Goal: Task Accomplishment & Management: Complete application form

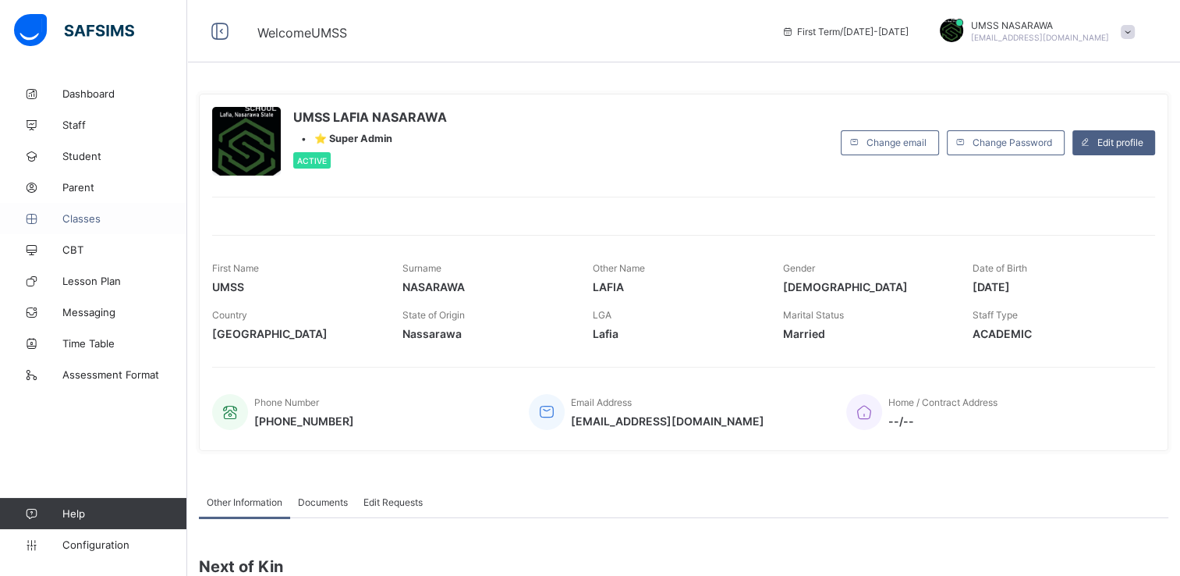
click at [87, 214] on span "Classes" at bounding box center [124, 218] width 125 height 12
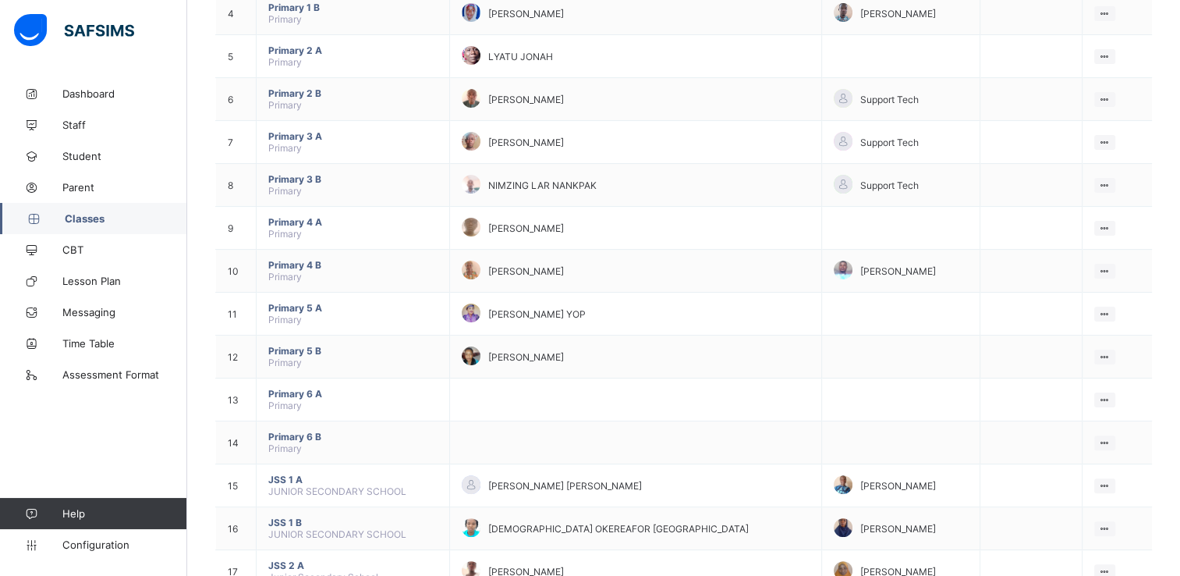
scroll to position [324, 0]
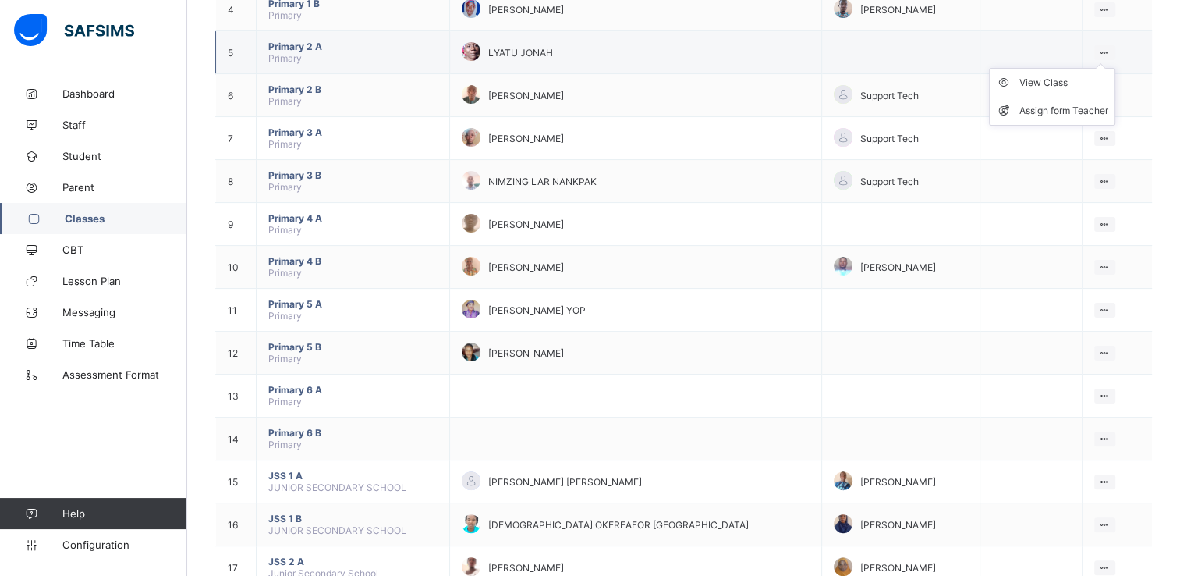
click at [1110, 68] on ul "View Class Assign form Teacher" at bounding box center [1052, 97] width 126 height 58
click at [1057, 83] on div "View Class" at bounding box center [1063, 83] width 89 height 16
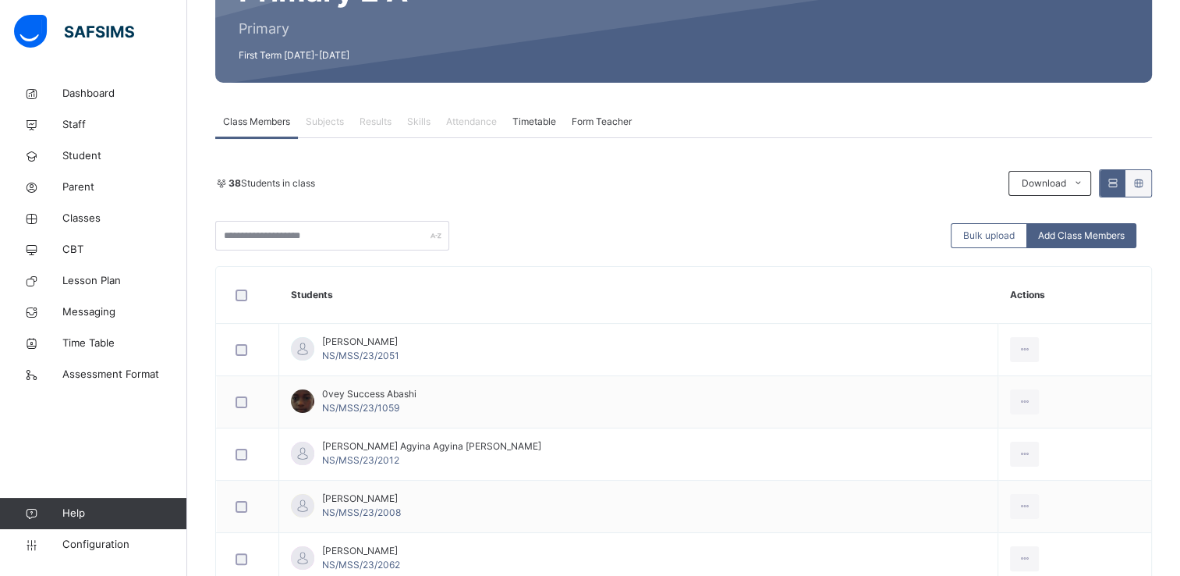
scroll to position [218, 0]
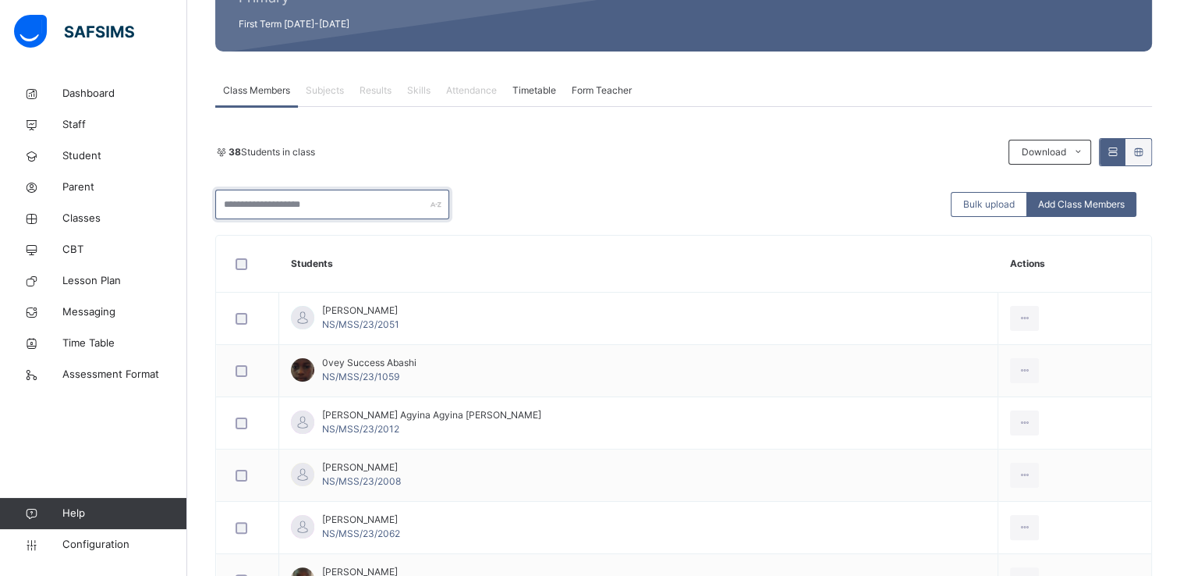
click at [306, 216] on input "text" at bounding box center [332, 205] width 234 height 30
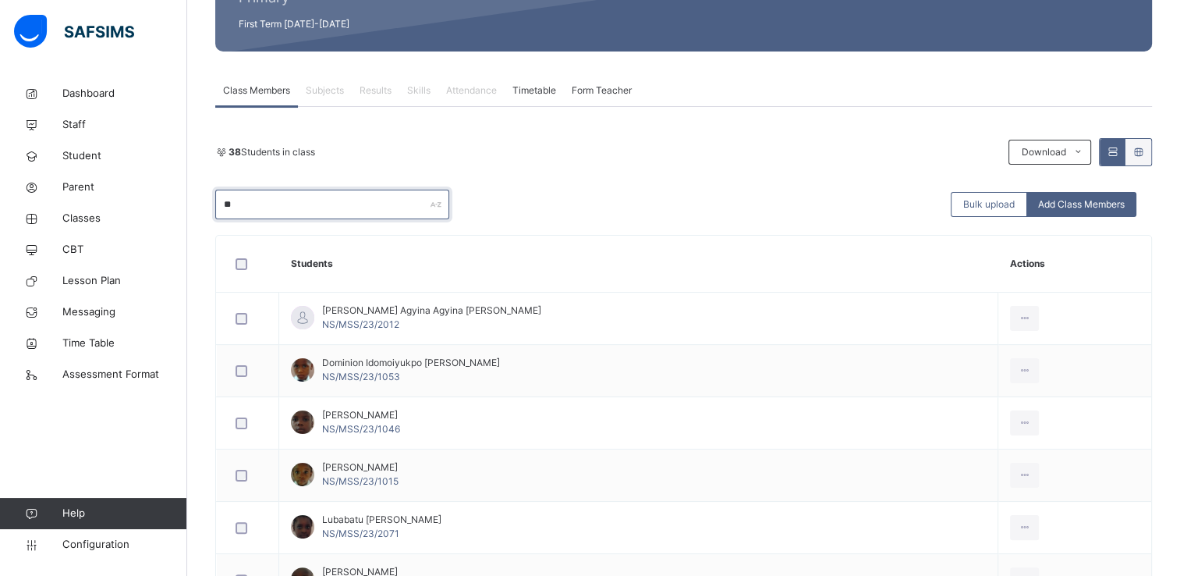
scroll to position [72, 0]
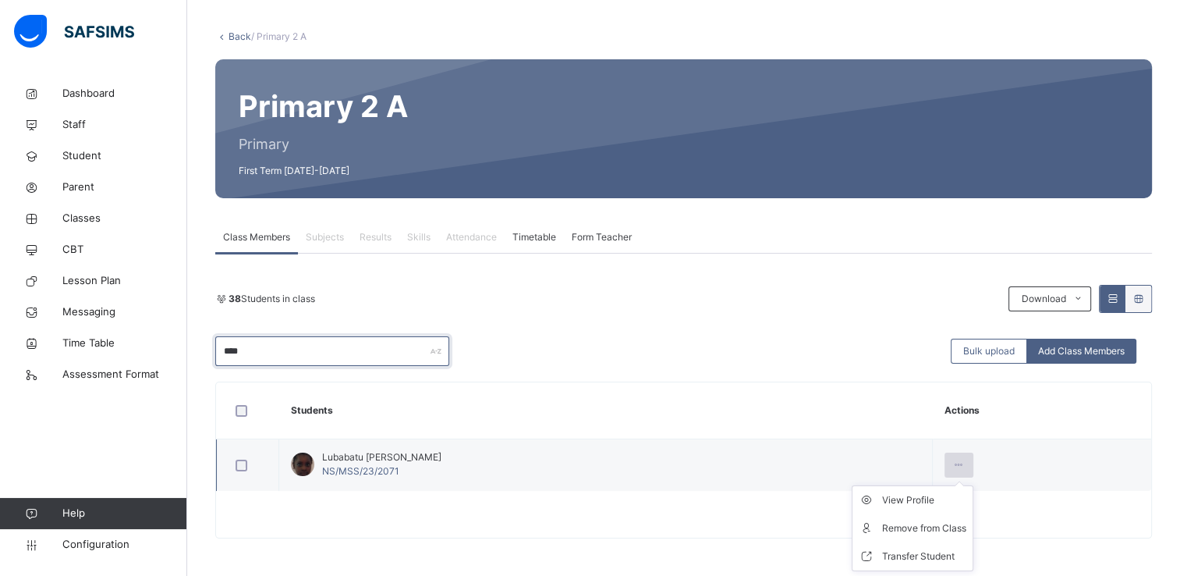
type input "****"
click at [955, 463] on icon at bounding box center [958, 465] width 13 height 14
click at [939, 522] on div "Remove from Class" at bounding box center [924, 528] width 84 height 16
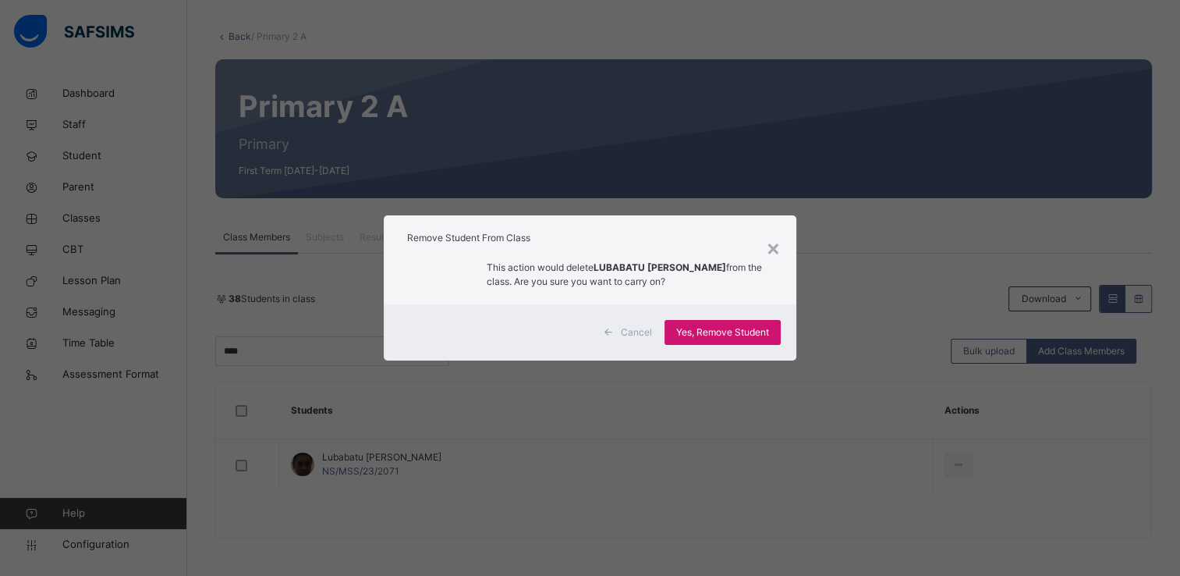
click at [701, 331] on span "Yes, Remove Student" at bounding box center [722, 332] width 93 height 14
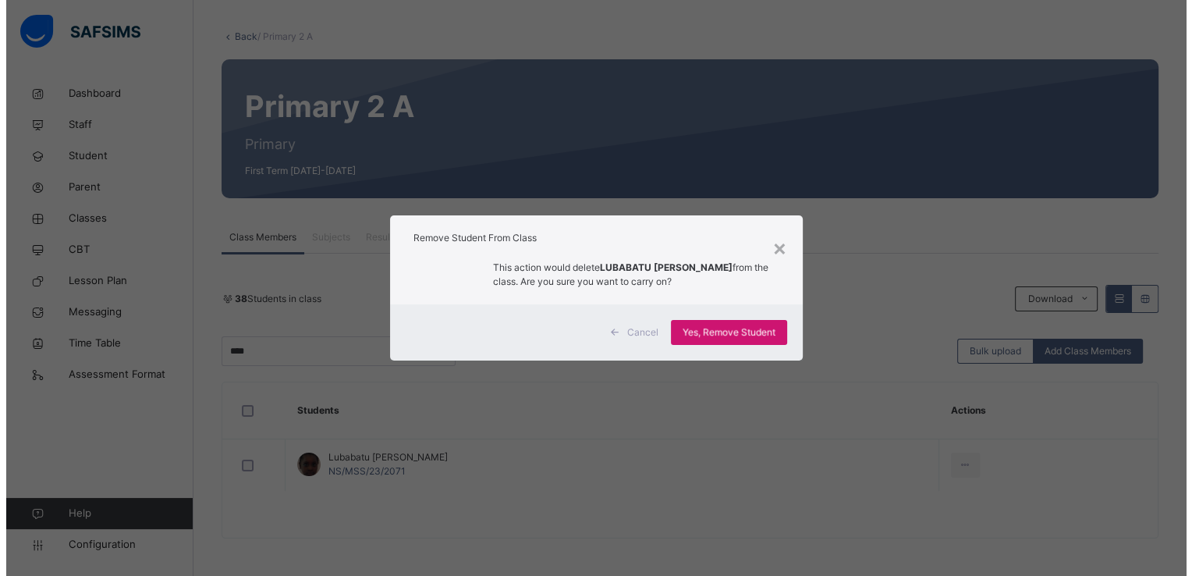
scroll to position [0, 0]
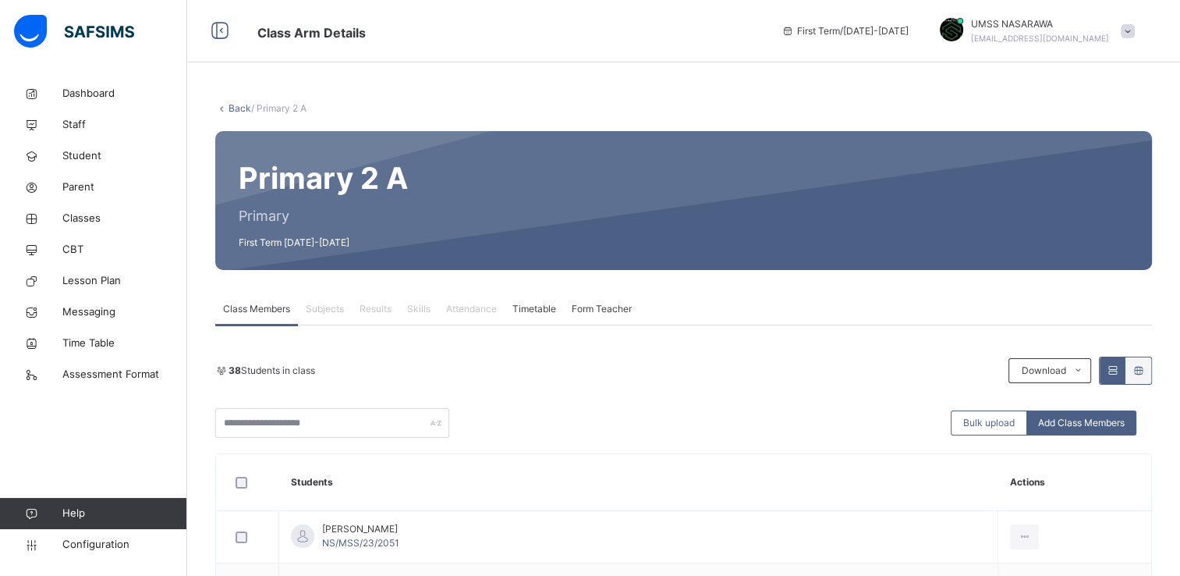
click at [237, 108] on link "Back" at bounding box center [240, 108] width 23 height 12
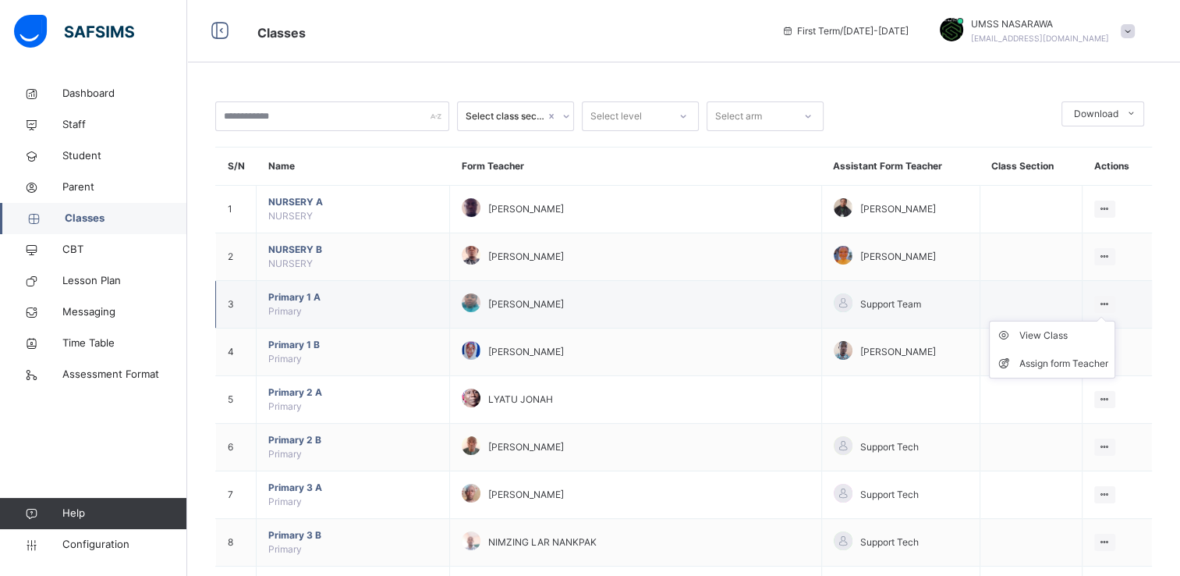
click at [1111, 298] on icon at bounding box center [1104, 304] width 13 height 12
click at [1066, 332] on div "View Class" at bounding box center [1063, 336] width 89 height 16
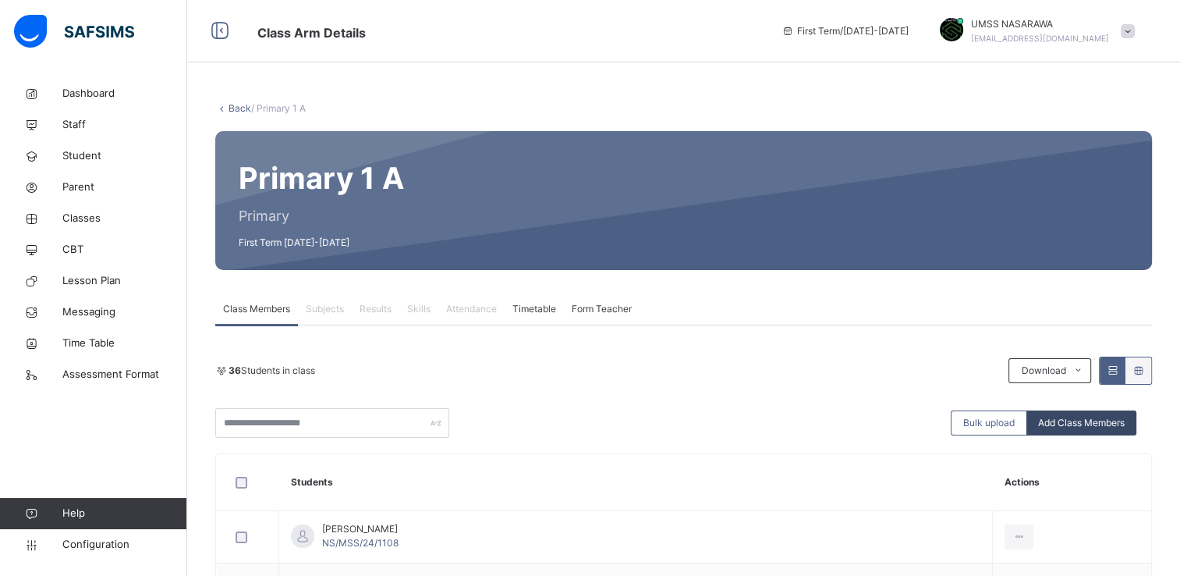
click at [1092, 426] on span "Add Class Members" at bounding box center [1081, 423] width 87 height 14
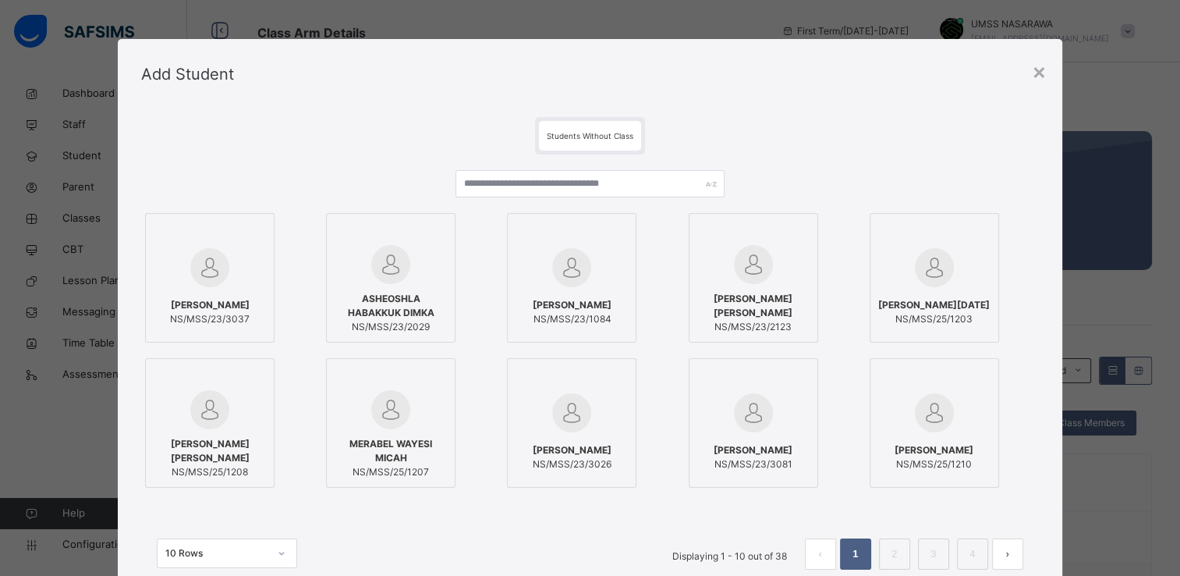
click at [1026, 360] on div "[PERSON_NAME] NS/MSS/25/1210" at bounding box center [952, 422] width 165 height 129
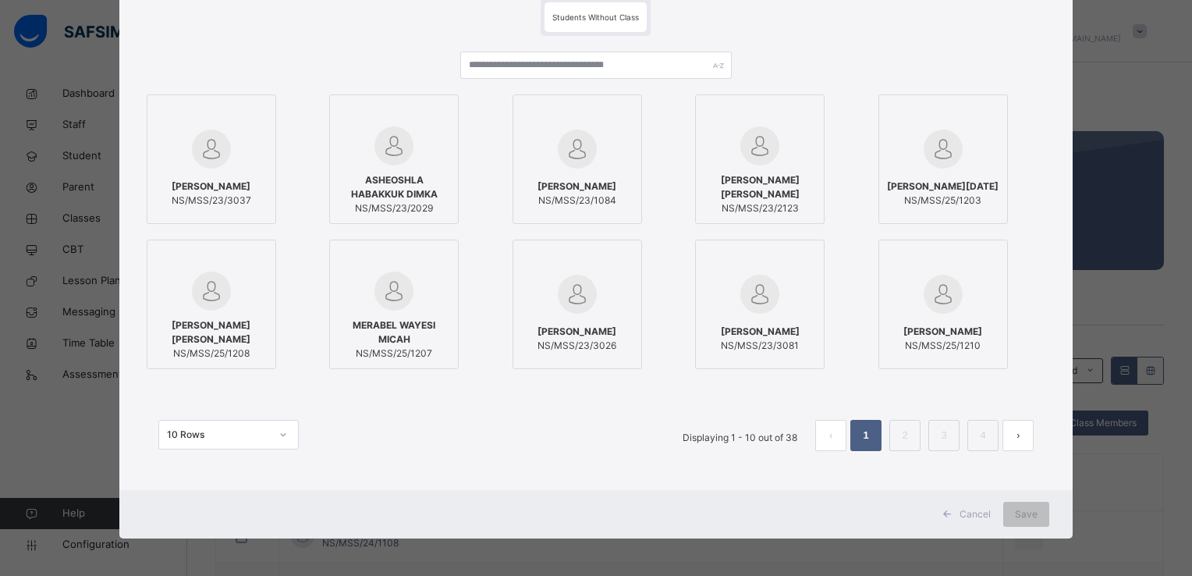
scroll to position [119, 0]
click at [1053, 36] on div "Students Without Class [PERSON_NAME] NS/MSS/23/3037 [PERSON_NAME] DIMKA NS/MSS/…" at bounding box center [595, 239] width 953 height 499
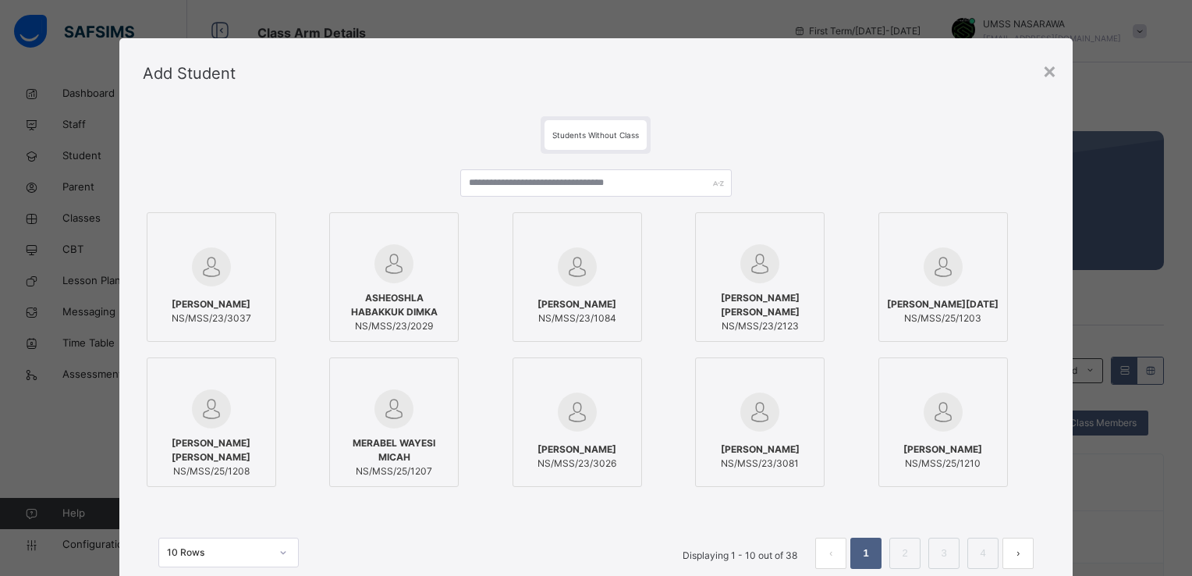
scroll to position [0, 0]
click at [1043, 68] on div "×" at bounding box center [1049, 71] width 15 height 33
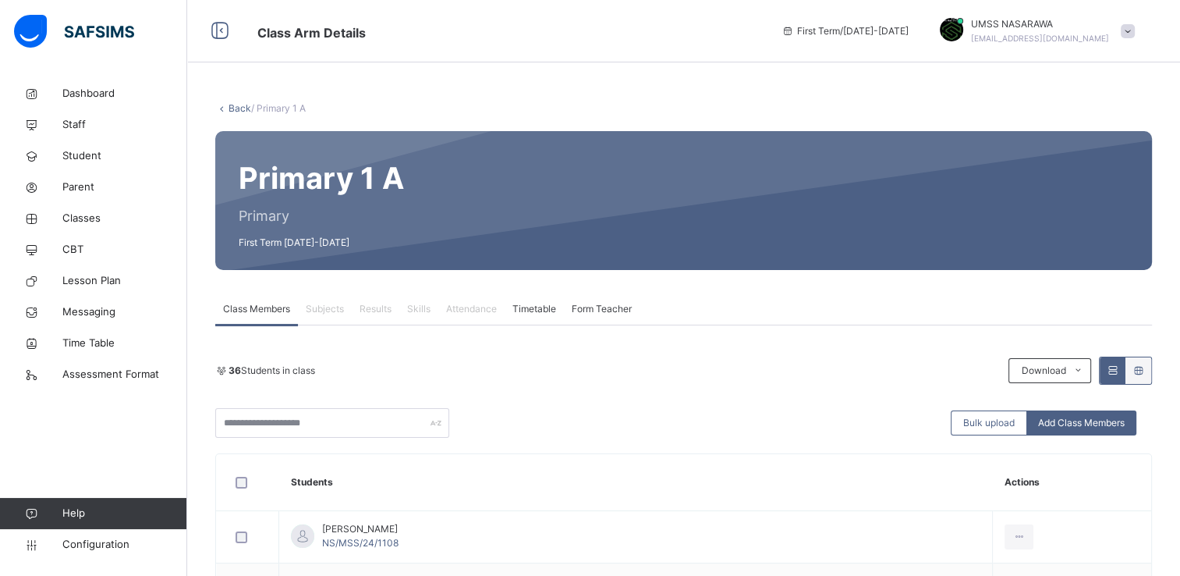
click at [236, 111] on link "Back" at bounding box center [240, 108] width 23 height 12
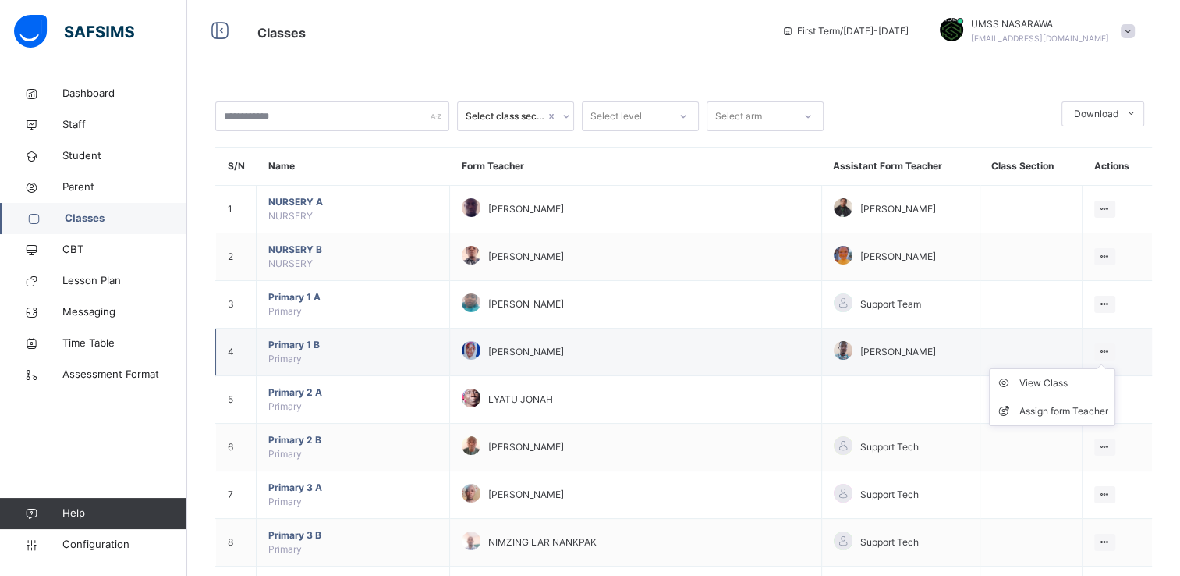
click at [1110, 348] on icon at bounding box center [1104, 351] width 13 height 12
click at [1058, 380] on div "View Class" at bounding box center [1063, 383] width 89 height 16
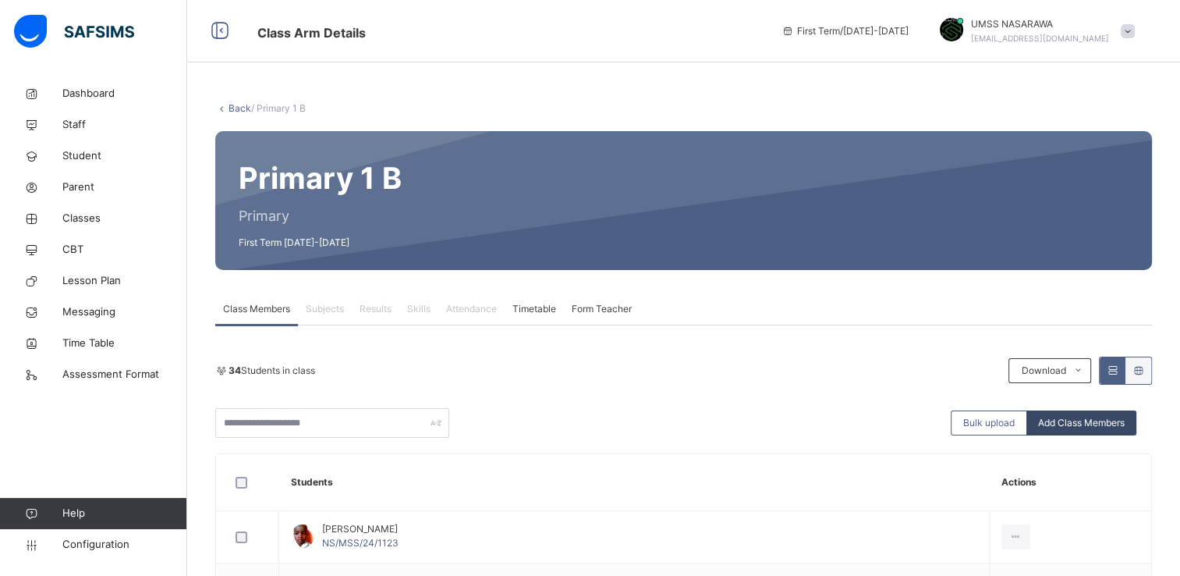
click at [1097, 426] on span "Add Class Members" at bounding box center [1081, 423] width 87 height 14
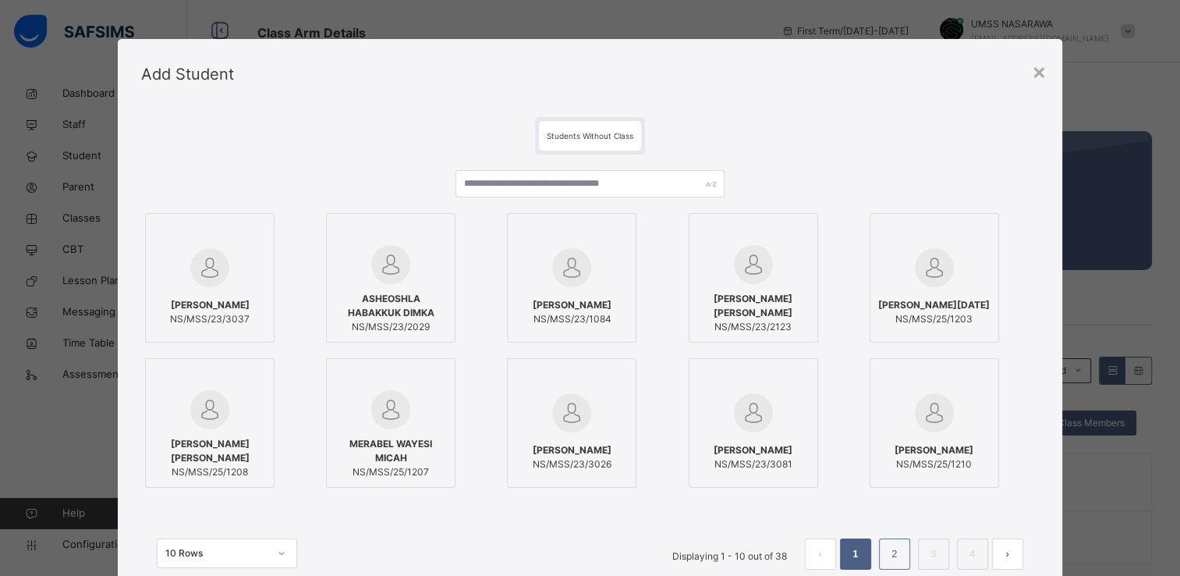
click at [895, 551] on link "2" at bounding box center [894, 554] width 15 height 20
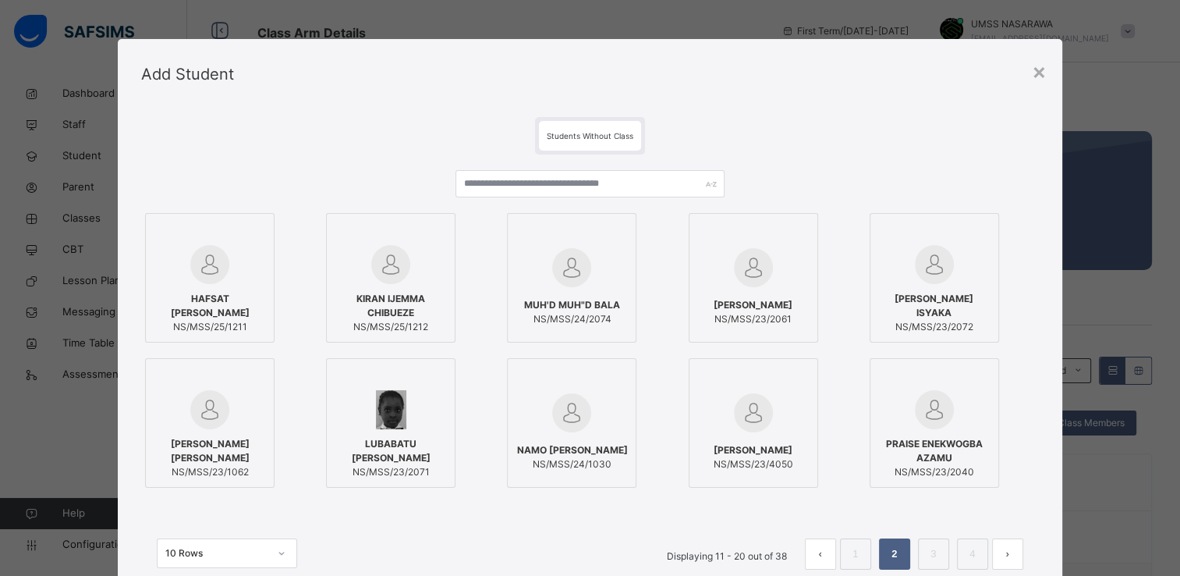
click at [416, 398] on div at bounding box center [391, 409] width 112 height 39
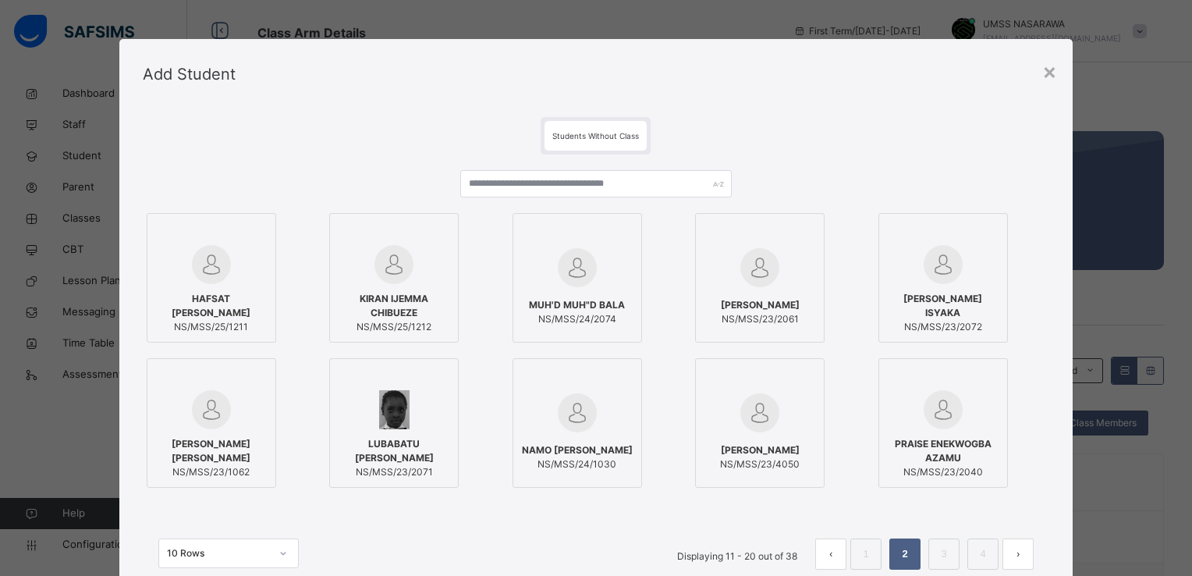
click at [1040, 360] on div "PRAISE ENEKWOGBA AZAMU NS/MSS/23/2040" at bounding box center [961, 422] width 167 height 129
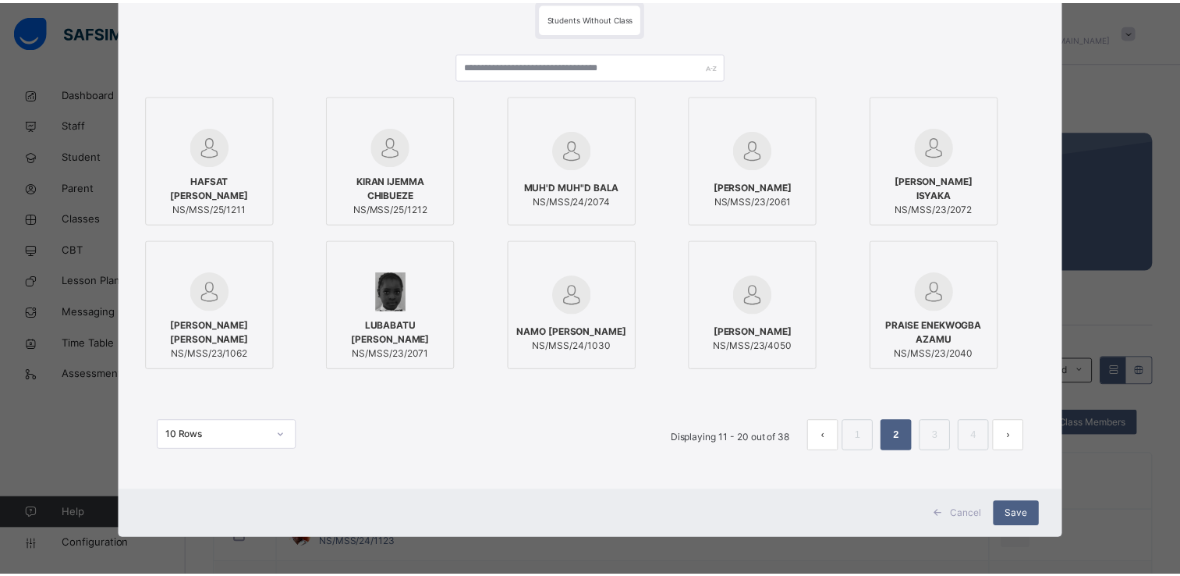
scroll to position [119, 0]
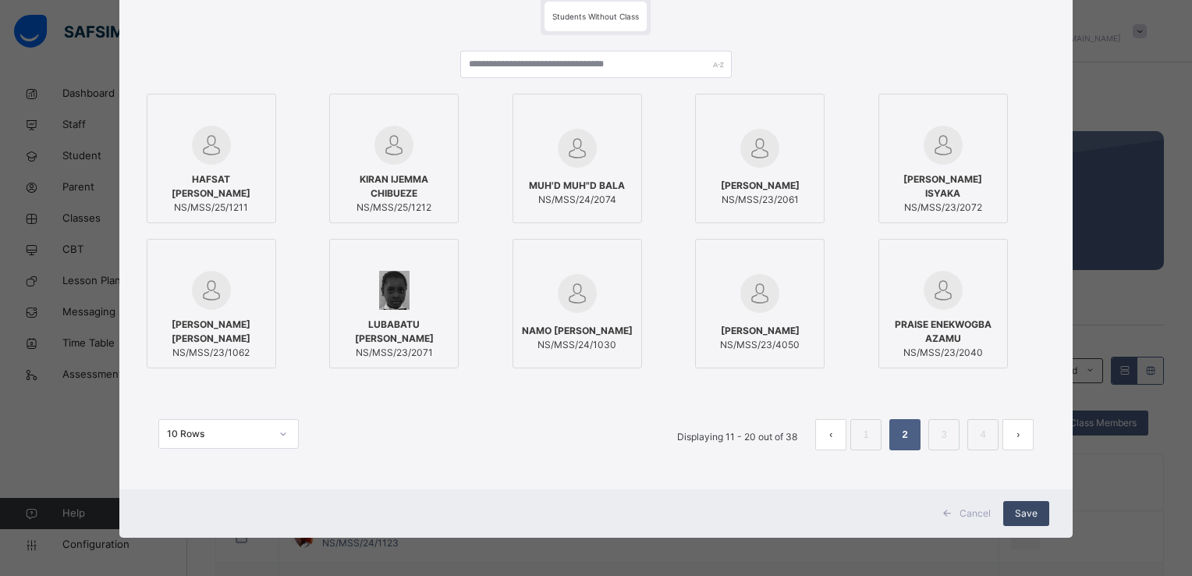
click at [1023, 508] on span "Save" at bounding box center [1026, 513] width 23 height 14
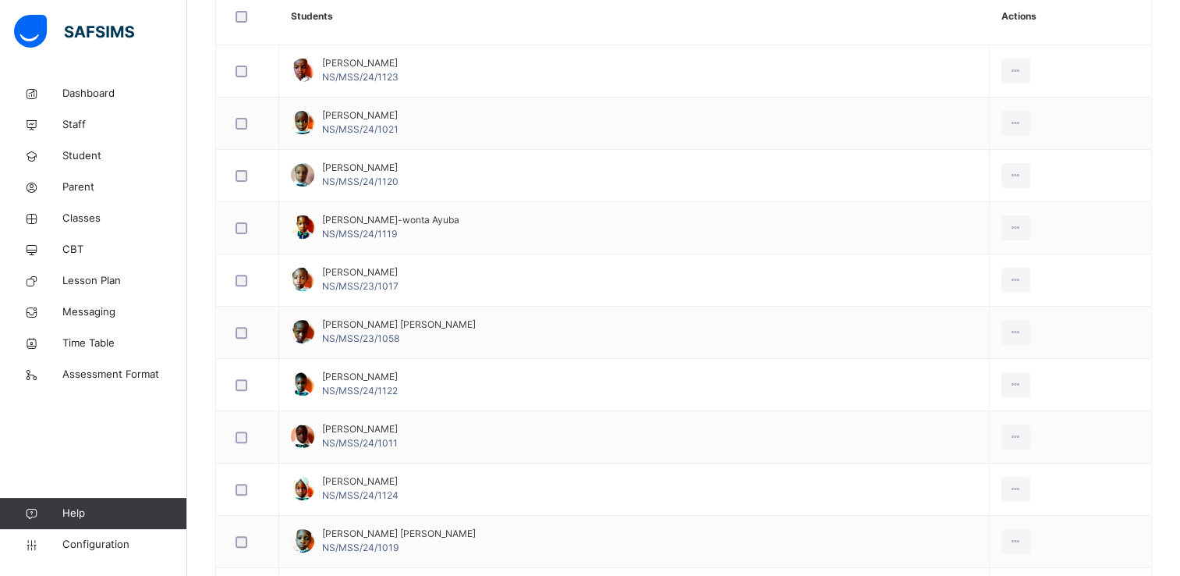
scroll to position [468, 0]
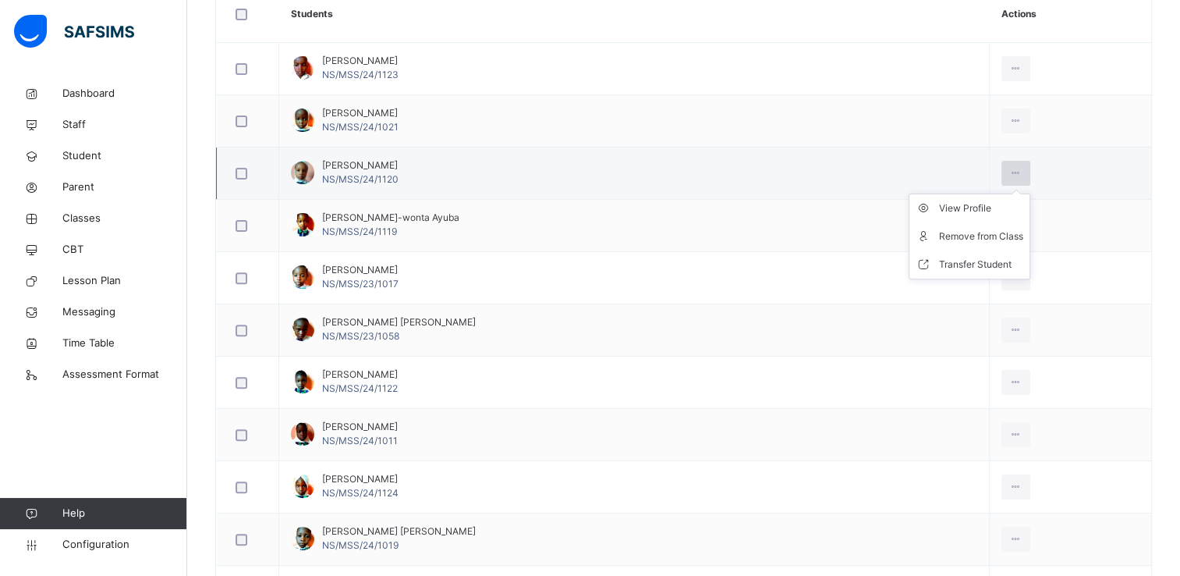
click at [1009, 173] on icon at bounding box center [1015, 173] width 13 height 14
click at [970, 229] on div "Remove from Class" at bounding box center [981, 237] width 84 height 16
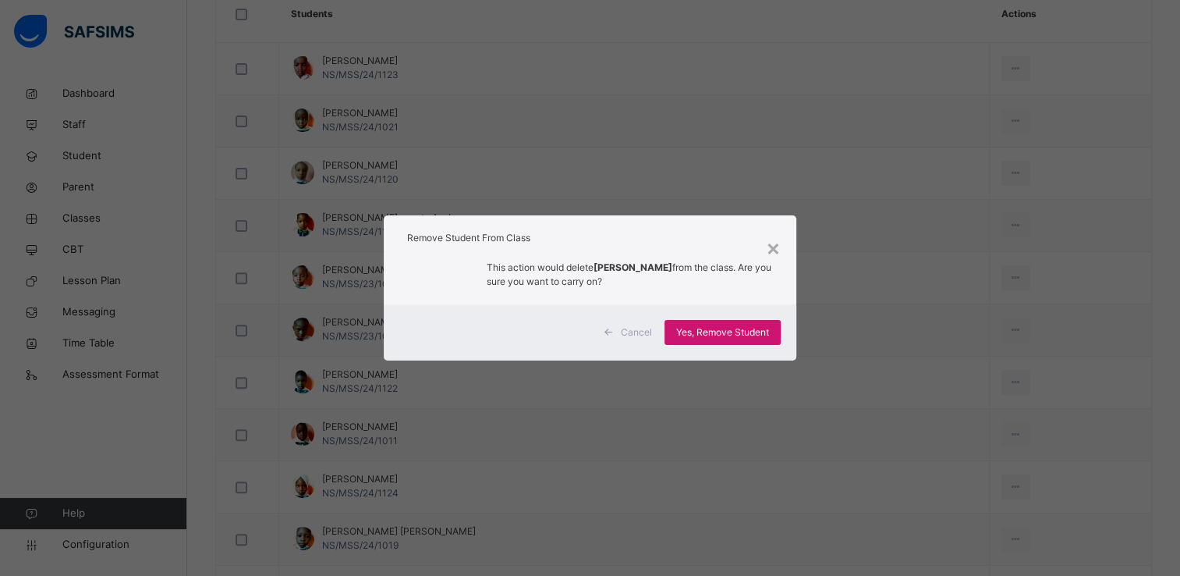
click at [768, 331] on span "Yes, Remove Student" at bounding box center [722, 332] width 93 height 14
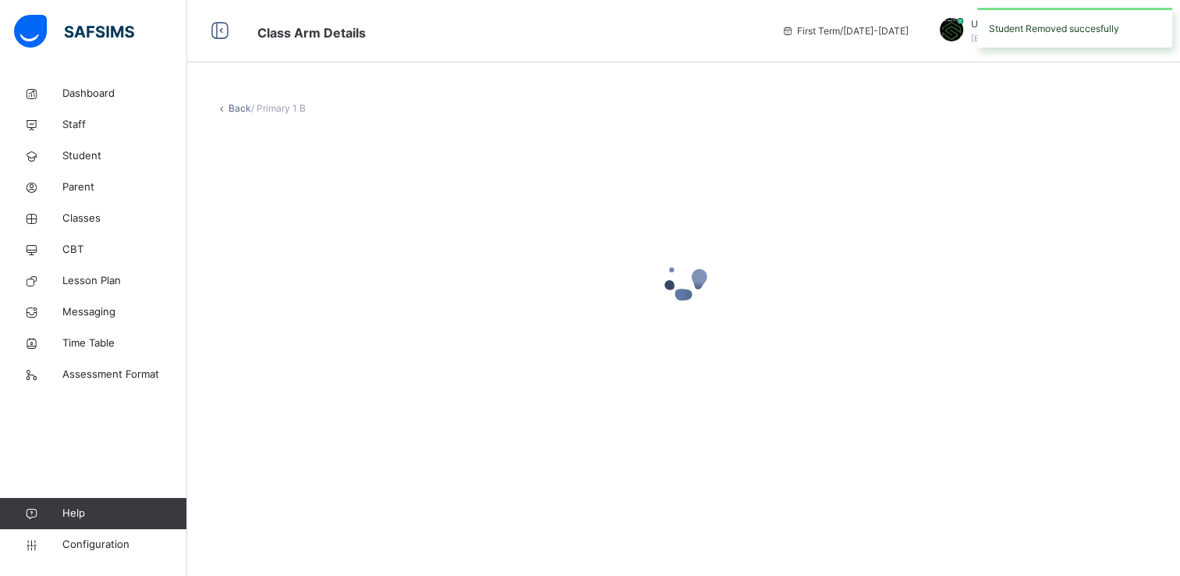
scroll to position [0, 0]
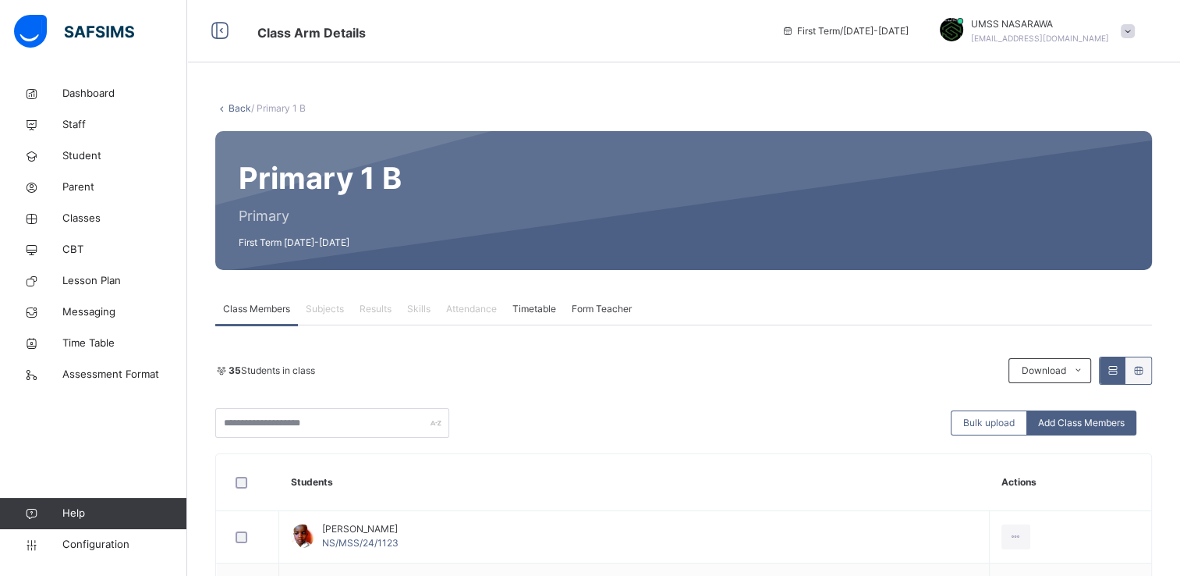
click at [775, 360] on div "35 Students in class Download Pdf Report Excel Report" at bounding box center [683, 370] width 937 height 28
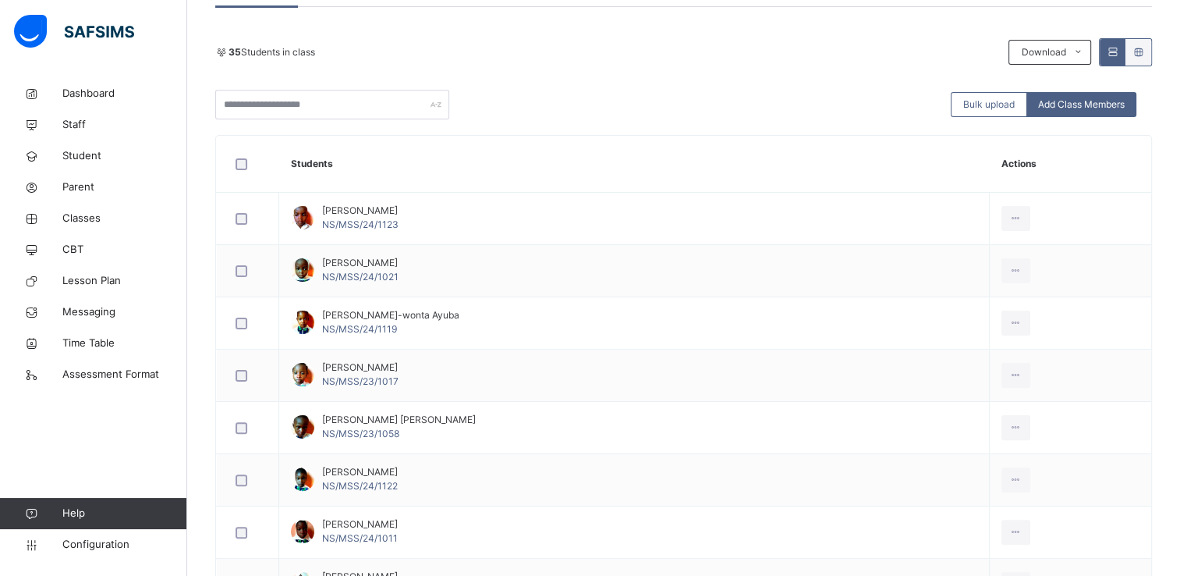
scroll to position [343, 0]
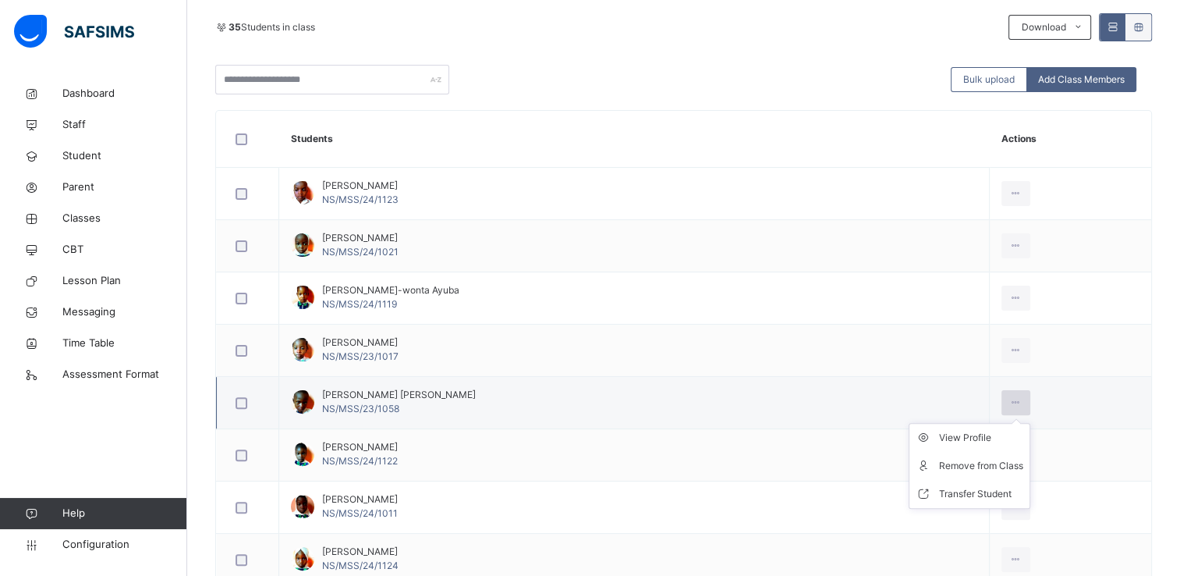
click at [1009, 398] on icon at bounding box center [1015, 402] width 13 height 14
click at [969, 462] on div "Remove from Class" at bounding box center [981, 466] width 84 height 16
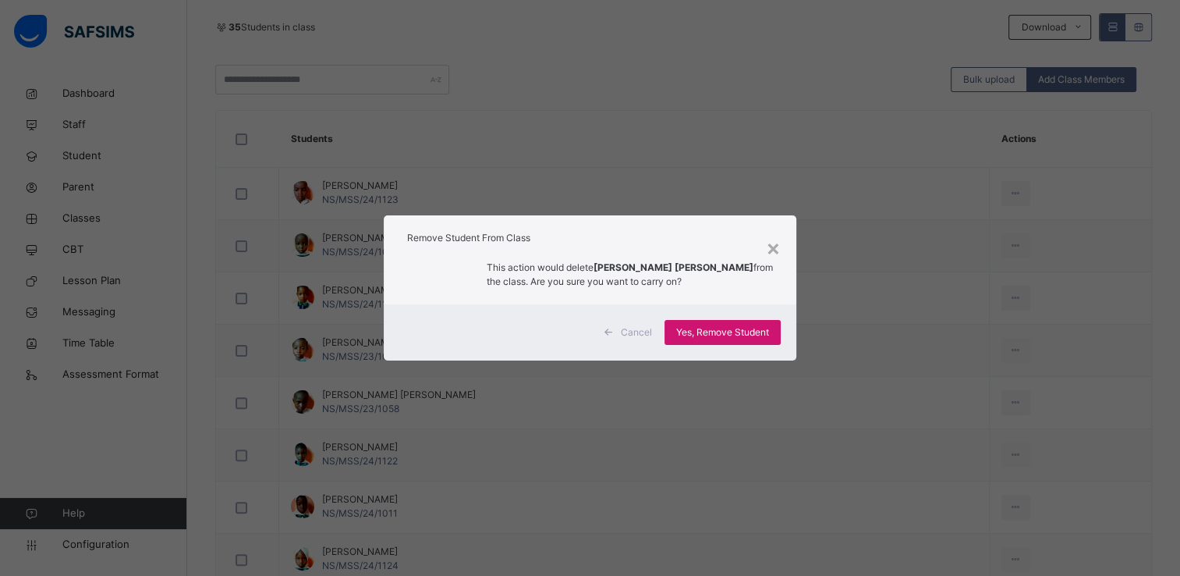
click at [769, 328] on span "Yes, Remove Student" at bounding box center [722, 332] width 93 height 14
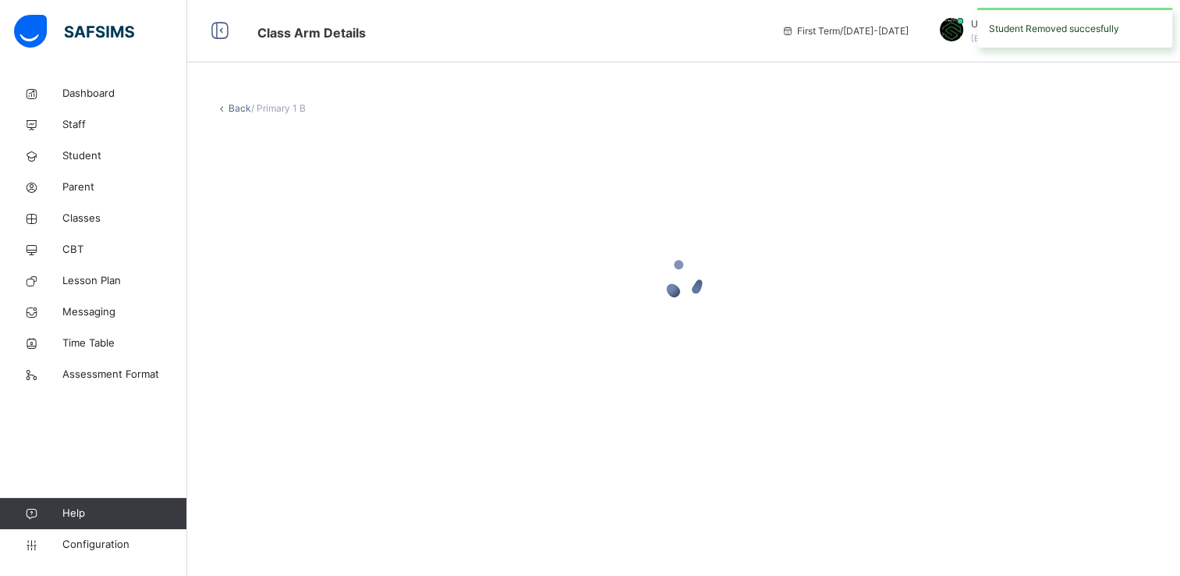
scroll to position [0, 0]
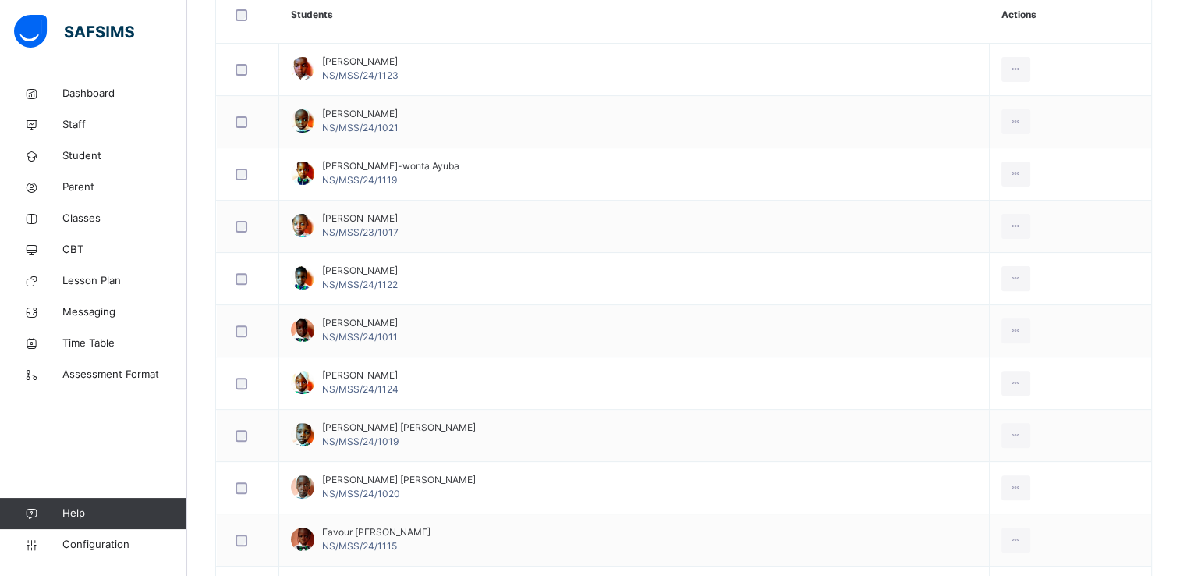
scroll to position [468, 0]
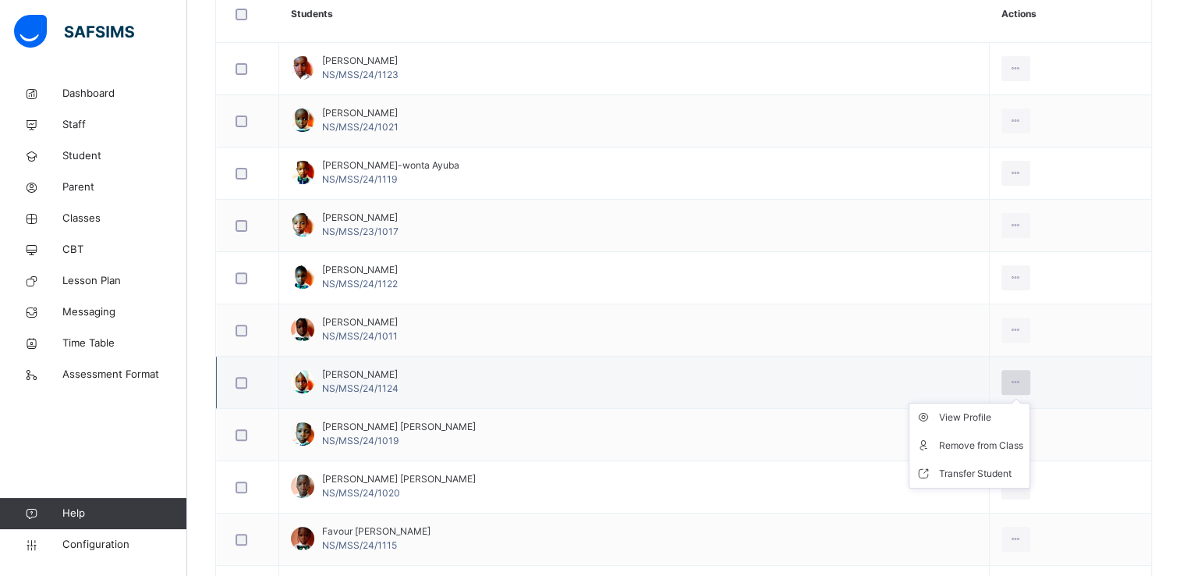
click at [1009, 376] on icon at bounding box center [1015, 382] width 13 height 14
click at [959, 438] on div "Remove from Class" at bounding box center [981, 446] width 84 height 16
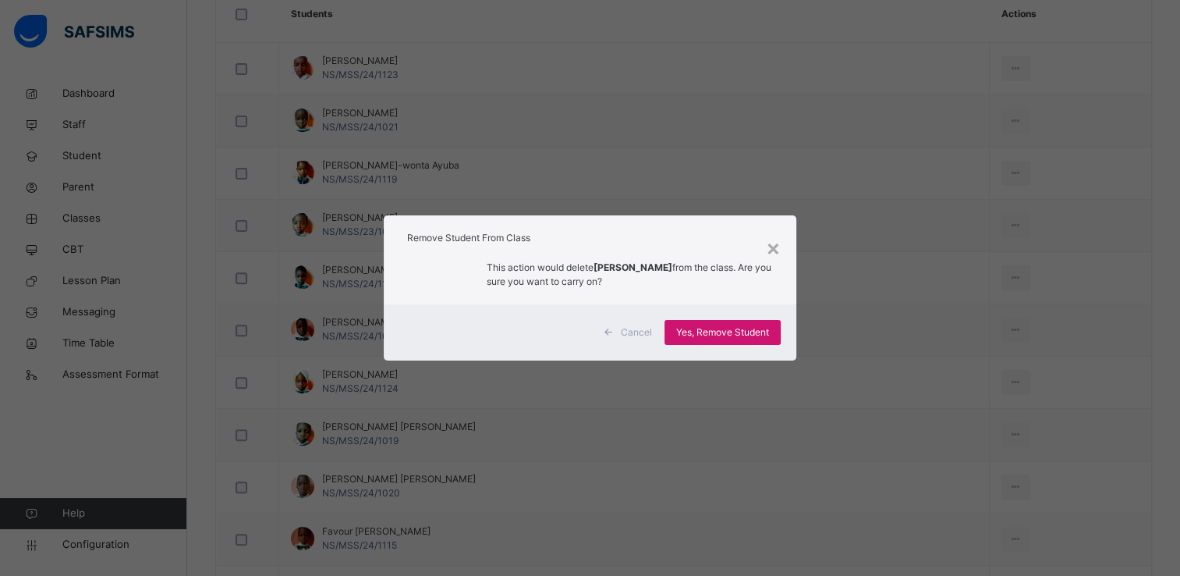
click at [753, 329] on span "Yes, Remove Student" at bounding box center [722, 332] width 93 height 14
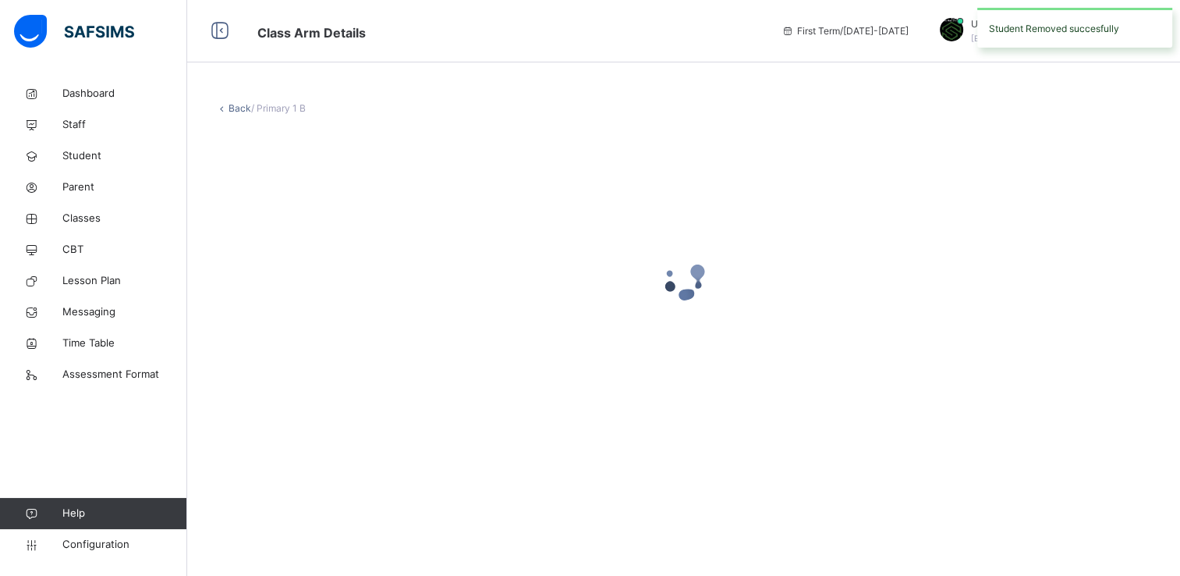
scroll to position [0, 0]
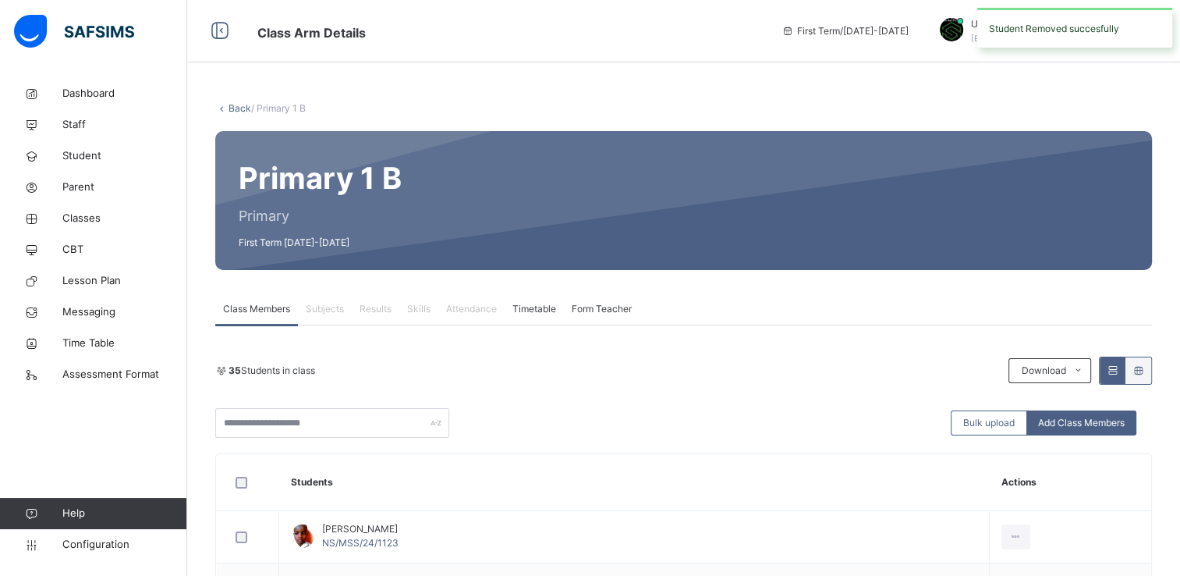
click at [747, 298] on div "Class Members Subjects Results Skills Attendance Timetable Form Teacher" at bounding box center [683, 309] width 937 height 32
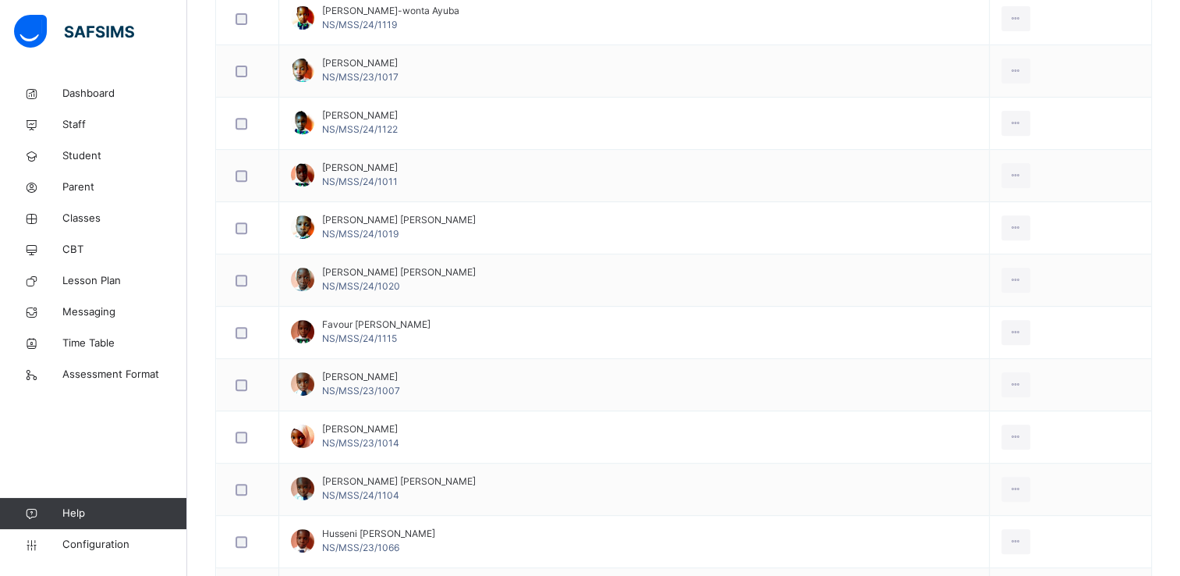
scroll to position [624, 0]
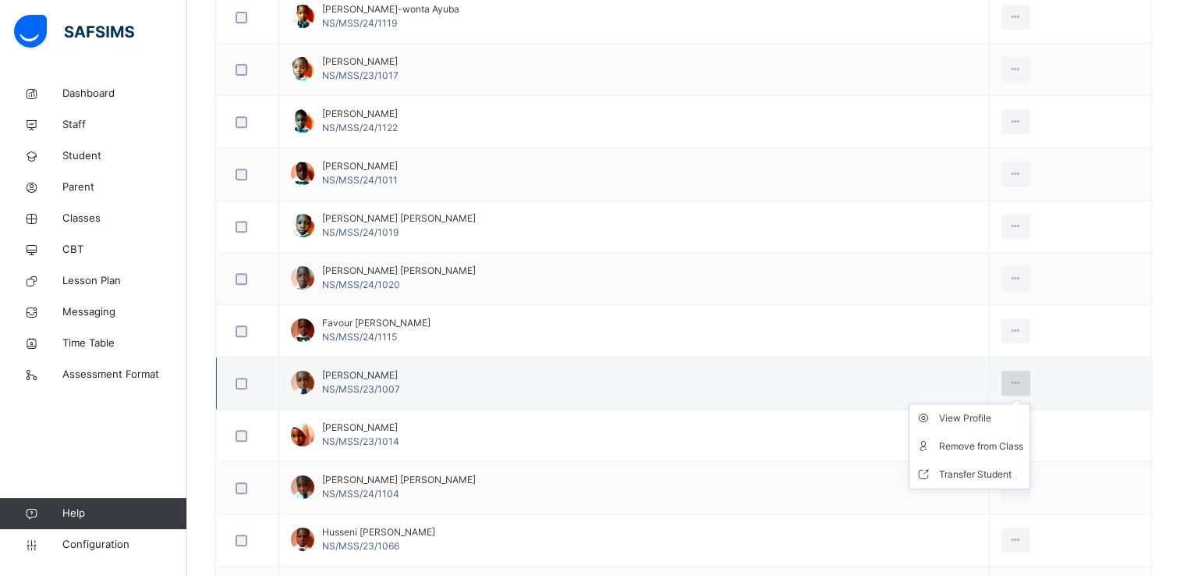
click at [1009, 377] on icon at bounding box center [1015, 383] width 13 height 14
click at [967, 438] on div "Remove from Class" at bounding box center [981, 446] width 84 height 16
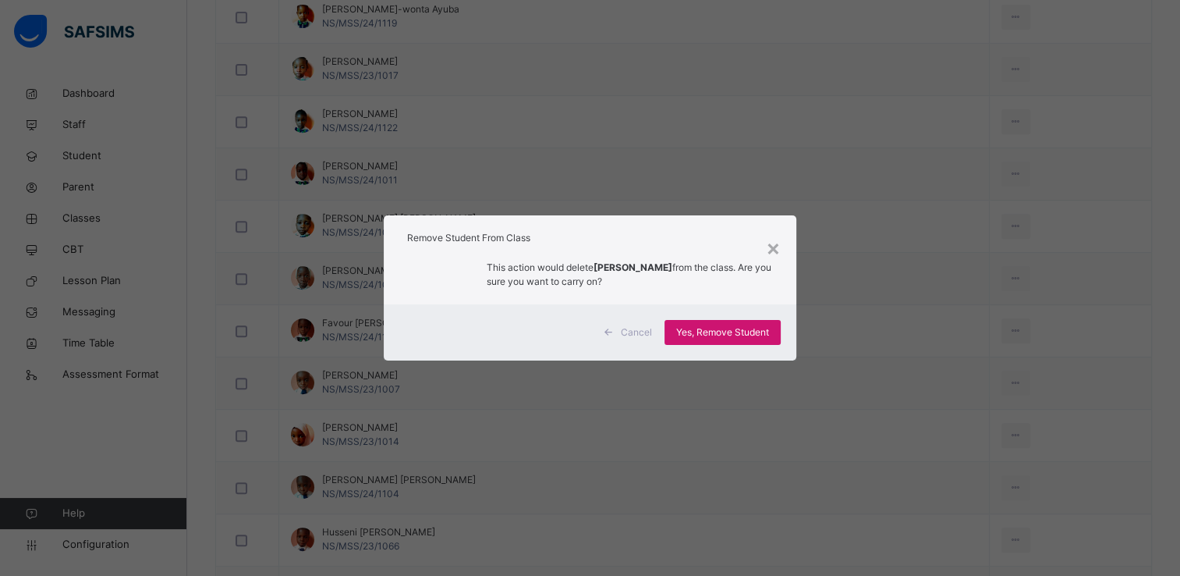
click at [763, 333] on span "Yes, Remove Student" at bounding box center [722, 332] width 93 height 14
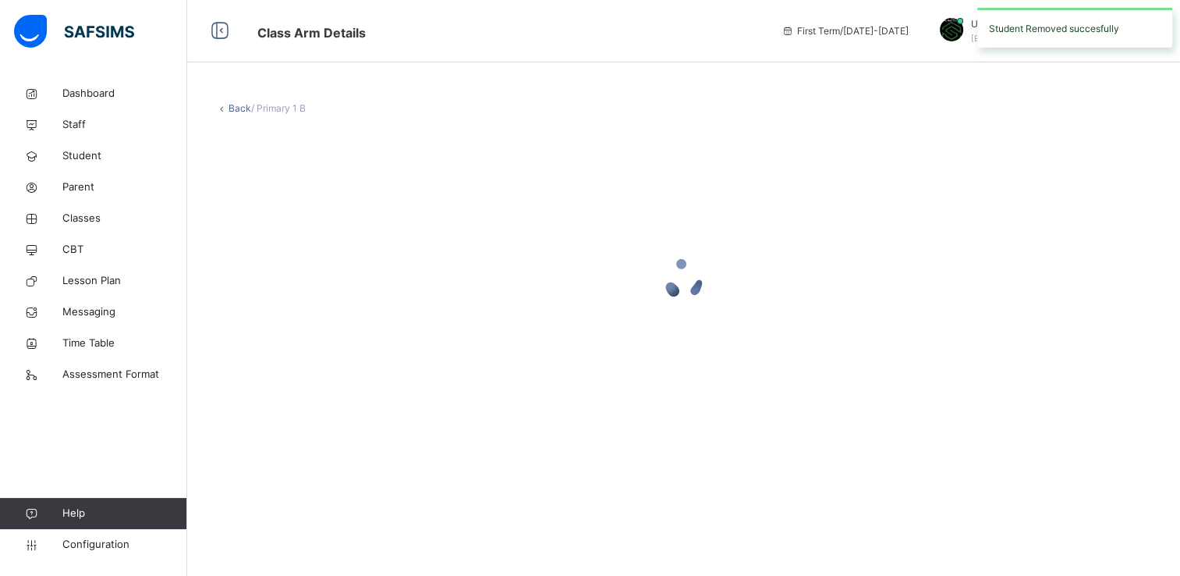
scroll to position [0, 0]
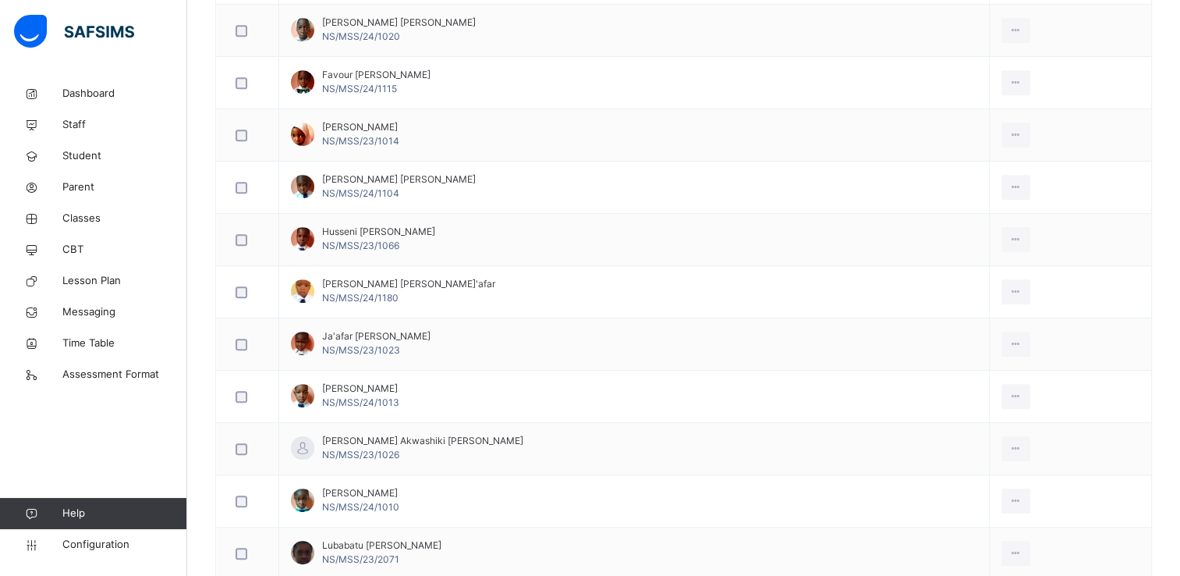
scroll to position [873, 0]
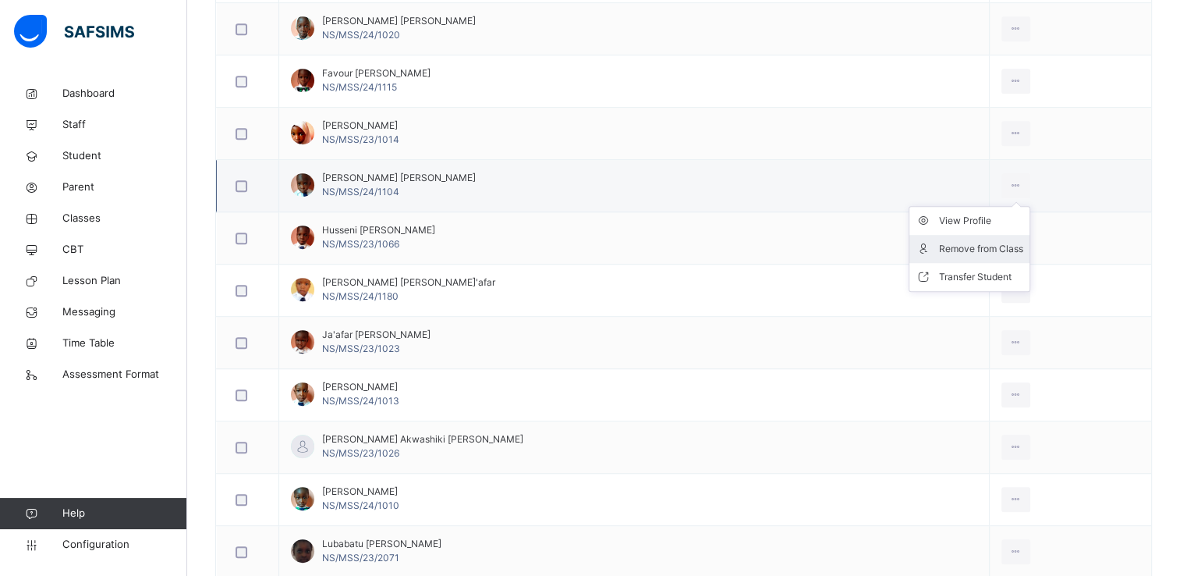
click at [964, 249] on div "Remove from Class" at bounding box center [981, 249] width 84 height 16
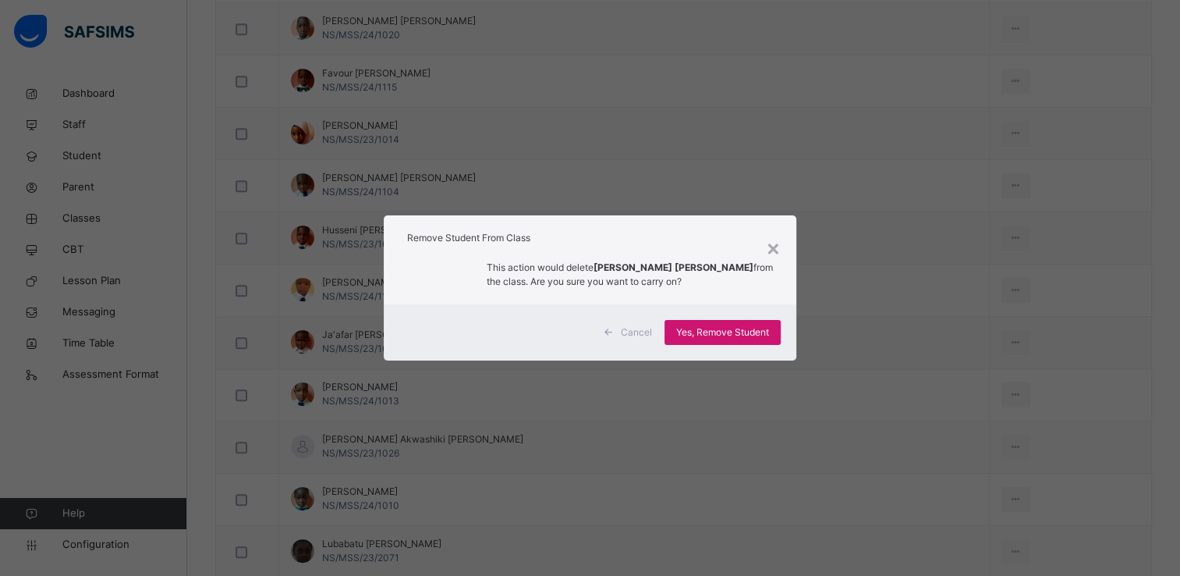
click at [723, 329] on span "Yes, Remove Student" at bounding box center [722, 332] width 93 height 14
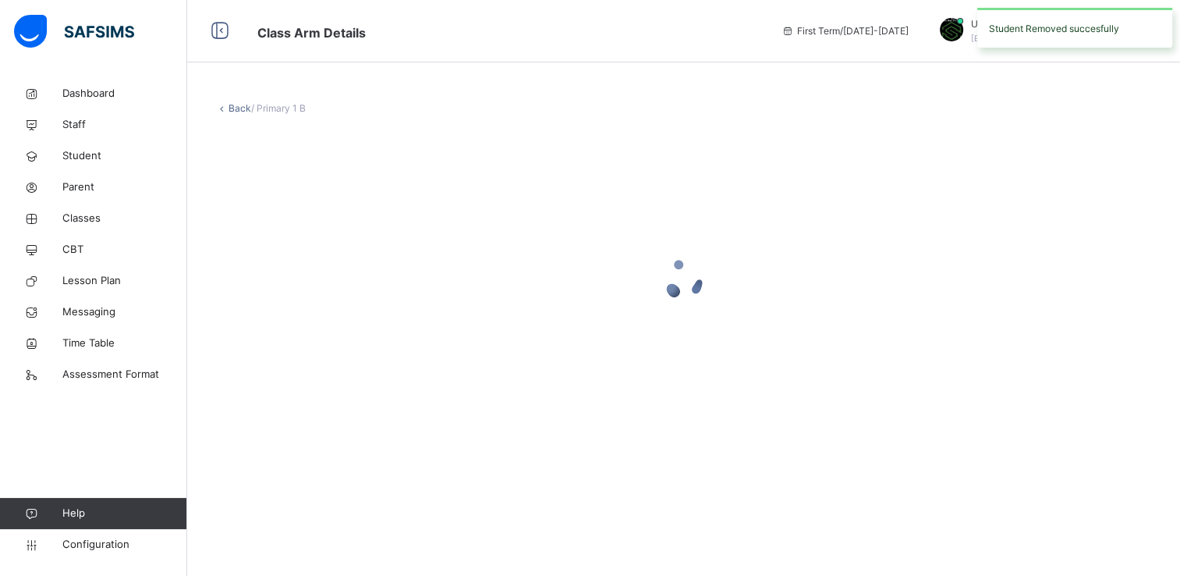
scroll to position [0, 0]
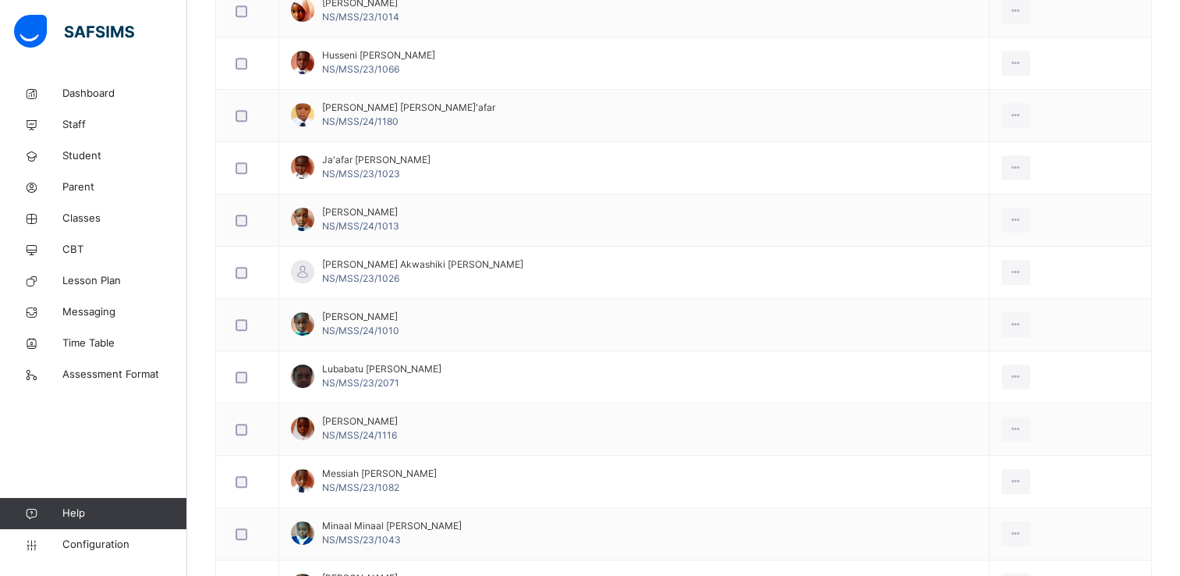
scroll to position [998, 0]
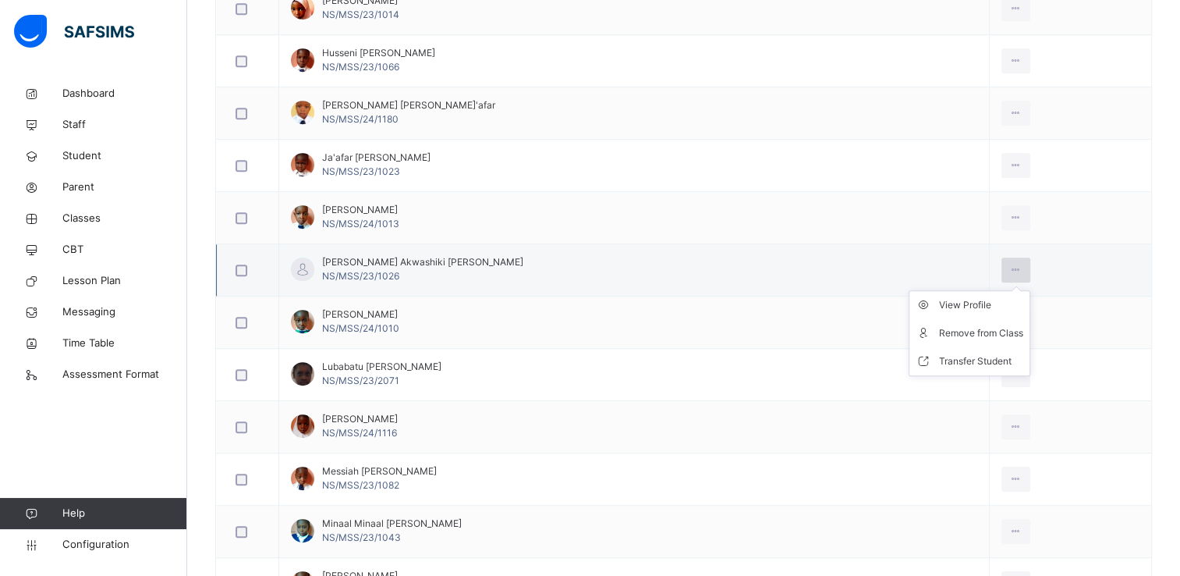
click at [1009, 263] on icon at bounding box center [1015, 270] width 13 height 14
click at [954, 319] on li "Remove from Class" at bounding box center [969, 333] width 120 height 28
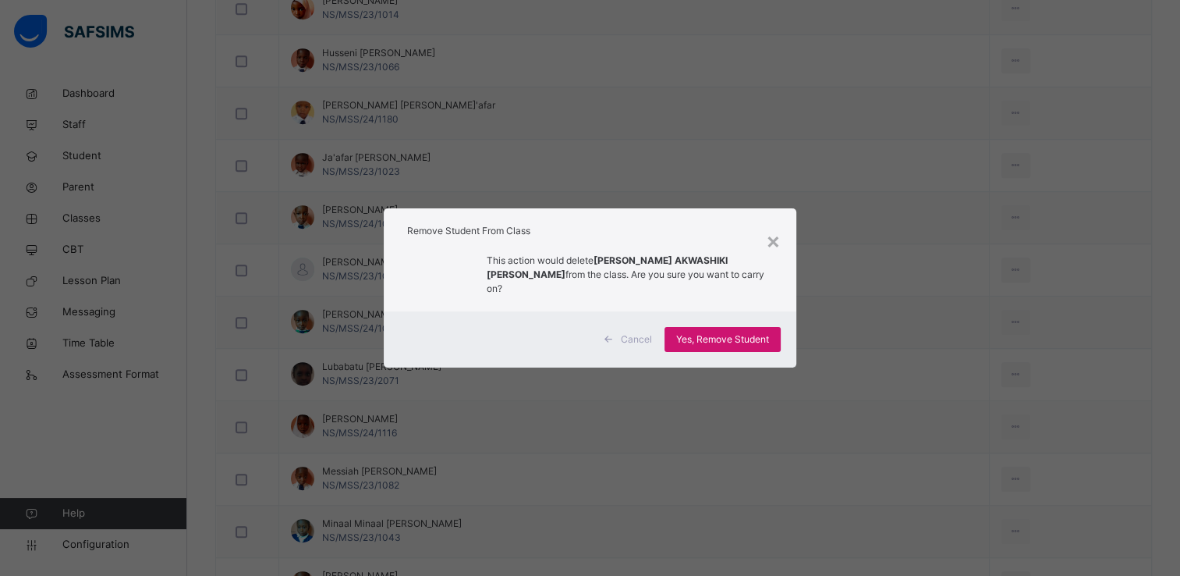
click at [731, 332] on span "Yes, Remove Student" at bounding box center [722, 339] width 93 height 14
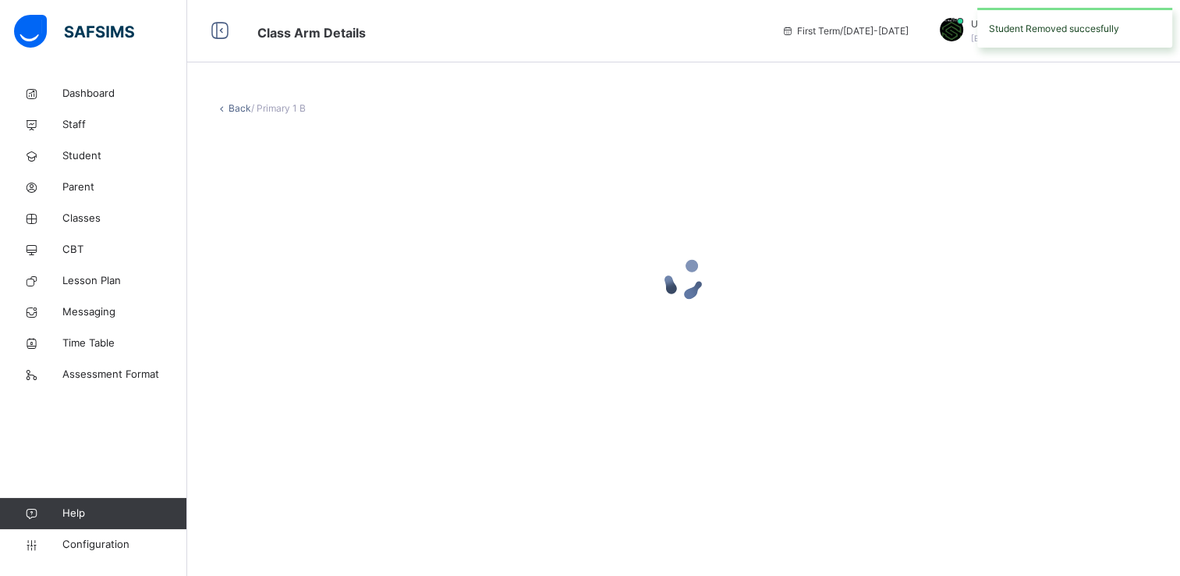
scroll to position [0, 0]
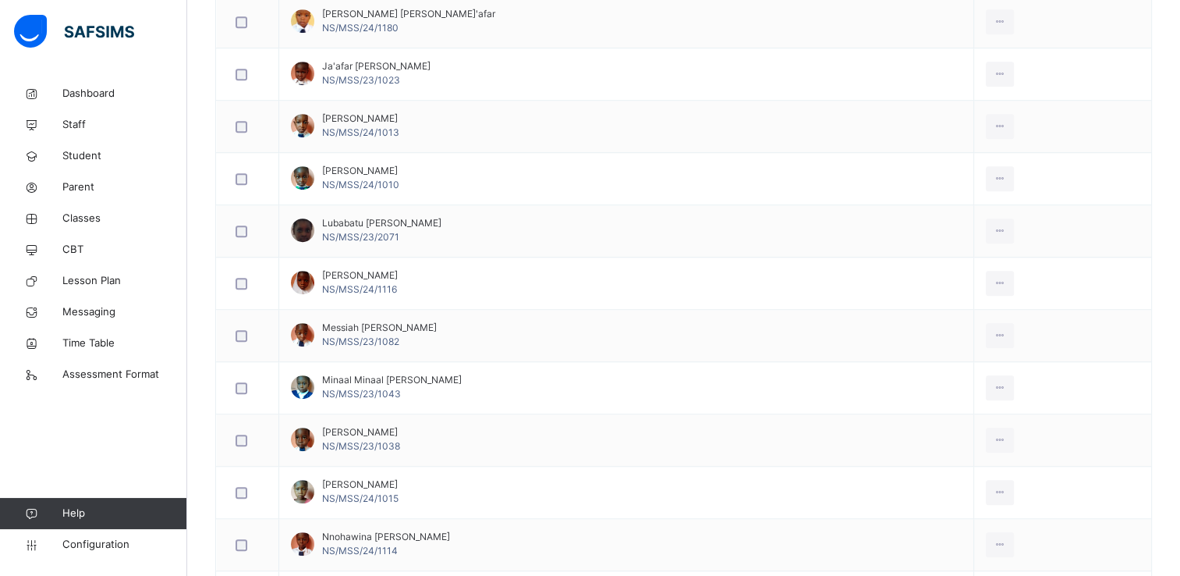
scroll to position [1092, 0]
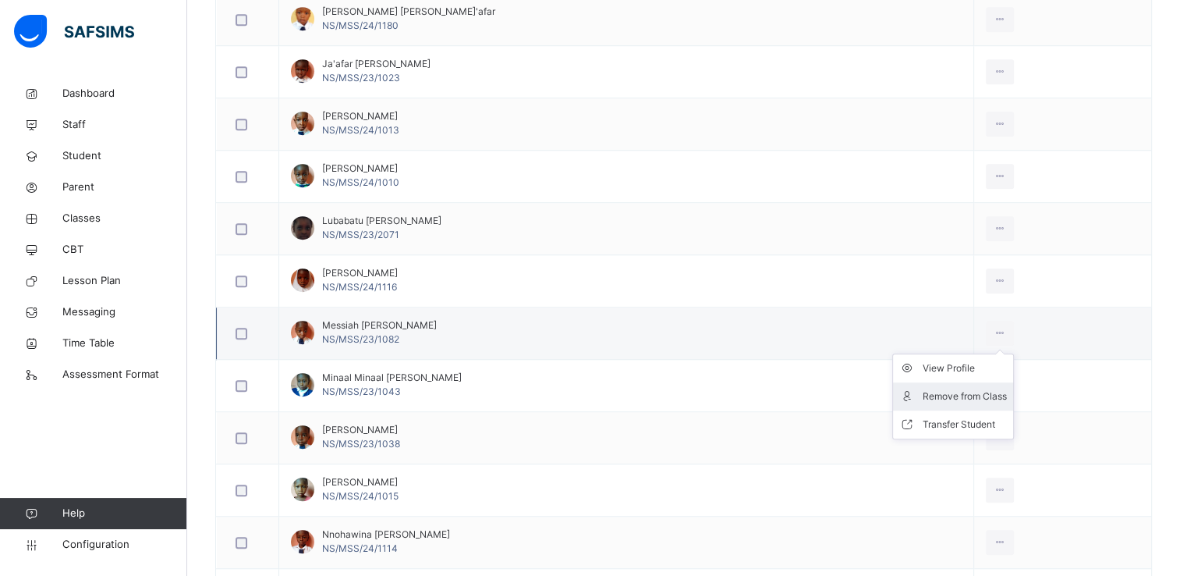
click at [967, 391] on div "Remove from Class" at bounding box center [965, 396] width 84 height 16
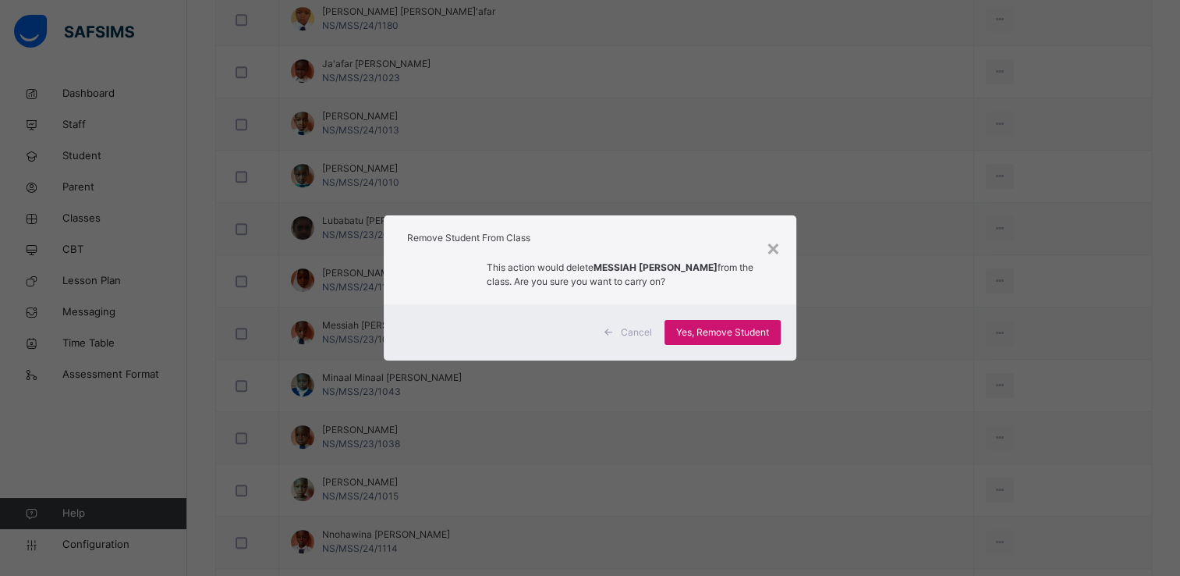
click at [754, 334] on span "Yes, Remove Student" at bounding box center [722, 332] width 93 height 14
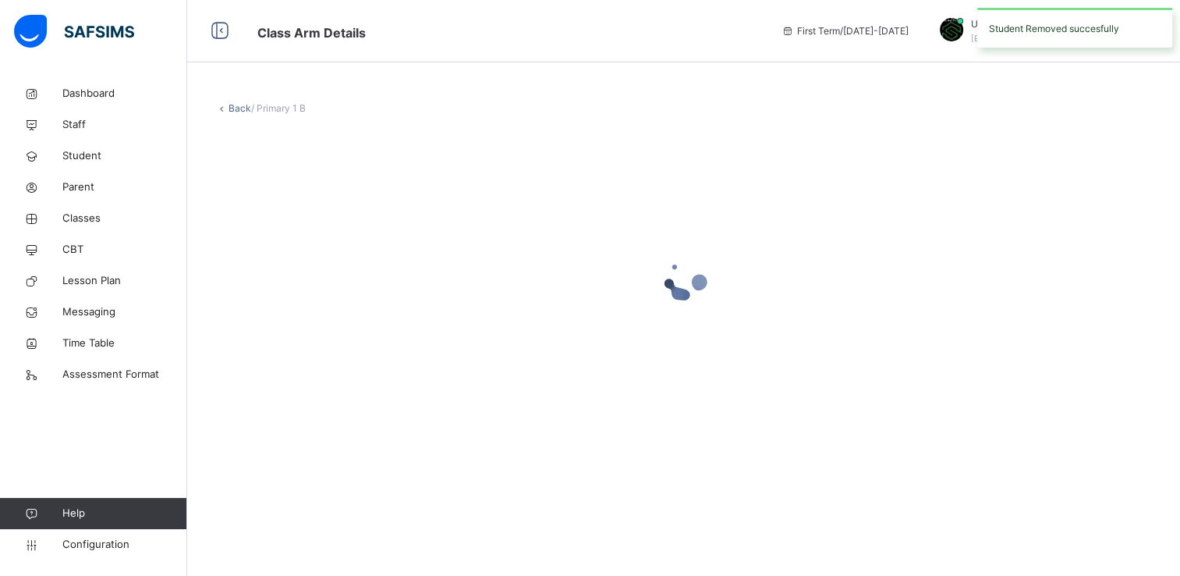
scroll to position [0, 0]
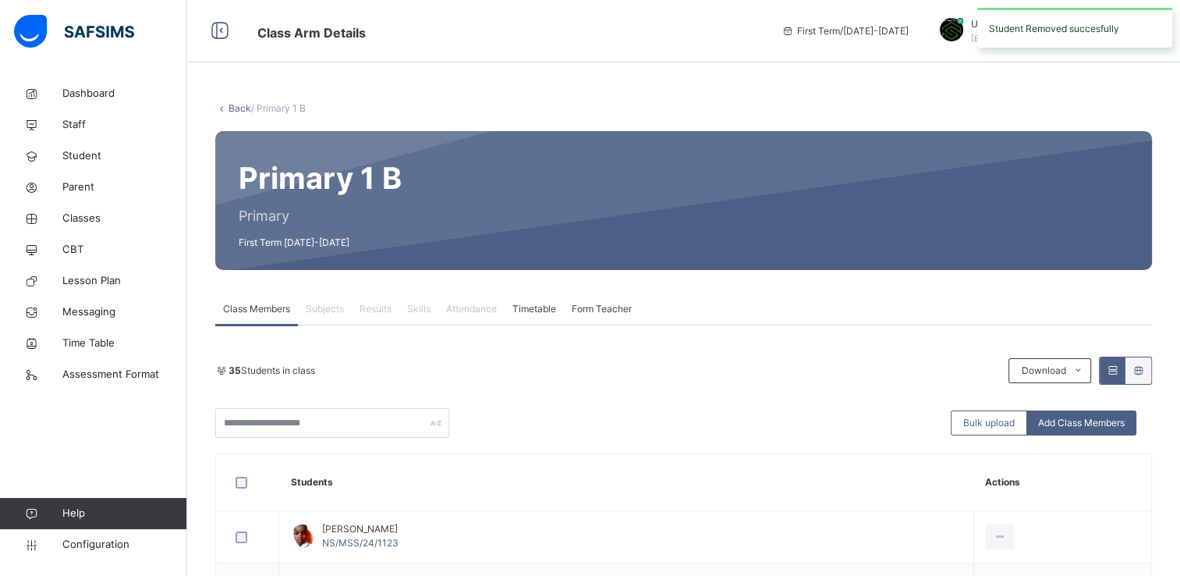
click at [795, 415] on div "Bulk upload Add Class Members" at bounding box center [683, 423] width 937 height 30
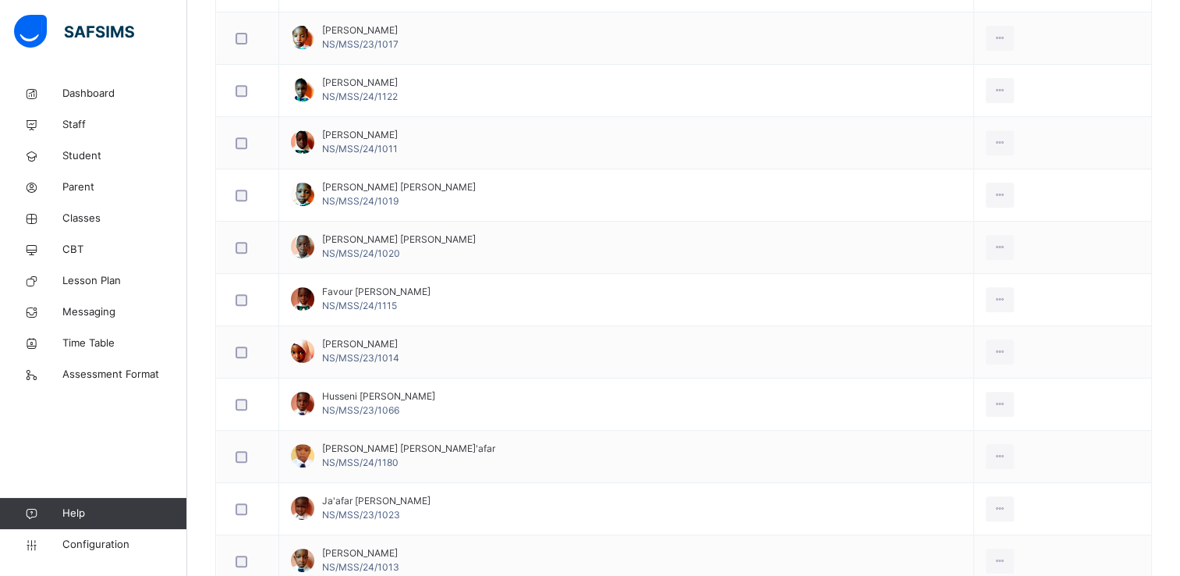
scroll to position [686, 0]
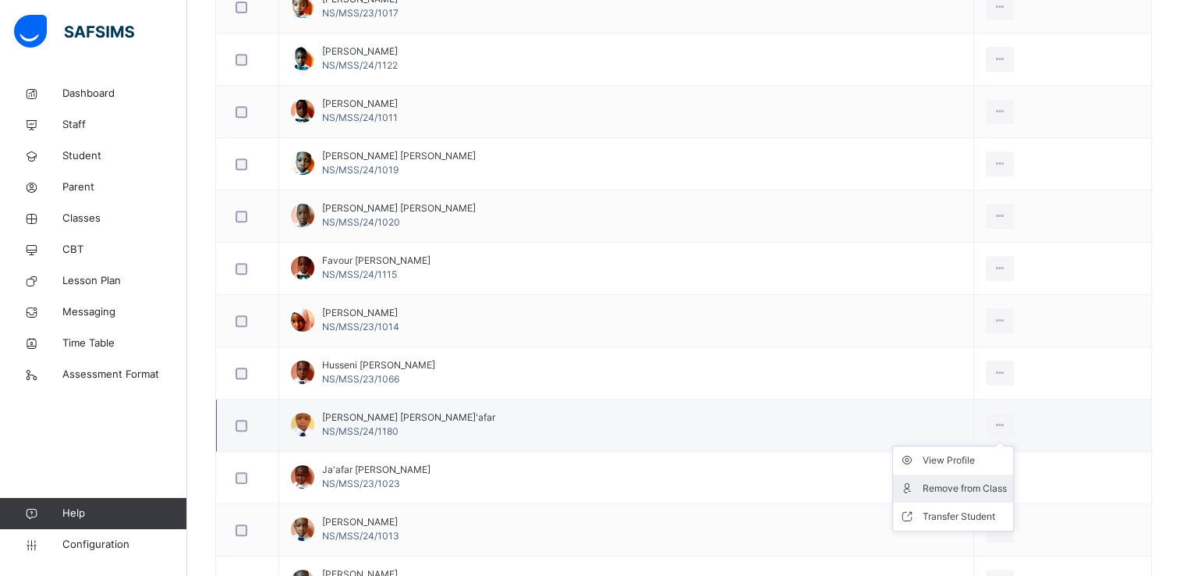
click at [970, 476] on li "Remove from Class" at bounding box center [953, 488] width 120 height 28
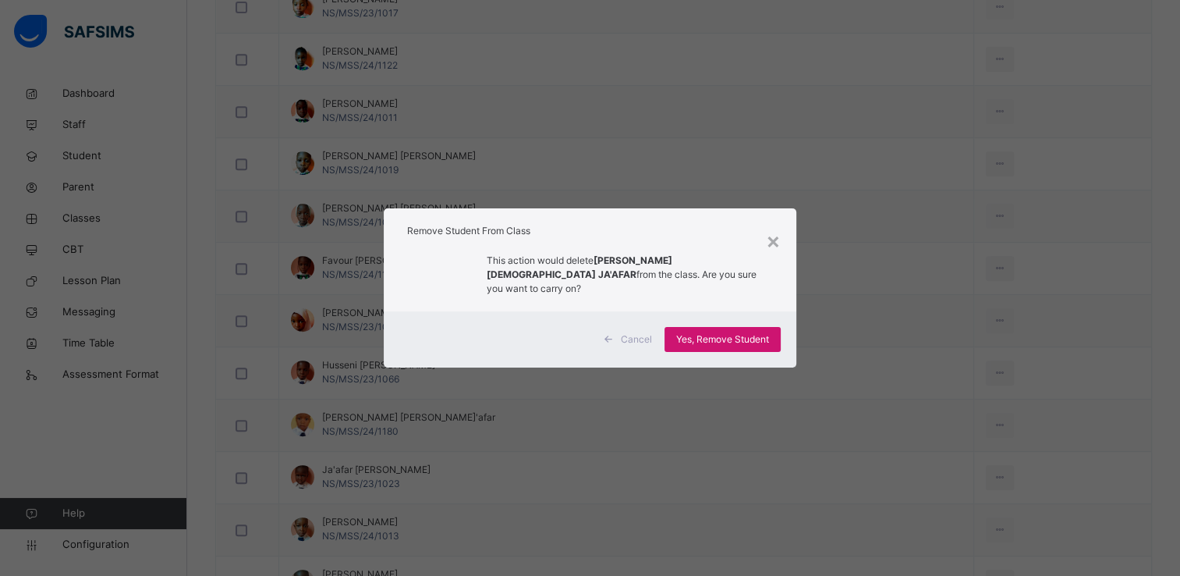
click at [732, 332] on span "Yes, Remove Student" at bounding box center [722, 339] width 93 height 14
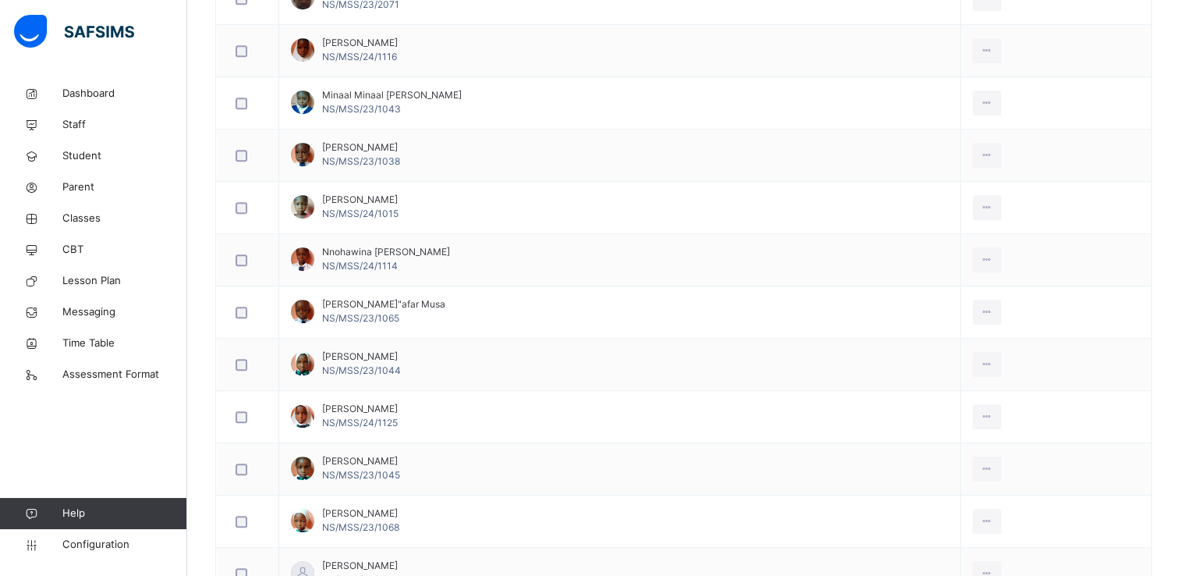
scroll to position [1279, 0]
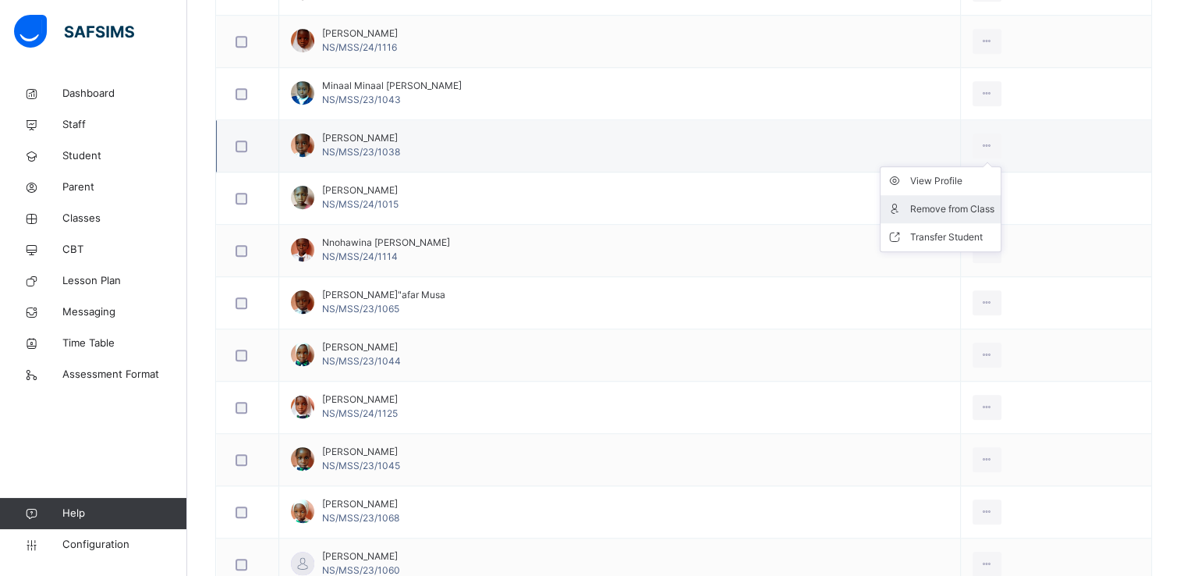
click at [970, 208] on div "Remove from Class" at bounding box center [952, 209] width 84 height 16
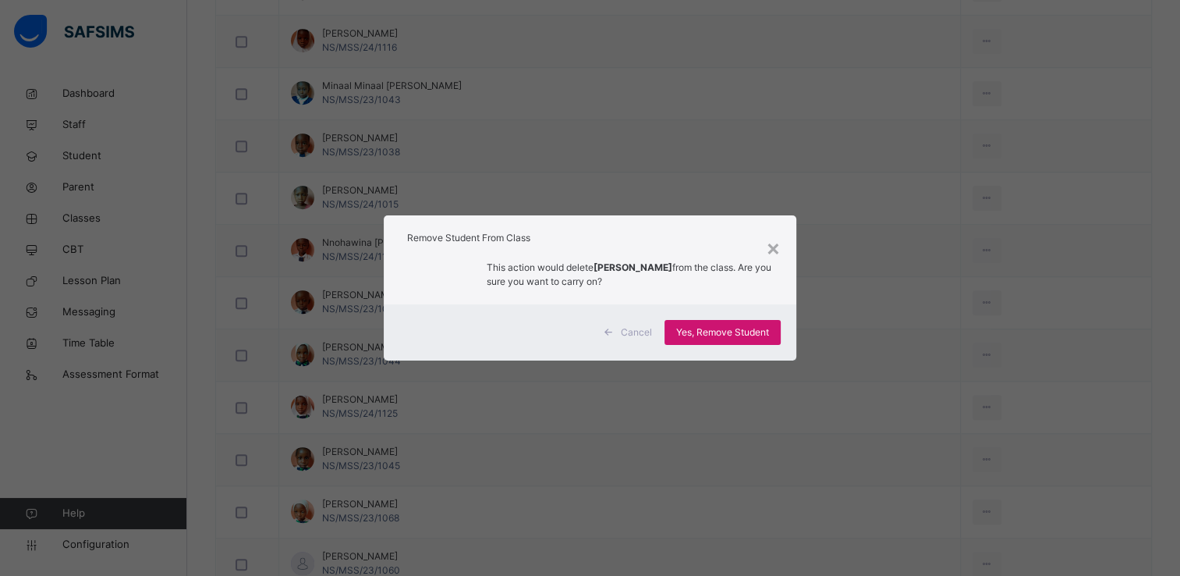
click at [739, 331] on span "Yes, Remove Student" at bounding box center [722, 332] width 93 height 14
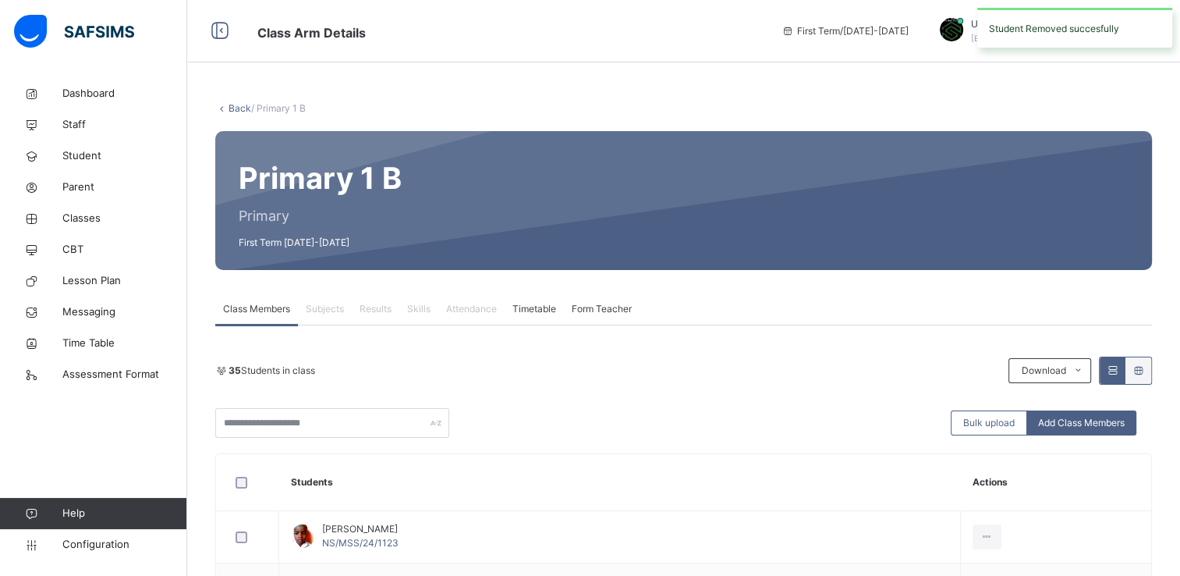
click at [746, 385] on div "35 Students in class Download Pdf Report Excel Report Bulk upload Add Class Mem…" at bounding box center [683, 396] width 937 height 81
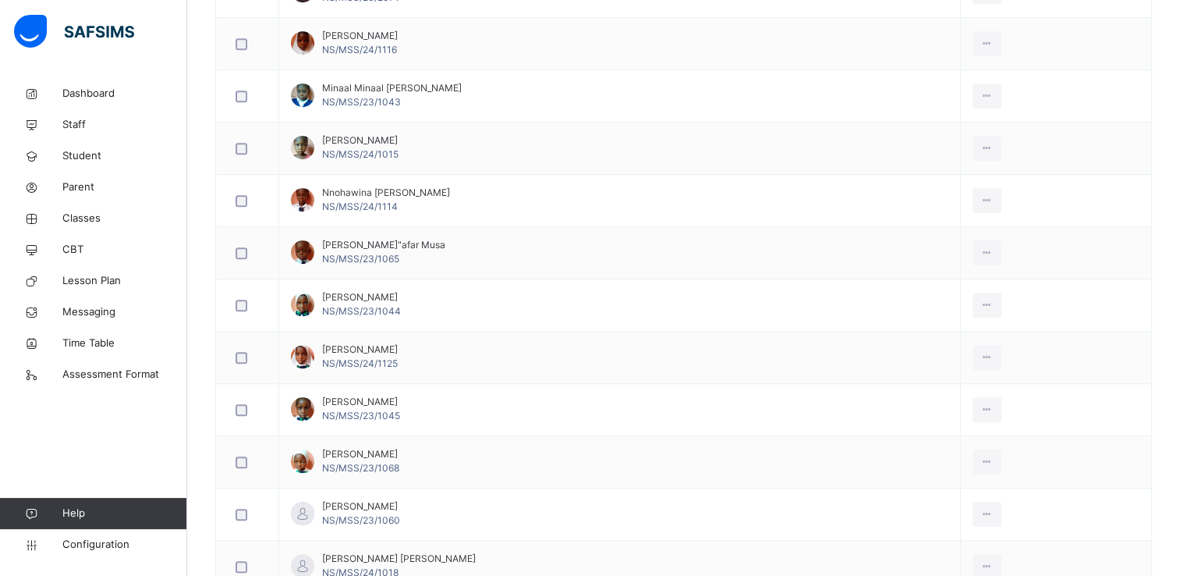
scroll to position [1279, 0]
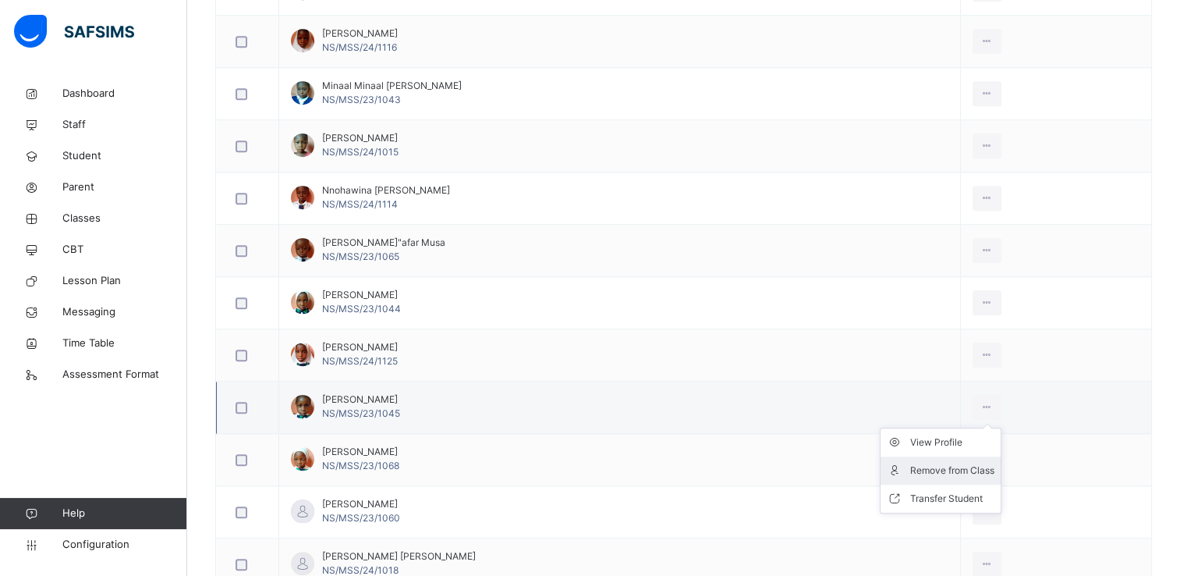
click at [970, 466] on div "Remove from Class" at bounding box center [952, 470] width 84 height 16
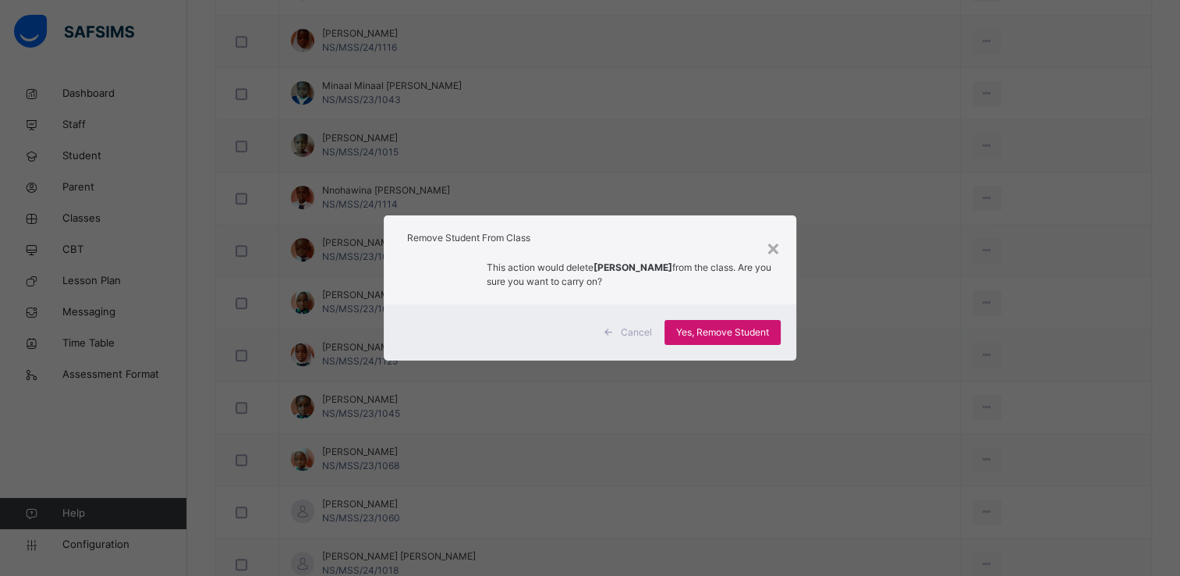
click at [735, 341] on div "Yes, Remove Student" at bounding box center [722, 332] width 116 height 25
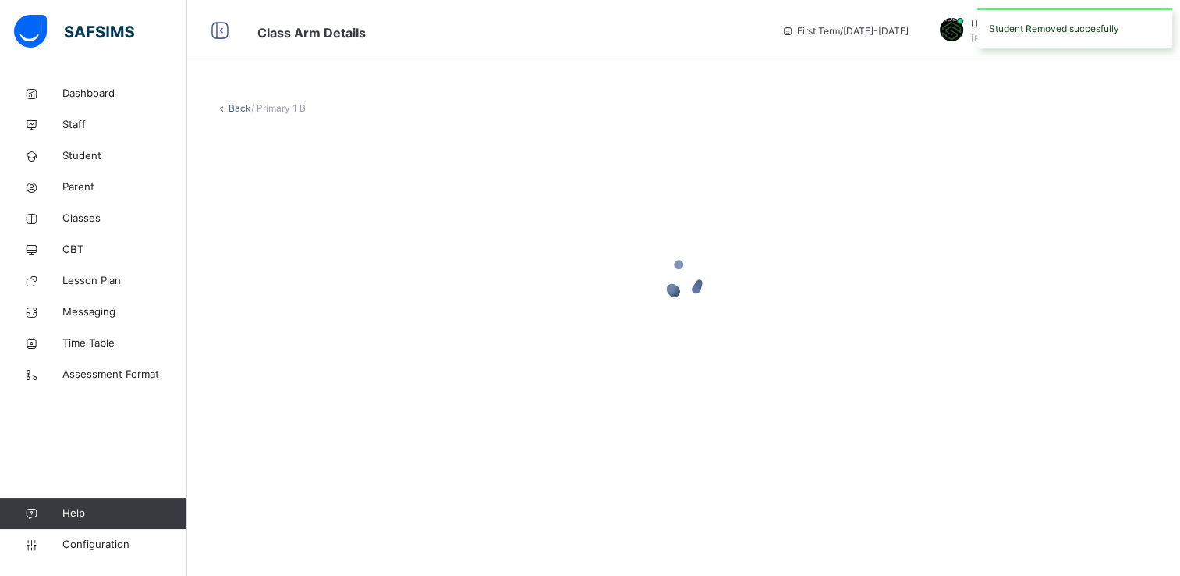
scroll to position [0, 0]
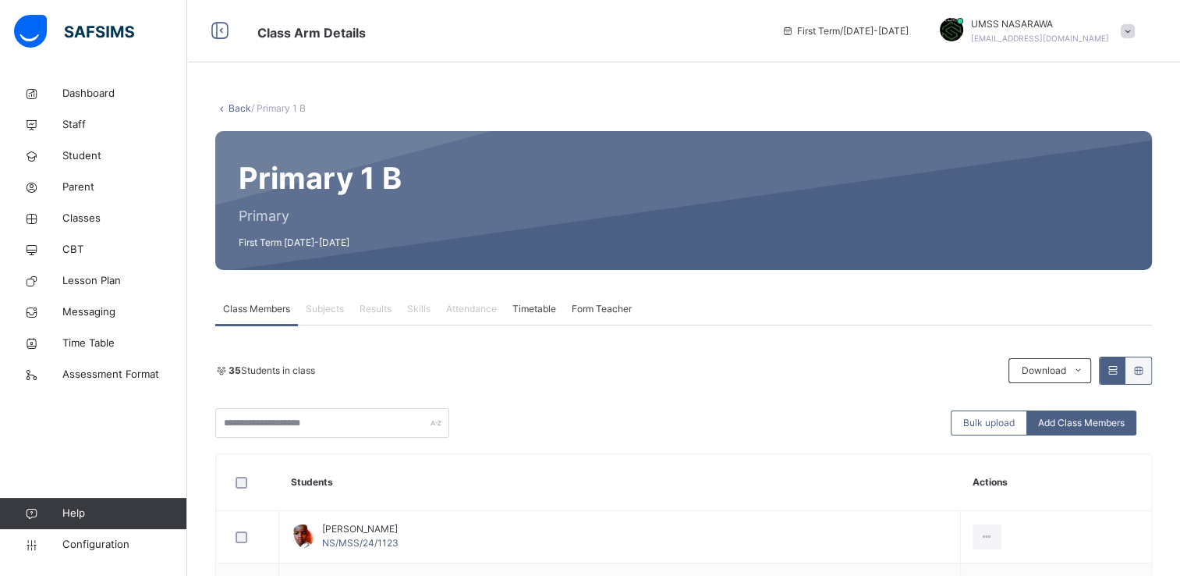
click at [649, 412] on div "Bulk upload Add Class Members" at bounding box center [683, 423] width 937 height 30
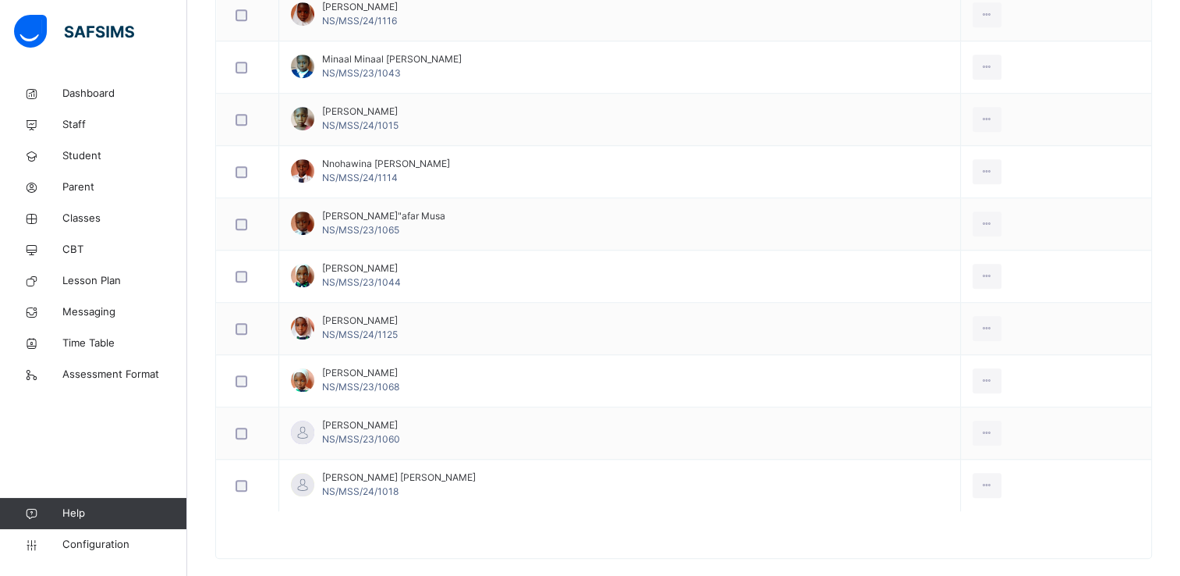
scroll to position [1310, 0]
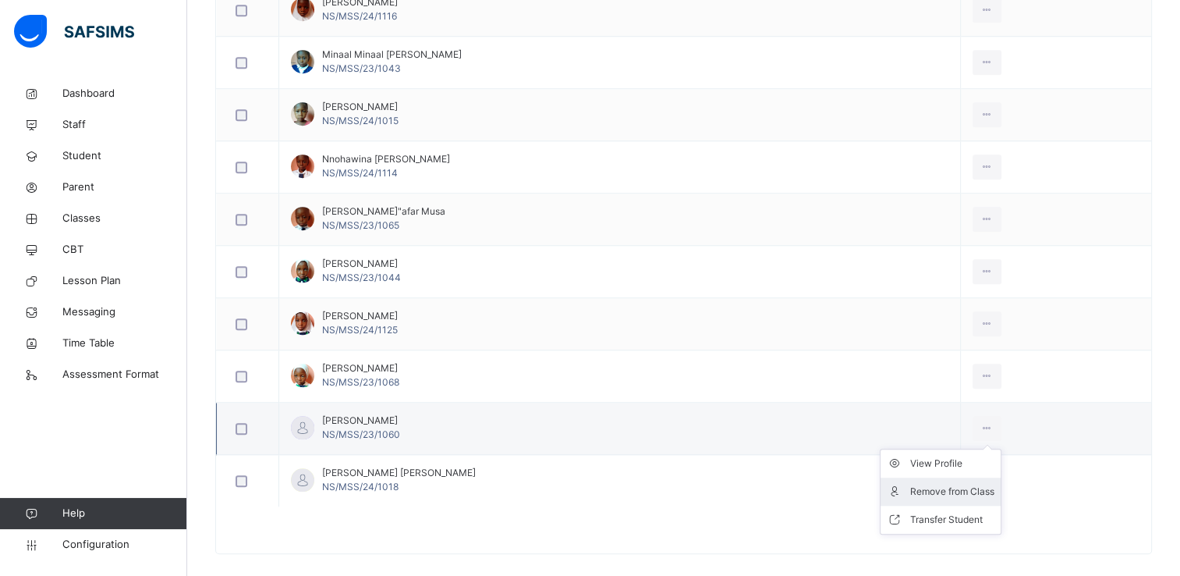
click at [964, 494] on div "Remove from Class" at bounding box center [952, 492] width 84 height 16
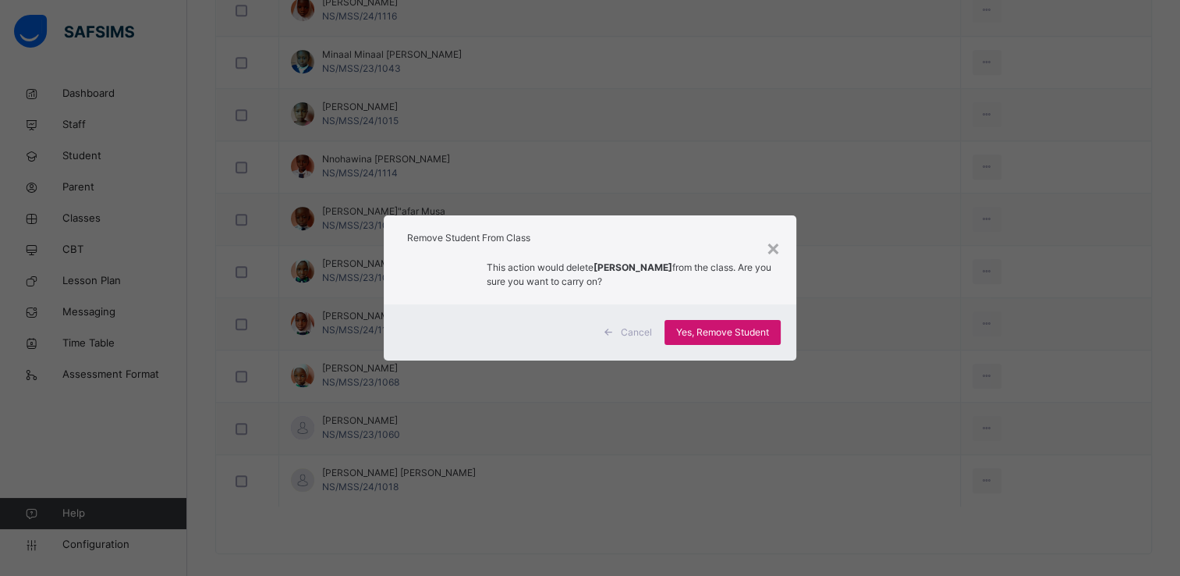
click at [698, 336] on span "Yes, Remove Student" at bounding box center [722, 332] width 93 height 14
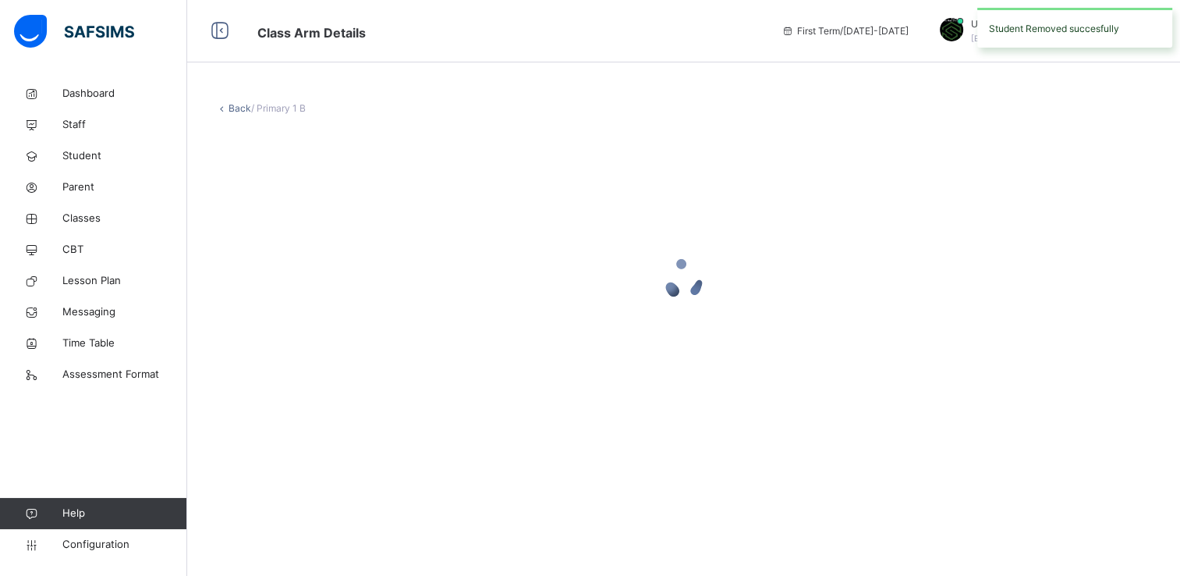
scroll to position [0, 0]
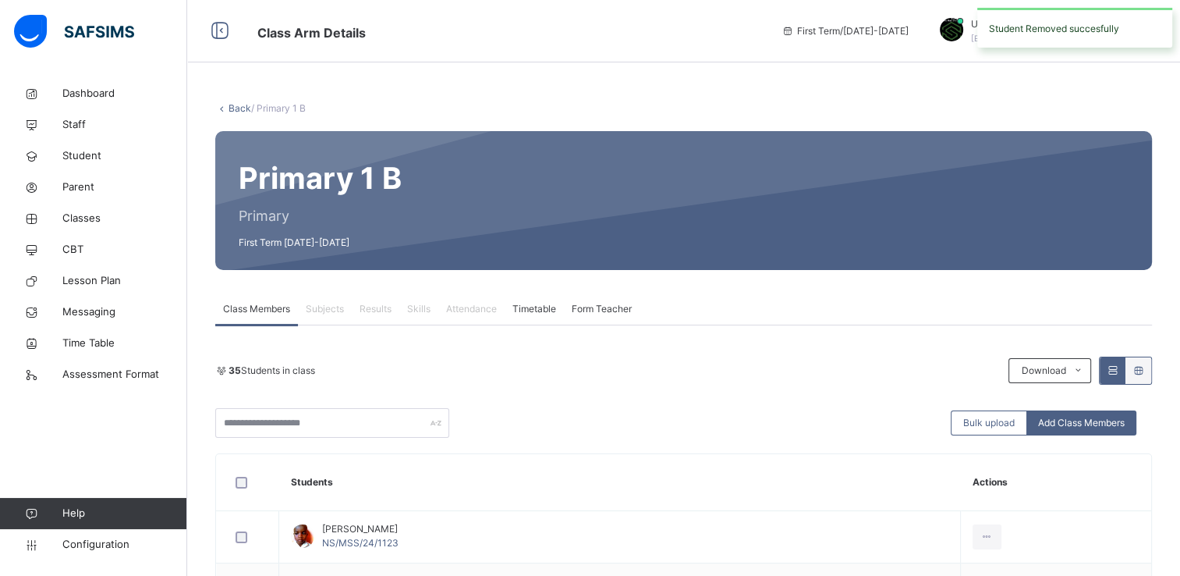
click at [705, 385] on div "35 Students in class Download Pdf Report Excel Report Bulk upload Add Class Mem…" at bounding box center [683, 396] width 937 height 81
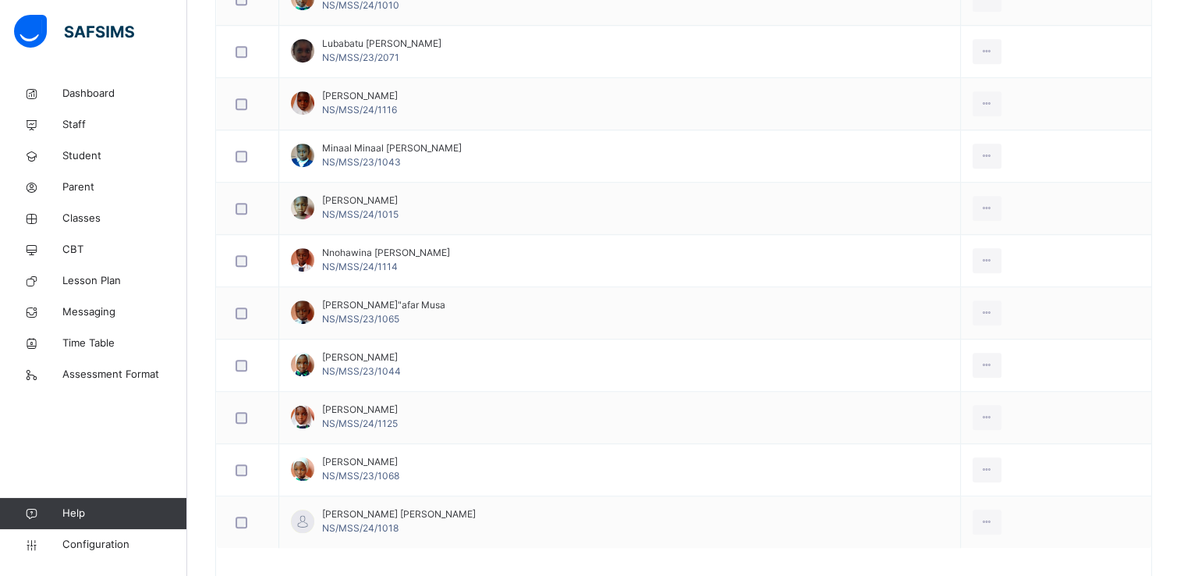
scroll to position [1248, 0]
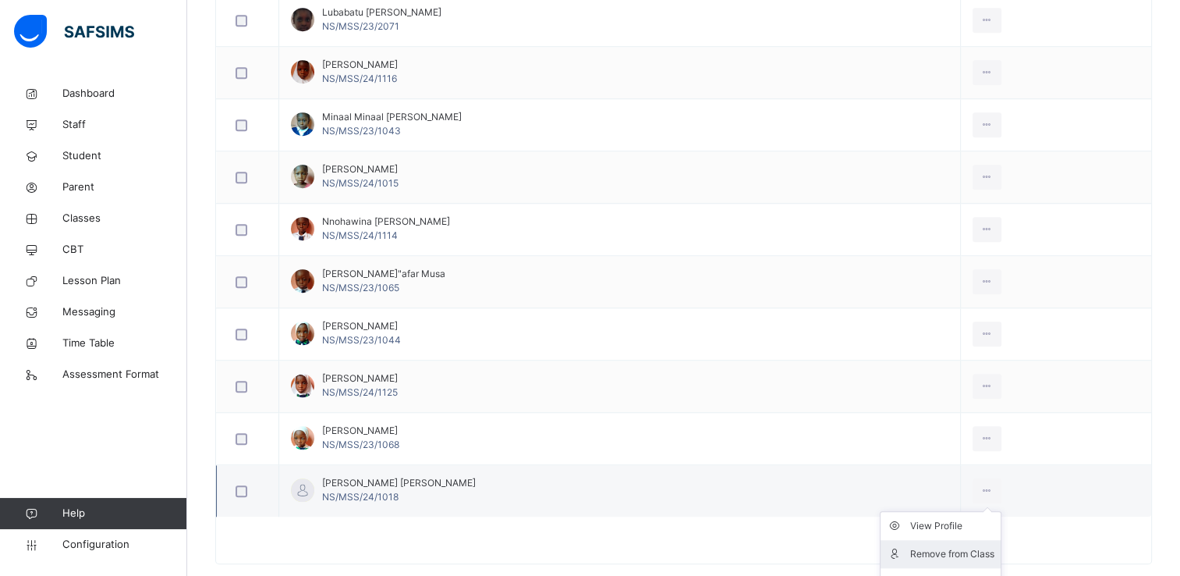
click at [948, 547] on div "Remove from Class" at bounding box center [952, 554] width 84 height 16
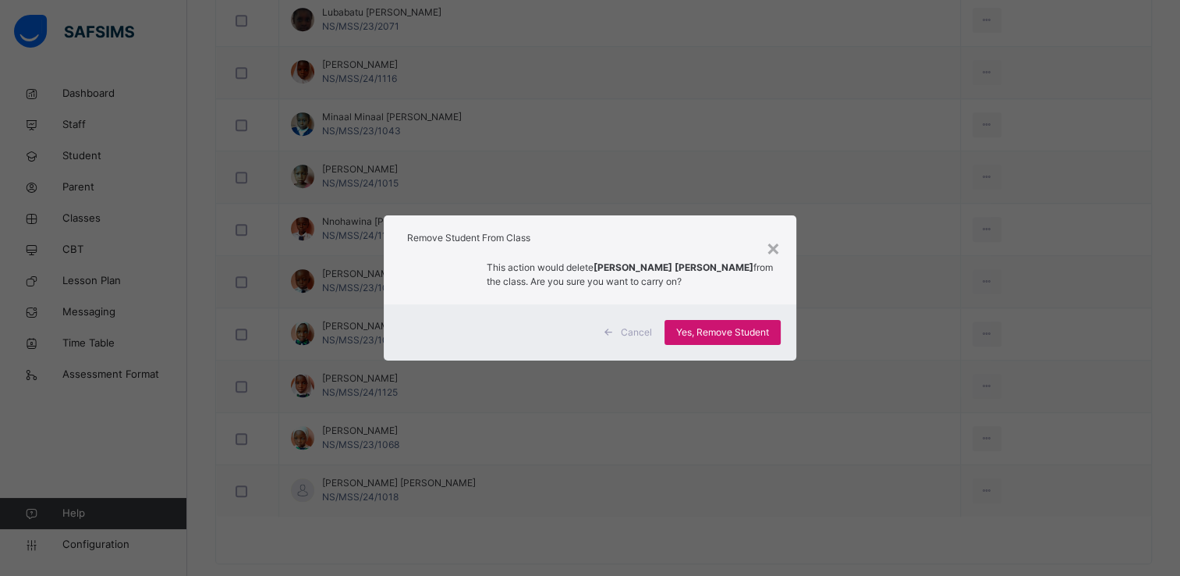
click at [754, 335] on span "Yes, Remove Student" at bounding box center [722, 332] width 93 height 14
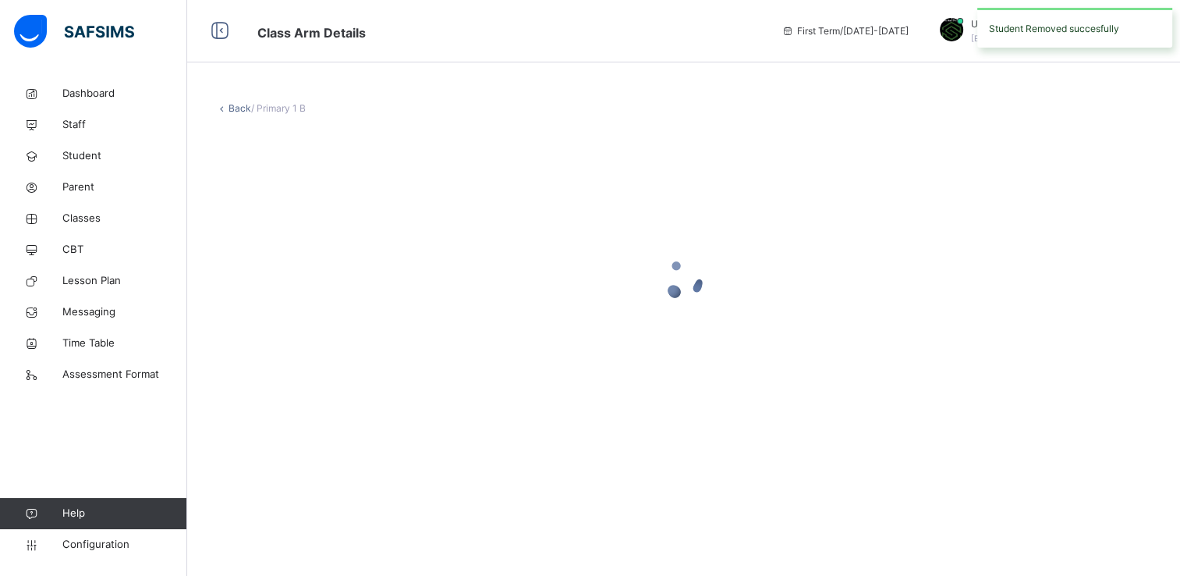
scroll to position [0, 0]
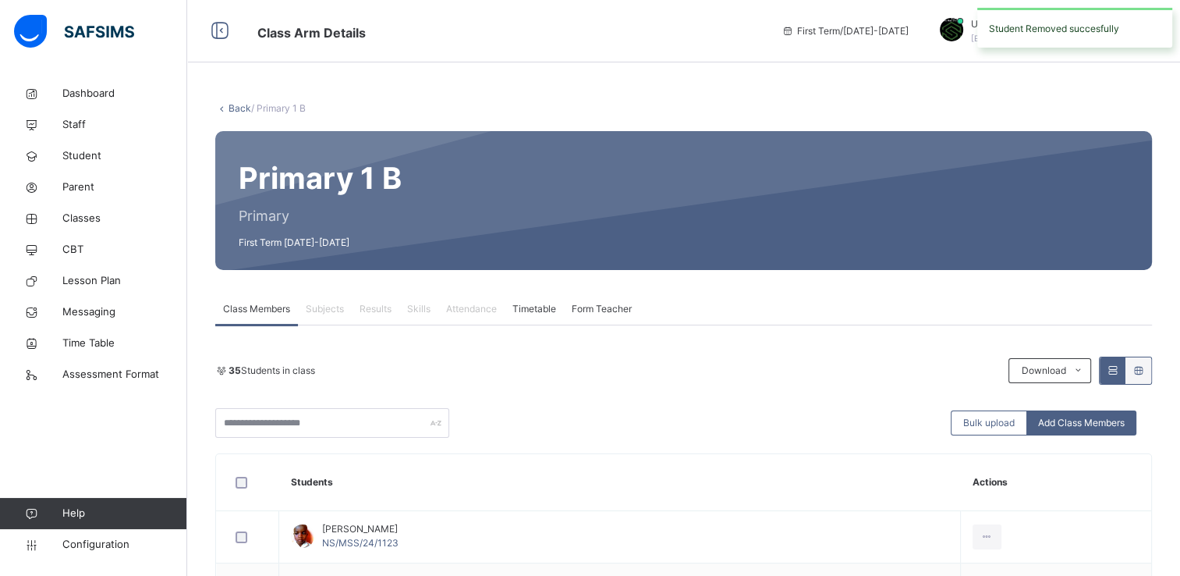
click at [707, 386] on div "35 Students in class Download Pdf Report Excel Report Bulk upload Add Class Mem…" at bounding box center [683, 396] width 937 height 81
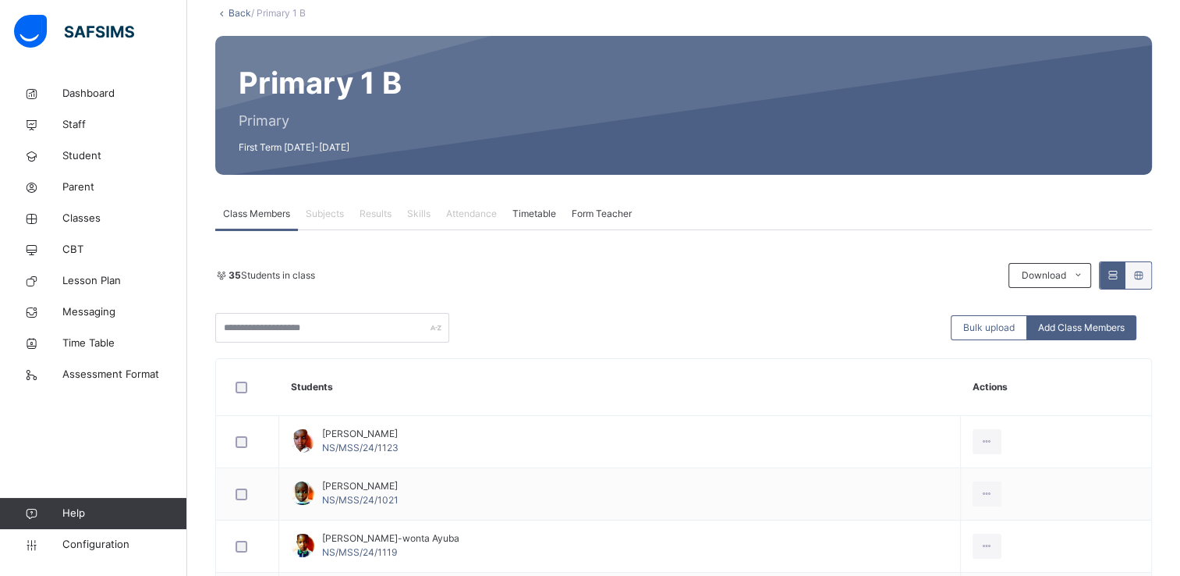
scroll to position [22, 0]
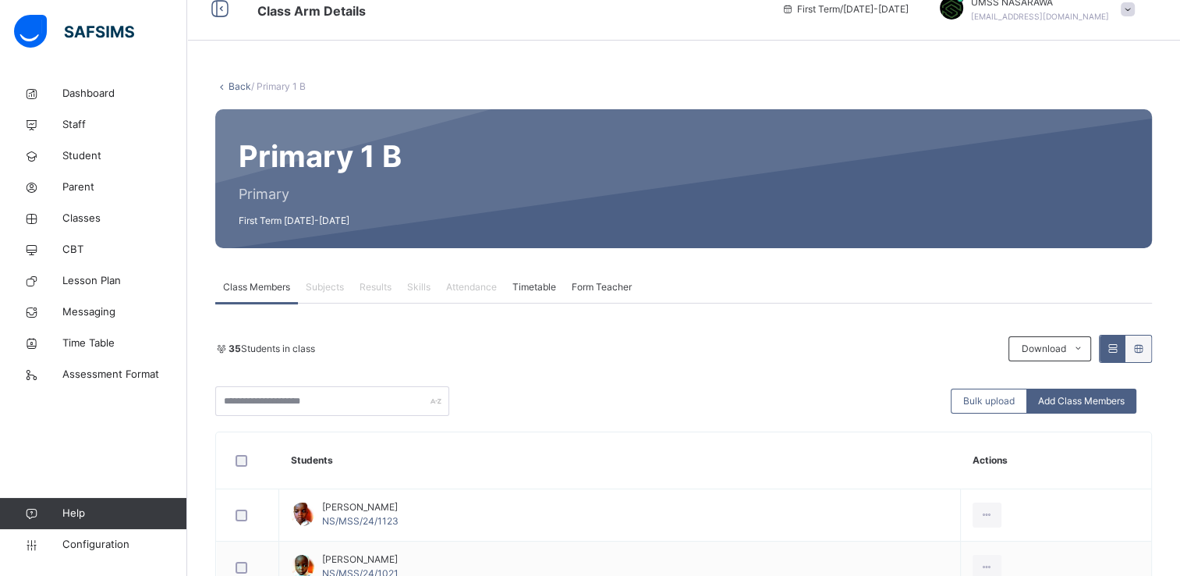
click at [239, 82] on link "Back" at bounding box center [240, 86] width 23 height 12
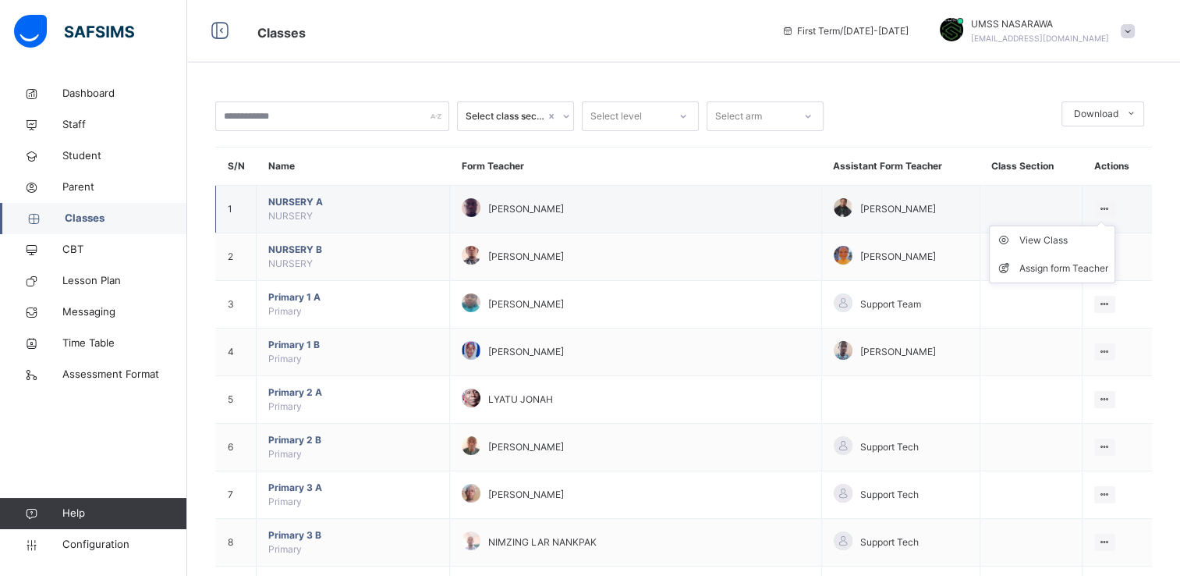
click at [1110, 203] on icon at bounding box center [1104, 209] width 13 height 12
click at [1075, 236] on div "View Class" at bounding box center [1063, 240] width 89 height 16
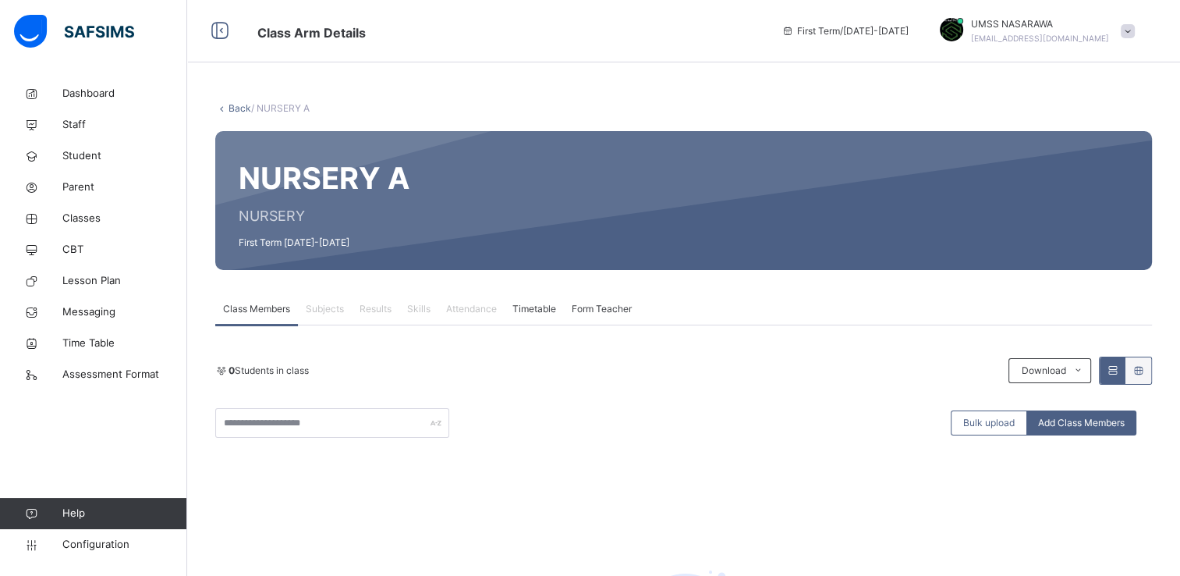
scroll to position [17, 0]
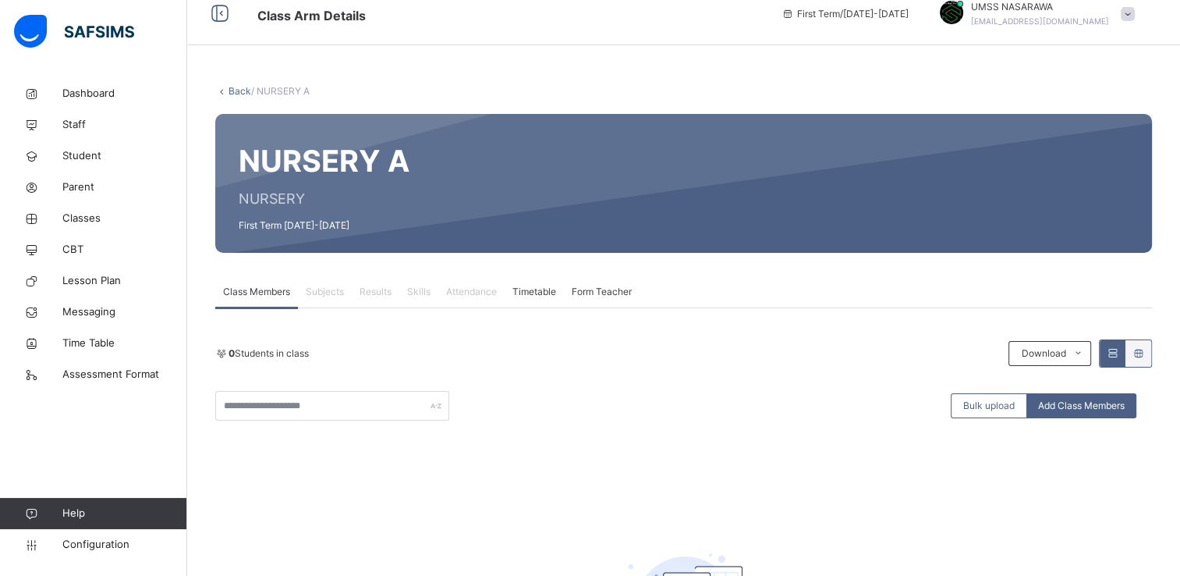
click at [1036, 328] on div "0 Students in class Download Pdf Report Excel Report Bulk upload Add Class Memb…" at bounding box center [683, 520] width 937 height 425
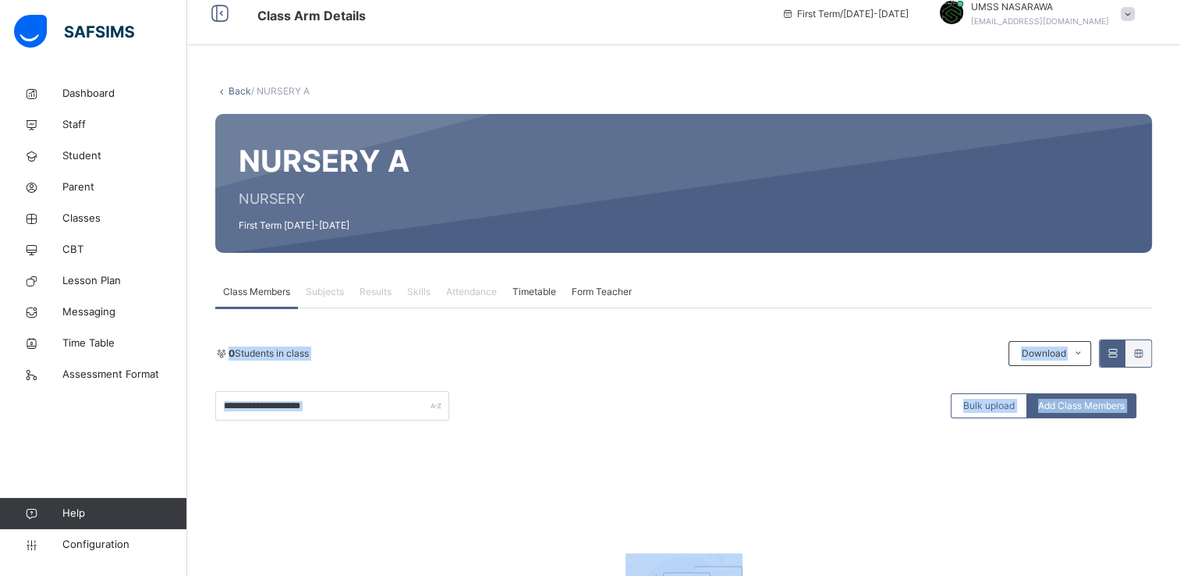
scroll to position [214, 0]
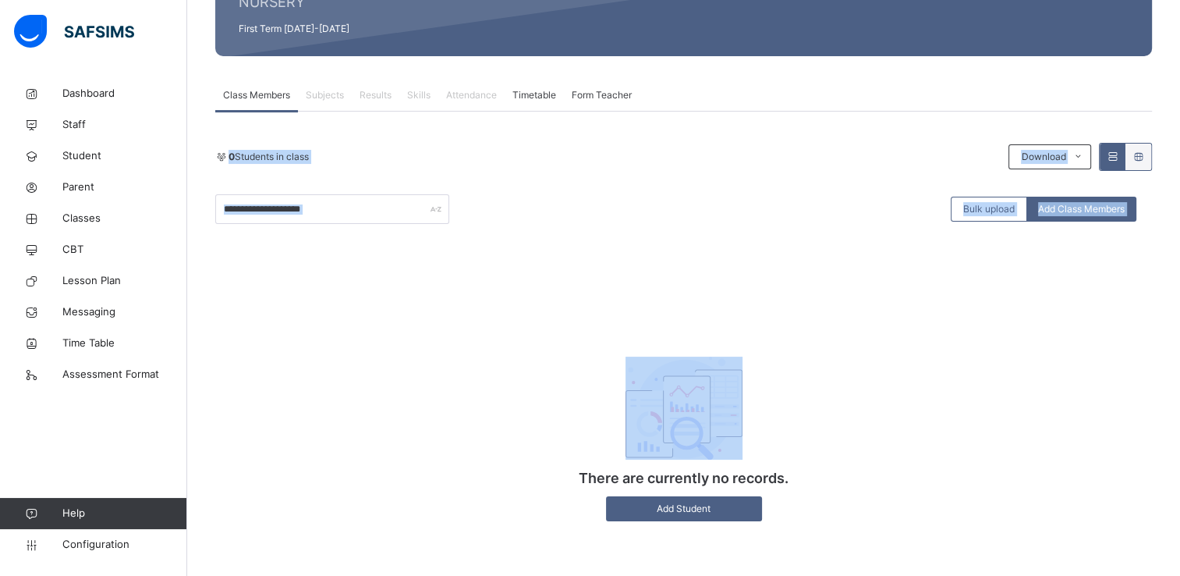
drag, startPoint x: 1044, startPoint y: 279, endPoint x: 1029, endPoint y: 294, distance: 21.0
click at [1029, 294] on div "Class Members Subjects Results Skills Attendance Timetable Form Teacher Class M…" at bounding box center [683, 308] width 937 height 457
click at [886, 296] on div "0 Students in class Download Pdf Report Excel Report Bulk upload Add Class Memb…" at bounding box center [683, 340] width 937 height 394
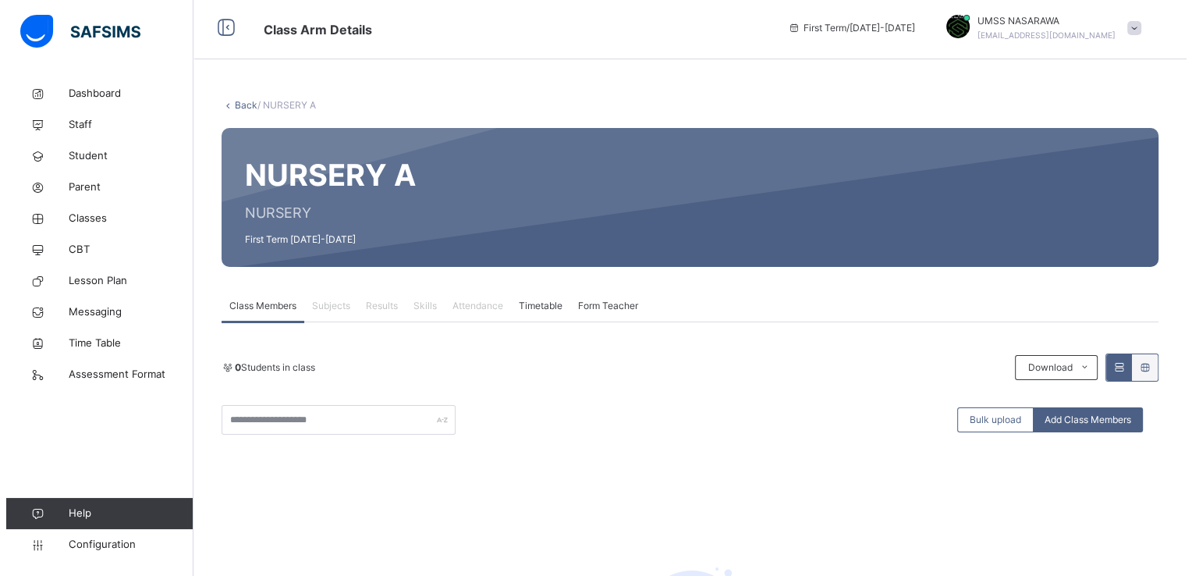
scroll to position [7, 0]
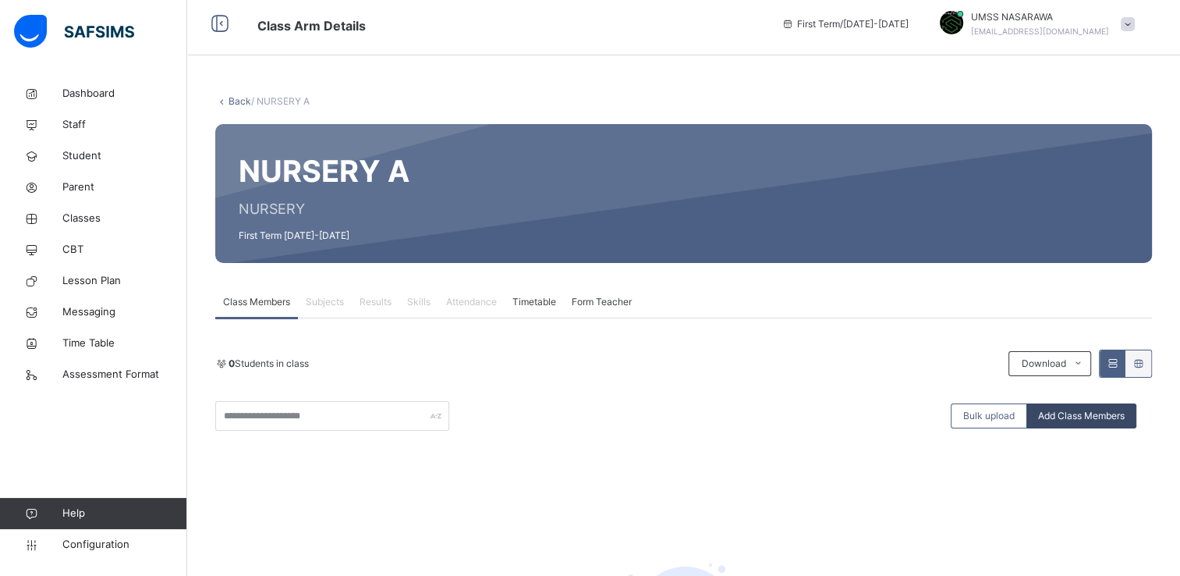
click at [1089, 419] on span "Add Class Members" at bounding box center [1081, 416] width 87 height 14
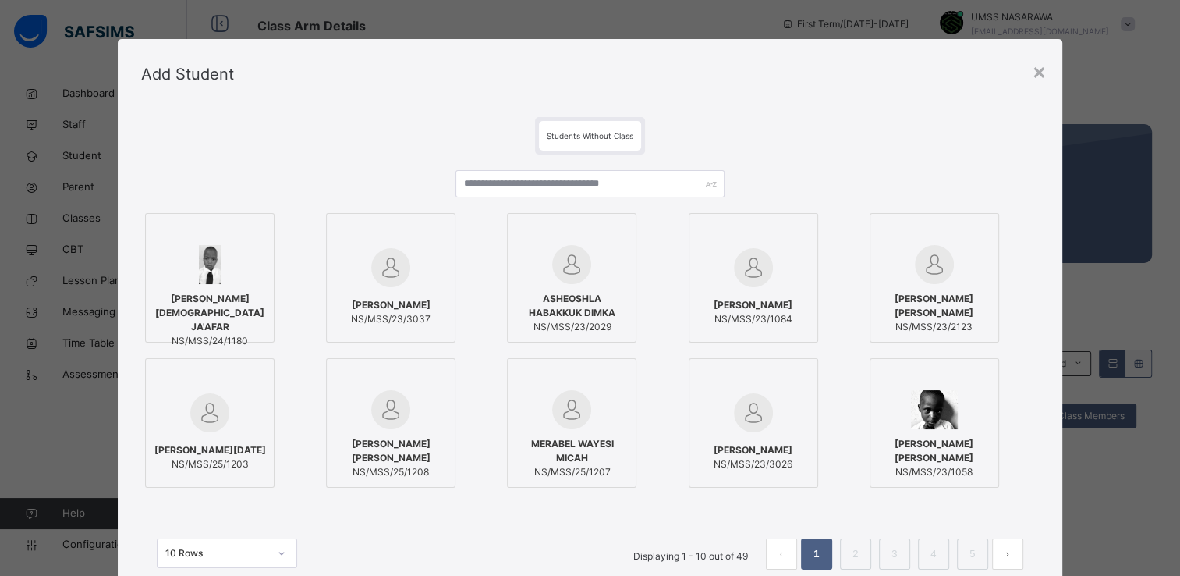
click at [967, 413] on div at bounding box center [934, 409] width 112 height 39
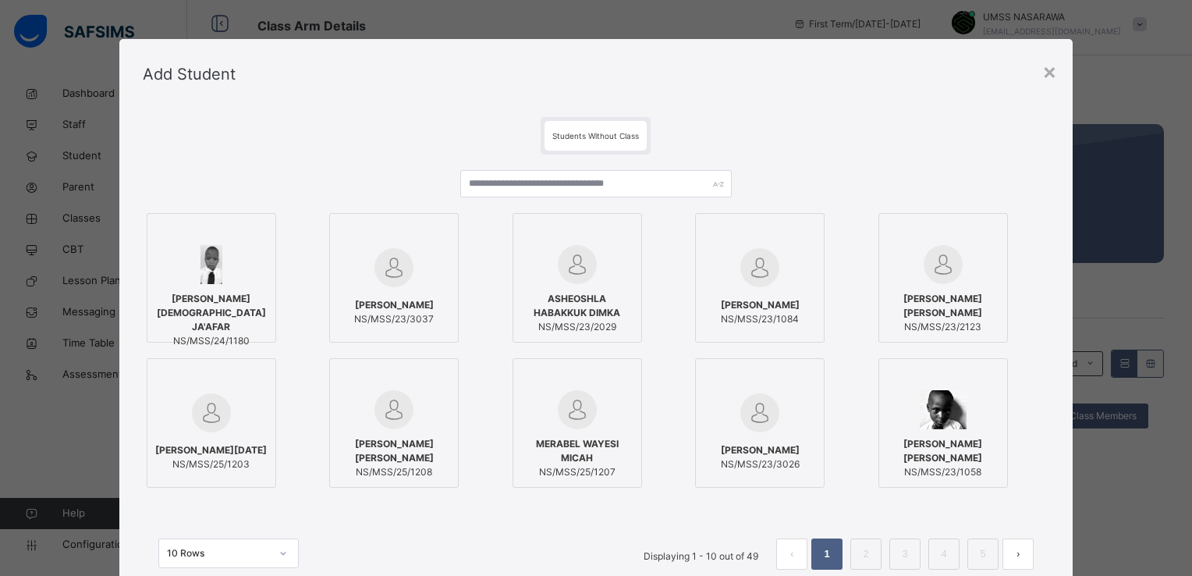
click at [258, 232] on div at bounding box center [211, 232] width 112 height 23
click at [1048, 518] on div "Students Without Class [PERSON_NAME] JA'AFAR NS/MSS/24/1180 [PERSON_NAME] NS/MS…" at bounding box center [595, 358] width 953 height 499
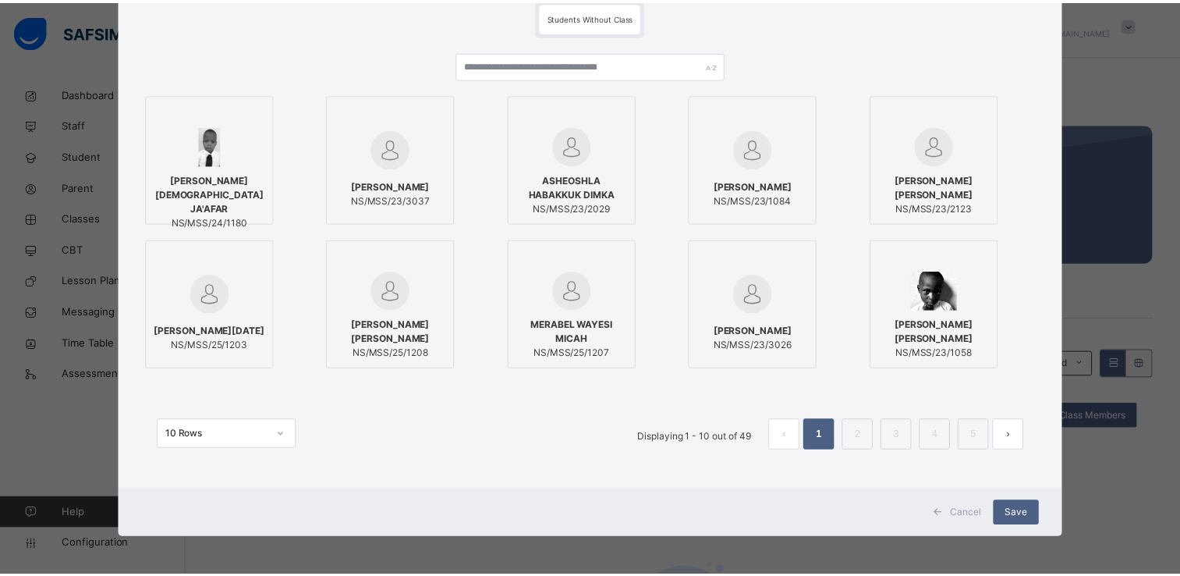
scroll to position [119, 0]
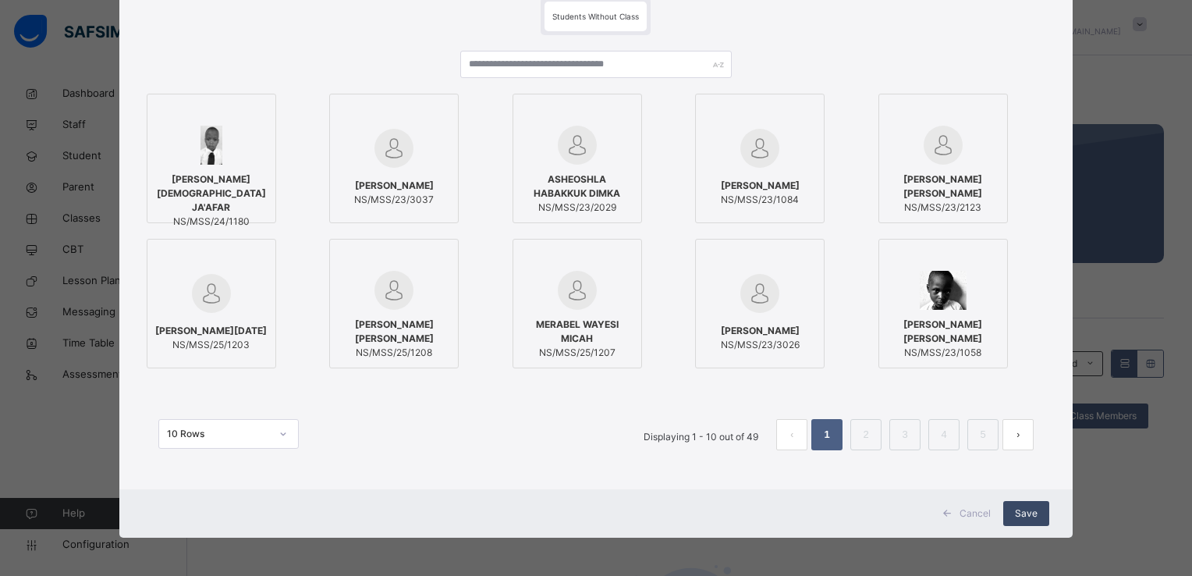
click at [1029, 507] on span "Save" at bounding box center [1026, 513] width 23 height 14
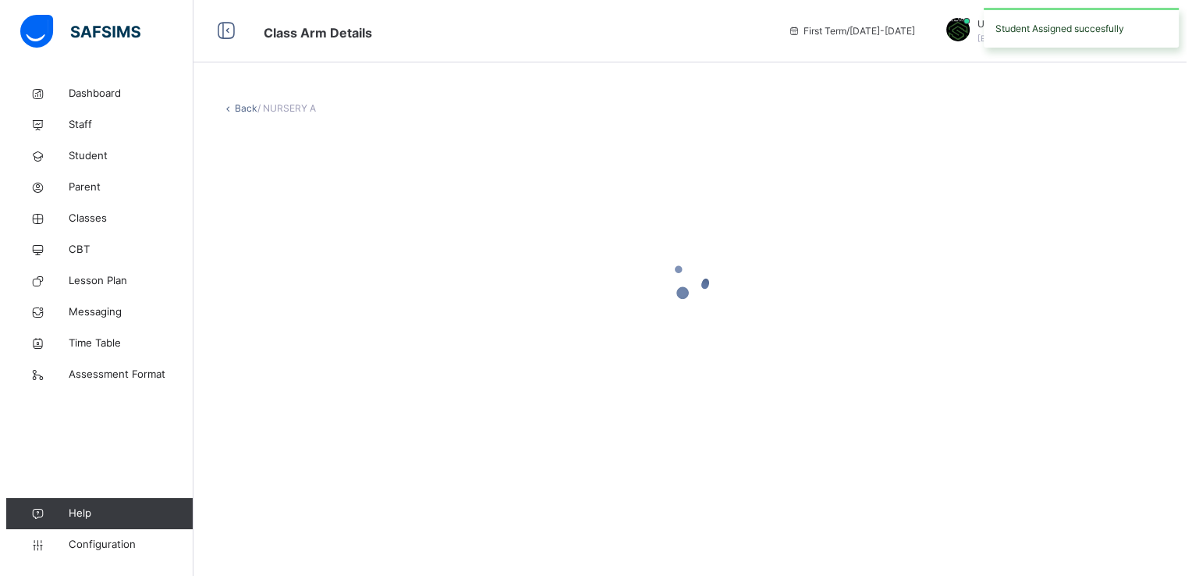
scroll to position [0, 0]
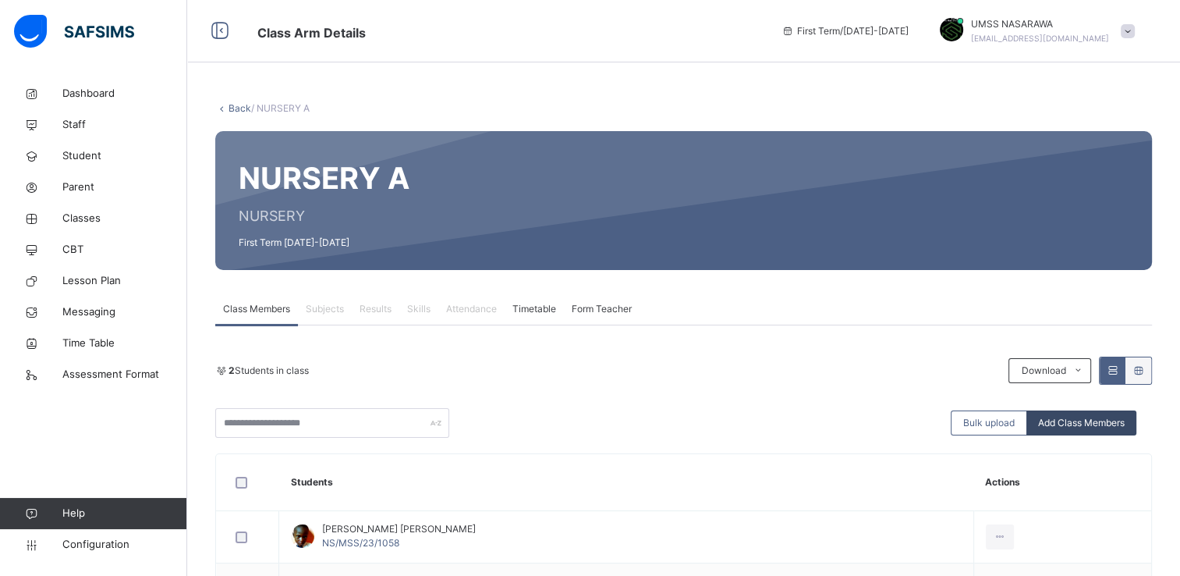
click at [1089, 418] on span "Add Class Members" at bounding box center [1081, 423] width 87 height 14
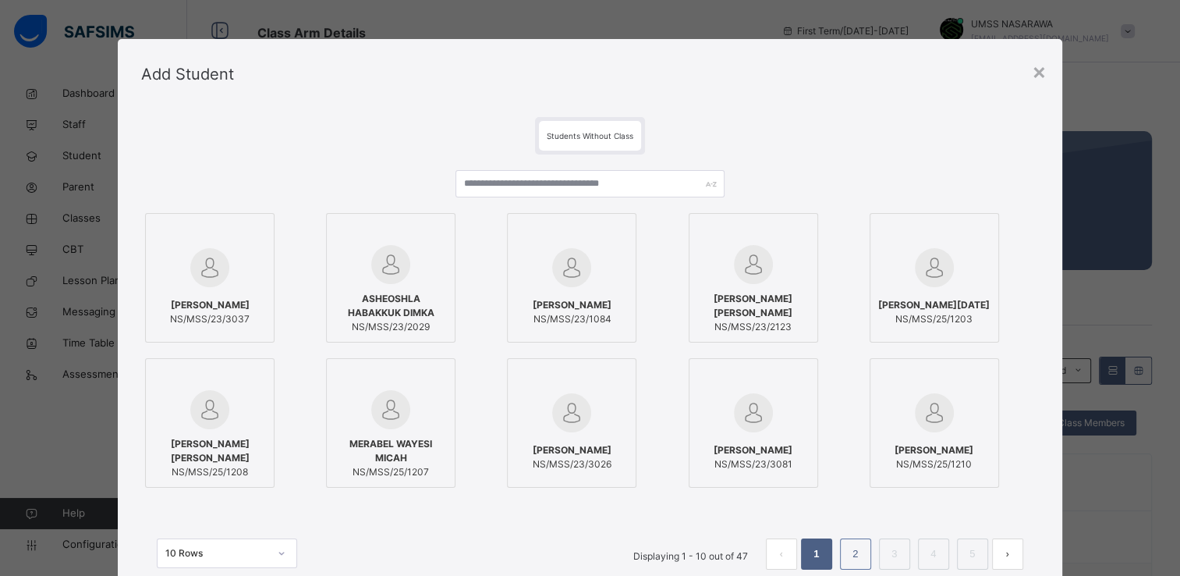
click at [859, 561] on link "2" at bounding box center [855, 554] width 15 height 20
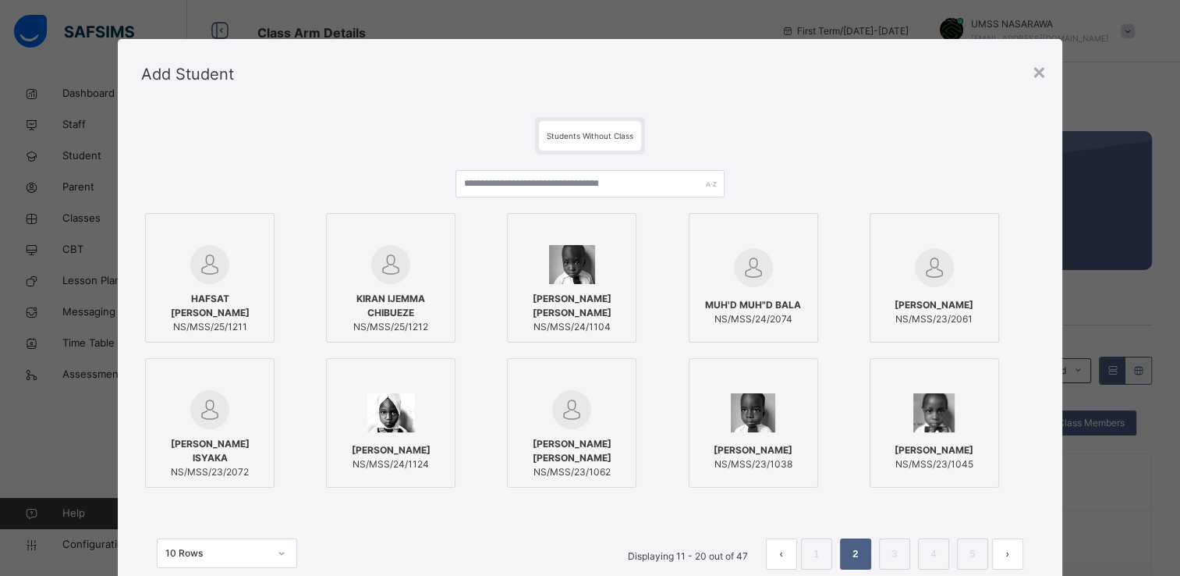
click at [791, 380] on div at bounding box center [753, 378] width 112 height 23
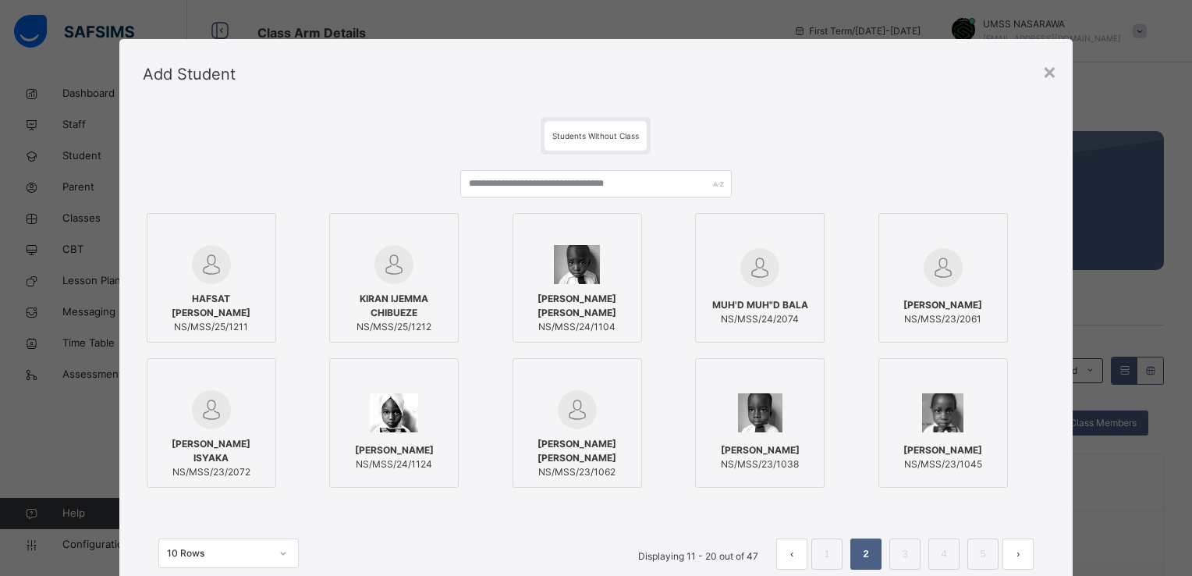
click at [425, 377] on div at bounding box center [394, 378] width 112 height 23
click at [978, 376] on div at bounding box center [943, 378] width 112 height 23
click at [1061, 526] on div "Students Without Class HAFSAT [PERSON_NAME] NS/MSS/25/1211 KIRAN IJEMMA CHIBUEZ…" at bounding box center [595, 358] width 953 height 499
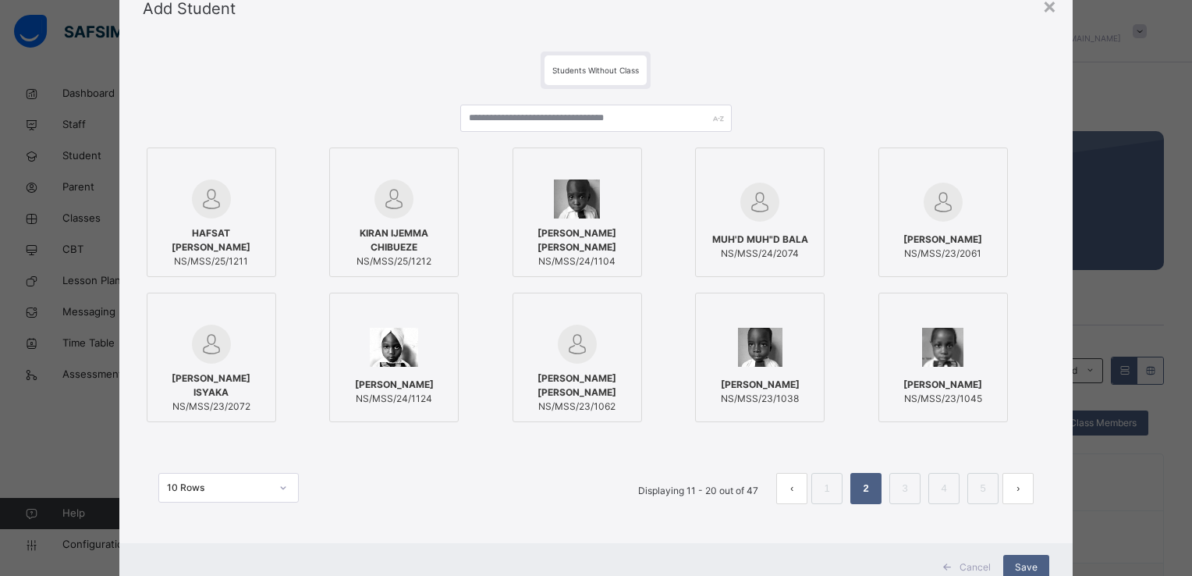
scroll to position [94, 0]
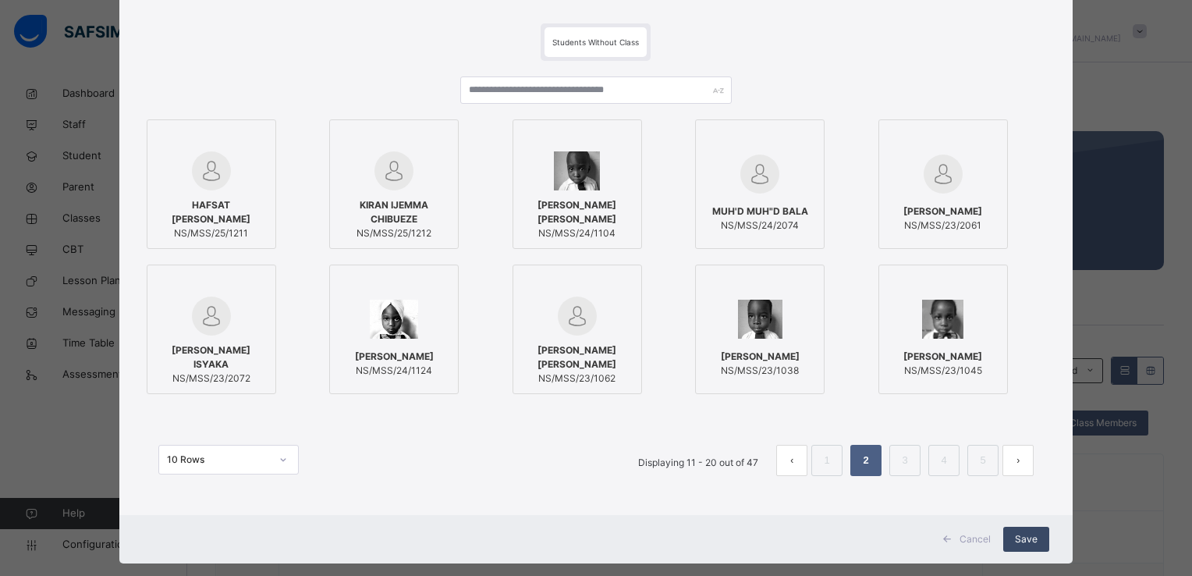
click at [1026, 539] on span "Save" at bounding box center [1026, 539] width 23 height 14
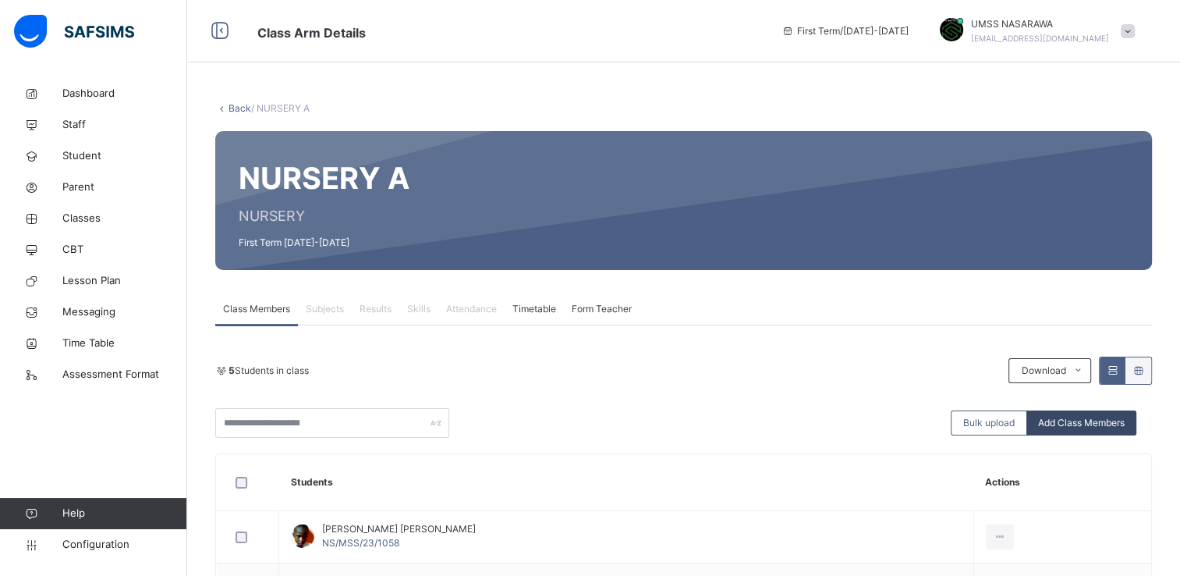
click at [1102, 426] on span "Add Class Members" at bounding box center [1081, 423] width 87 height 14
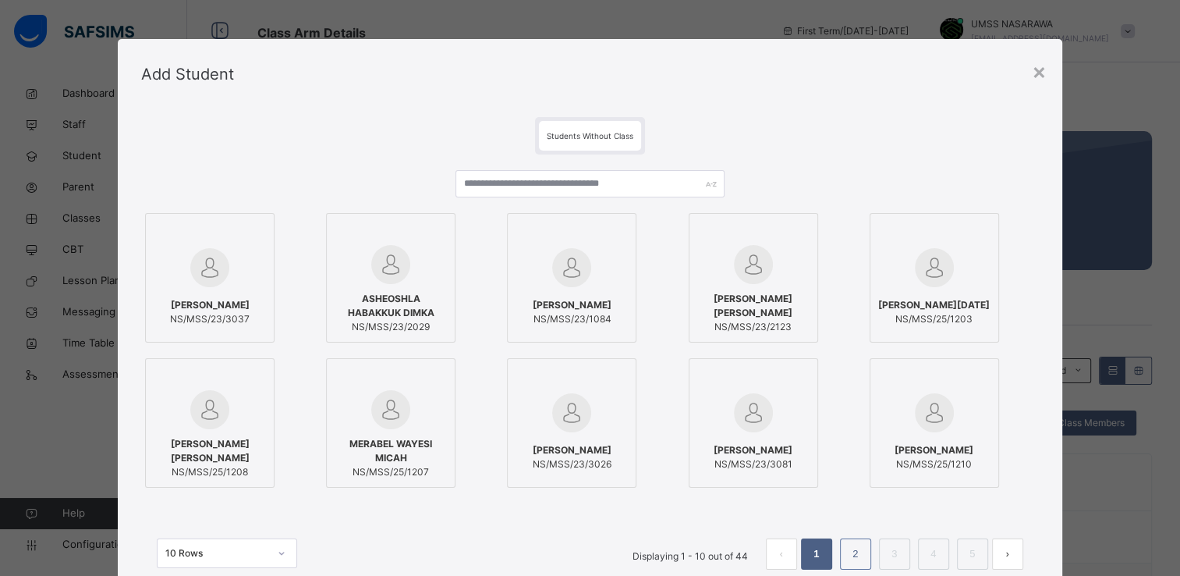
click at [852, 559] on link "2" at bounding box center [855, 554] width 15 height 20
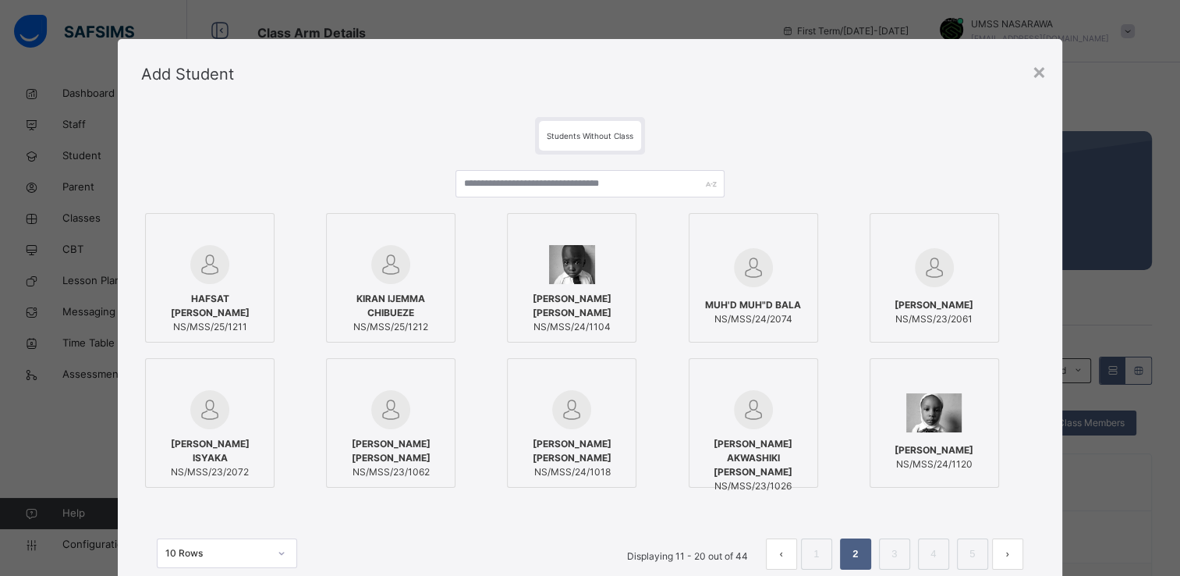
click at [985, 409] on div at bounding box center [934, 412] width 112 height 45
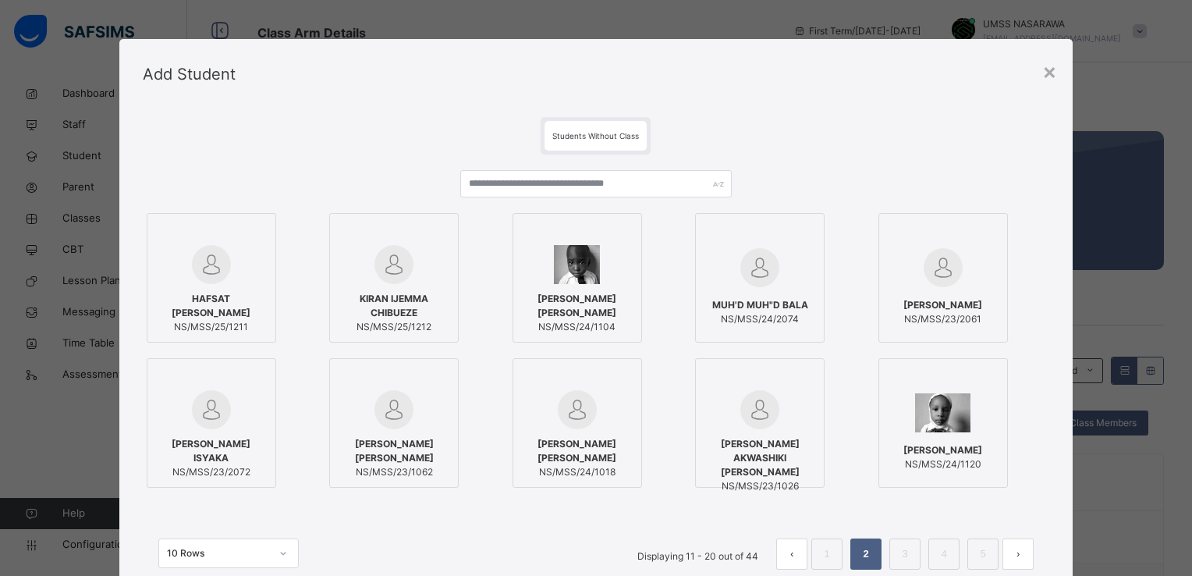
click at [1032, 505] on div "HAFSAT HUDU ALIYU NS/MSS/25/1211 KIRAN IJEMMA CHIBUEZE NS/MSS/25/1212 [PERSON_N…" at bounding box center [596, 377] width 906 height 446
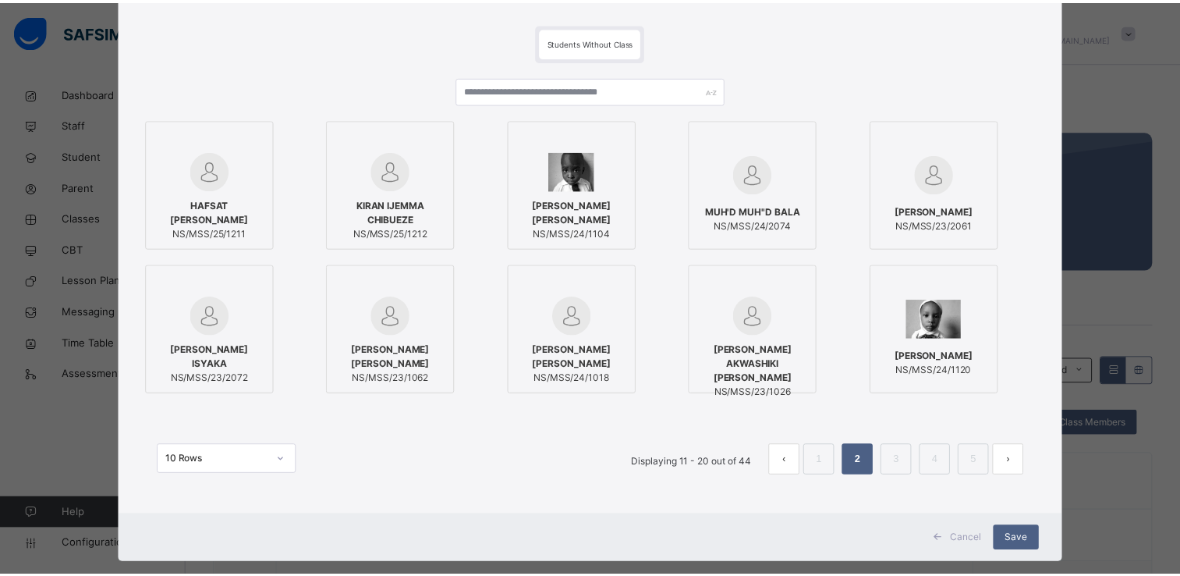
scroll to position [119, 0]
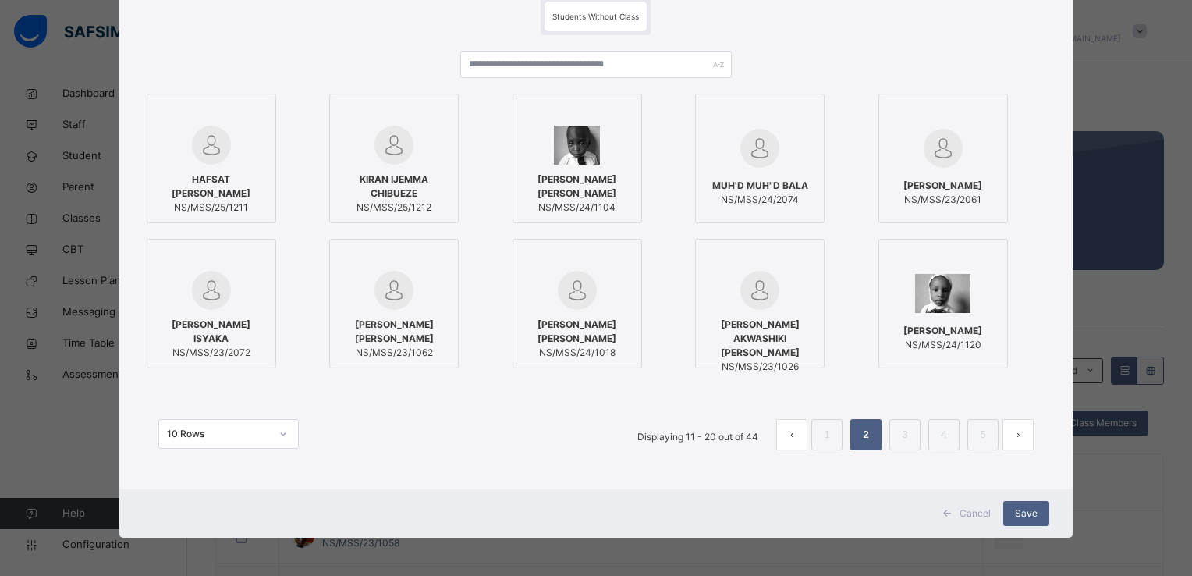
click at [1032, 506] on span "Save" at bounding box center [1026, 513] width 23 height 14
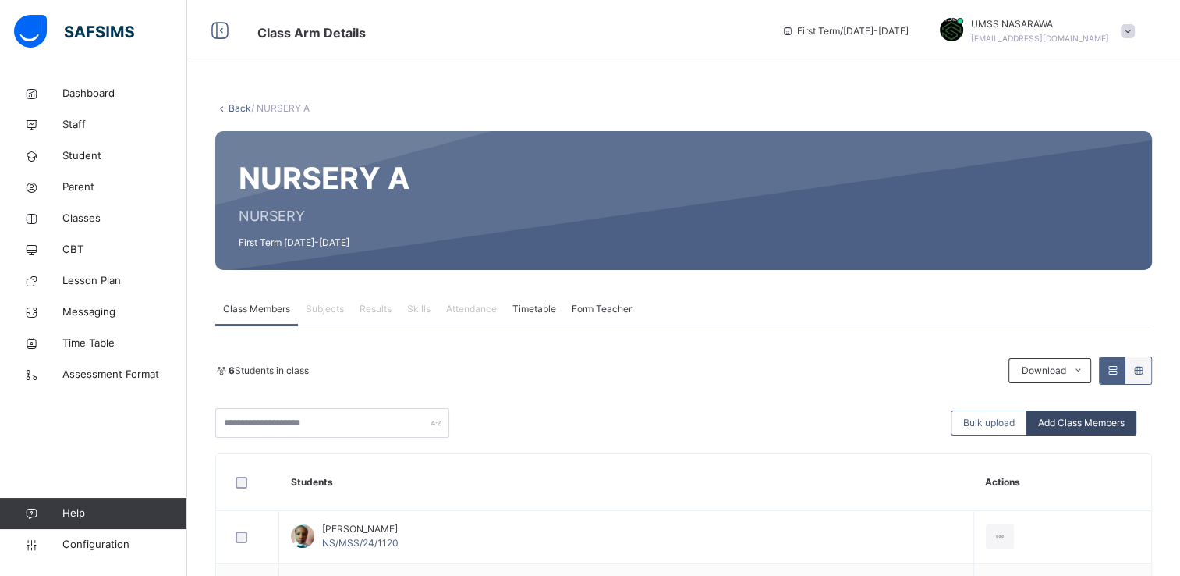
click at [1093, 427] on span "Add Class Members" at bounding box center [1081, 423] width 87 height 14
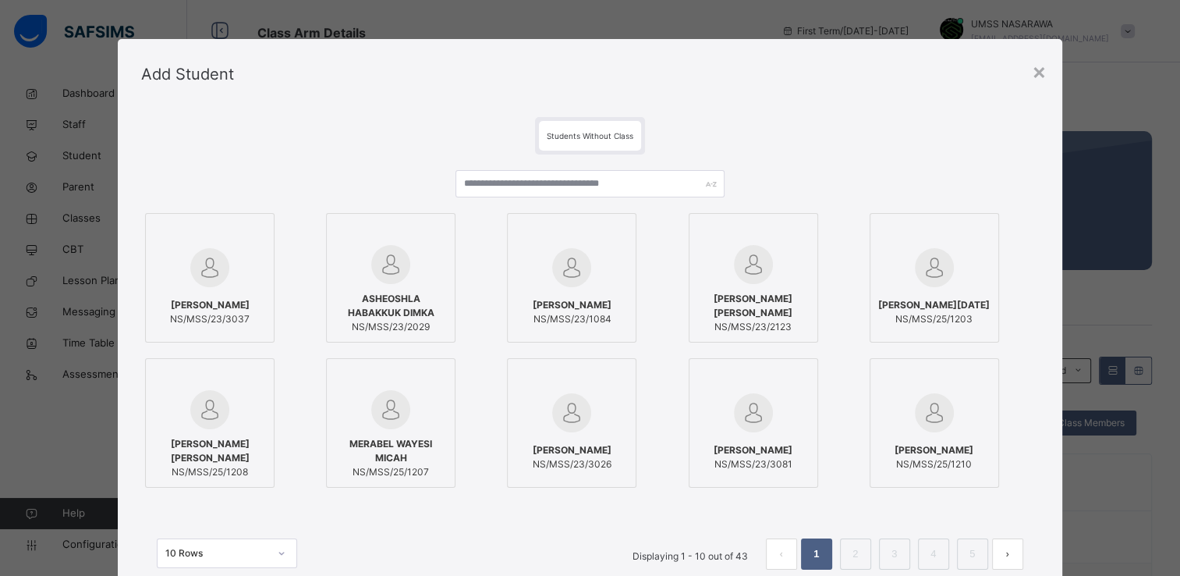
click at [1048, 411] on div "Students Without Class [PERSON_NAME] NS/MSS/23/3037 [PERSON_NAME] DIMKA NS/MSS/…" at bounding box center [590, 358] width 944 height 499
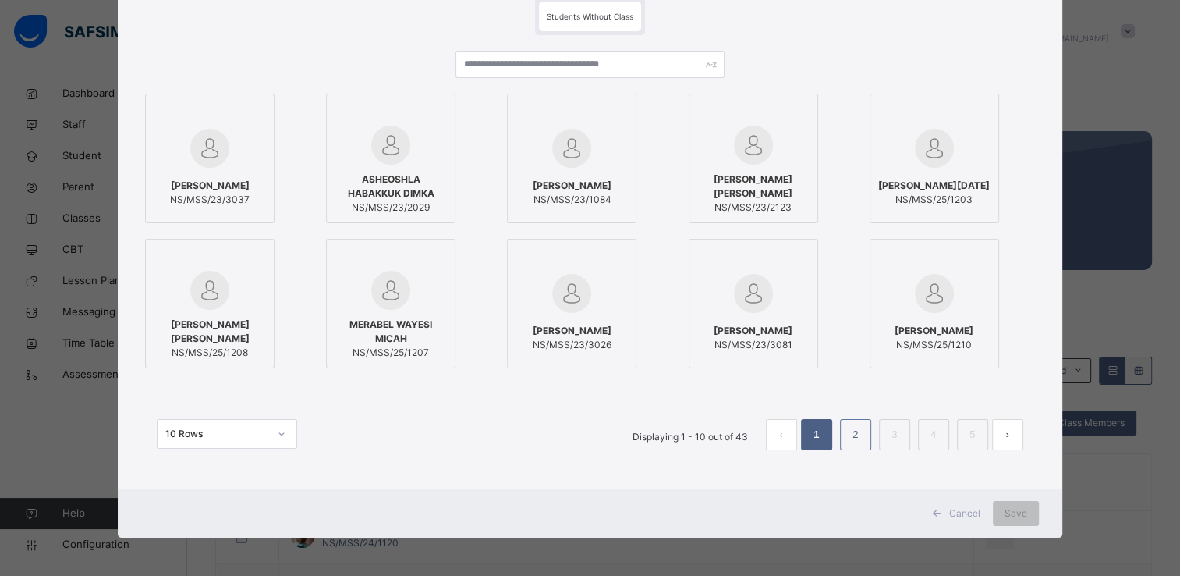
click at [852, 429] on link "2" at bounding box center [855, 434] width 15 height 20
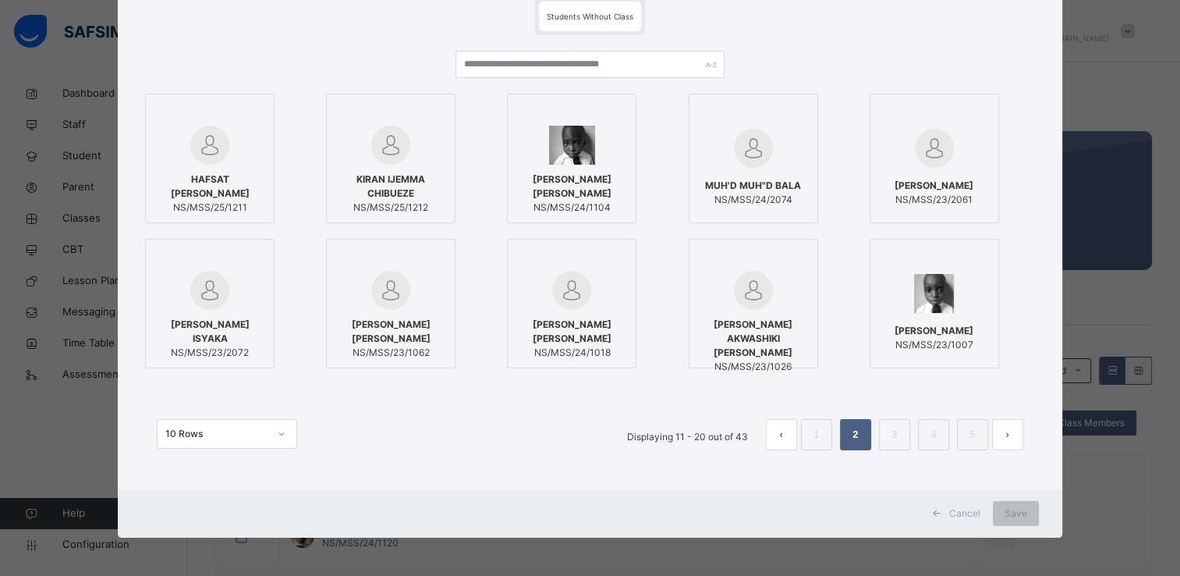
click at [968, 263] on div at bounding box center [934, 258] width 112 height 23
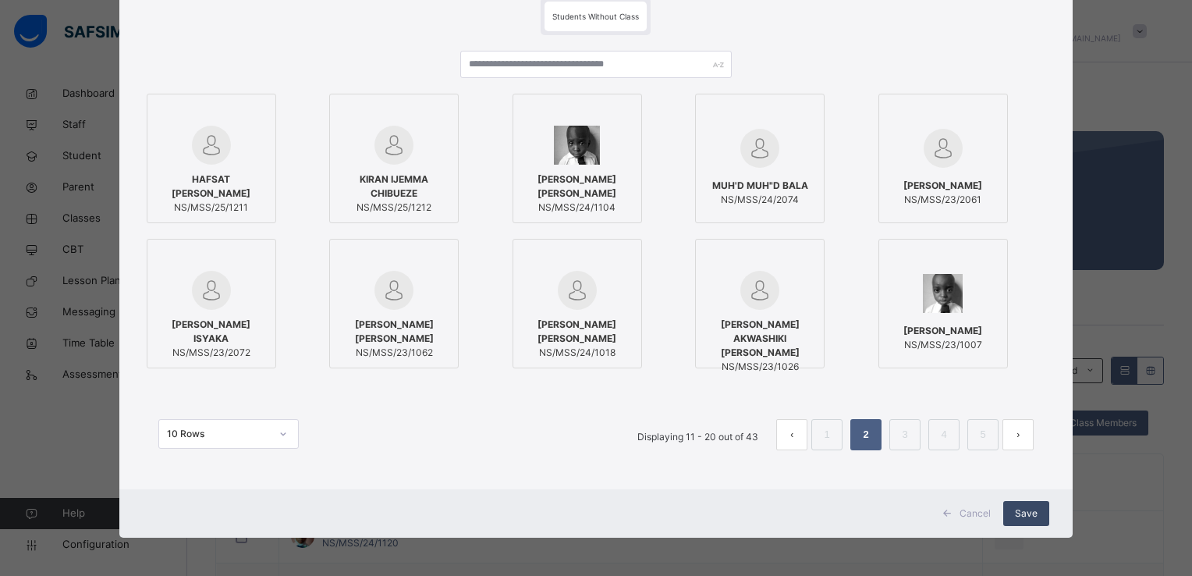
click at [1020, 512] on span "Save" at bounding box center [1026, 513] width 23 height 14
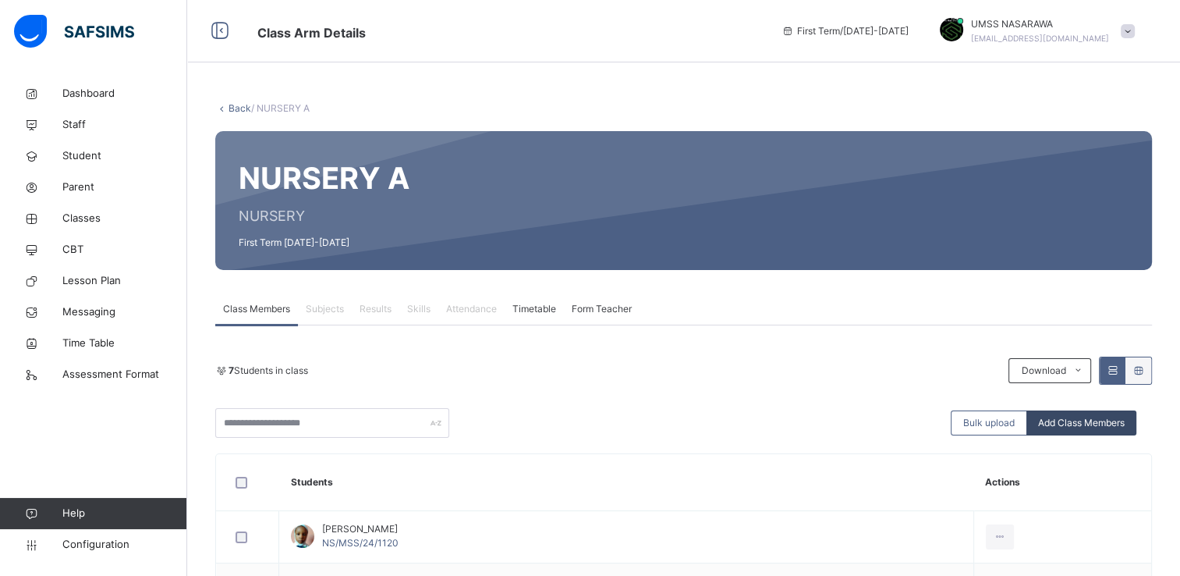
click at [1070, 418] on span "Add Class Members" at bounding box center [1081, 423] width 87 height 14
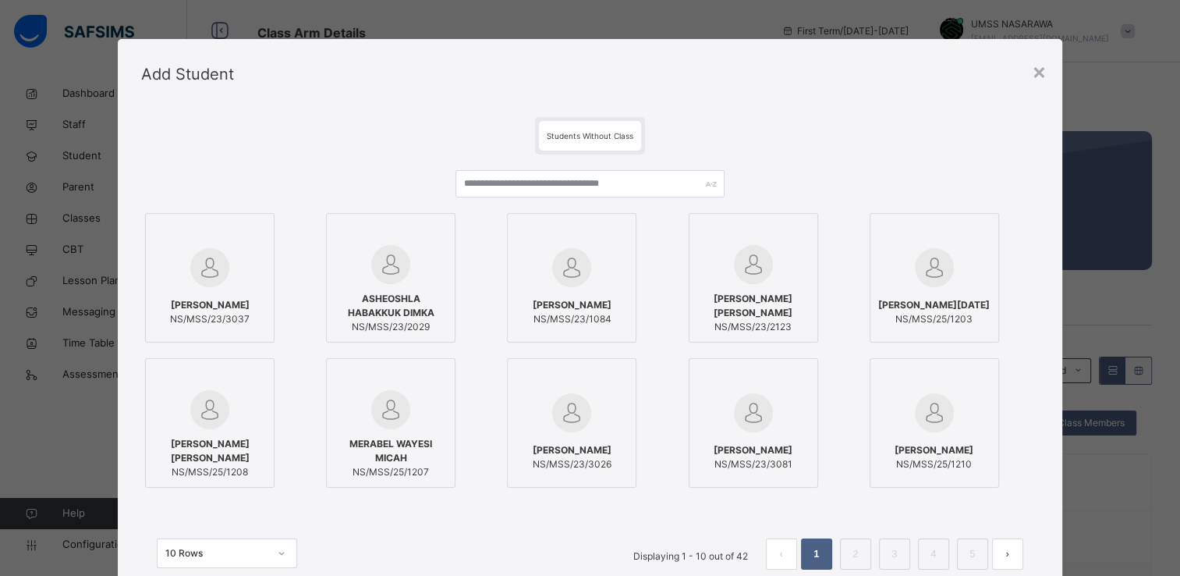
click at [1036, 420] on div "[PERSON_NAME] NS/MSS/23/3037 [PERSON_NAME] DIMKA NS/MSS/23/2029 [PERSON_NAME] N…" at bounding box center [589, 350] width 897 height 282
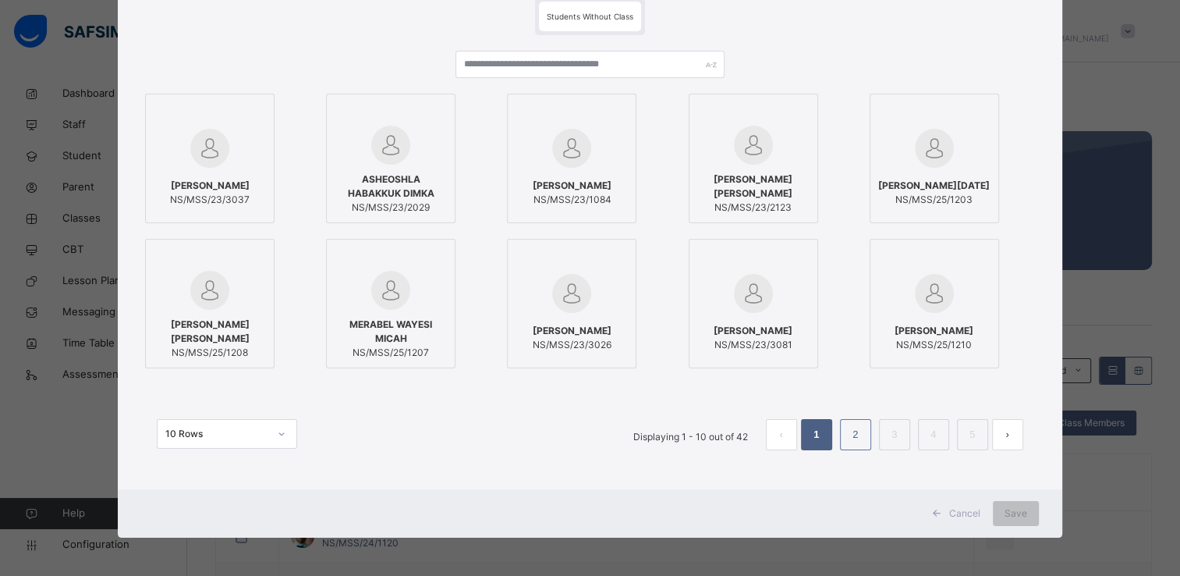
click at [852, 432] on link "2" at bounding box center [855, 434] width 15 height 20
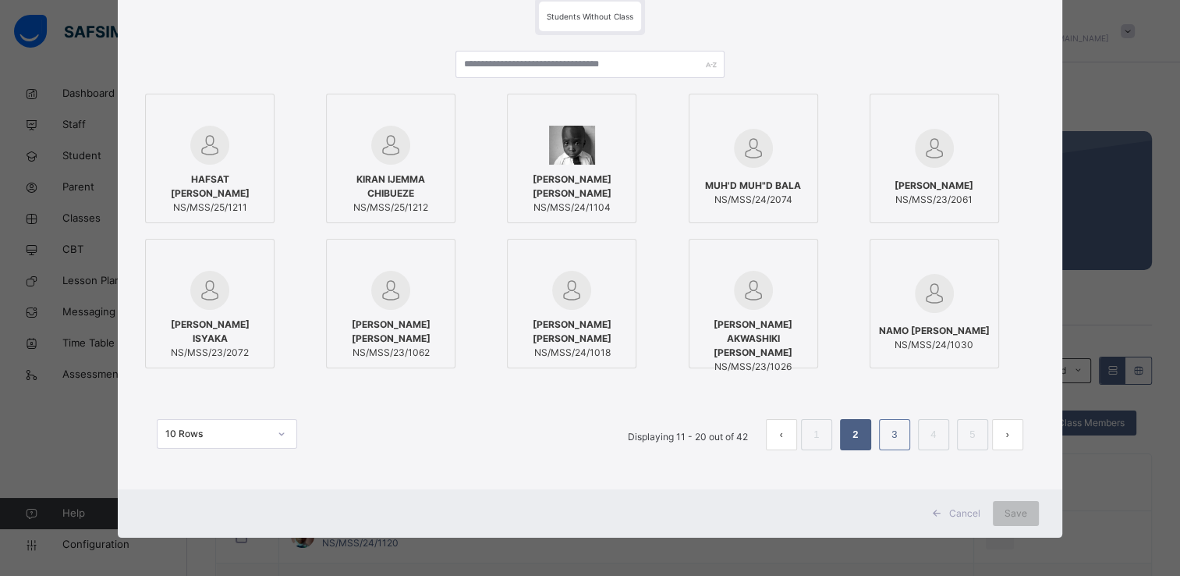
click at [889, 431] on link "3" at bounding box center [894, 434] width 15 height 20
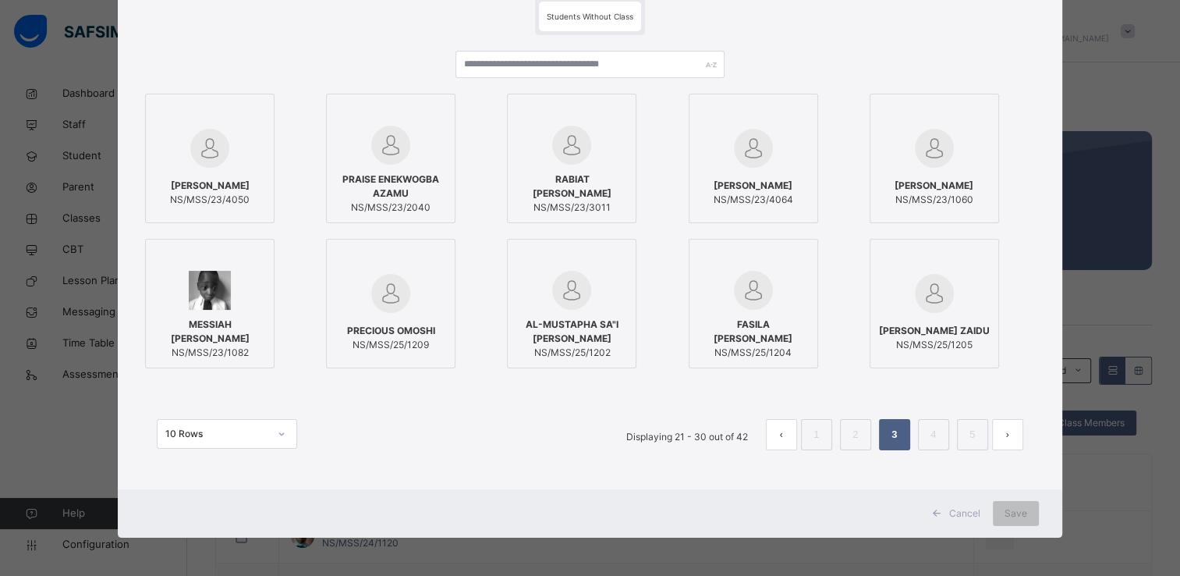
click at [246, 279] on div at bounding box center [210, 290] width 112 height 39
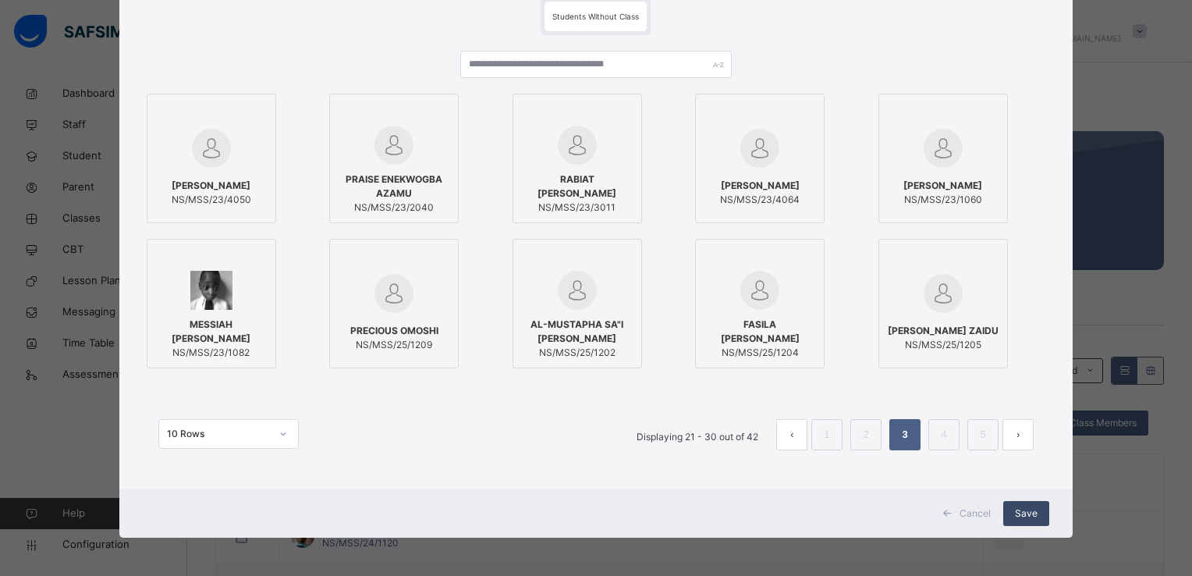
click at [1015, 508] on span "Save" at bounding box center [1026, 513] width 23 height 14
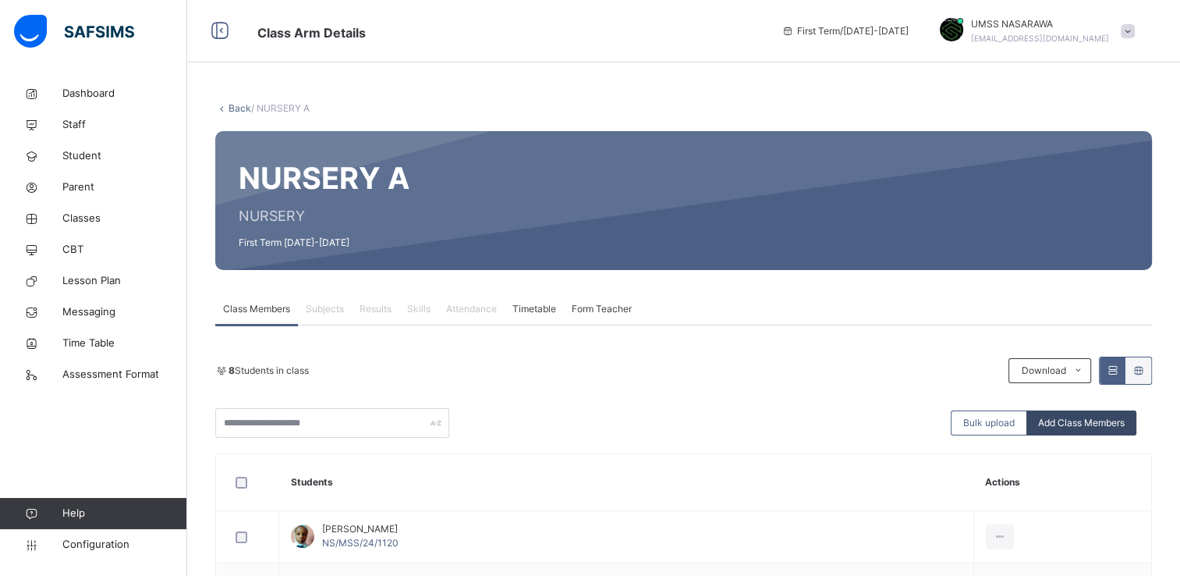
click at [1049, 422] on span "Add Class Members" at bounding box center [1081, 423] width 87 height 14
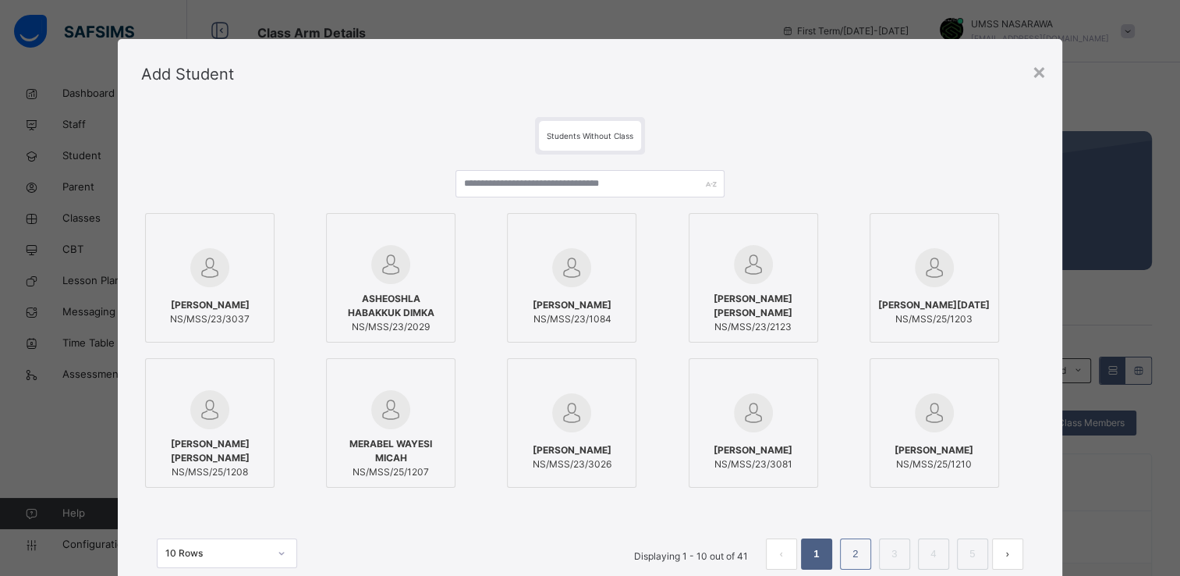
click at [854, 557] on link "2" at bounding box center [855, 554] width 15 height 20
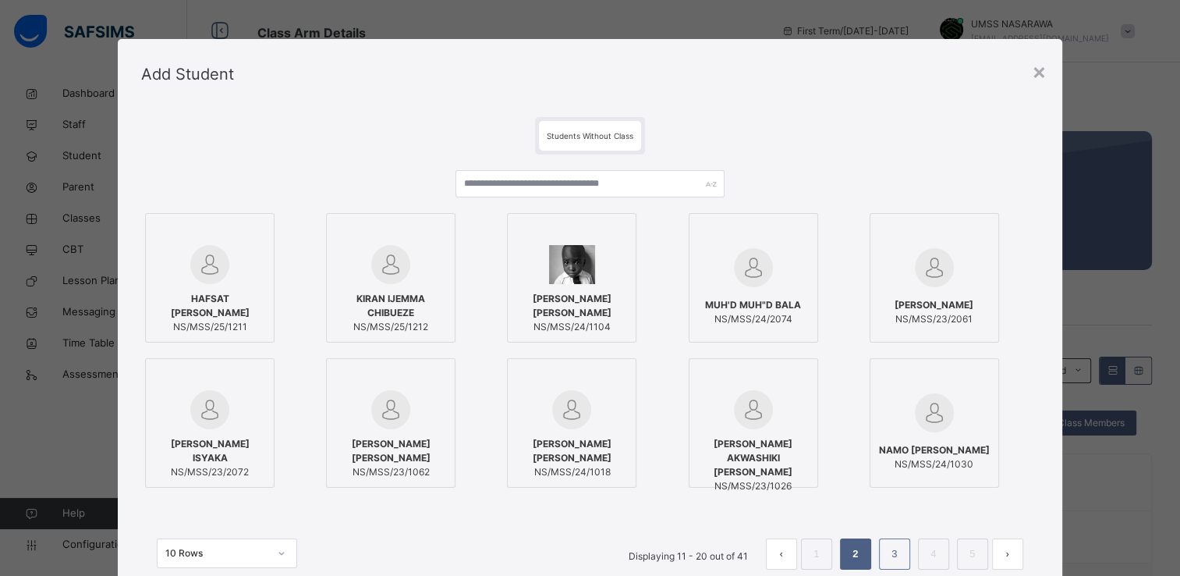
click at [898, 560] on link "3" at bounding box center [894, 554] width 15 height 20
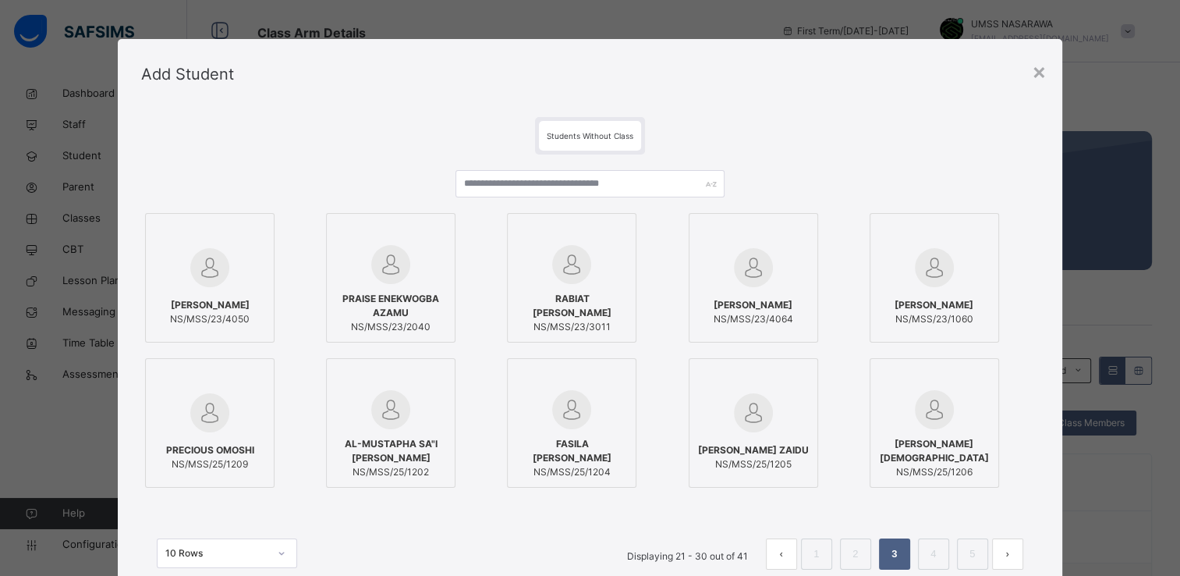
click at [243, 401] on div at bounding box center [210, 412] width 112 height 45
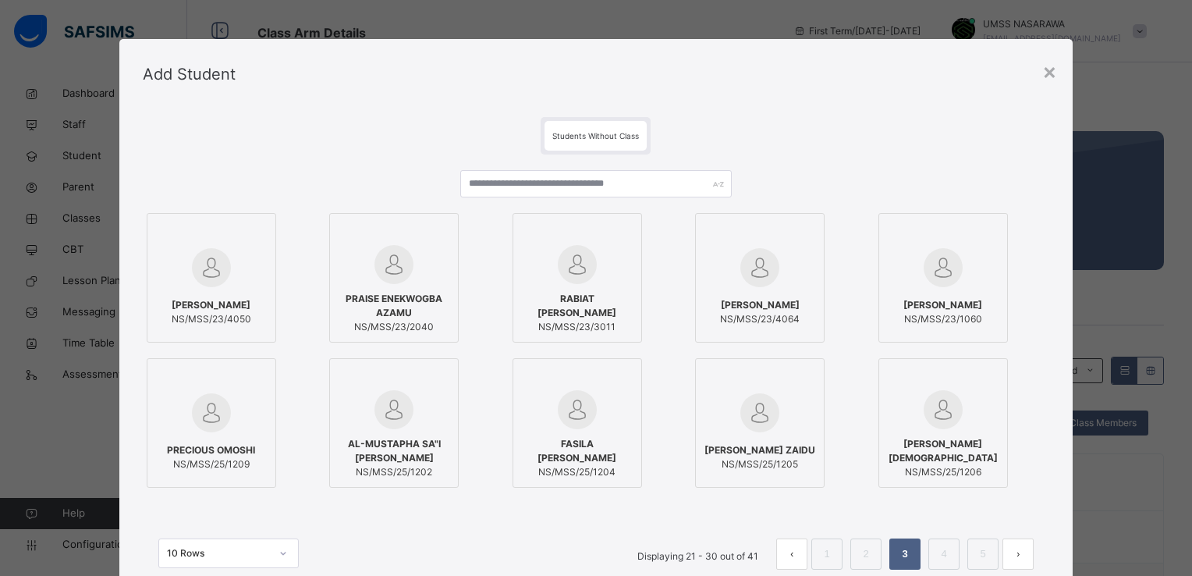
click at [427, 398] on div at bounding box center [394, 409] width 112 height 39
click at [1047, 421] on div "Students Without Class MUBARAQ [PERSON_NAME] NS/MSS/23/4050 PRAISE ENEKWOGBA AZ…" at bounding box center [595, 358] width 953 height 499
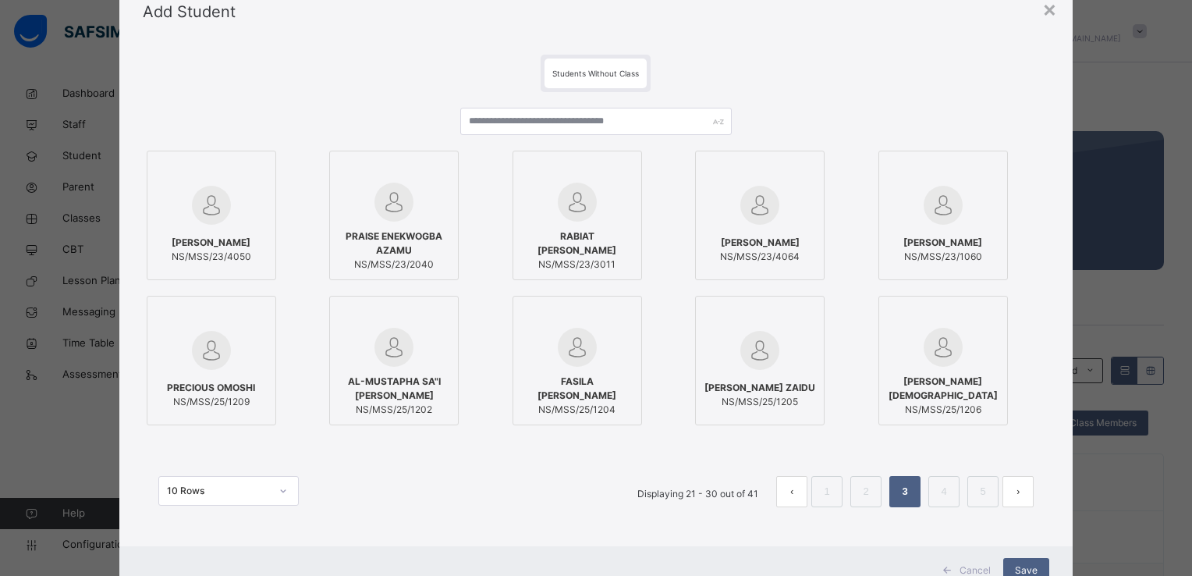
scroll to position [94, 0]
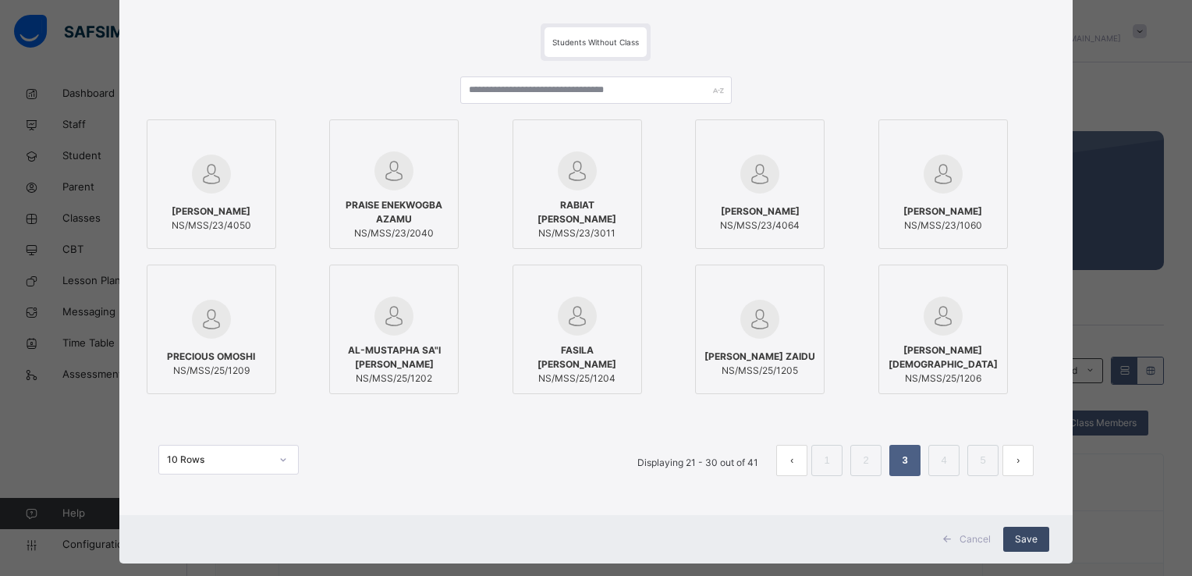
click at [1037, 536] on div "Save" at bounding box center [1026, 538] width 46 height 25
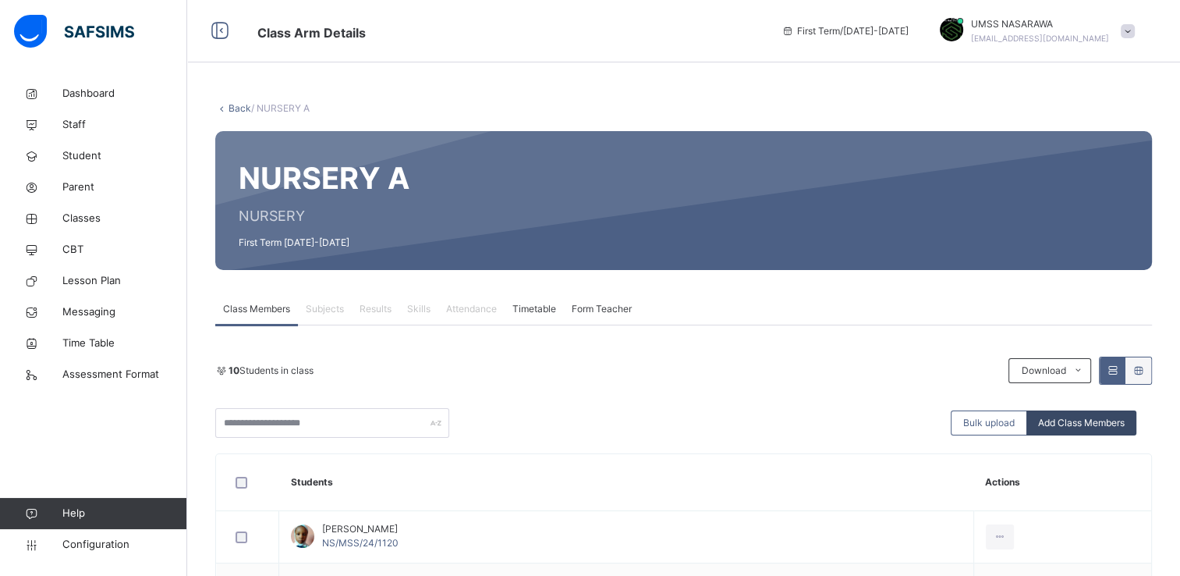
click at [1058, 420] on span "Add Class Members" at bounding box center [1081, 423] width 87 height 14
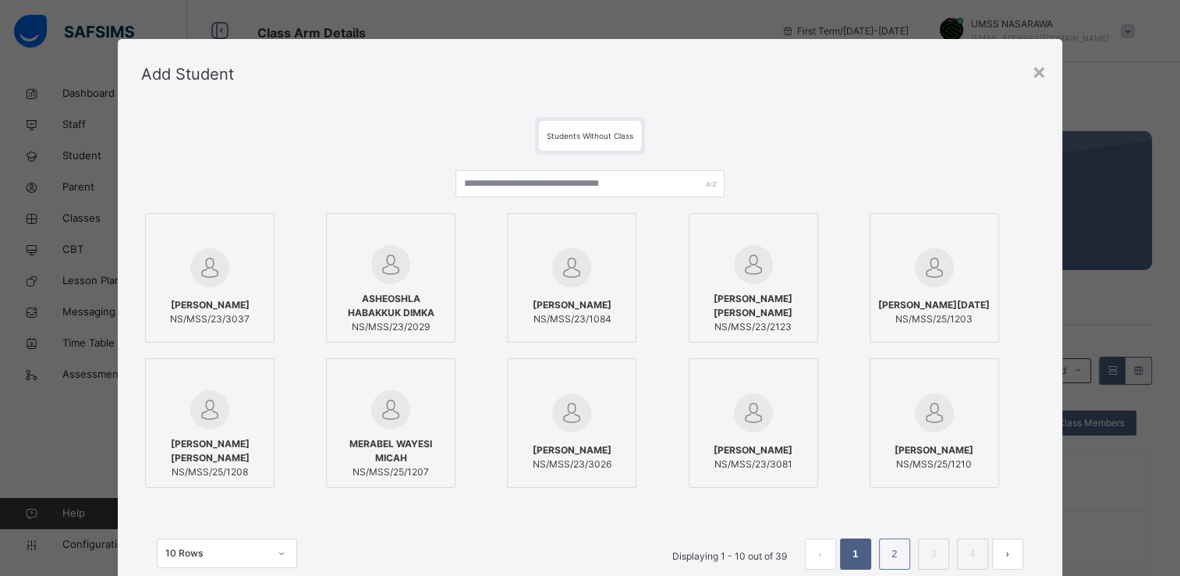
click at [890, 555] on link "2" at bounding box center [894, 554] width 15 height 20
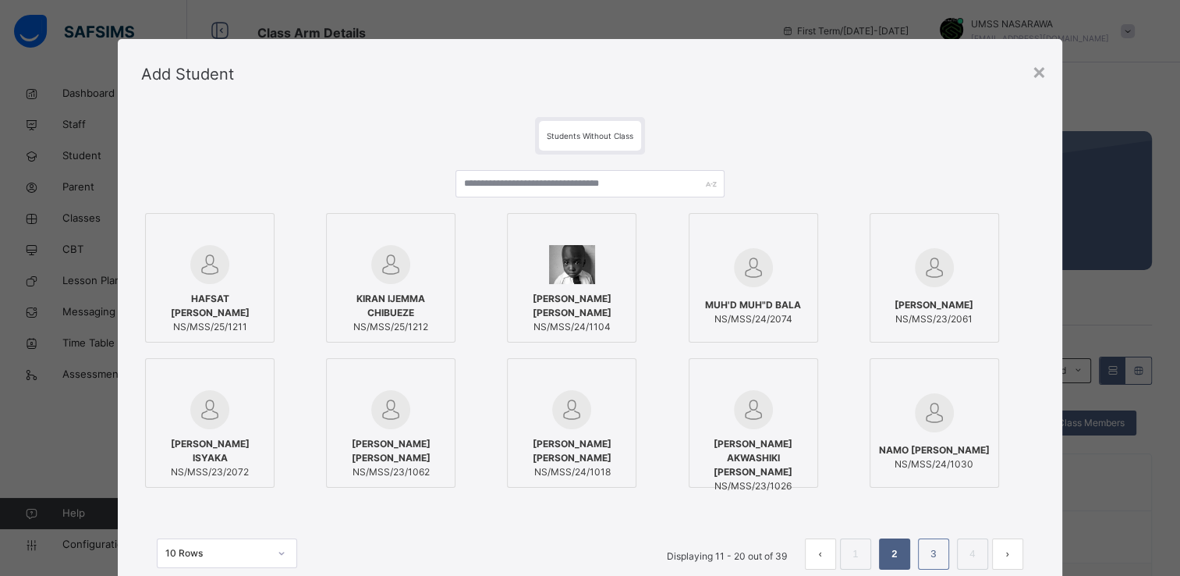
click at [939, 554] on link "3" at bounding box center [933, 554] width 15 height 20
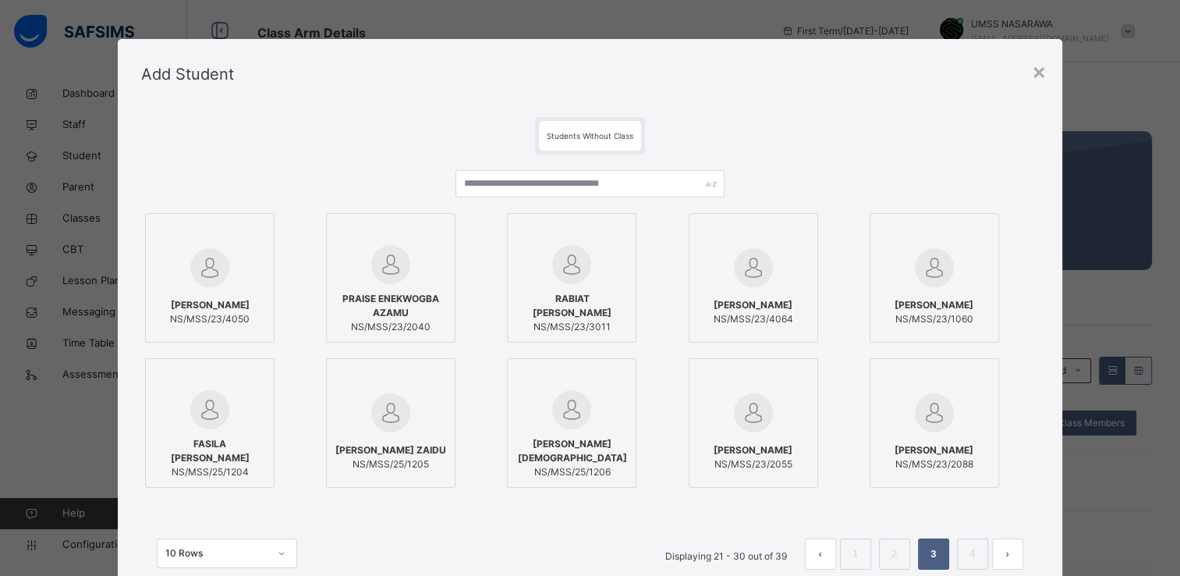
click at [427, 402] on div at bounding box center [391, 412] width 112 height 45
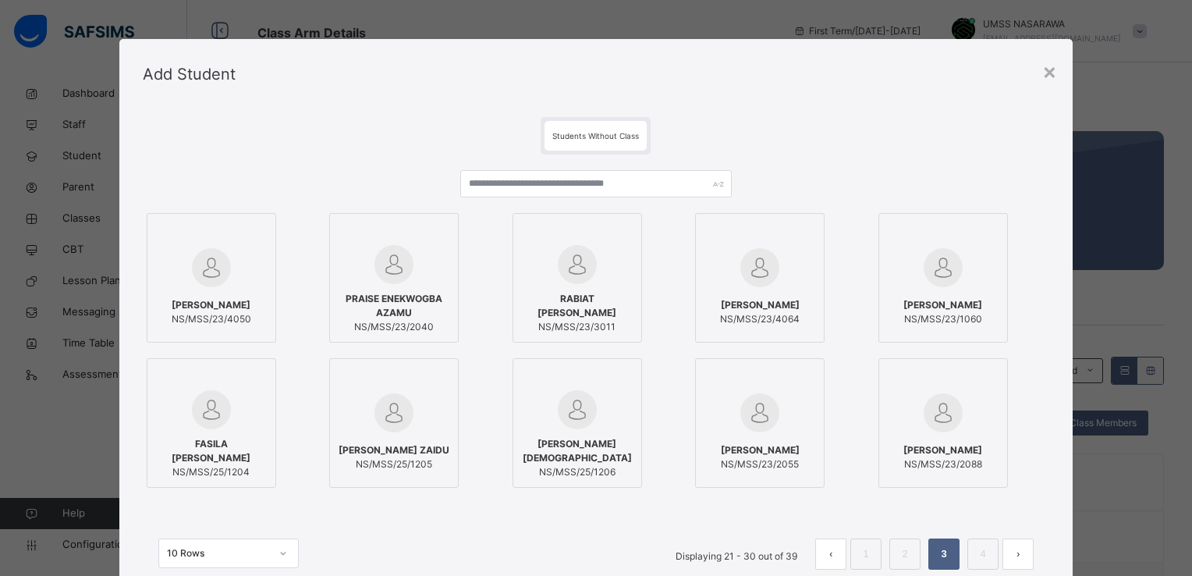
click at [242, 416] on div at bounding box center [211, 409] width 112 height 39
click at [1023, 467] on div "[PERSON_NAME] NS/MSS/23/2088" at bounding box center [961, 422] width 167 height 129
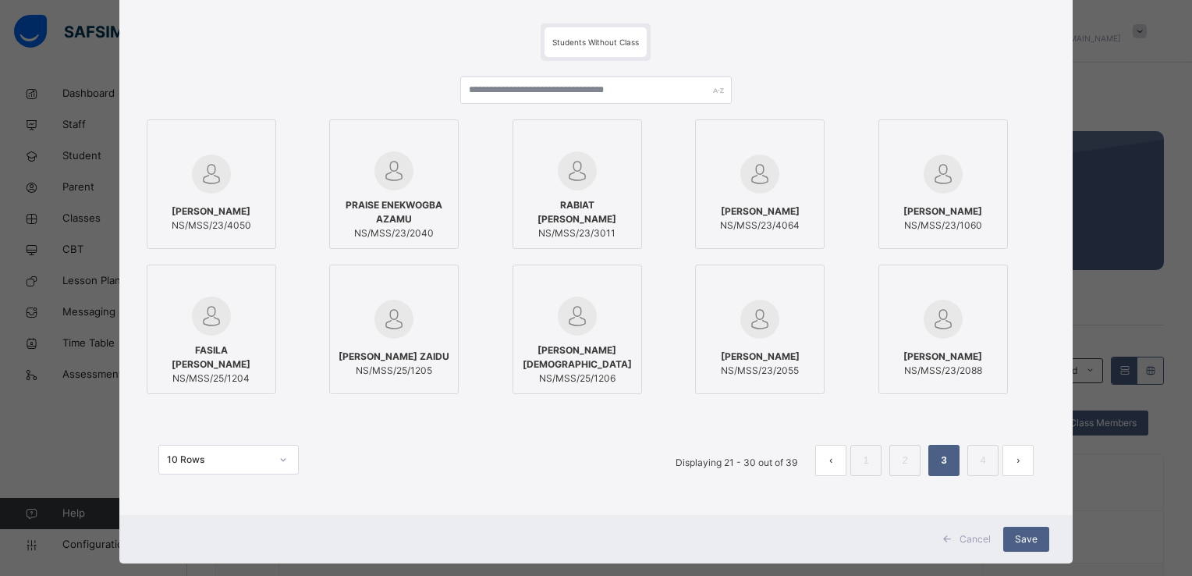
scroll to position [119, 0]
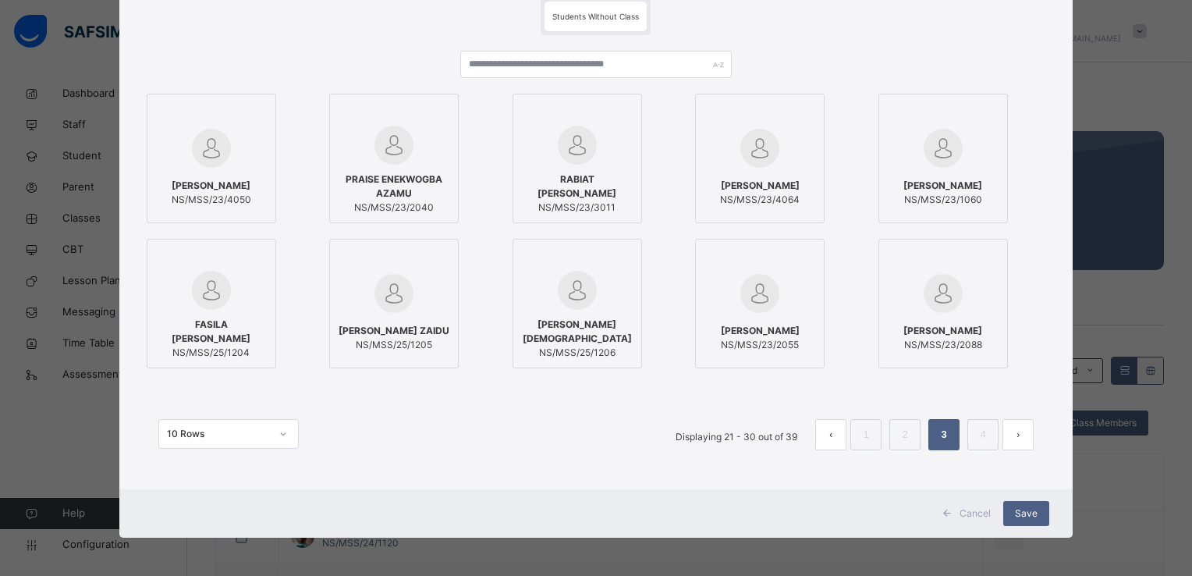
click at [615, 271] on div at bounding box center [577, 290] width 112 height 39
click at [1022, 510] on span "Save" at bounding box center [1026, 513] width 23 height 14
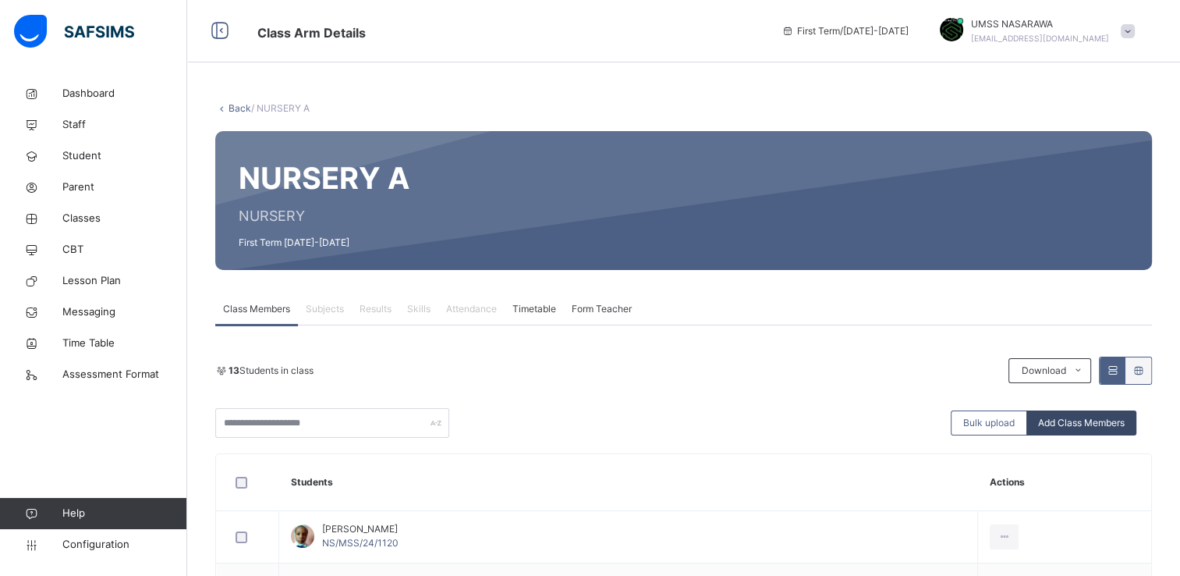
click at [1120, 416] on span "Add Class Members" at bounding box center [1081, 423] width 87 height 14
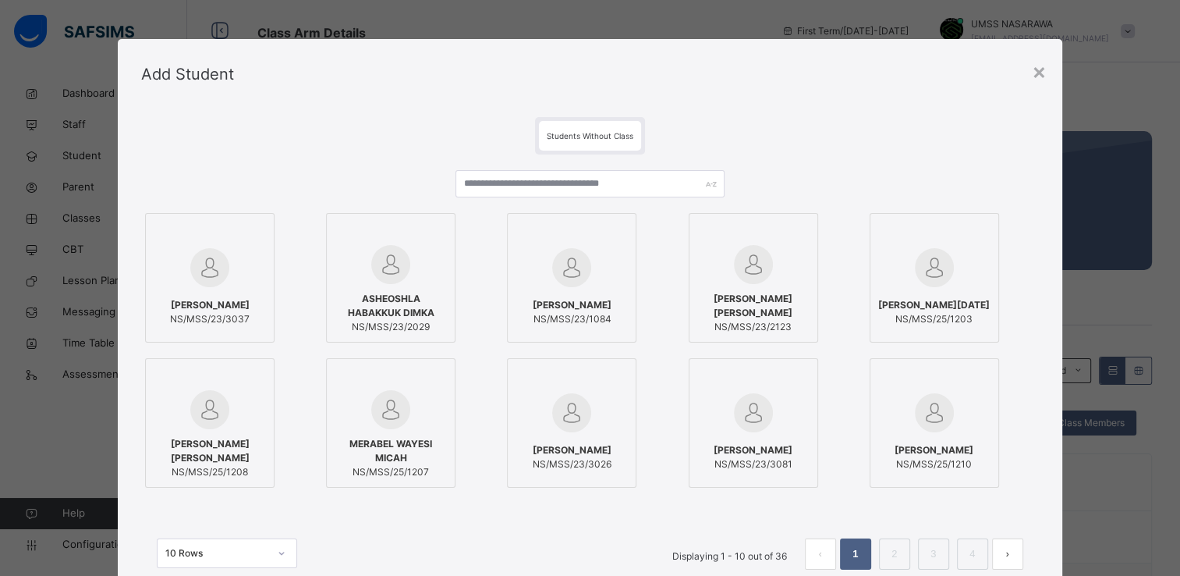
click at [241, 391] on div at bounding box center [210, 409] width 112 height 39
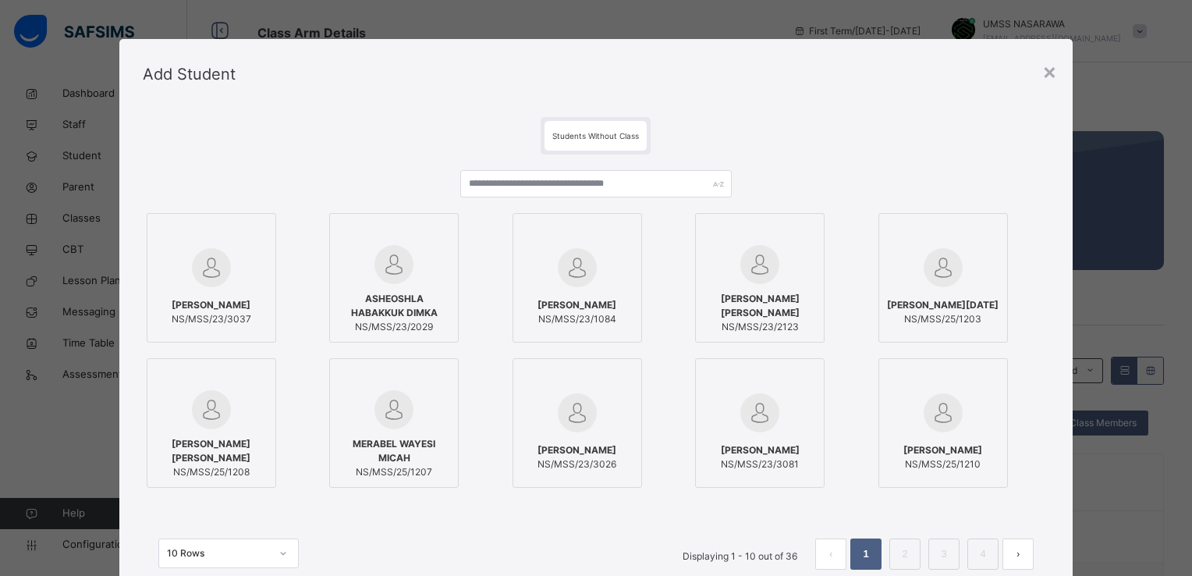
click at [907, 233] on div at bounding box center [943, 232] width 112 height 23
click at [1036, 351] on div "[PERSON_NAME] NS/MSS/23/3037 [PERSON_NAME] DIMKA NS/MSS/23/2029 [PERSON_NAME] N…" at bounding box center [596, 350] width 906 height 282
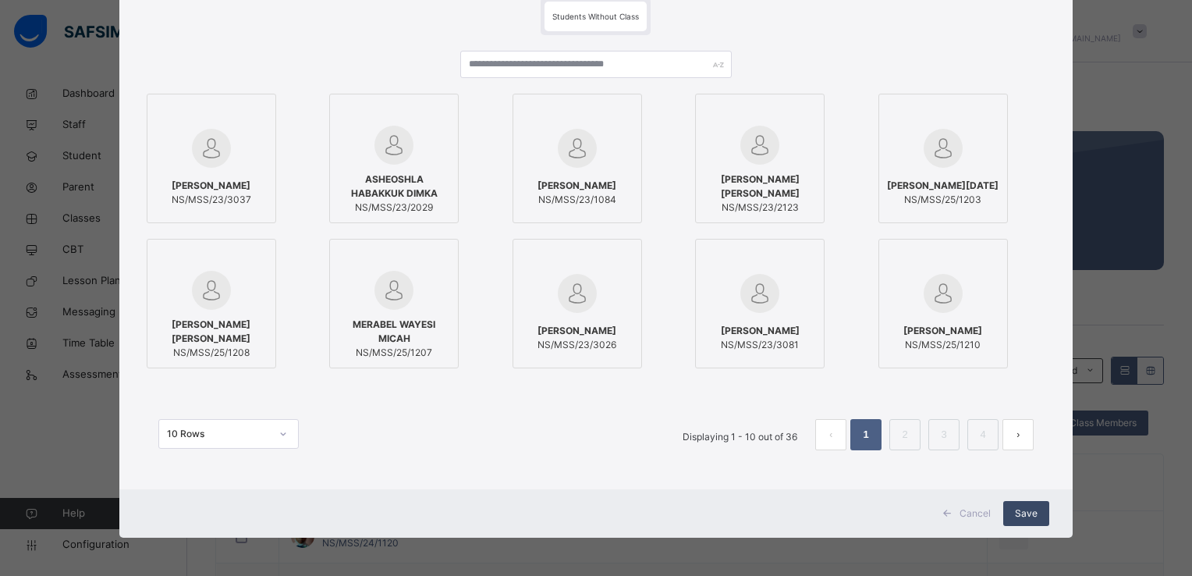
click at [1023, 506] on span "Save" at bounding box center [1026, 513] width 23 height 14
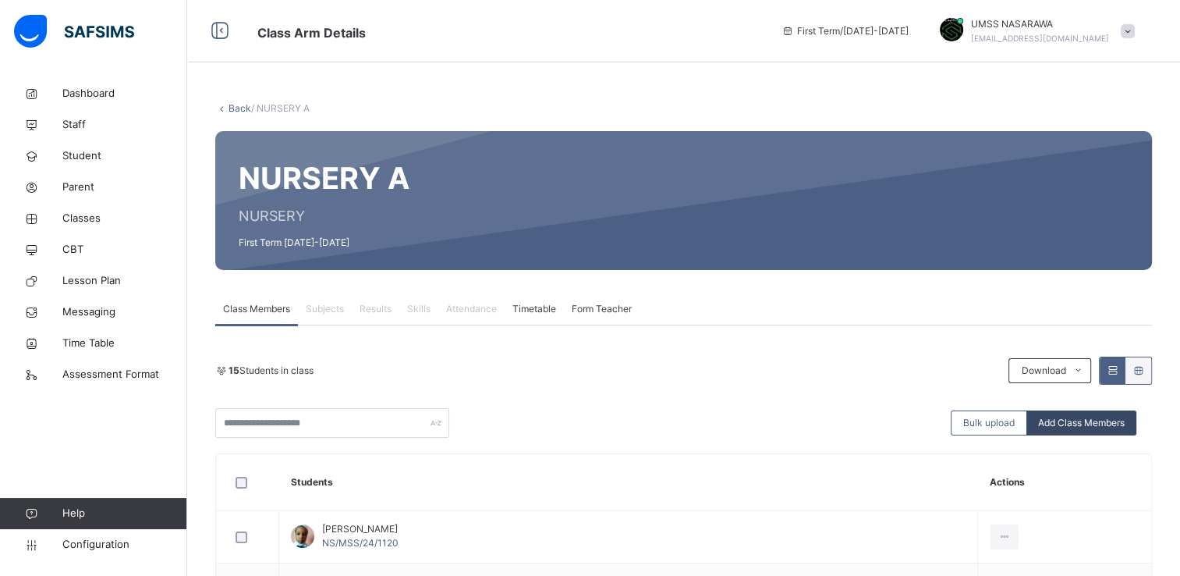
click at [1093, 426] on span "Add Class Members" at bounding box center [1081, 423] width 87 height 14
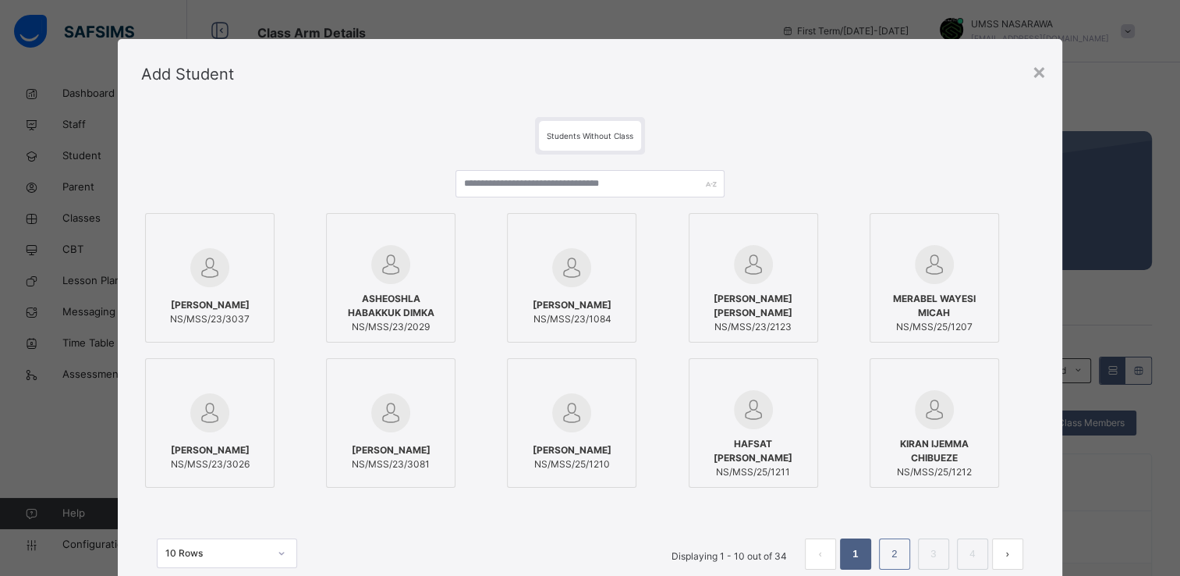
click at [884, 544] on li "2" at bounding box center [894, 553] width 31 height 31
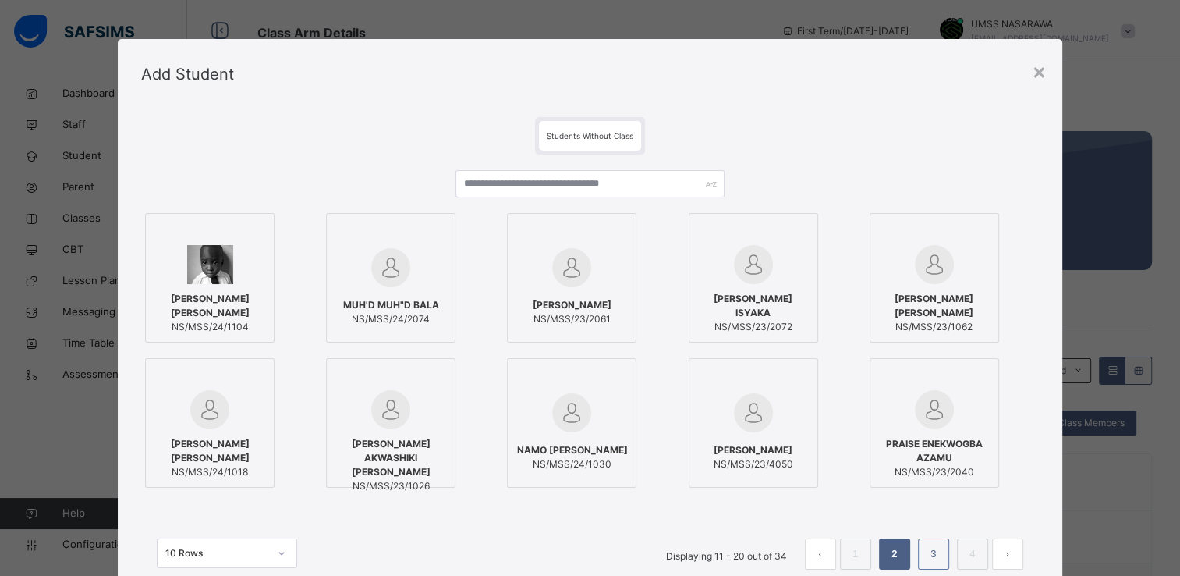
click at [937, 555] on link "3" at bounding box center [933, 554] width 15 height 20
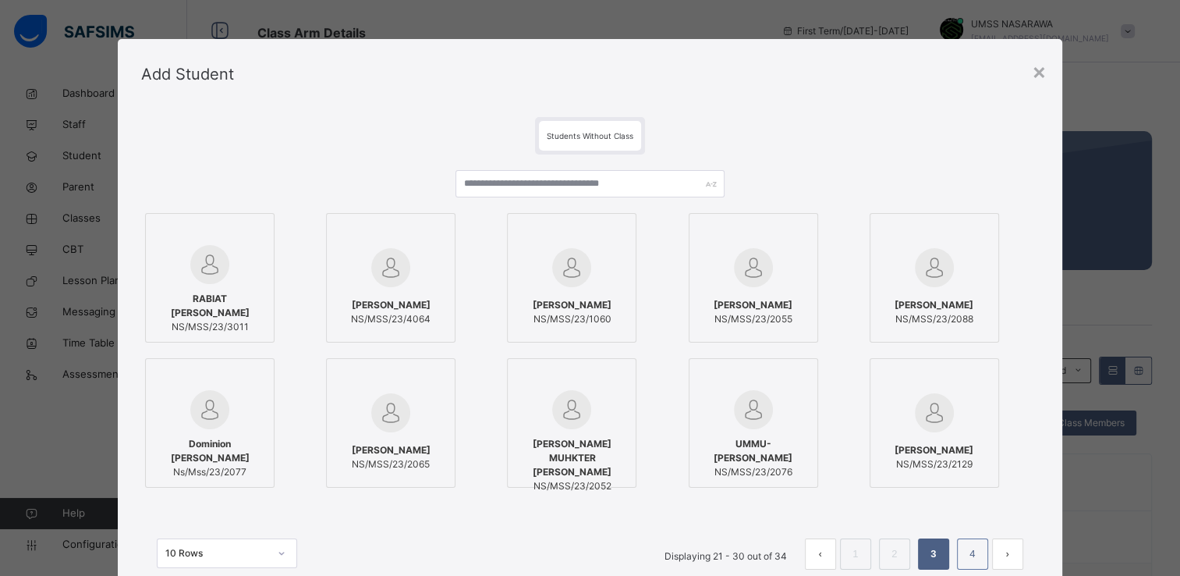
click at [967, 548] on link "4" at bounding box center [972, 554] width 15 height 20
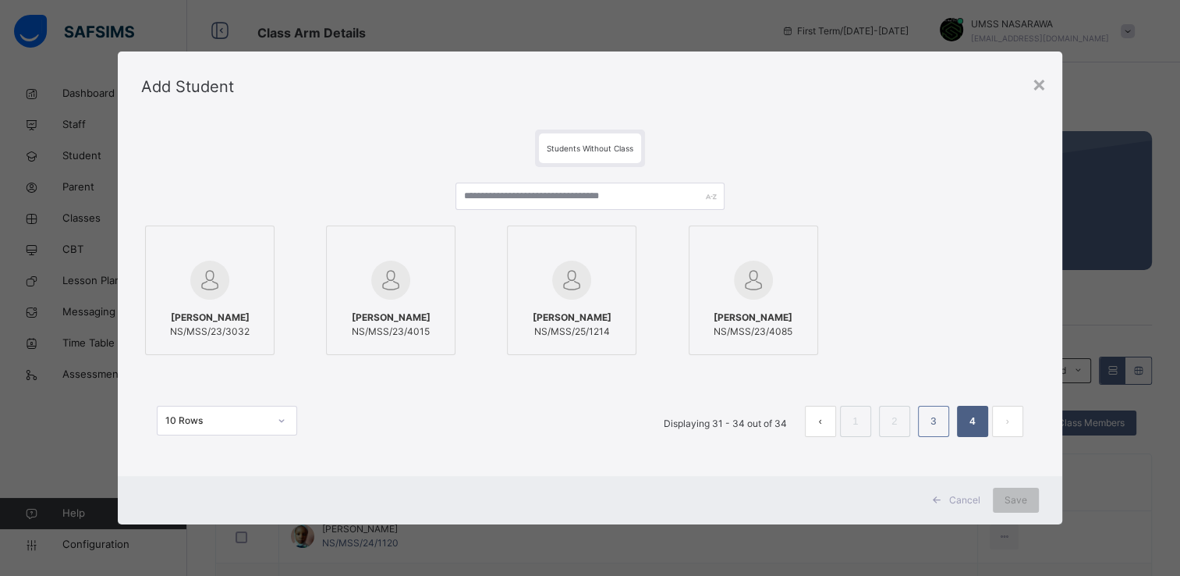
click at [937, 418] on link "3" at bounding box center [933, 421] width 15 height 20
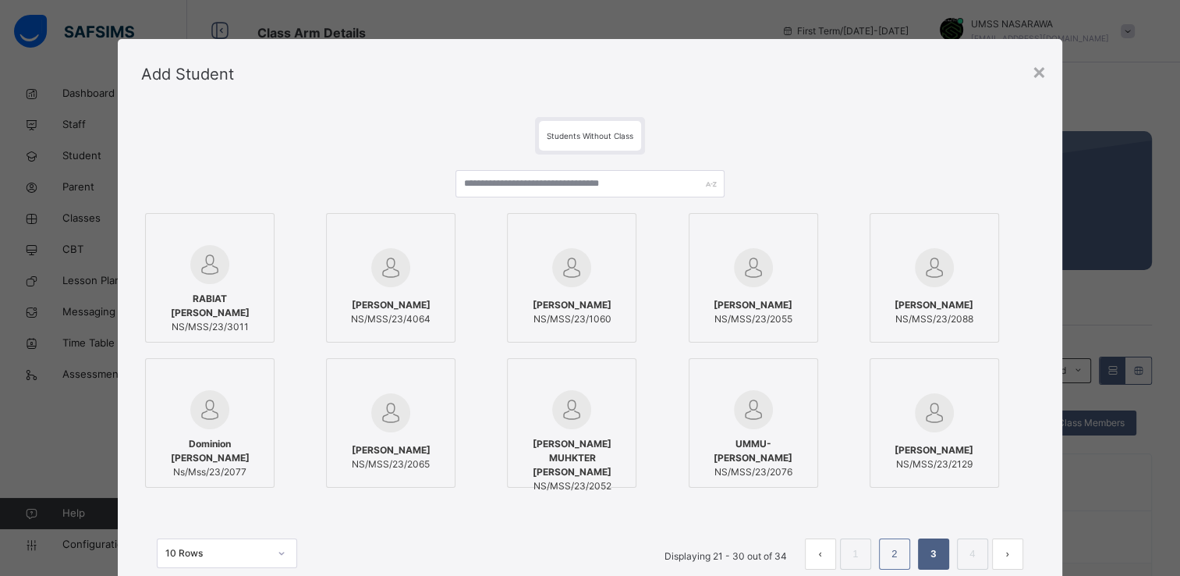
click at [894, 551] on link "2" at bounding box center [894, 554] width 15 height 20
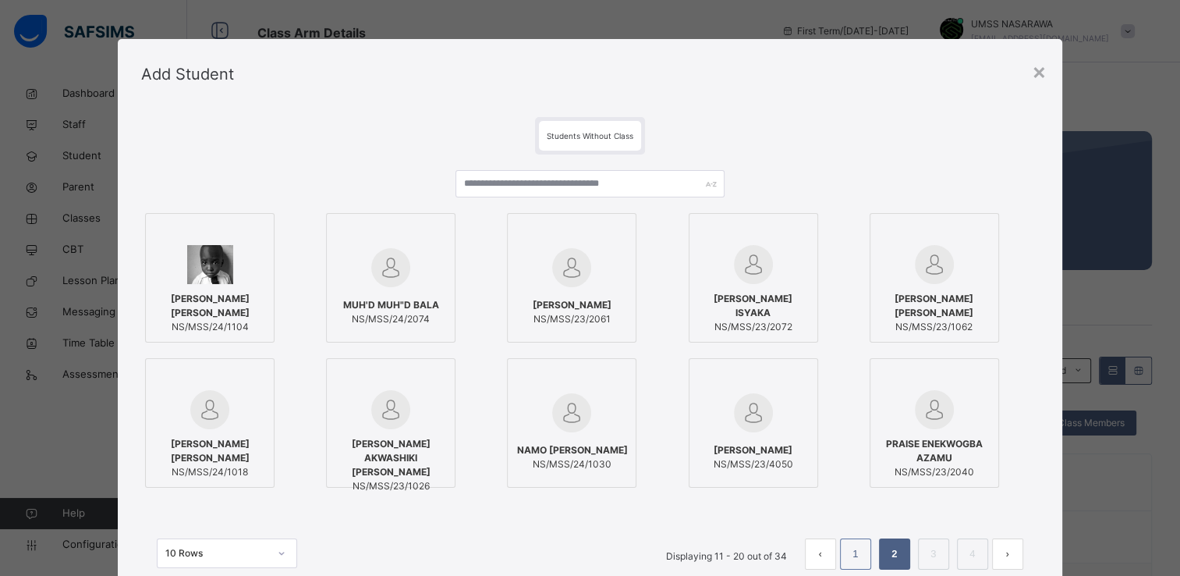
click at [860, 561] on link "1" at bounding box center [855, 554] width 15 height 20
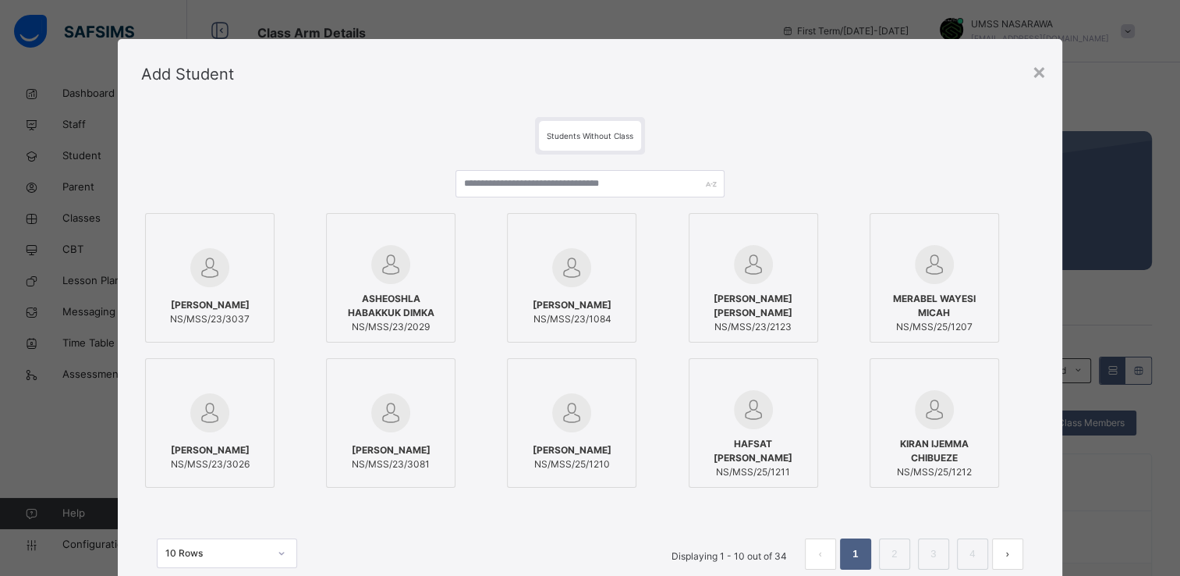
click at [621, 416] on div at bounding box center [571, 412] width 112 height 45
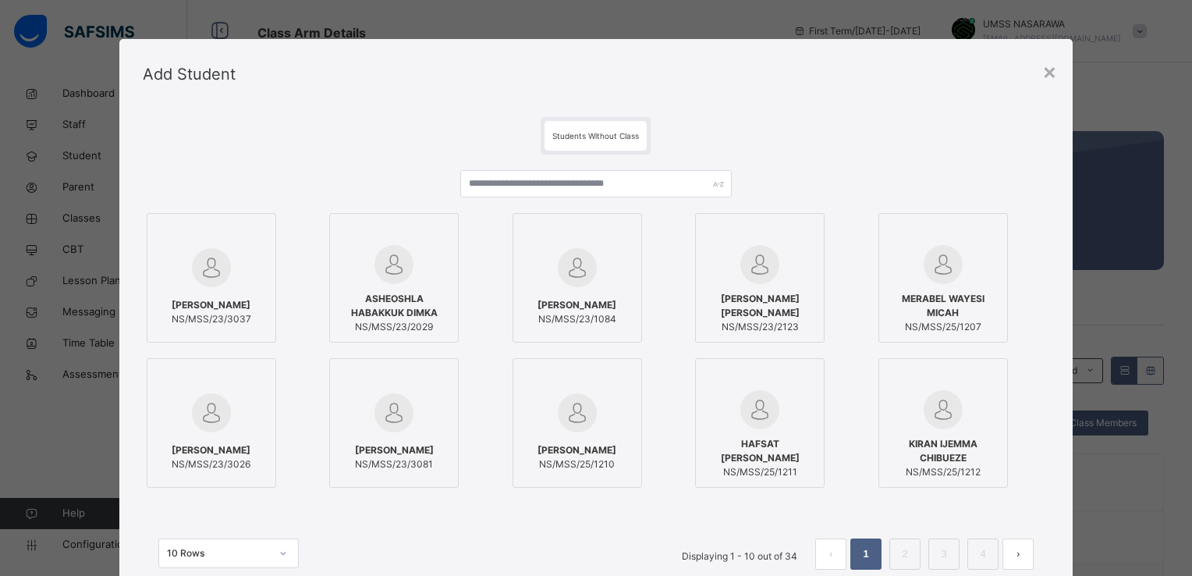
click at [1043, 461] on div "[PERSON_NAME] NS/MSS/23/3037 [PERSON_NAME] DIMKA NS/MSS/23/2029 [PERSON_NAME] N…" at bounding box center [596, 350] width 906 height 282
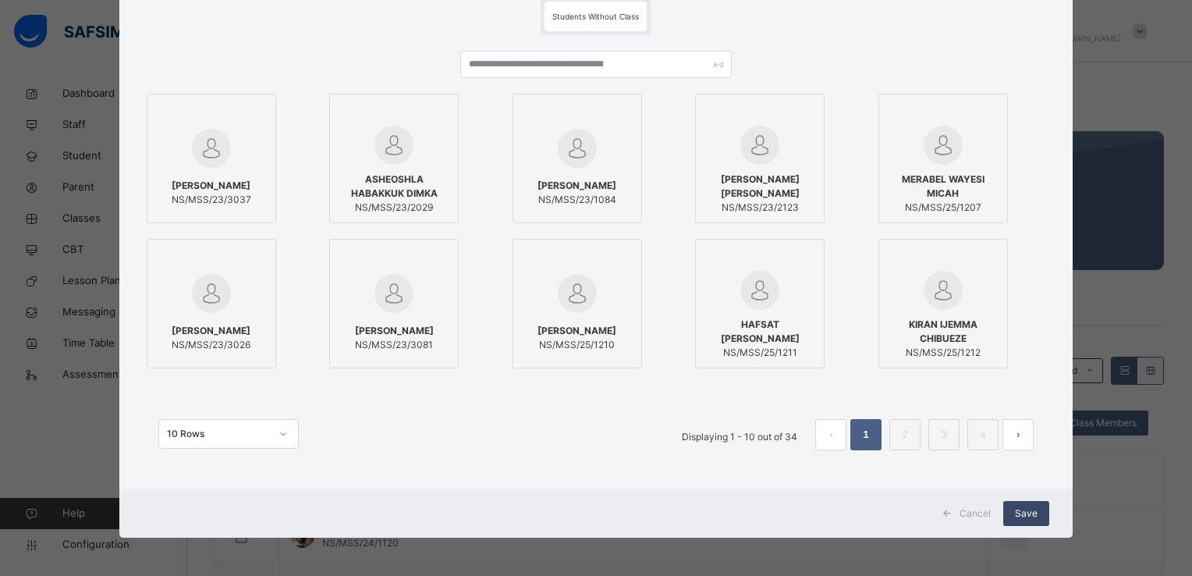
click at [1024, 508] on span "Save" at bounding box center [1026, 513] width 23 height 14
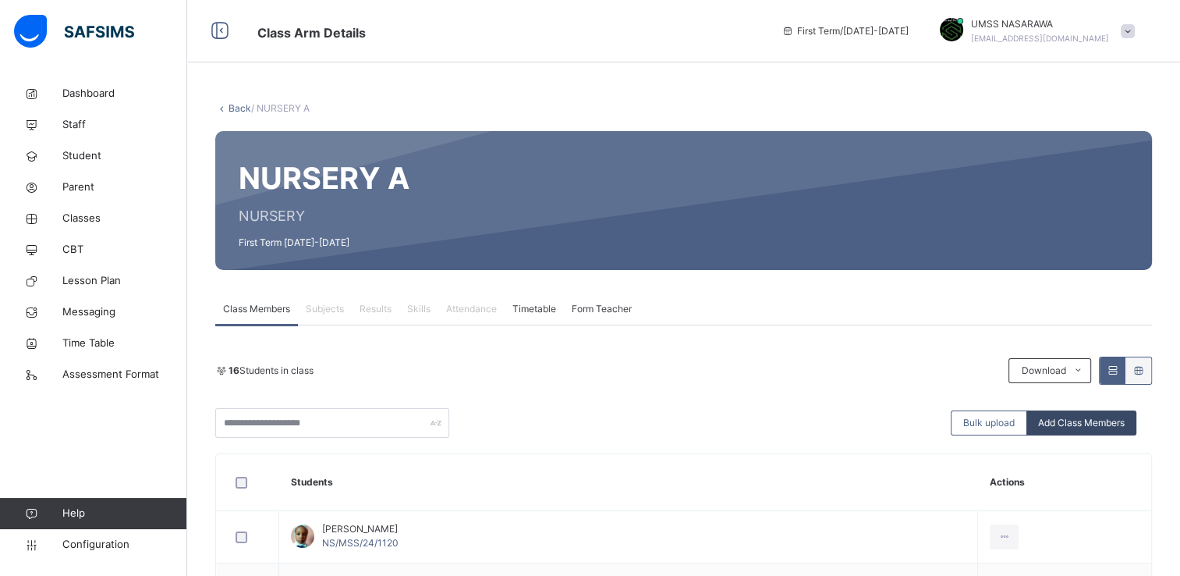
click at [1091, 427] on span "Add Class Members" at bounding box center [1081, 423] width 87 height 14
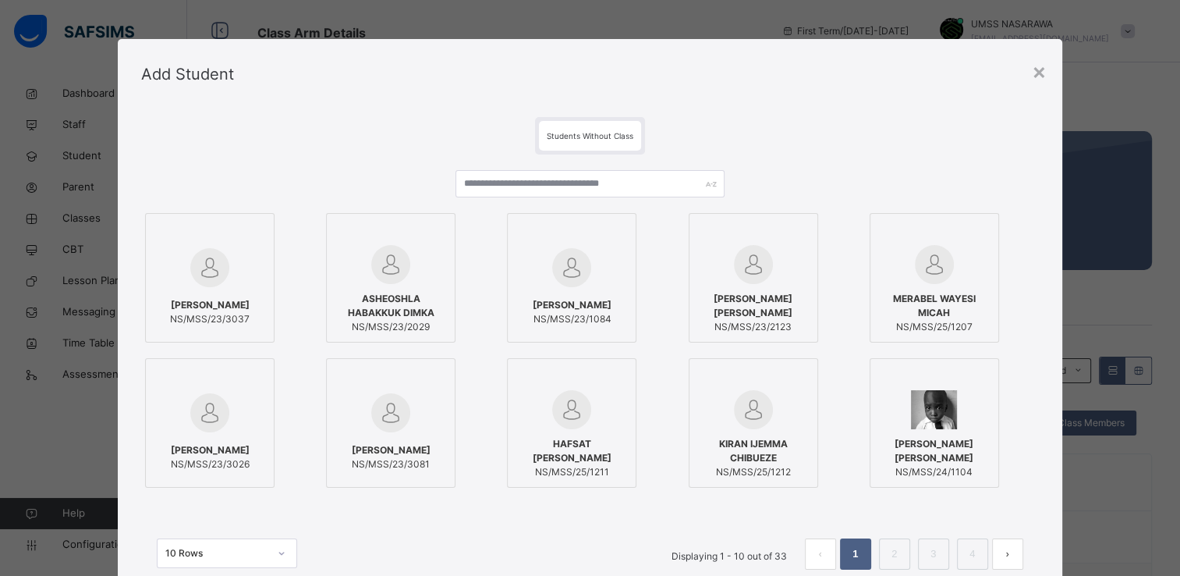
click at [798, 395] on div at bounding box center [753, 409] width 112 height 39
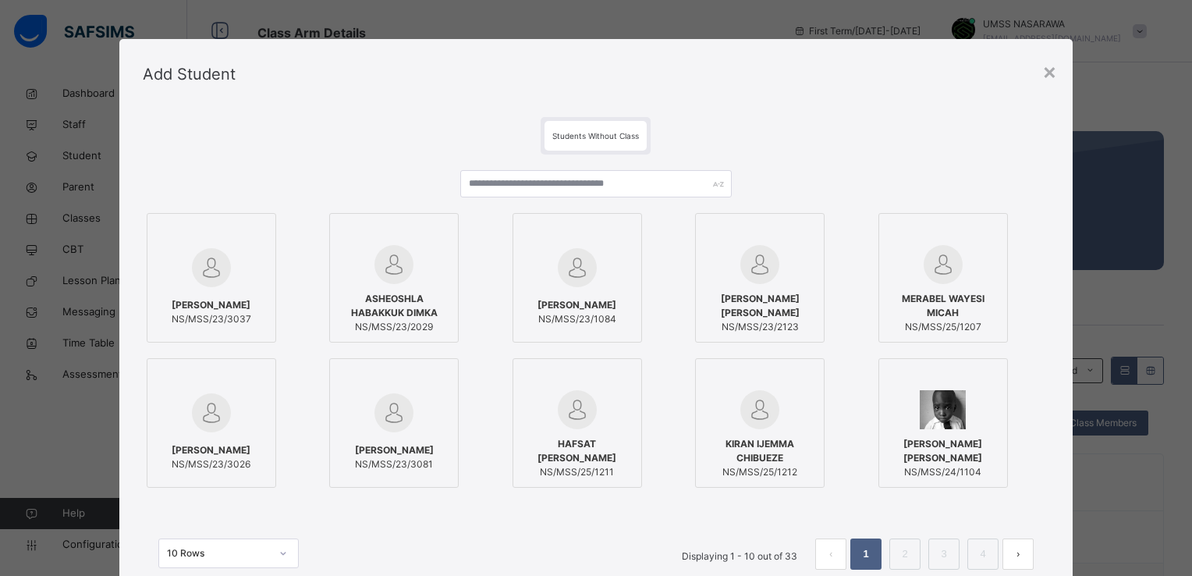
click at [1020, 423] on div "[PERSON_NAME] [PERSON_NAME] NS/MSS/24/1104" at bounding box center [961, 422] width 167 height 129
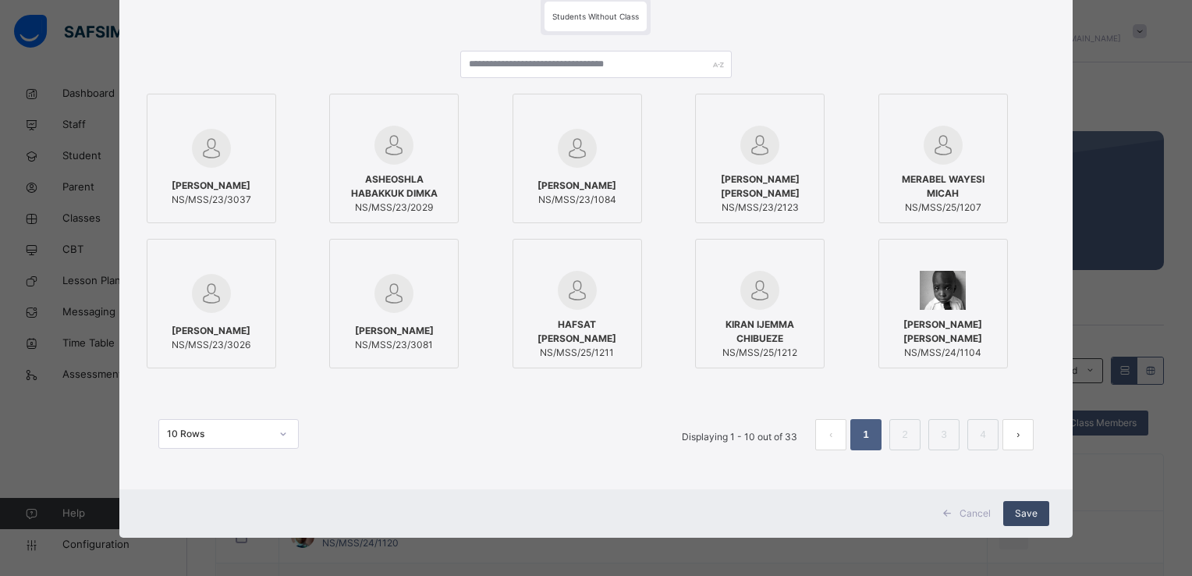
click at [1031, 507] on span "Save" at bounding box center [1026, 513] width 23 height 14
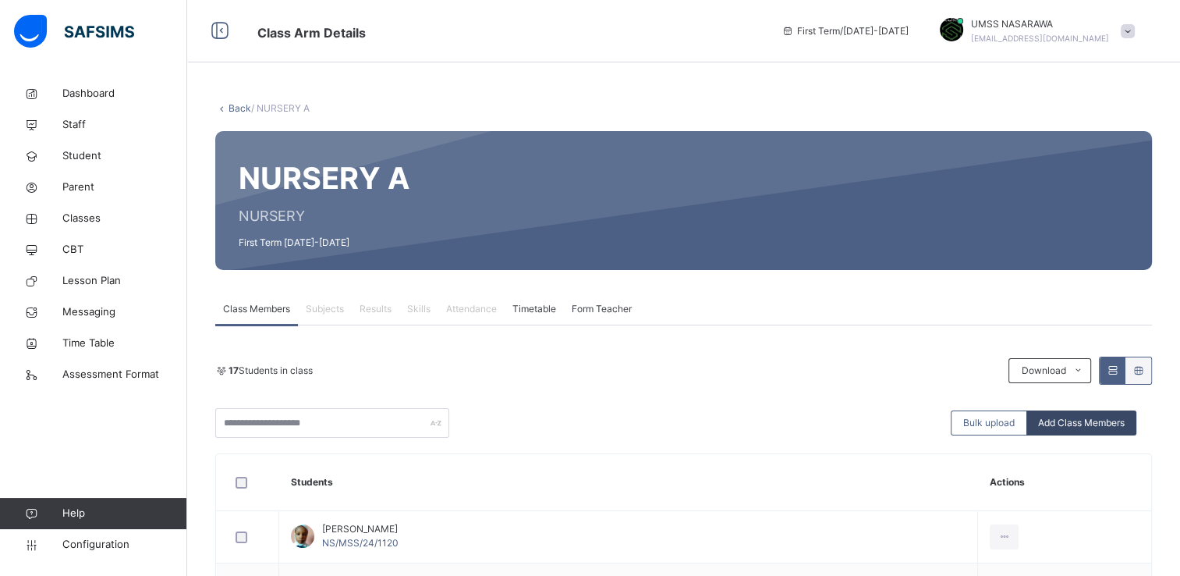
click at [1095, 426] on span "Add Class Members" at bounding box center [1081, 423] width 87 height 14
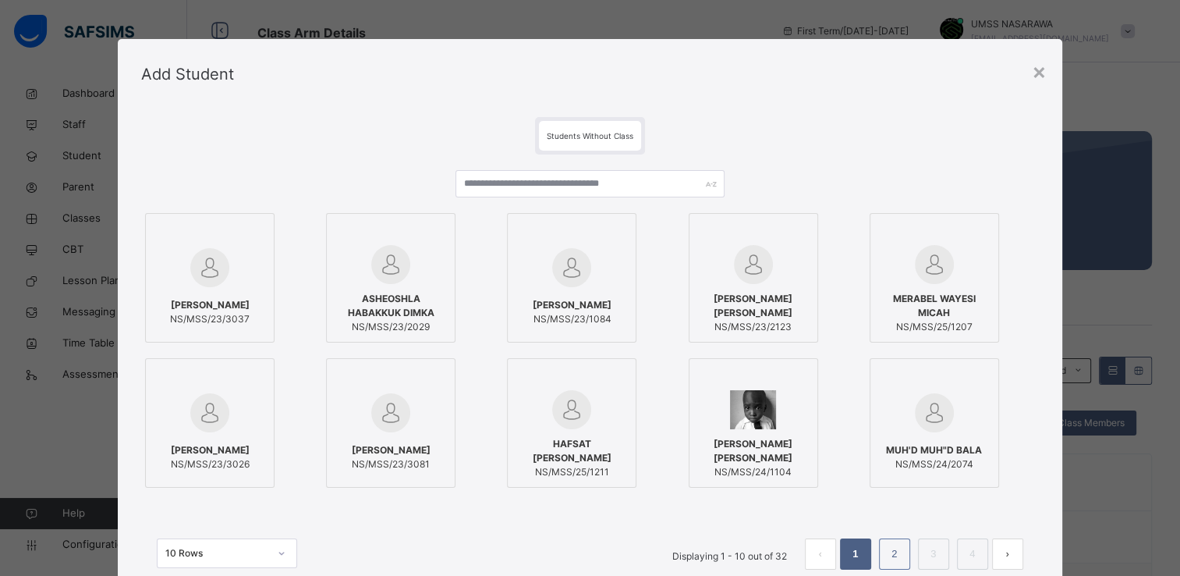
click at [888, 556] on link "2" at bounding box center [894, 554] width 15 height 20
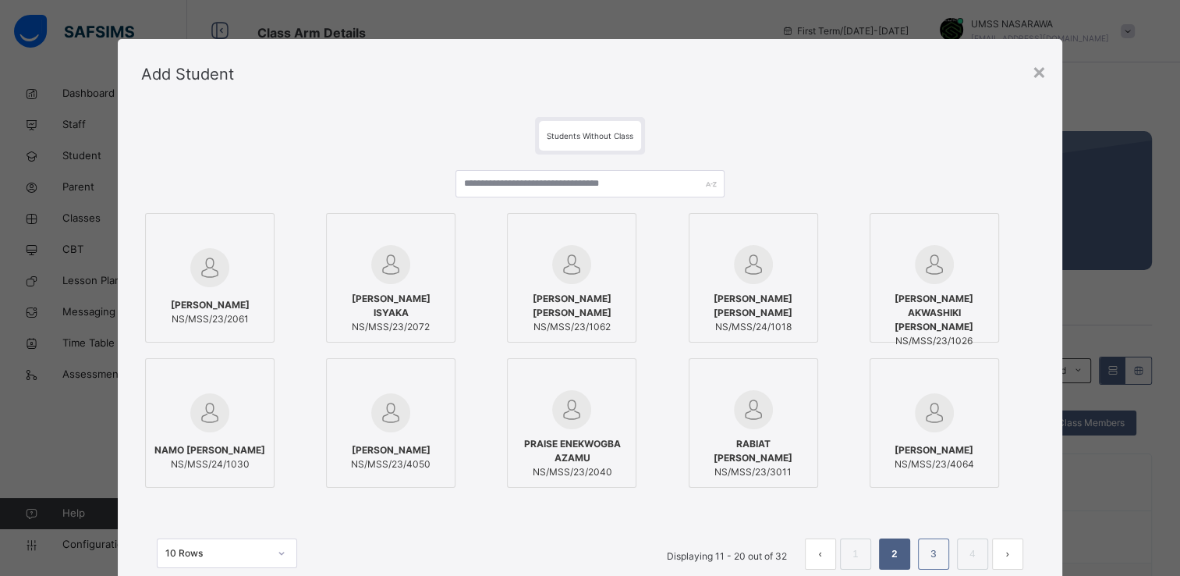
click at [926, 554] on link "3" at bounding box center [933, 554] width 15 height 20
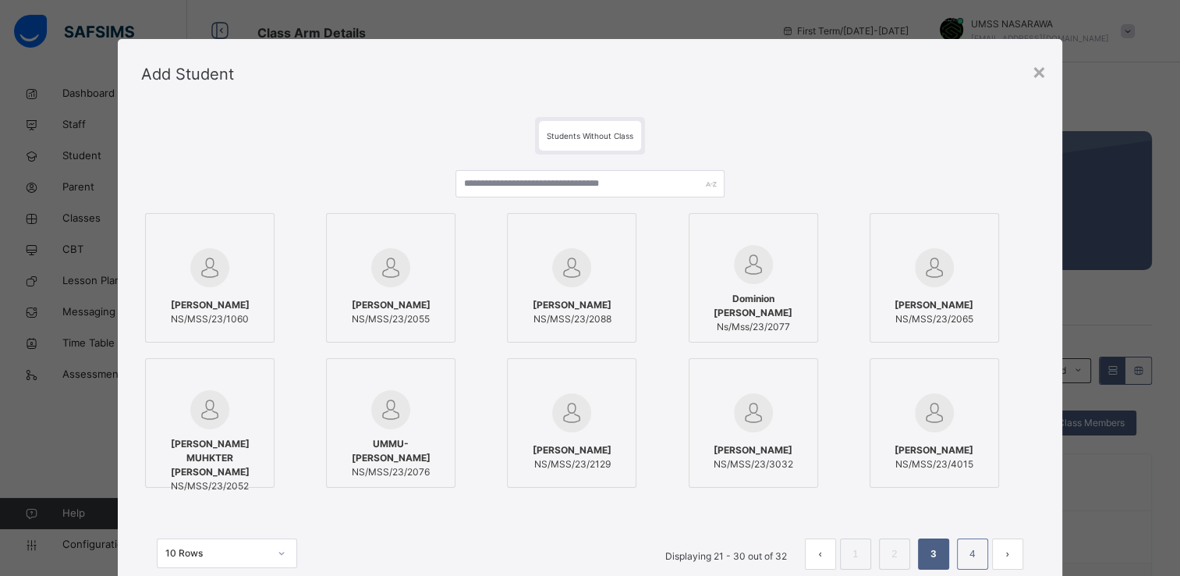
click at [962, 559] on li "4" at bounding box center [972, 553] width 31 height 31
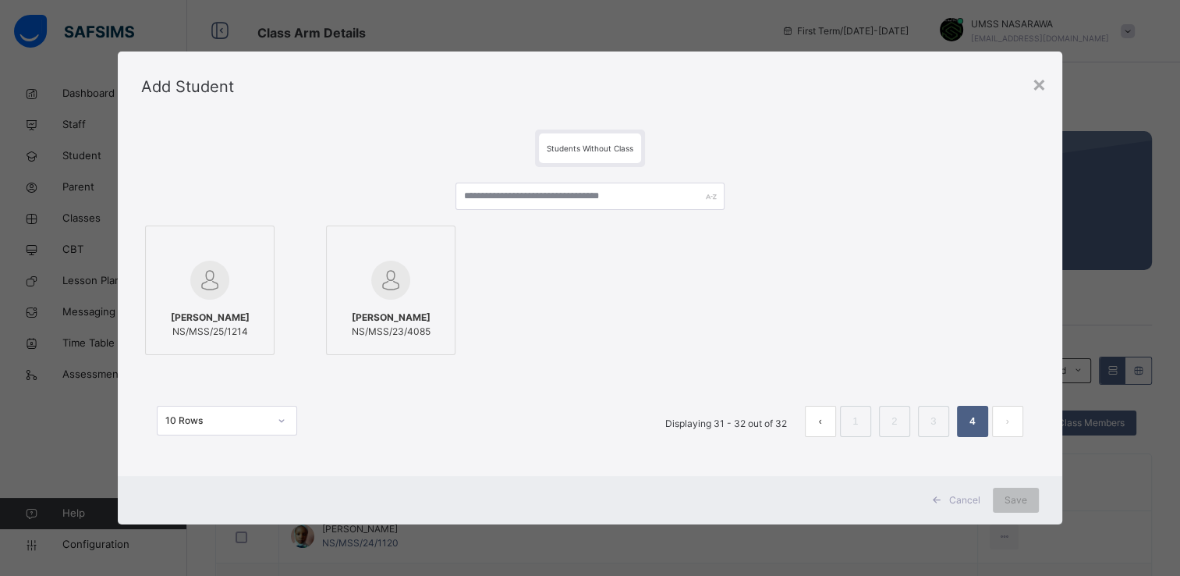
click at [1046, 473] on div "Students Without Class [PERSON_NAME] [PERSON_NAME]/MSS/25/1214 [PERSON_NAME] NS…" at bounding box center [590, 299] width 944 height 354
click at [1038, 82] on div "×" at bounding box center [1039, 83] width 15 height 33
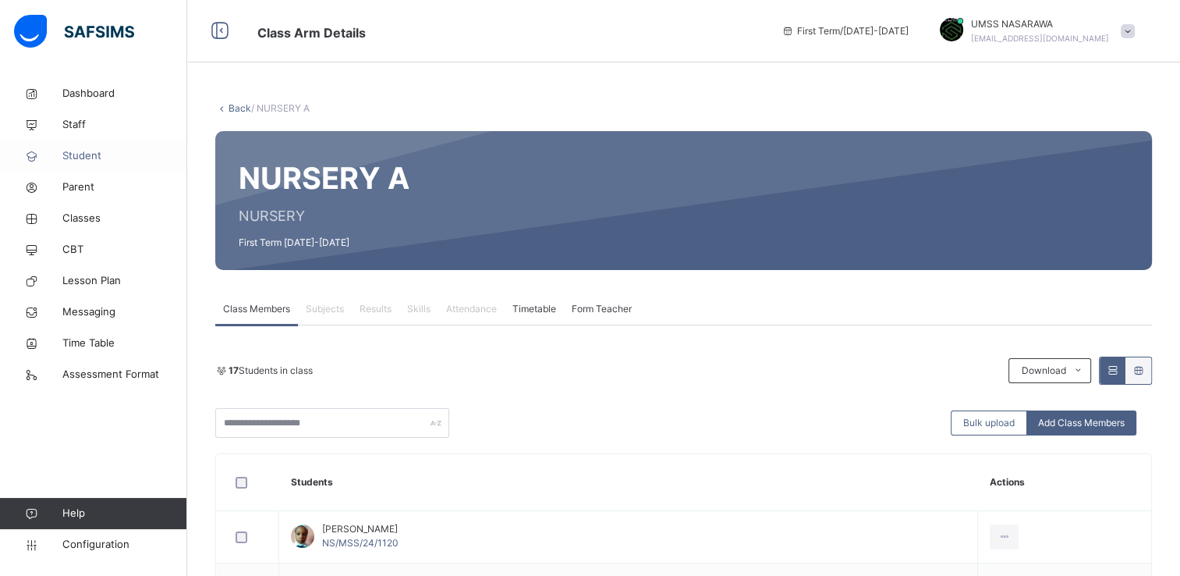
click at [87, 154] on span "Student" at bounding box center [124, 156] width 125 height 16
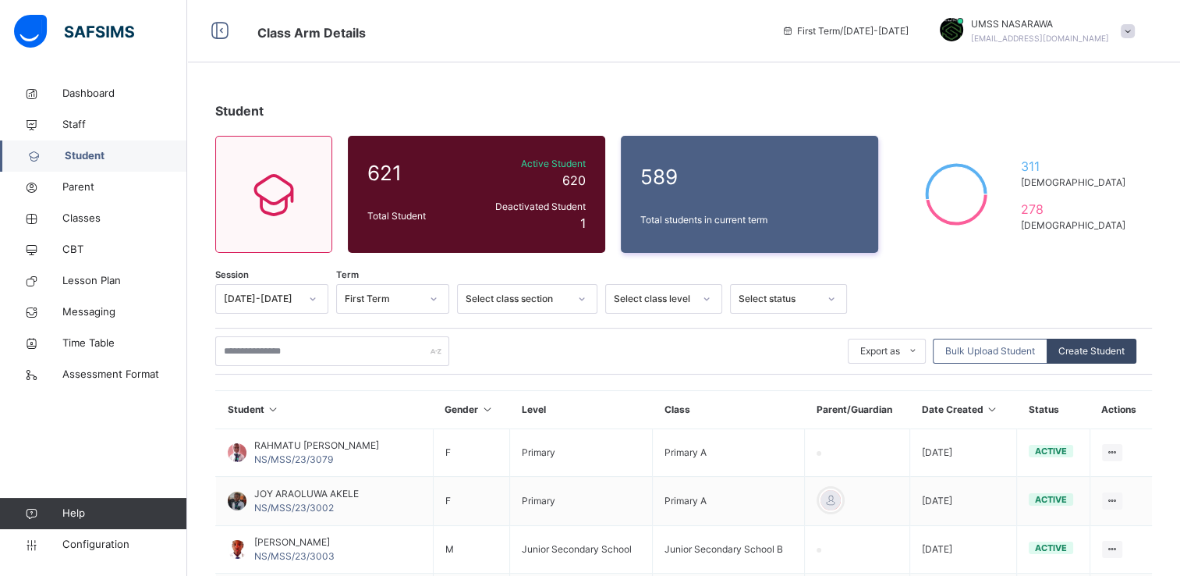
click at [1081, 345] on span "Create Student" at bounding box center [1091, 351] width 66 height 14
select select "**"
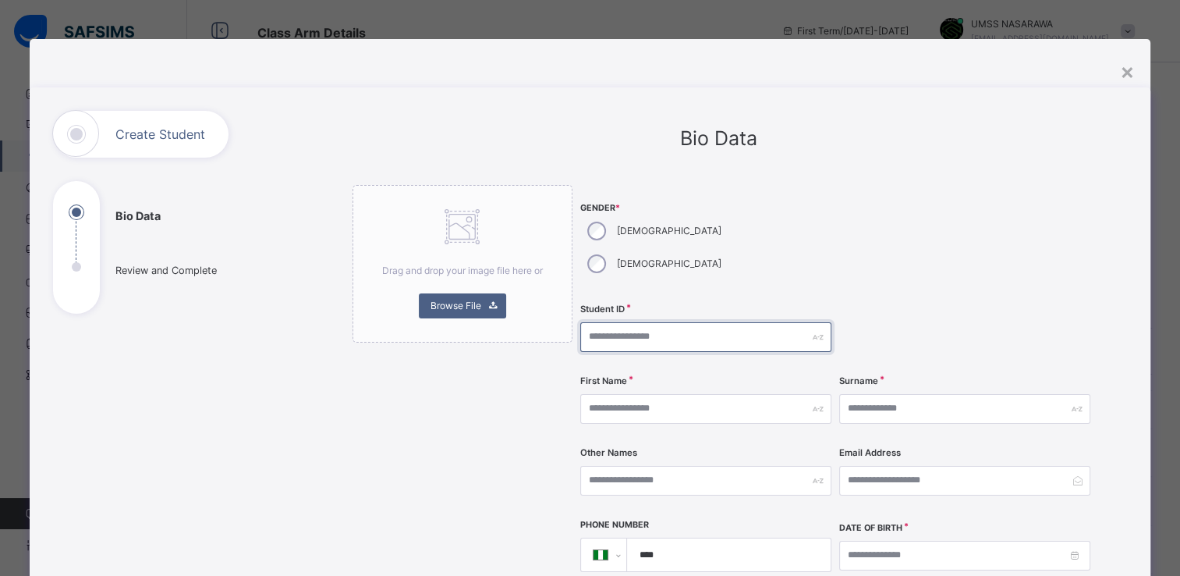
click at [609, 322] on input "text" at bounding box center [705, 337] width 251 height 30
type input "**********"
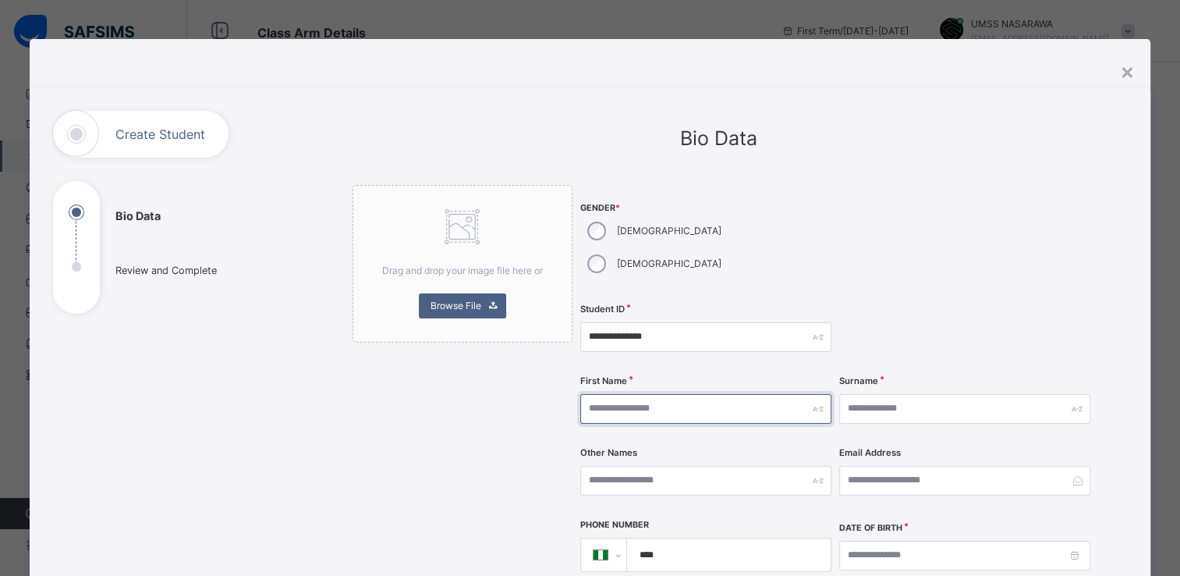
click at [602, 394] on input "text" at bounding box center [705, 409] width 251 height 30
type input "*********"
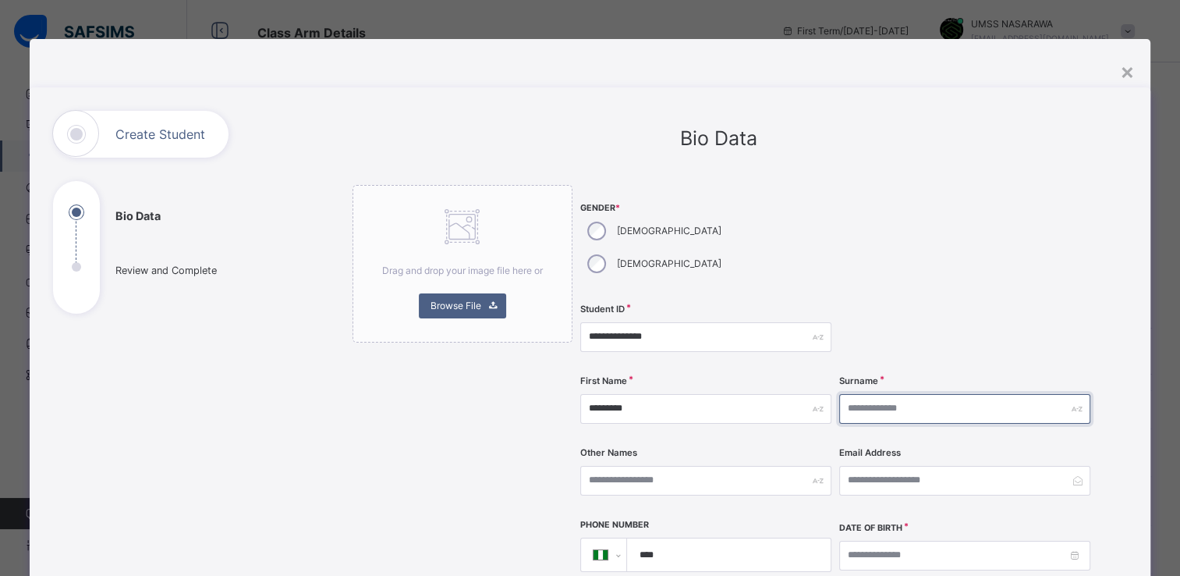
click at [859, 394] on input "text" at bounding box center [964, 409] width 251 height 30
type input "****"
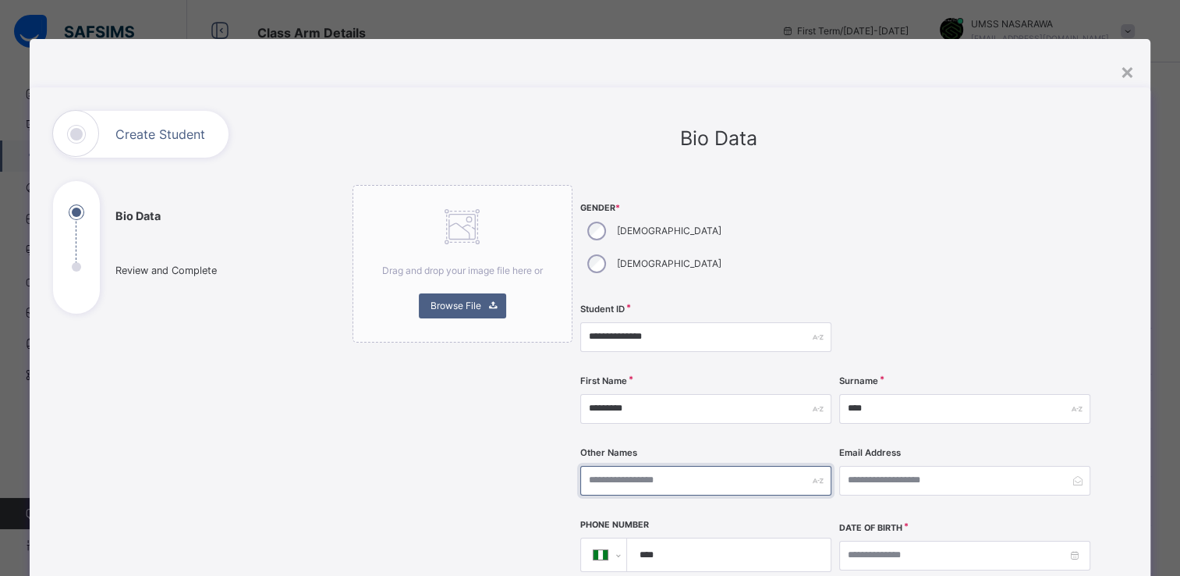
click at [675, 466] on input "text" at bounding box center [705, 481] width 251 height 30
type input "*****"
click at [688, 538] on input "****" at bounding box center [725, 554] width 191 height 33
type input "**********"
click at [904, 476] on div "Email Address" at bounding box center [964, 480] width 251 height 64
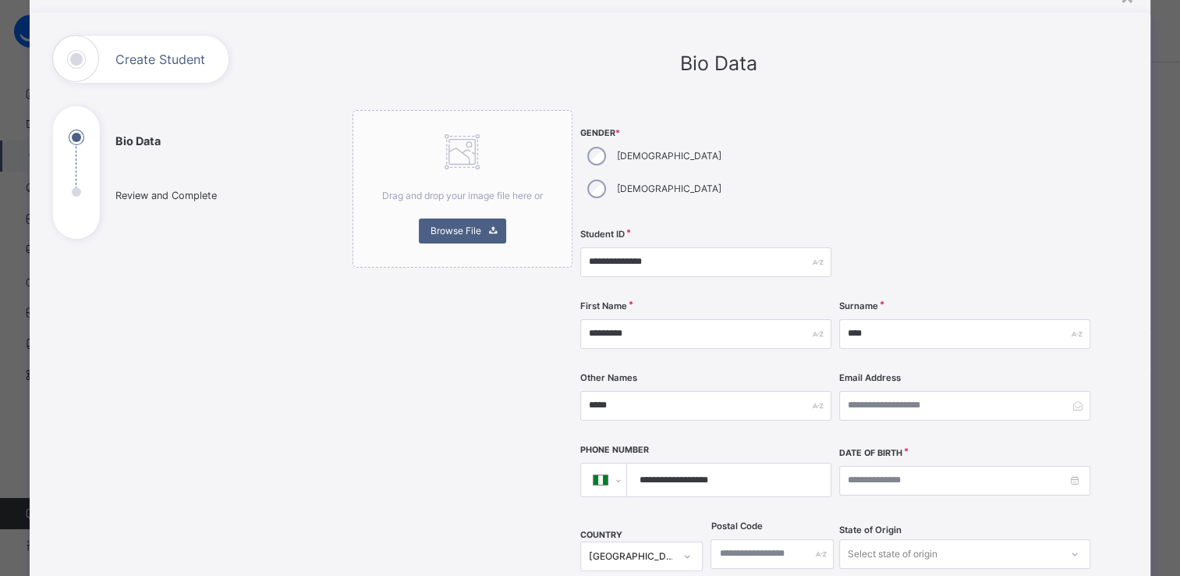
scroll to position [94, 0]
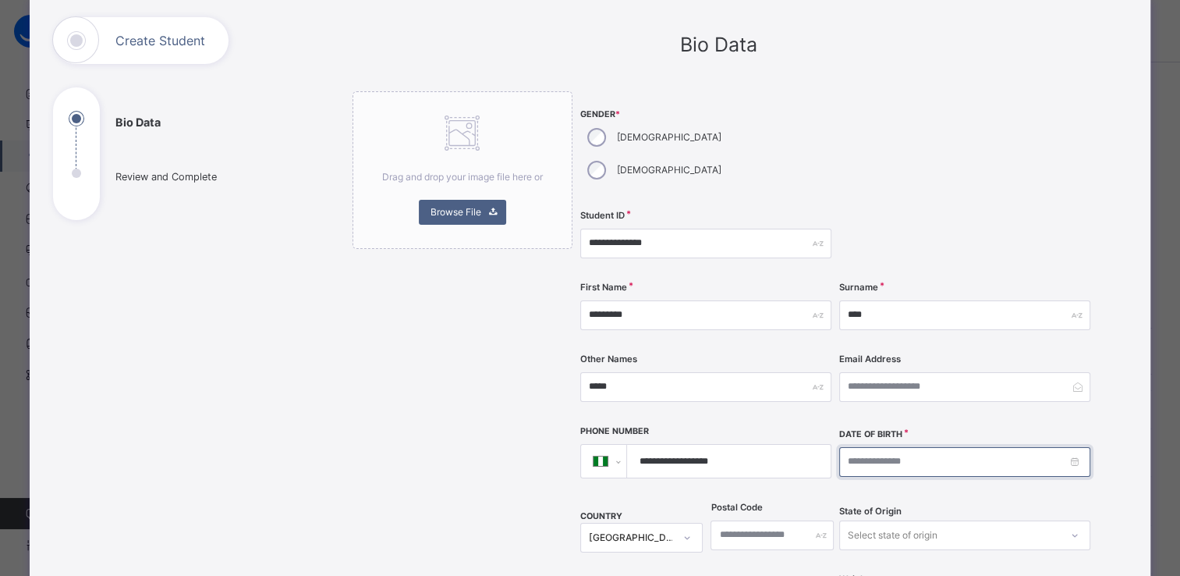
click at [916, 447] on input at bounding box center [964, 462] width 251 height 30
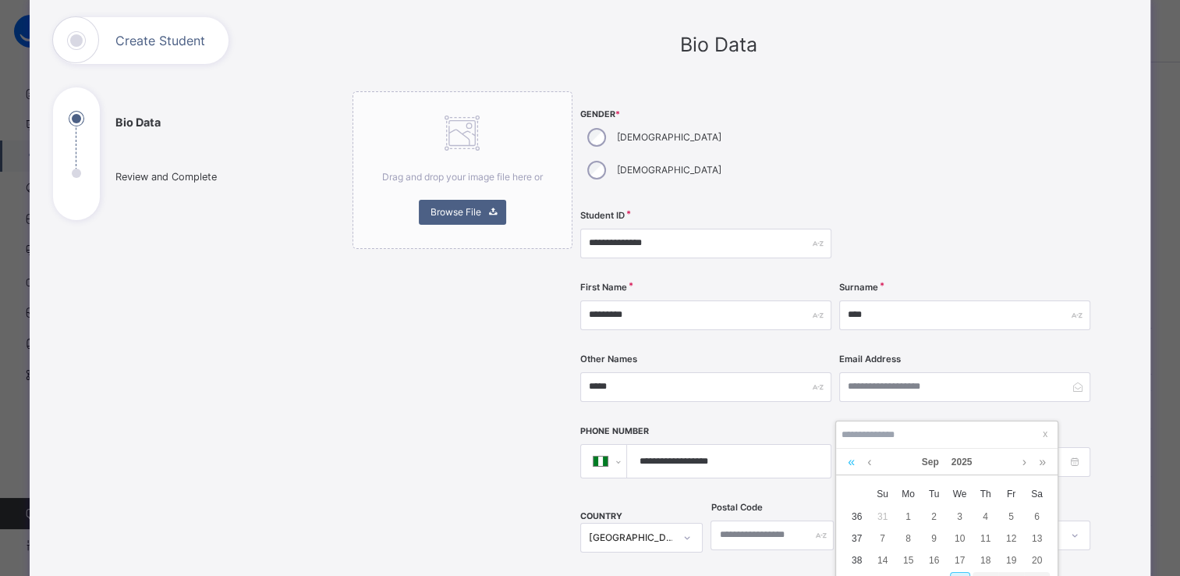
click at [852, 460] on link at bounding box center [851, 461] width 15 height 27
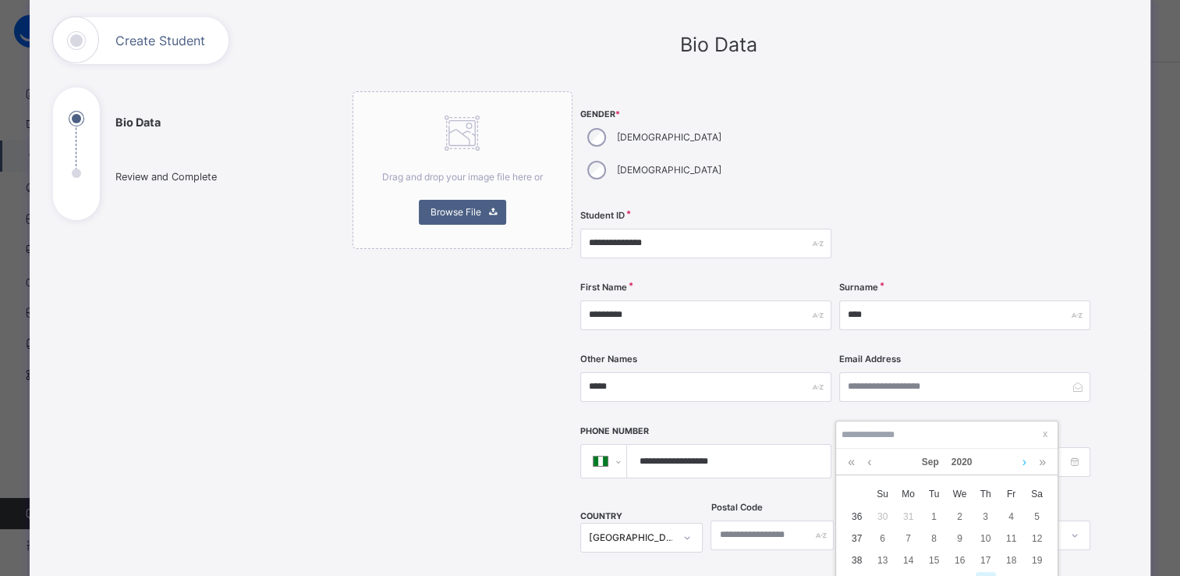
click at [1023, 457] on link at bounding box center [1025, 461] width 12 height 27
click at [1036, 560] on div "19" at bounding box center [1037, 560] width 20 height 20
type input "**********"
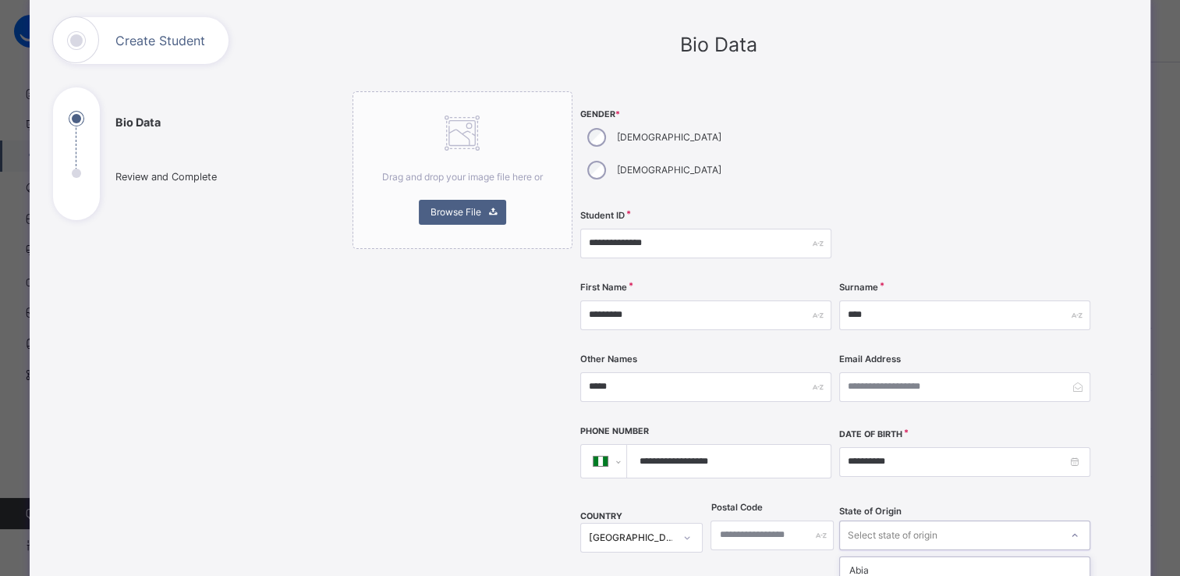
click at [879, 520] on div "option Fct focused, 7 of 37. 37 results available. Use Up and Down to choose op…" at bounding box center [964, 535] width 251 height 30
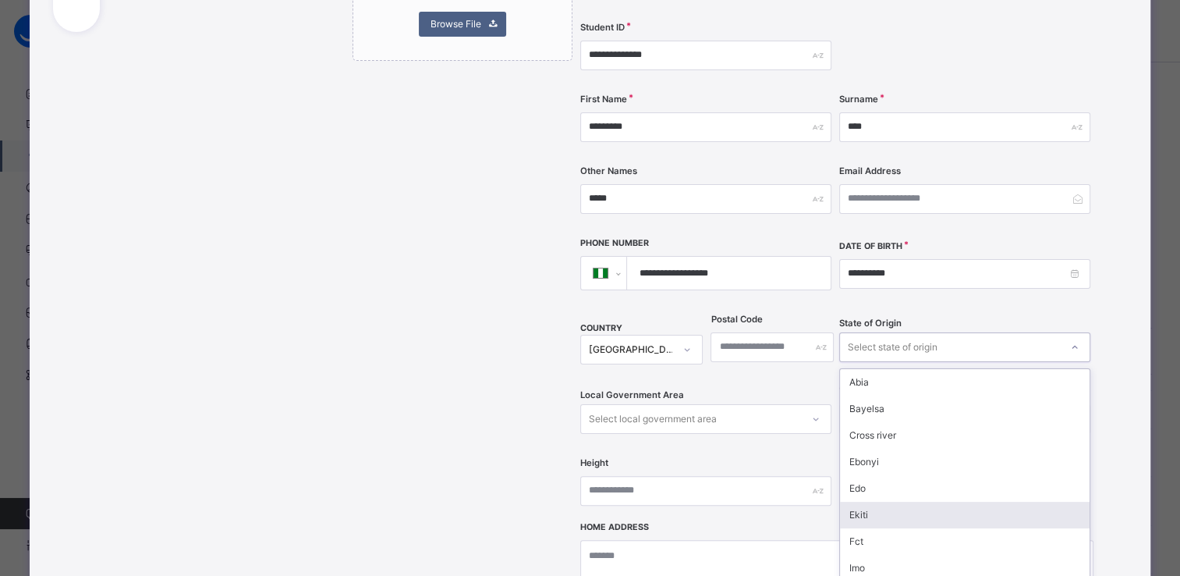
type input "*"
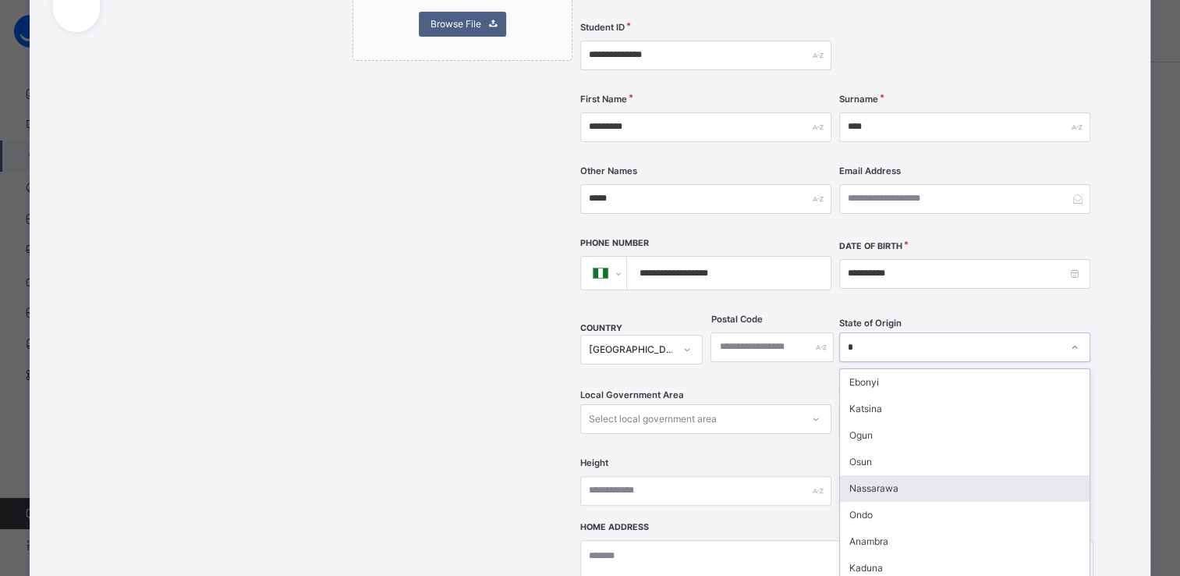
click at [889, 475] on div "Nassarawa" at bounding box center [965, 488] width 250 height 27
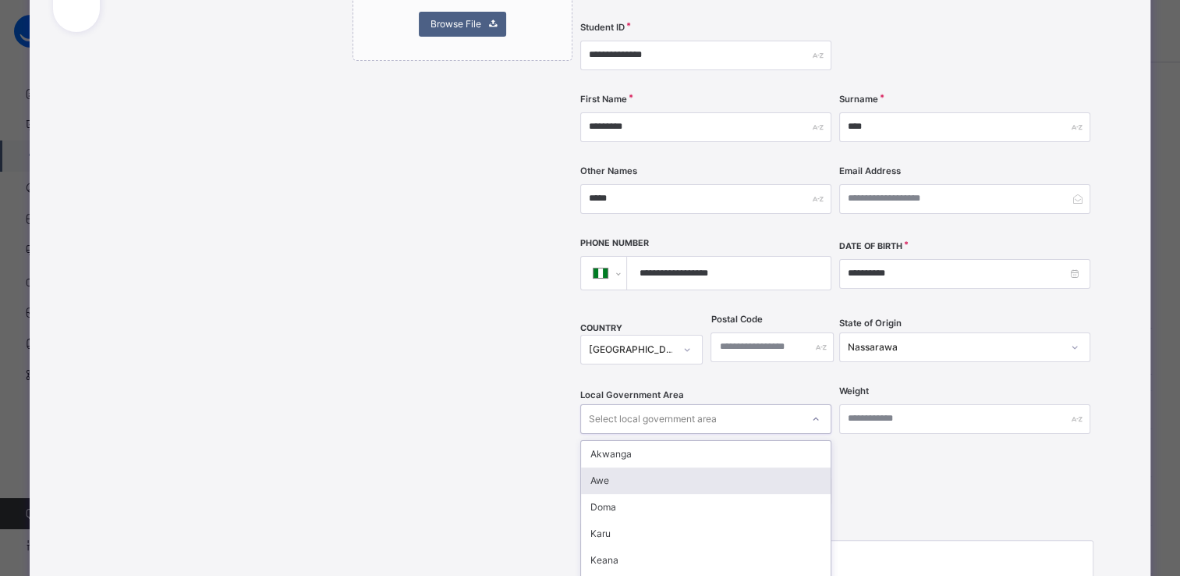
scroll to position [353, 0]
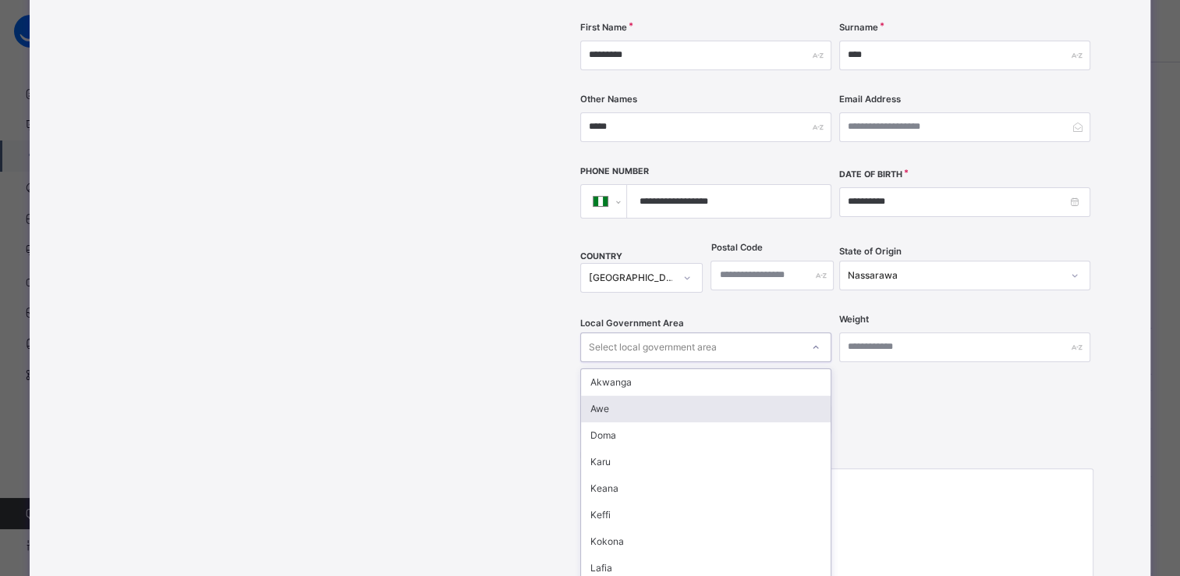
click at [730, 362] on div "option Awe focused, 2 of 13. 13 results available. Use Up and Down to choose op…" at bounding box center [705, 347] width 251 height 30
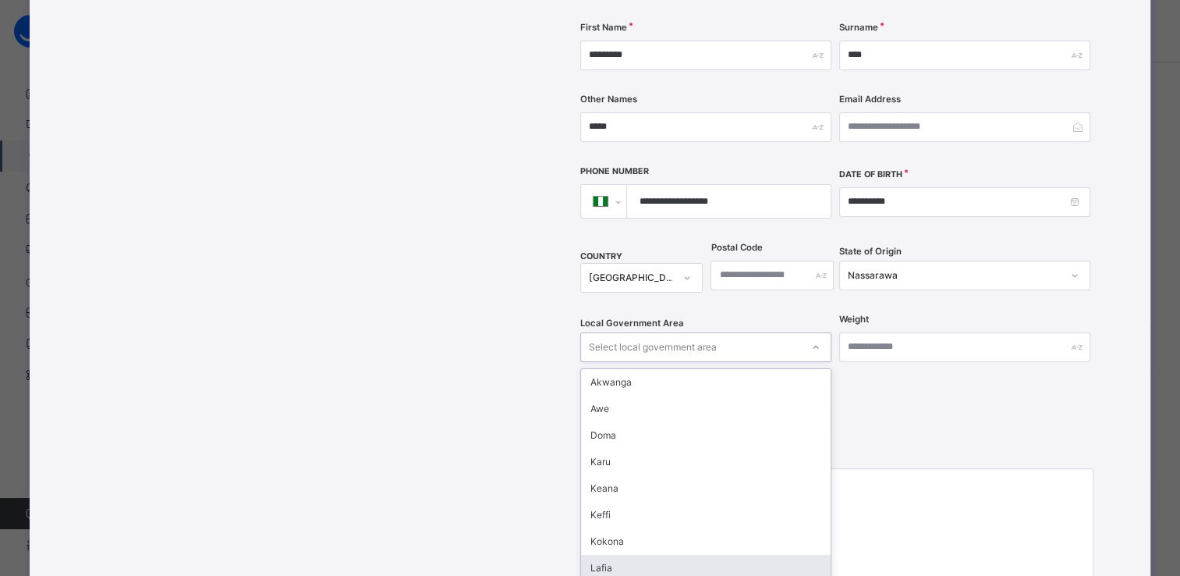
click at [664, 554] on div "Lafia" at bounding box center [706, 567] width 250 height 27
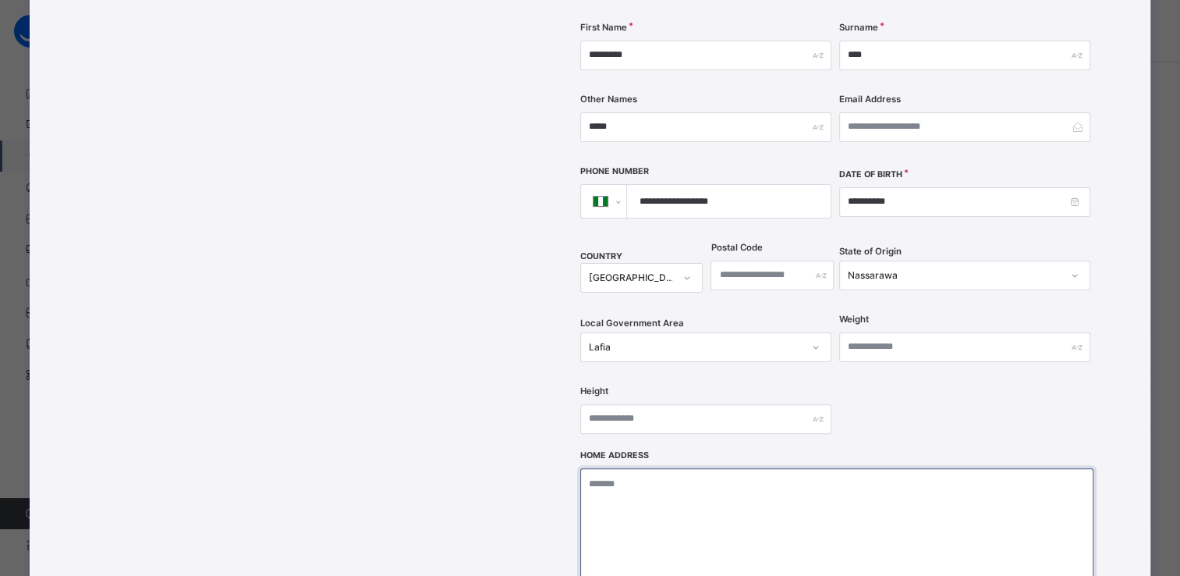
click at [600, 468] on textarea at bounding box center [836, 546] width 513 height 156
type textarea "**********"
click at [537, 498] on div "Drag and drop your image file here or Browse File" at bounding box center [463, 281] width 220 height 898
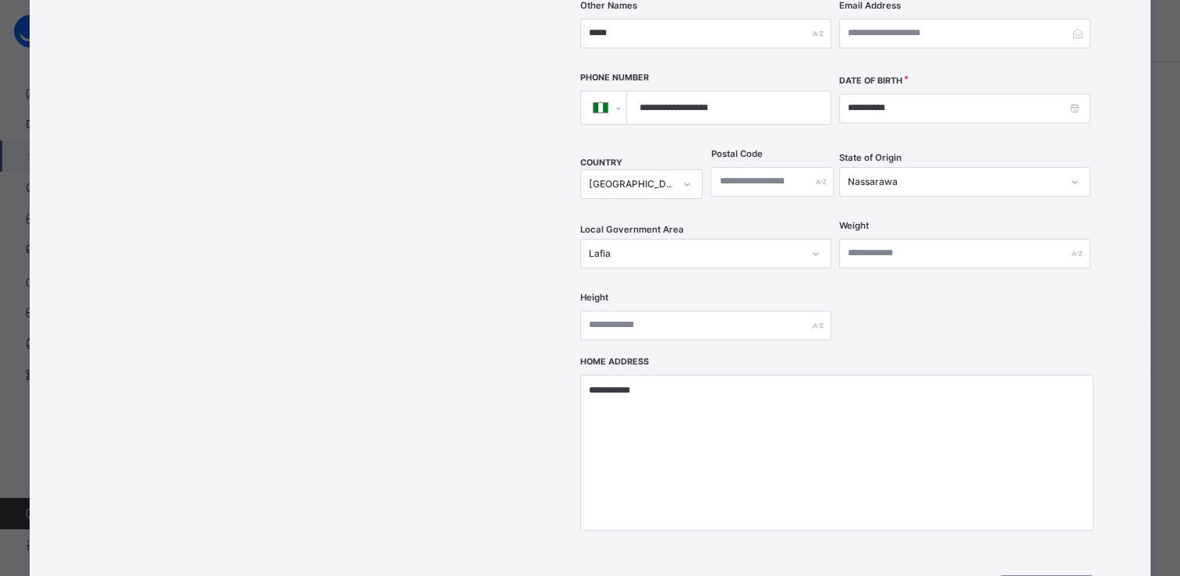
scroll to position [478, 0]
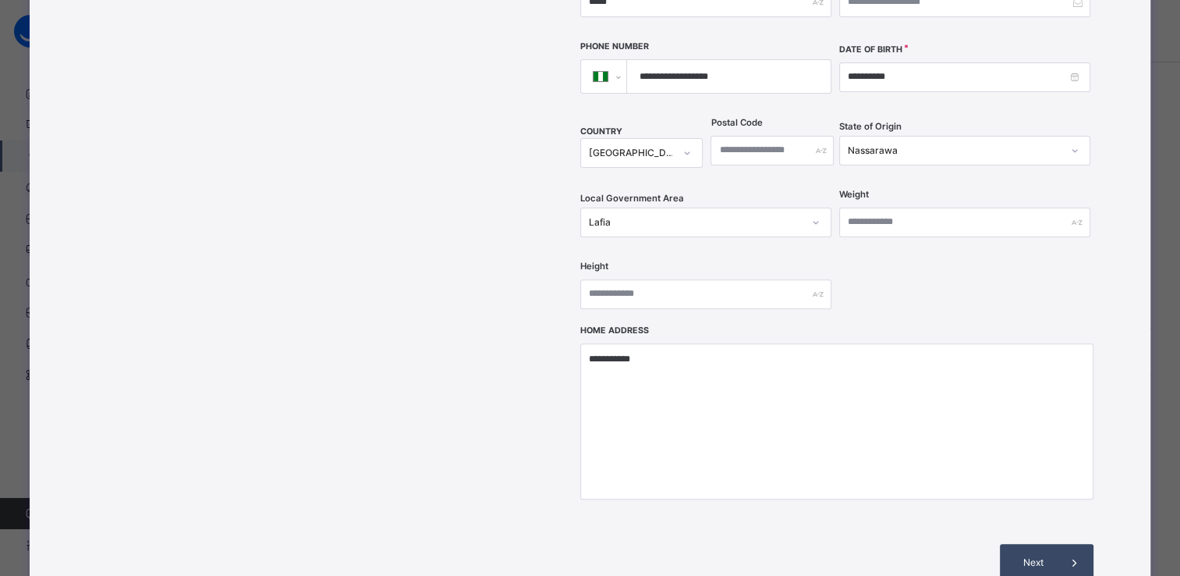
click at [1024, 555] on span "Next" at bounding box center [1033, 562] width 44 height 14
click at [453, 426] on div "Drag and drop your image file here or Browse File" at bounding box center [463, 156] width 220 height 898
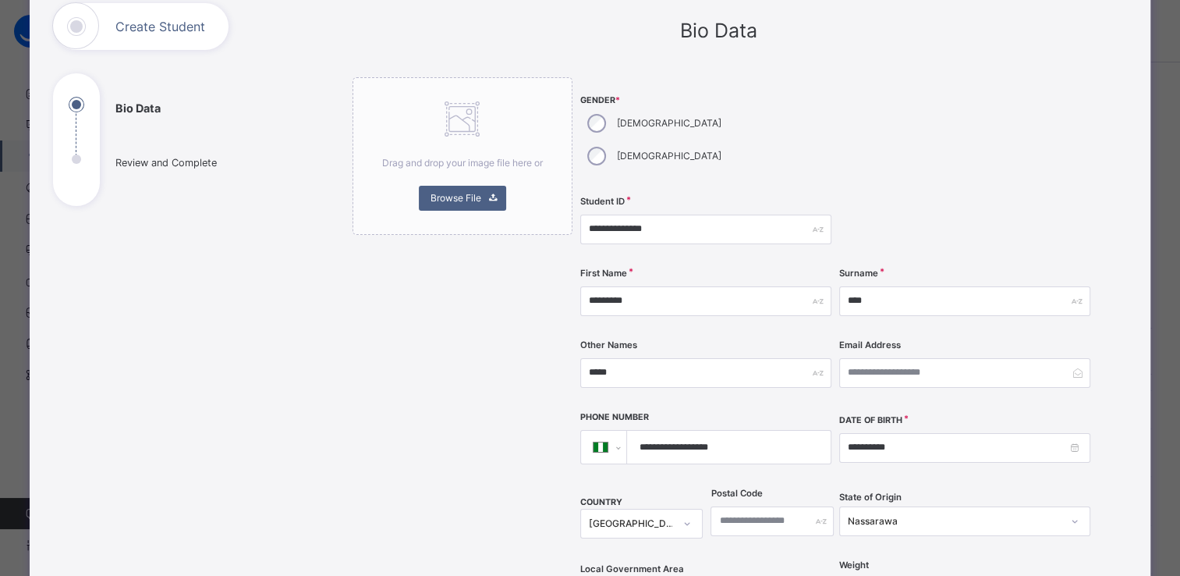
scroll to position [104, 0]
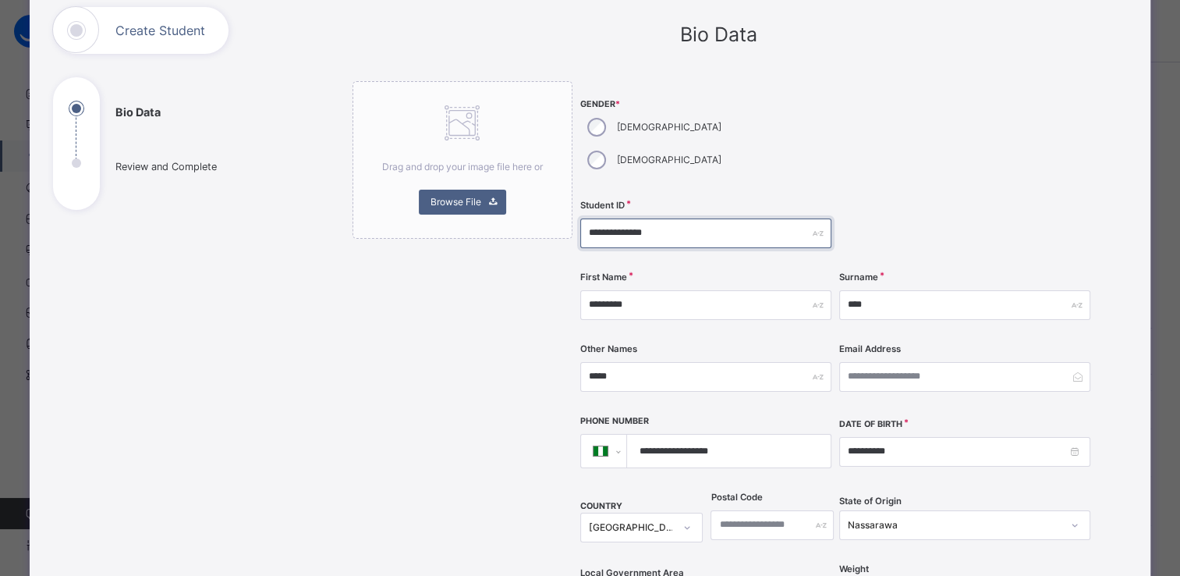
click at [663, 218] on input "**********" at bounding box center [705, 233] width 251 height 30
type input "**********"
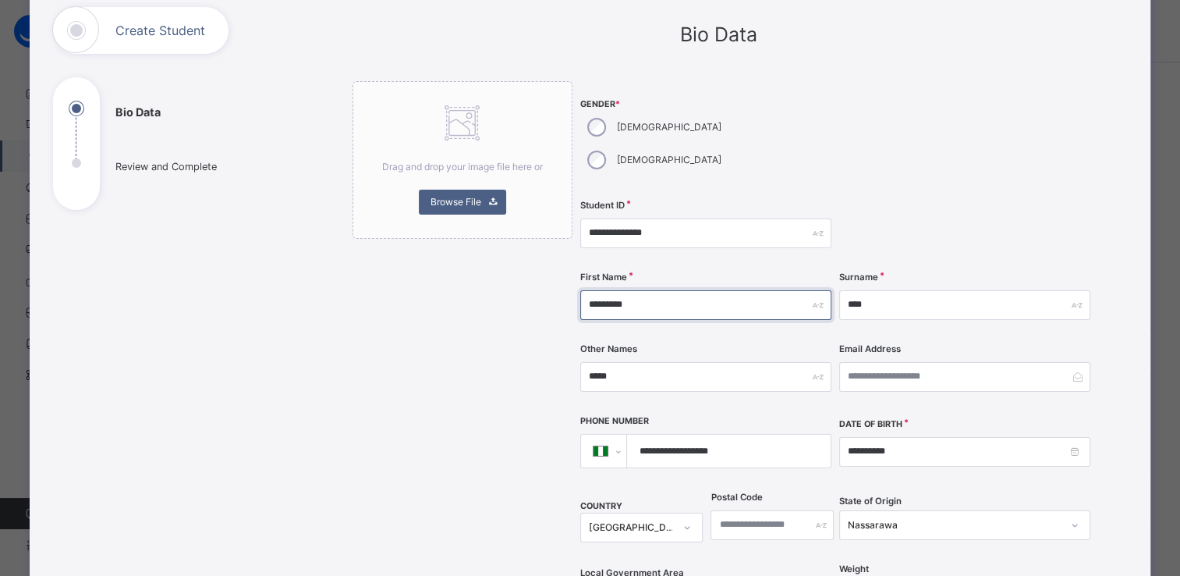
click at [647, 290] on input "*********" at bounding box center [705, 305] width 251 height 30
type input "**********"
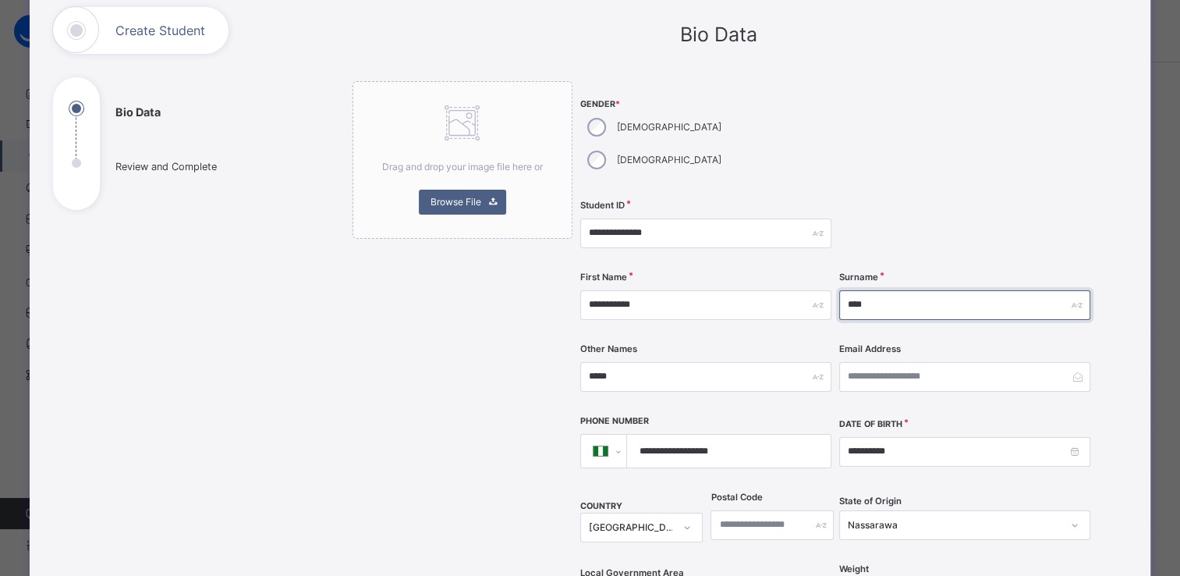
click at [889, 290] on input "****" at bounding box center [964, 305] width 251 height 30
type input "*"
type input "***"
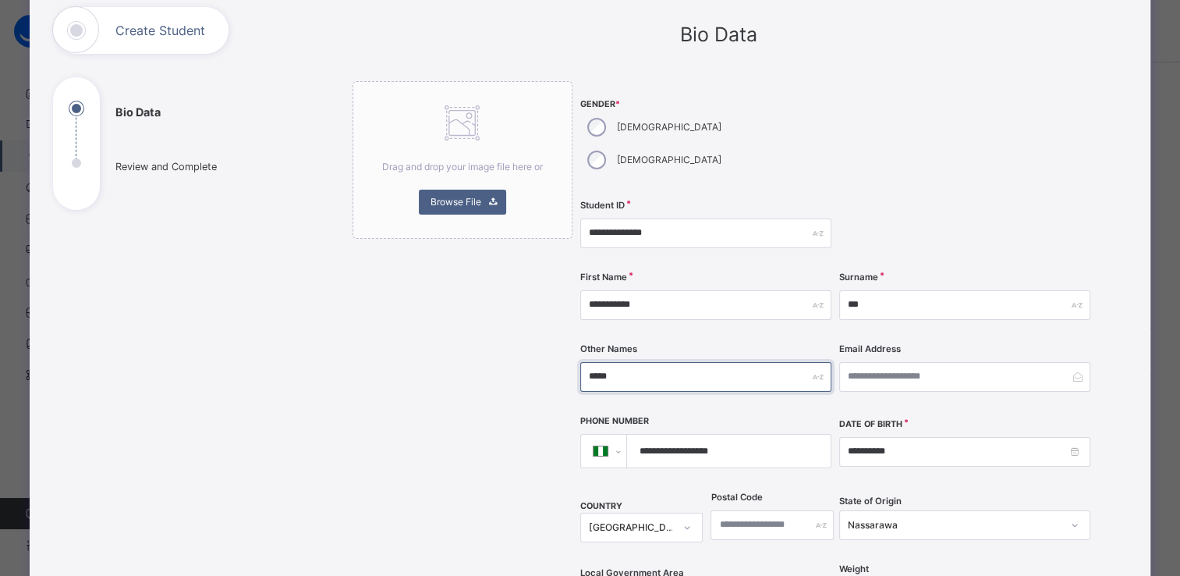
click at [668, 362] on input "*****" at bounding box center [705, 377] width 251 height 30
type input "*"
type input "*******"
click at [731, 434] on input "**********" at bounding box center [725, 450] width 191 height 33
type input "**********"
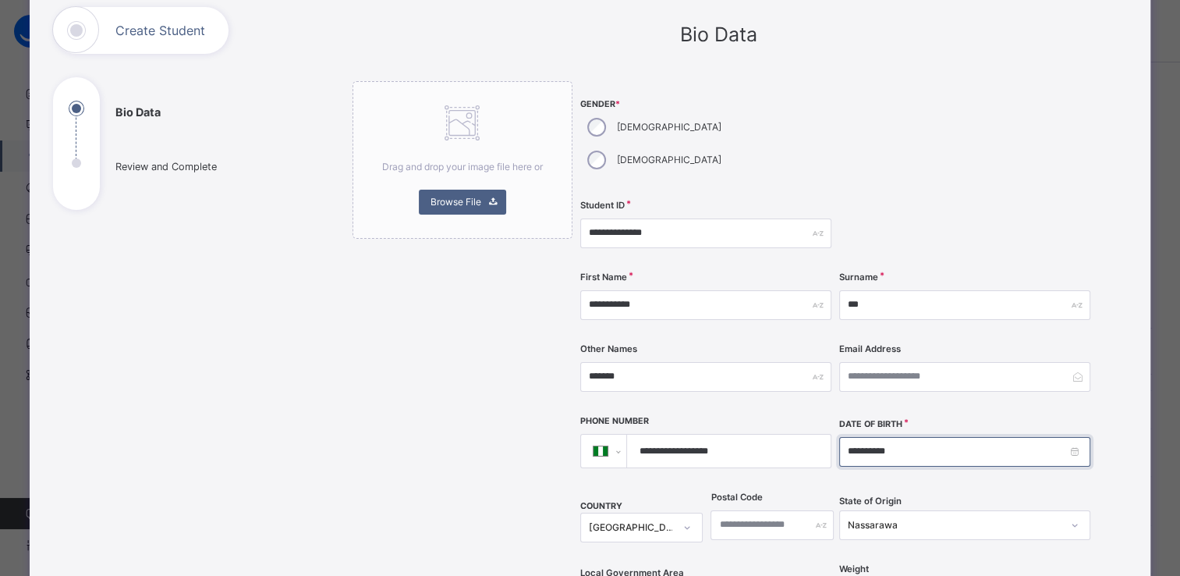
click at [863, 437] on input "**********" at bounding box center [964, 452] width 251 height 30
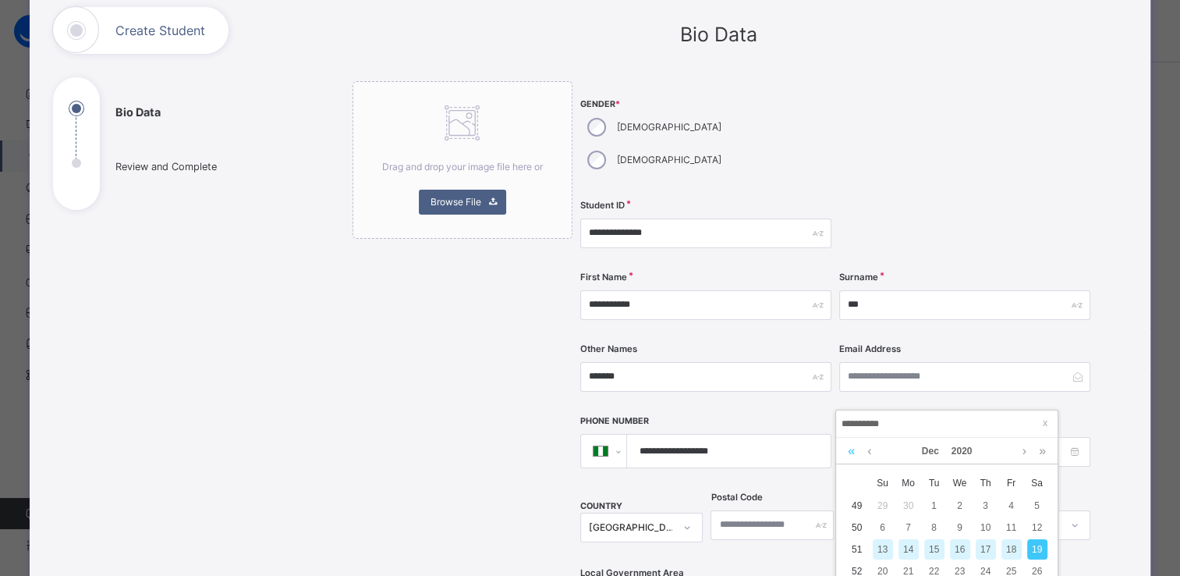
click at [848, 452] on link at bounding box center [851, 451] width 15 height 27
click at [1043, 451] on link at bounding box center [1042, 451] width 15 height 27
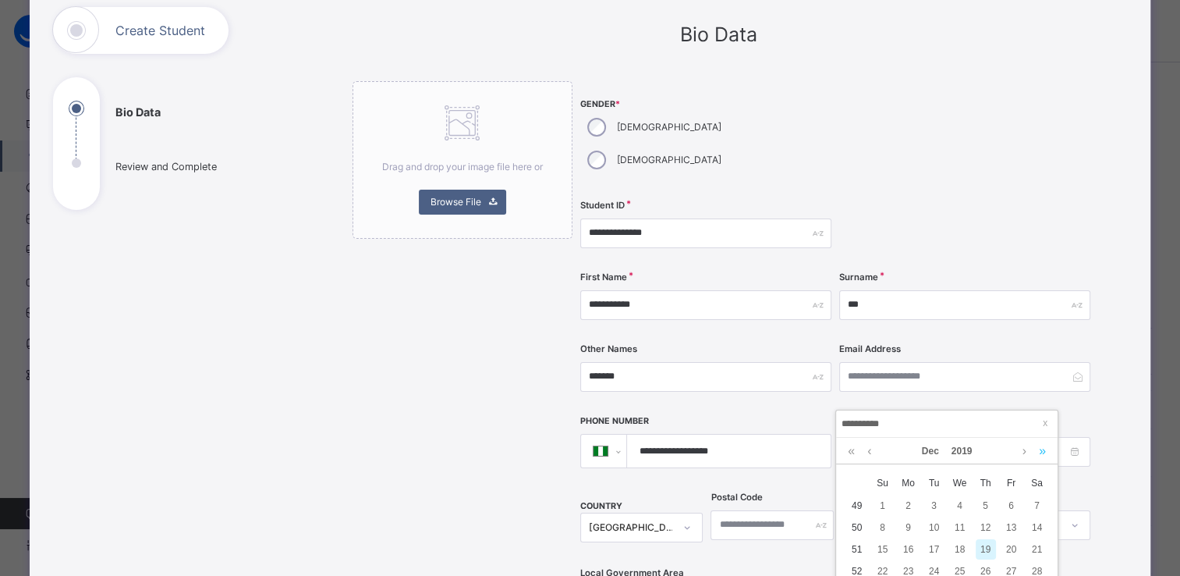
click at [1043, 451] on link at bounding box center [1042, 451] width 15 height 27
click at [870, 452] on link at bounding box center [869, 451] width 12 height 27
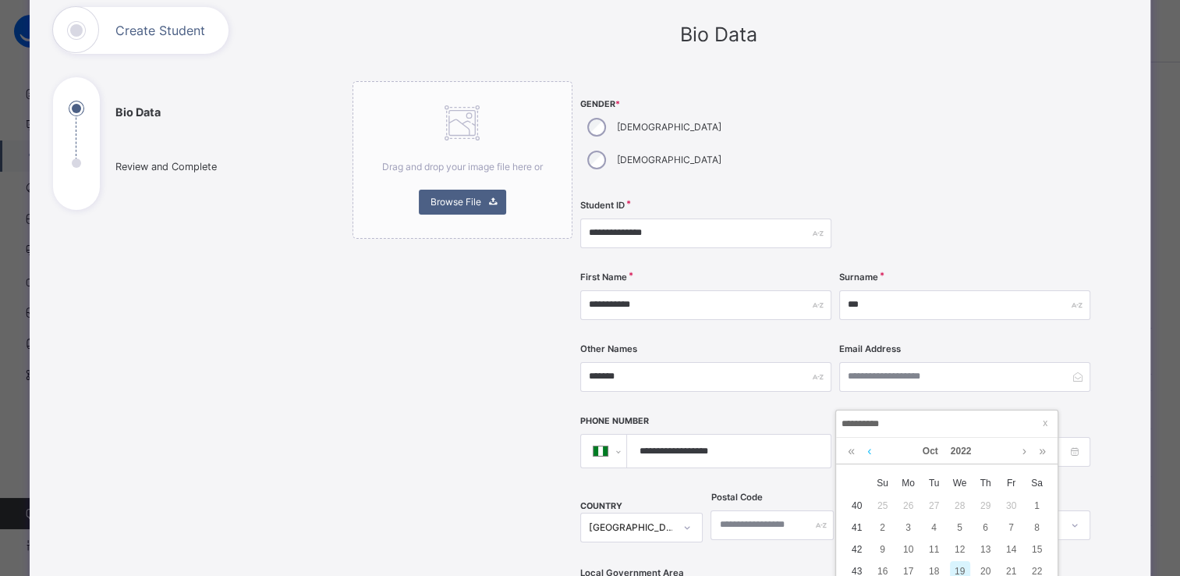
click at [870, 452] on link at bounding box center [869, 451] width 12 height 27
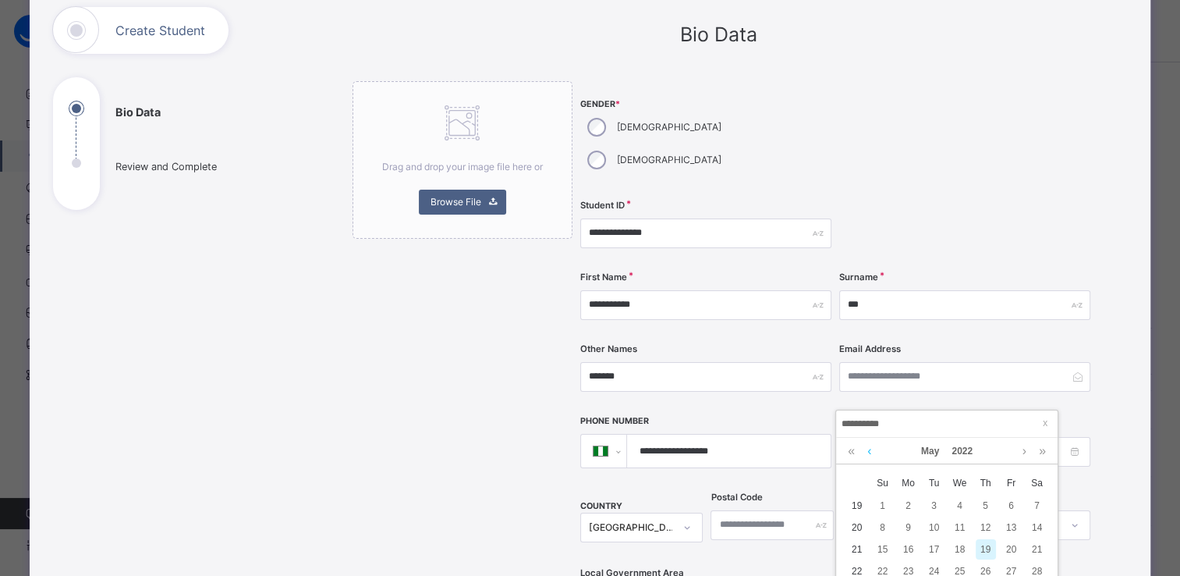
click at [870, 452] on link at bounding box center [869, 451] width 12 height 27
click at [883, 529] on div "2" at bounding box center [883, 527] width 20 height 20
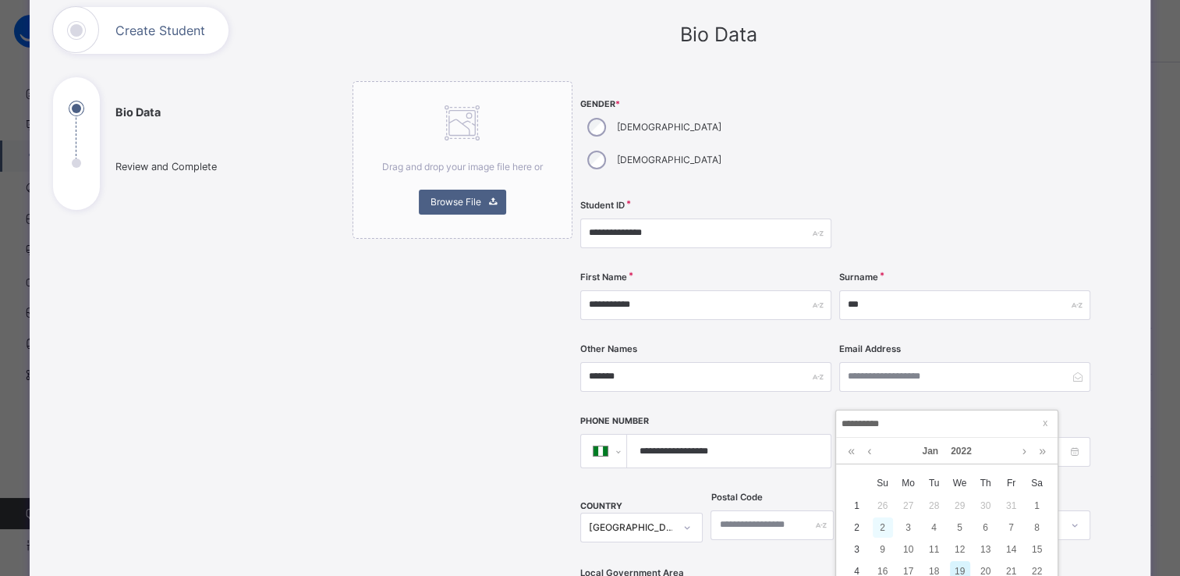
type input "**********"
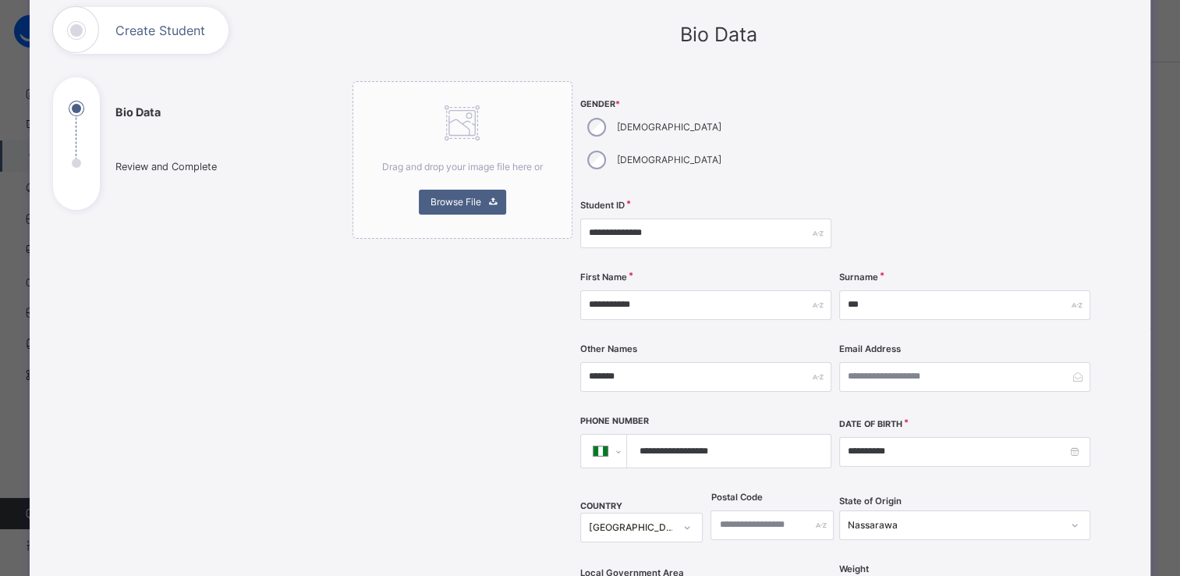
click at [883, 409] on tbody "1 26 27 28 29 30 31 1 2 2 3 4 5 6 7 8 3 9 10 11 12 13 14 15 4 16 17 18 19 20 21…" at bounding box center [947, 409] width 206 height 0
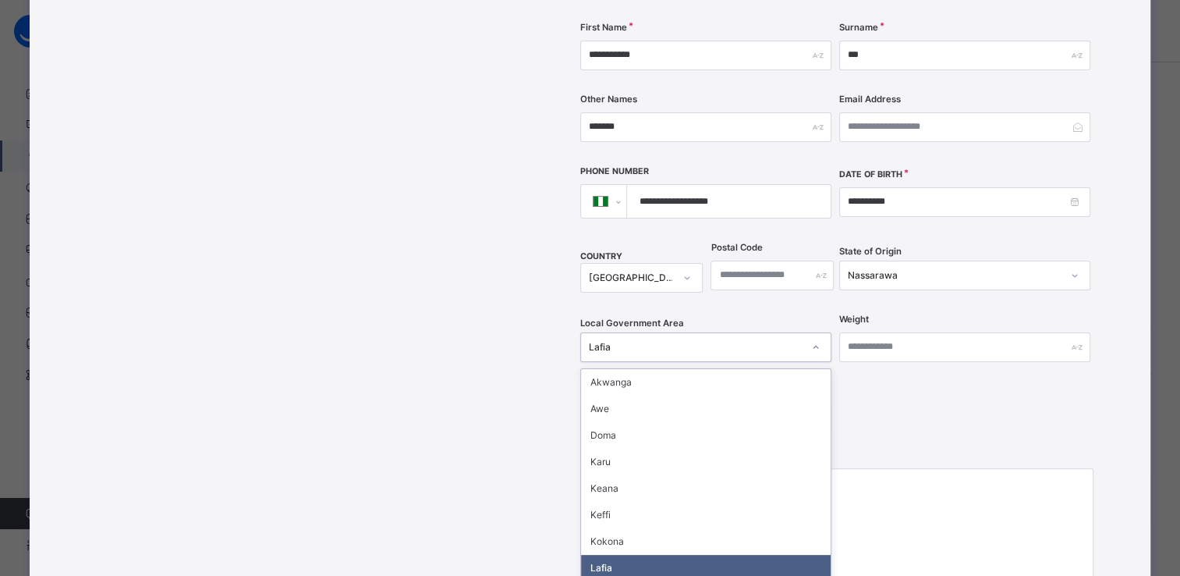
click at [686, 362] on div "option [PERSON_NAME], selected. option Nassarawa focused, 9 of 13. 13 results a…" at bounding box center [705, 347] width 251 height 30
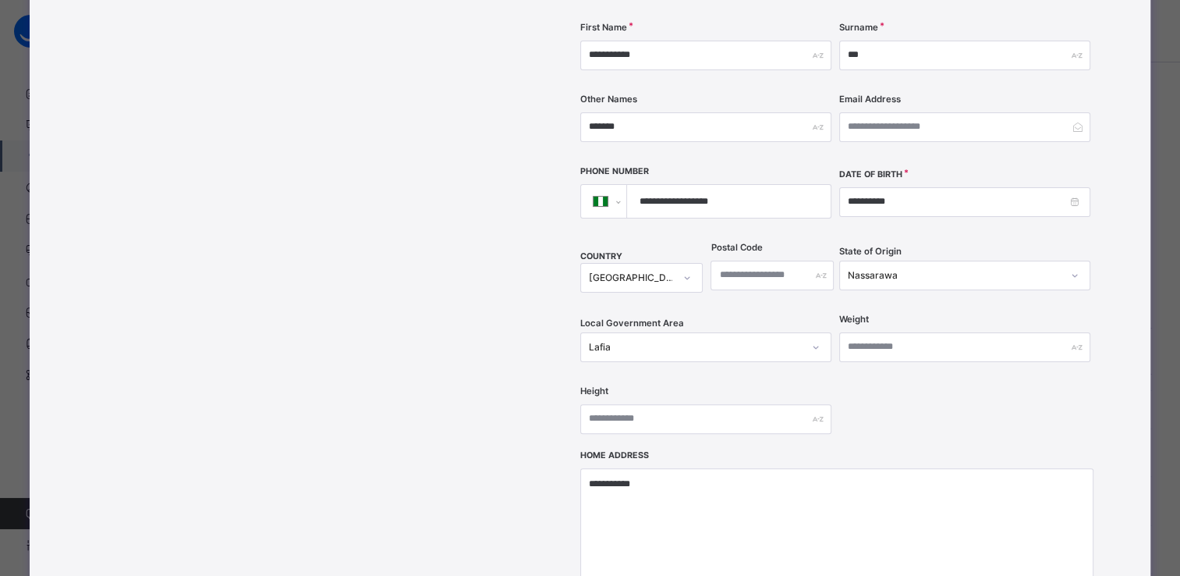
click at [474, 505] on div "Drag and drop your image file here or Browse File" at bounding box center [463, 281] width 220 height 898
click at [656, 468] on textarea "**********" at bounding box center [836, 546] width 513 height 156
type textarea "*"
click at [540, 484] on div "Drag and drop your image file here or Browse File" at bounding box center [463, 281] width 220 height 898
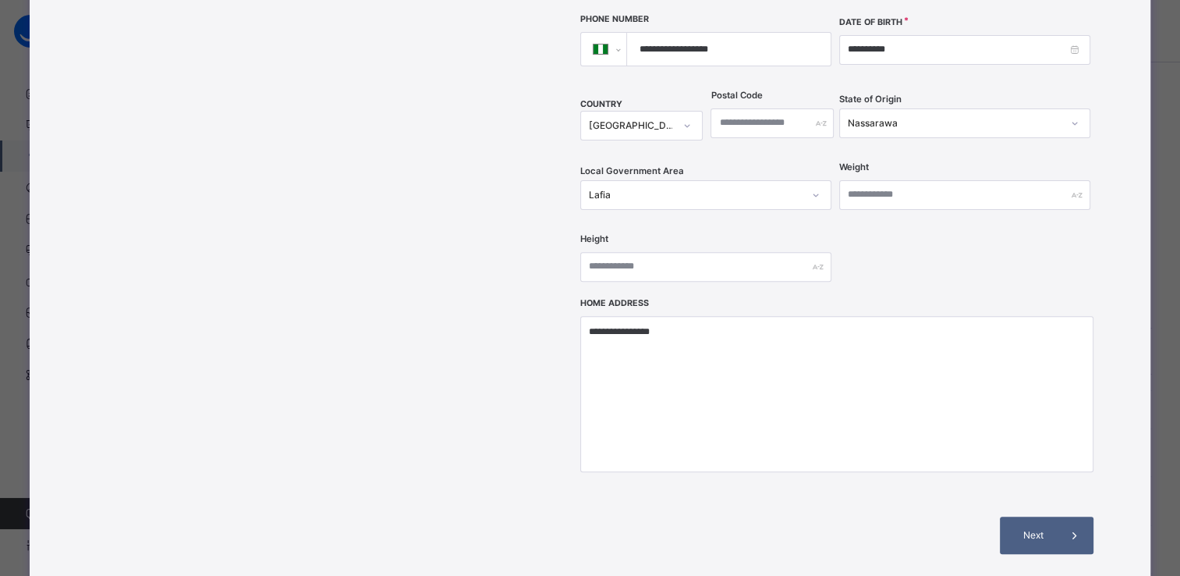
scroll to position [509, 0]
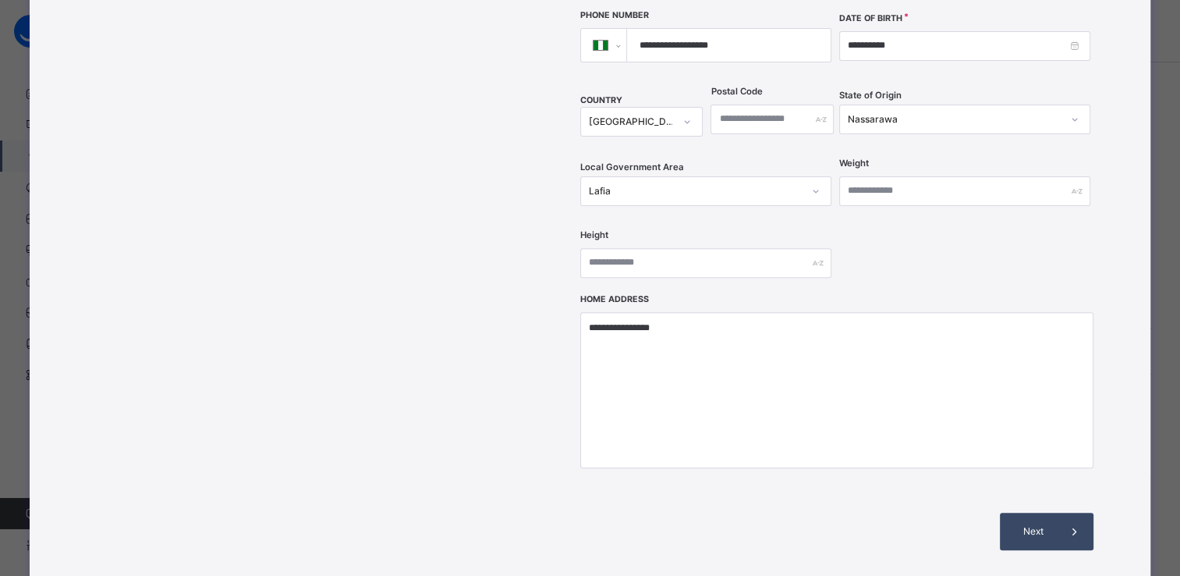
click at [1043, 524] on span "Next" at bounding box center [1033, 531] width 44 height 14
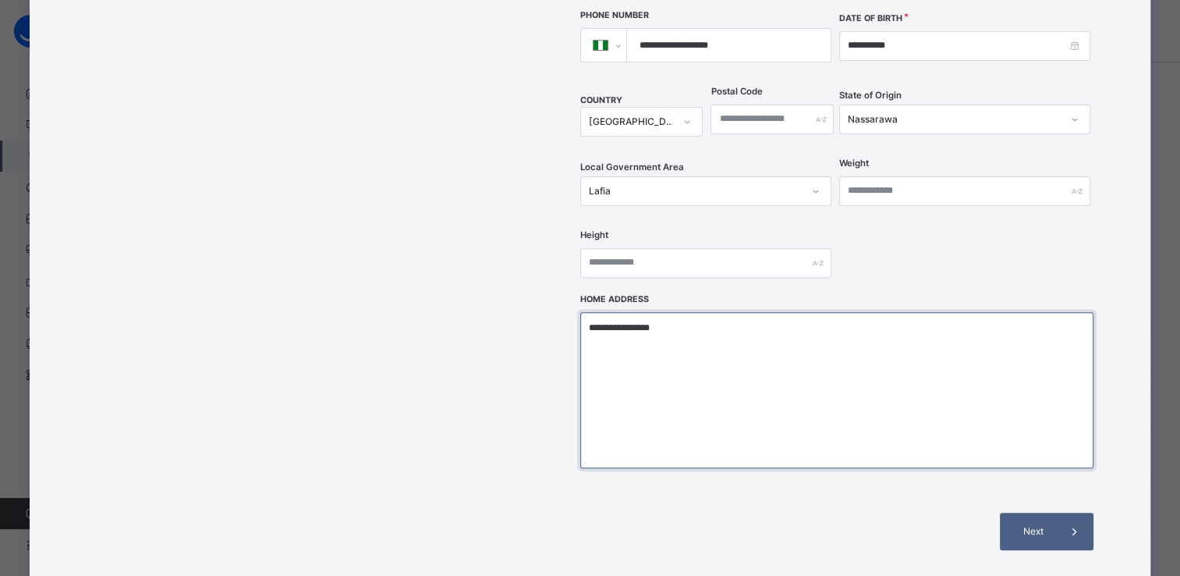
click at [683, 312] on textarea "**********" at bounding box center [836, 390] width 513 height 156
type textarea "*"
type textarea "**********"
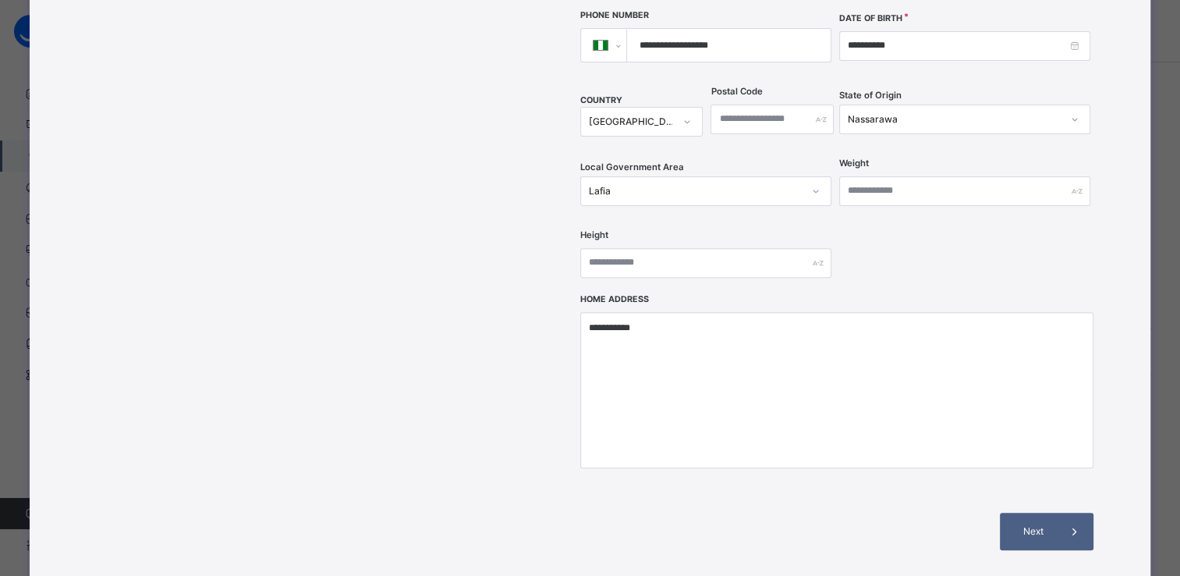
click at [555, 389] on div "Drag and drop your image file here or Browse File" at bounding box center [463, 125] width 220 height 898
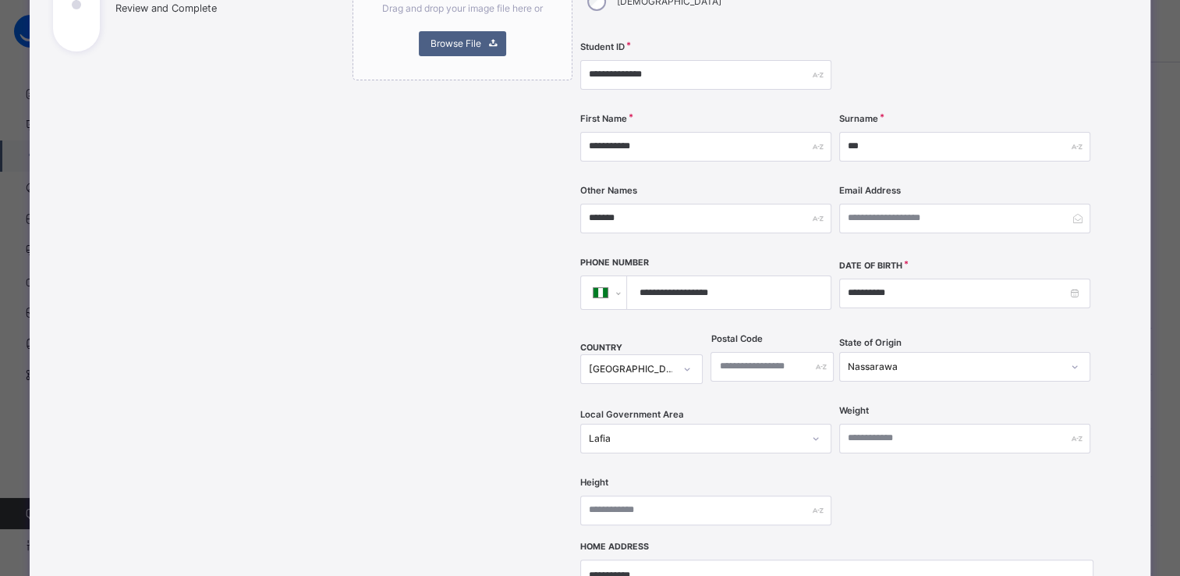
scroll to position [260, 0]
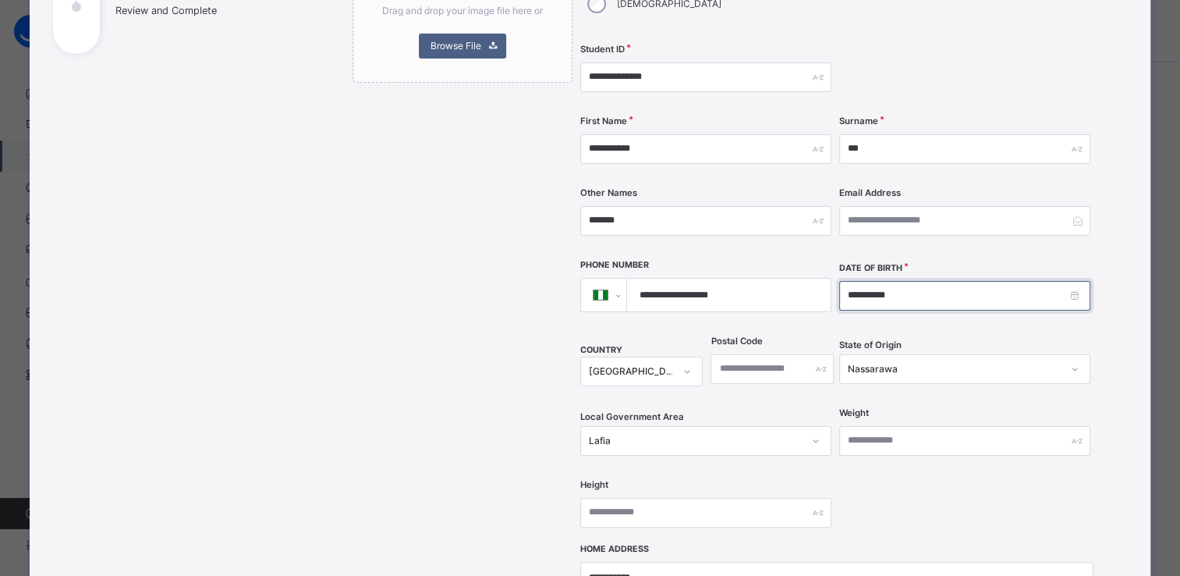
click at [858, 281] on input "**********" at bounding box center [964, 296] width 251 height 30
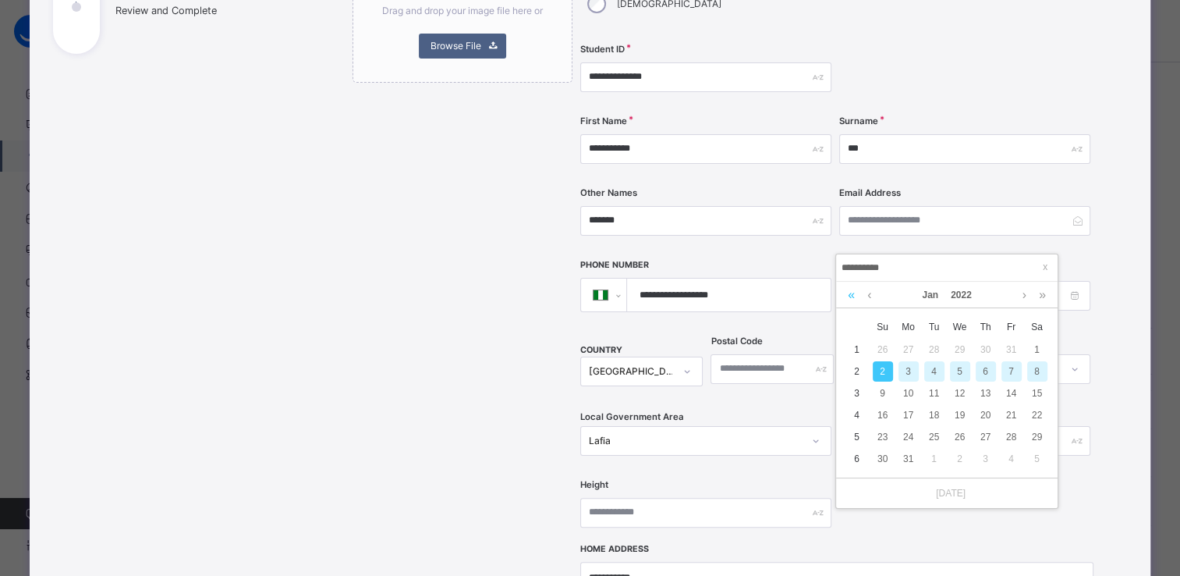
click at [849, 292] on link at bounding box center [851, 295] width 15 height 27
click at [1023, 295] on link at bounding box center [1025, 295] width 12 height 27
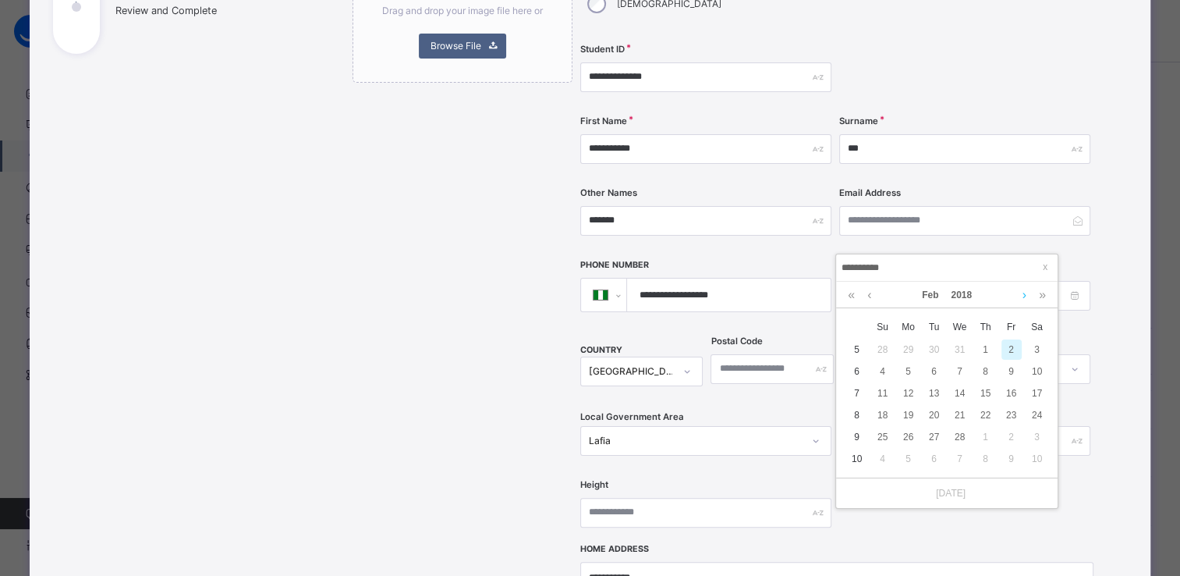
click at [1023, 295] on link at bounding box center [1025, 295] width 12 height 27
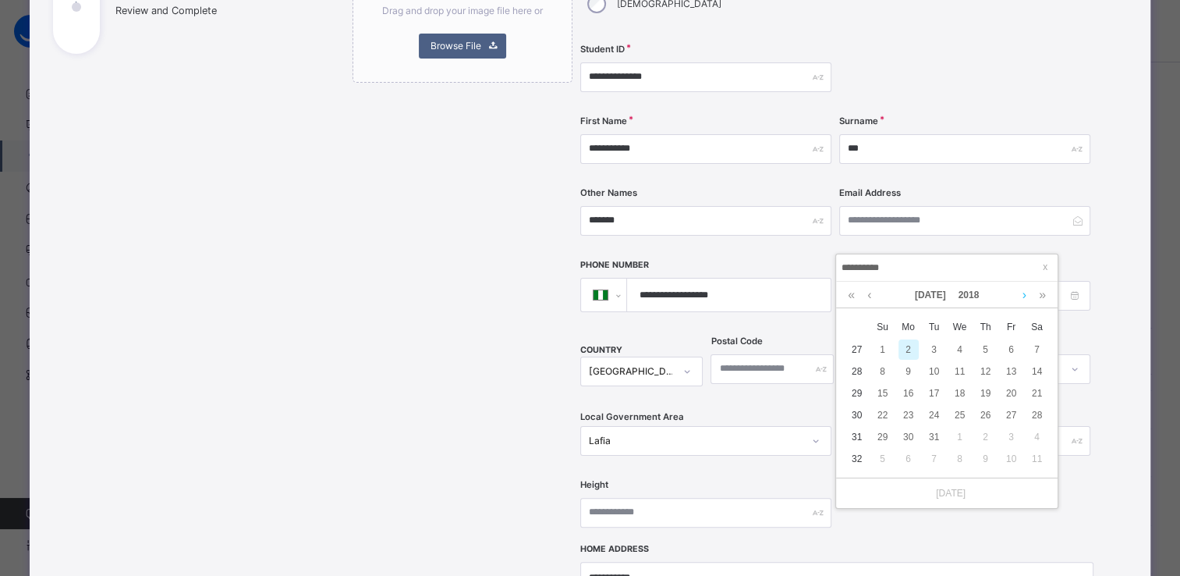
click at [1023, 295] on link at bounding box center [1025, 295] width 12 height 27
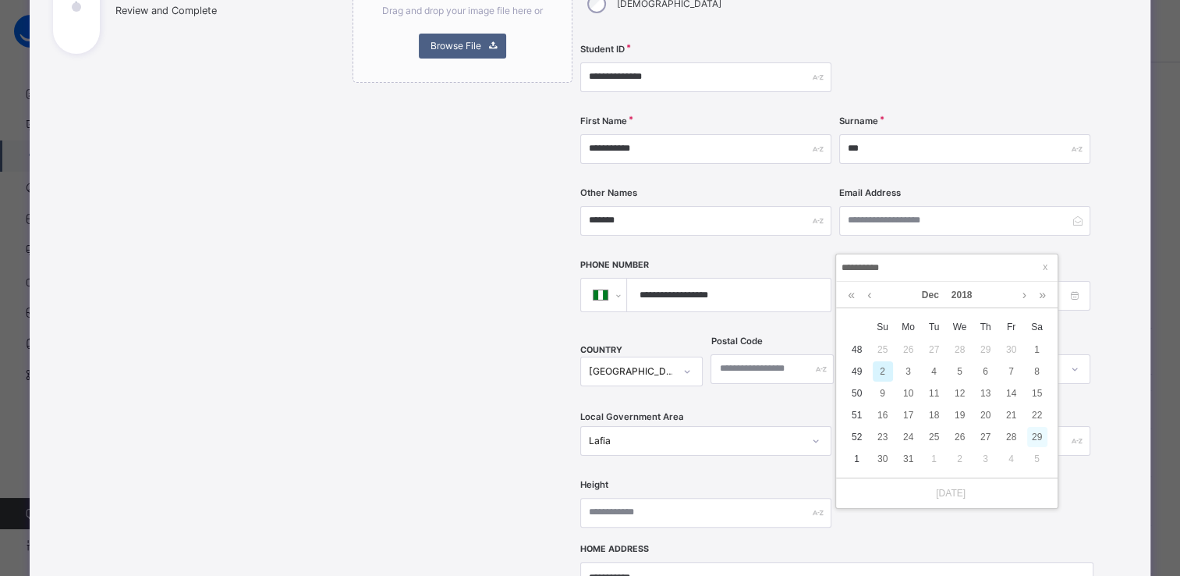
click at [1036, 434] on div "29" at bounding box center [1037, 437] width 20 height 20
type input "**********"
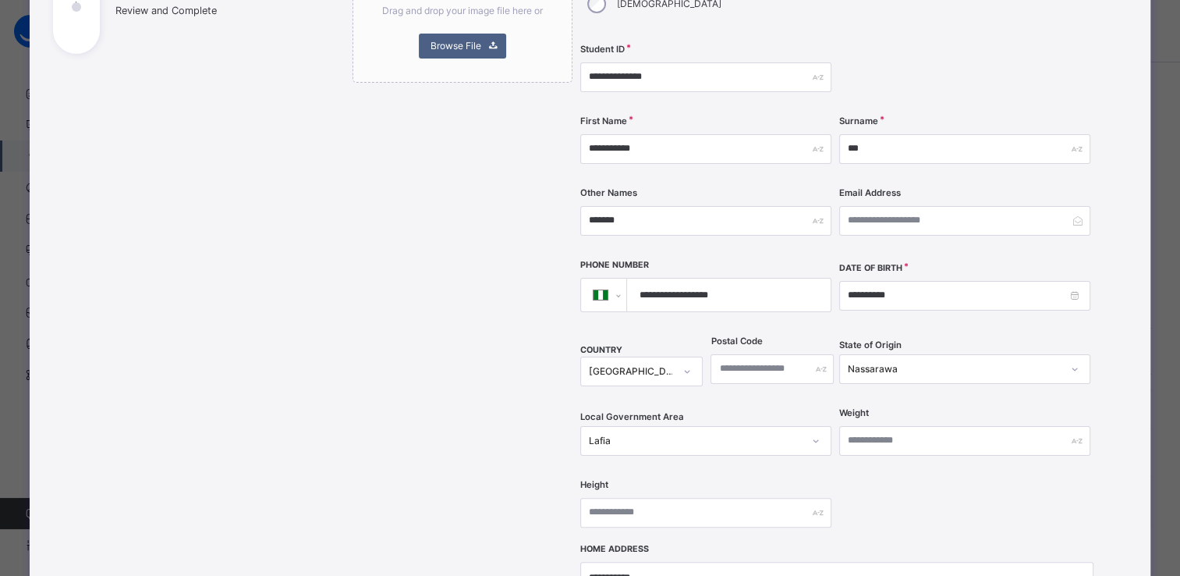
click at [732, 278] on input "**********" at bounding box center [725, 294] width 191 height 33
type input "**********"
click at [689, 206] on input "*******" at bounding box center [705, 221] width 251 height 30
type input "*"
click at [870, 134] on input "***" at bounding box center [964, 149] width 251 height 30
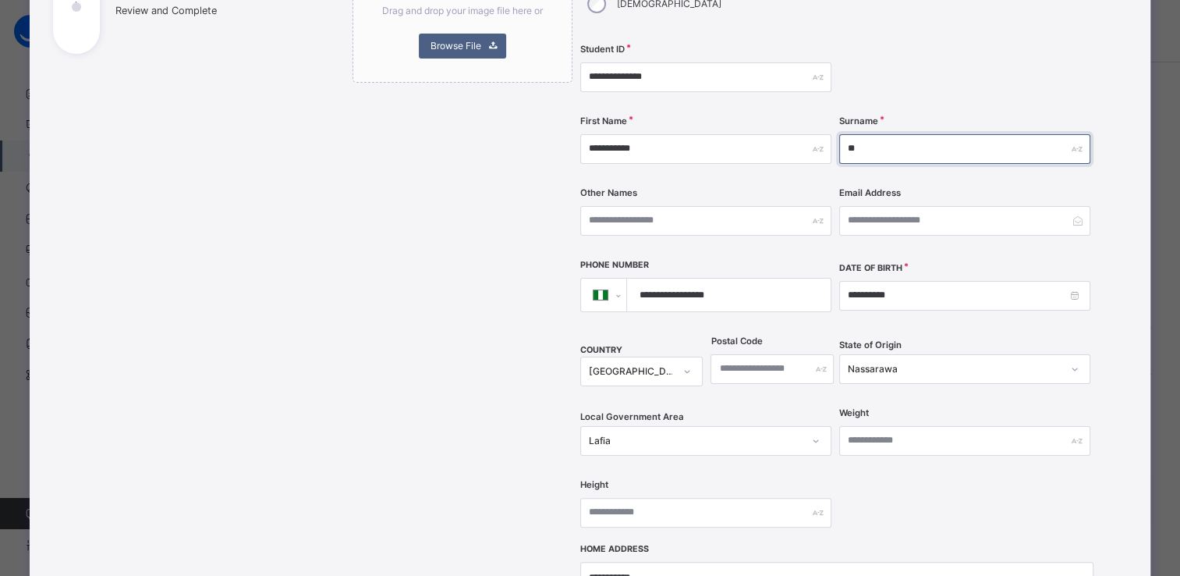
type input "*"
type input "*****"
click at [689, 134] on input "**********" at bounding box center [705, 149] width 251 height 30
type input "*"
type input "******"
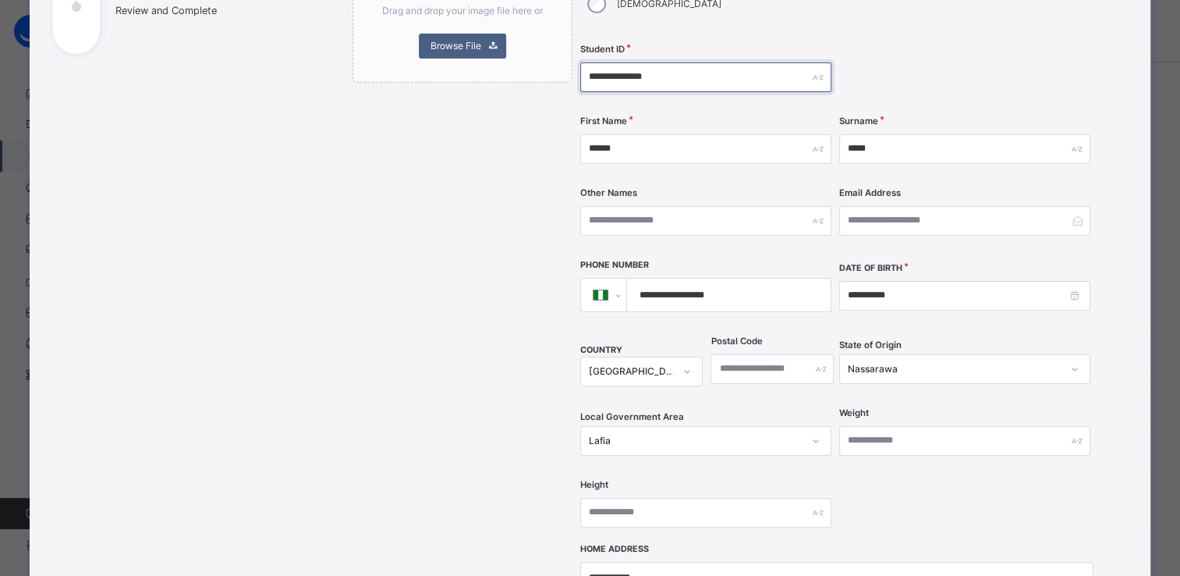
click at [661, 62] on input "**********" at bounding box center [705, 77] width 251 height 30
type input "**********"
click at [537, 447] on div "Drag and drop your image file here or Browse File" at bounding box center [463, 374] width 220 height 898
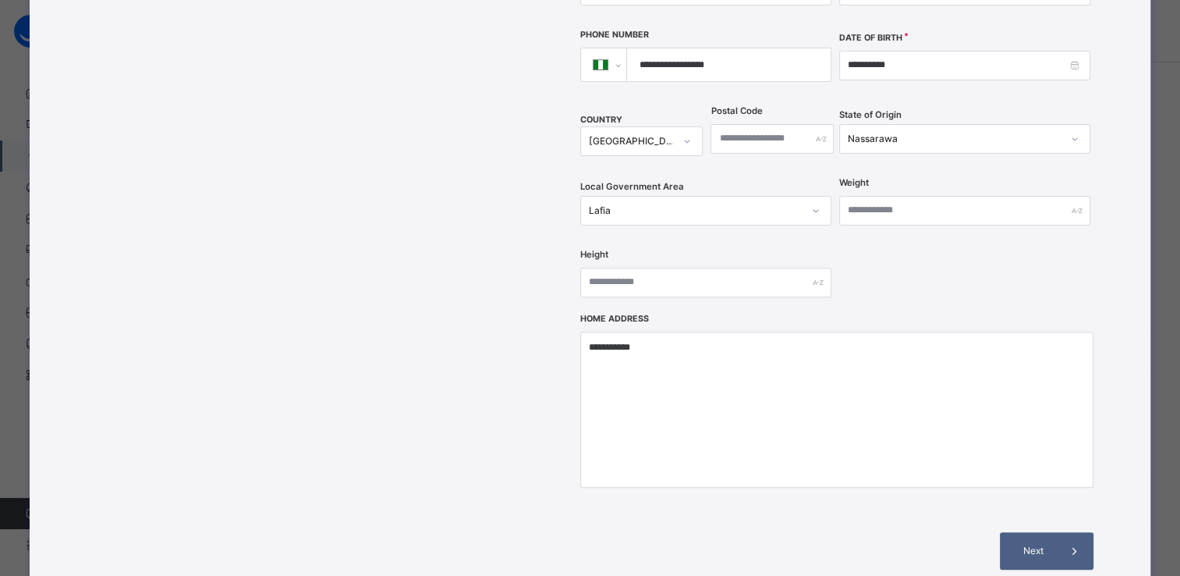
scroll to position [509, 0]
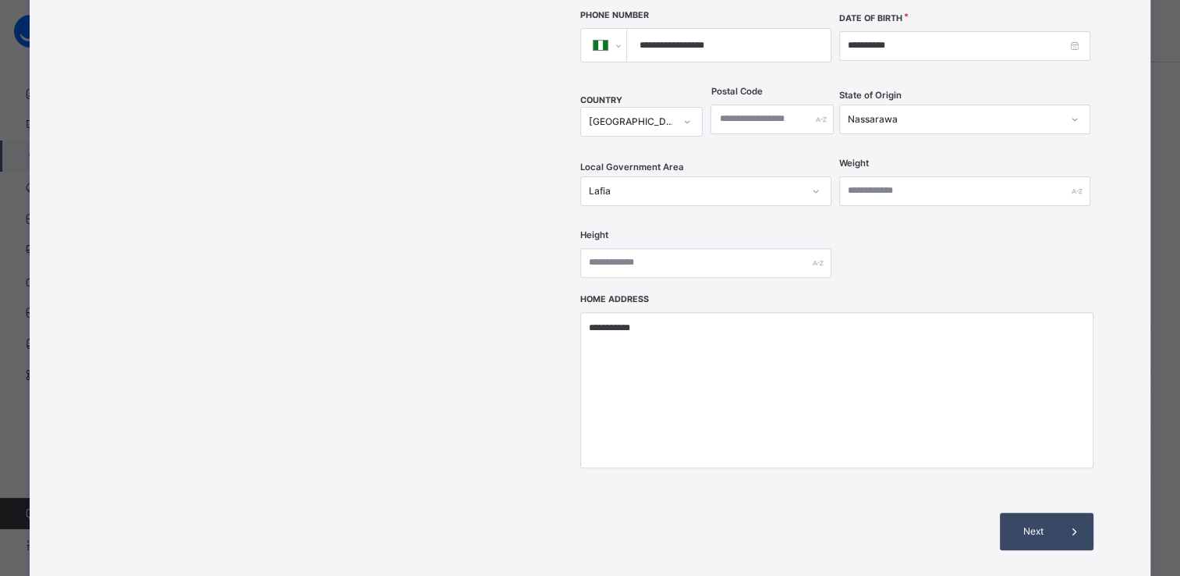
click at [1014, 524] on span "Next" at bounding box center [1033, 531] width 44 height 14
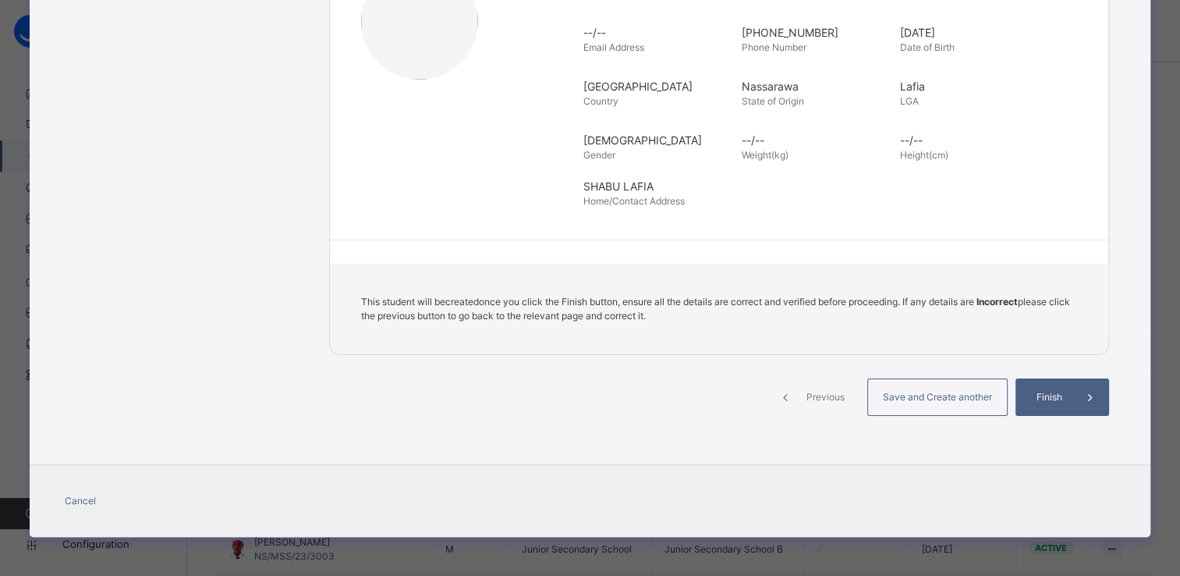
scroll to position [281, 0]
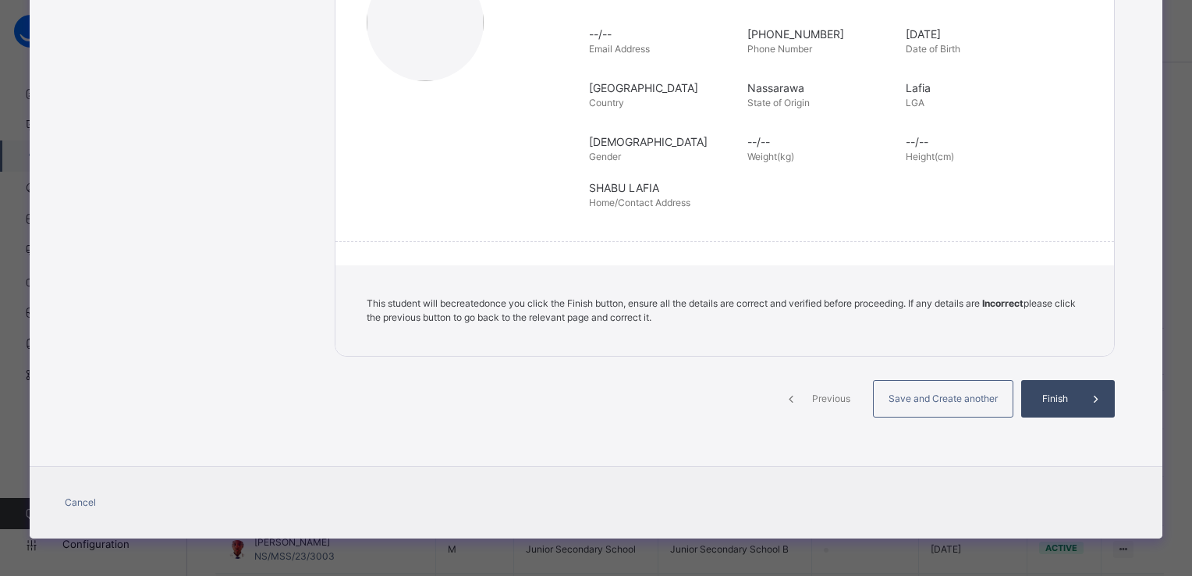
click at [1058, 410] on div "Finish" at bounding box center [1068, 398] width 94 height 37
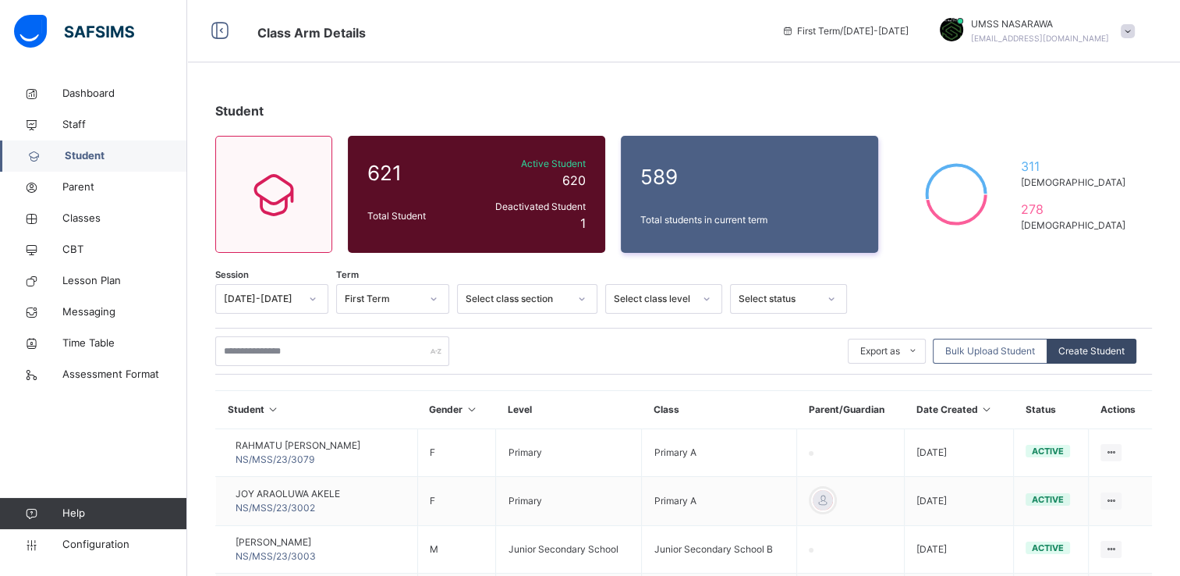
click at [1125, 350] on span "Create Student" at bounding box center [1091, 351] width 66 height 14
select select "**"
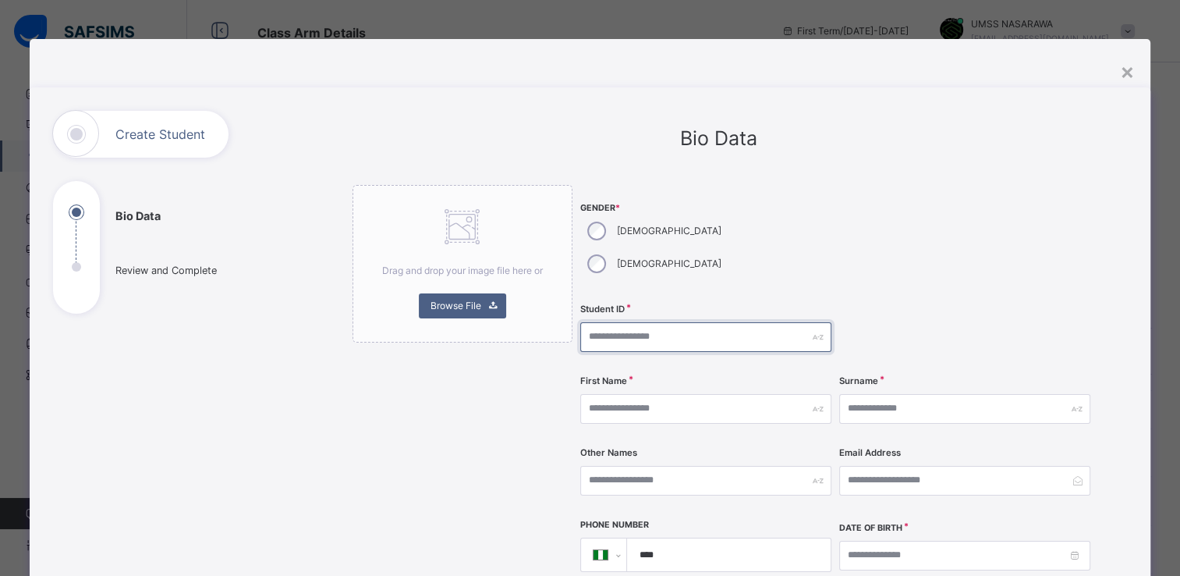
click at [632, 322] on input "text" at bounding box center [705, 337] width 251 height 30
type input "**********"
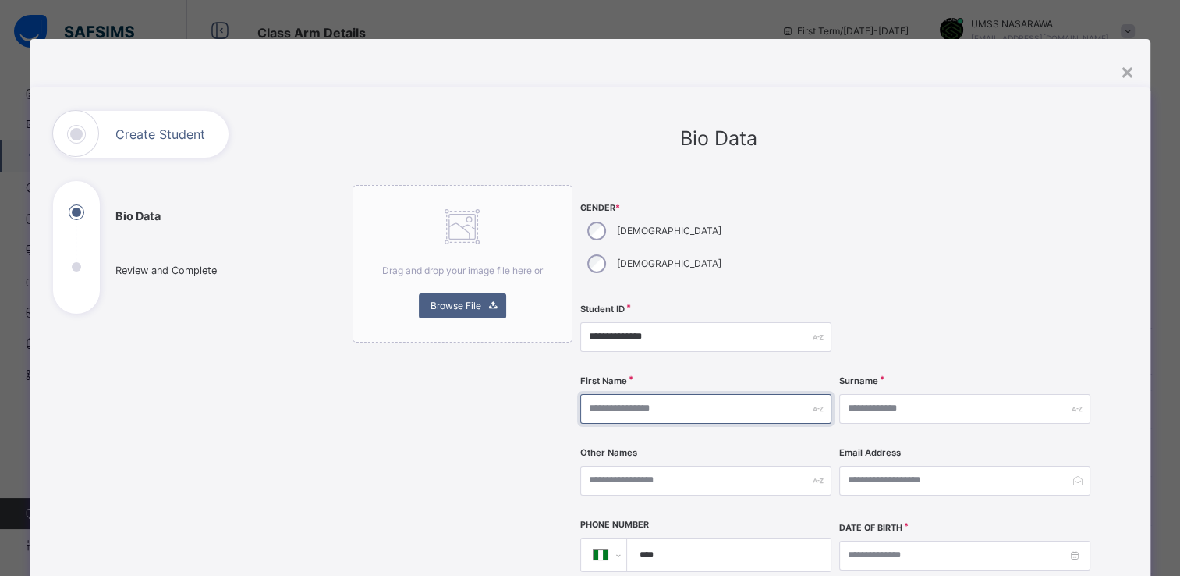
click at [621, 394] on input "text" at bounding box center [705, 409] width 251 height 30
type input "*****"
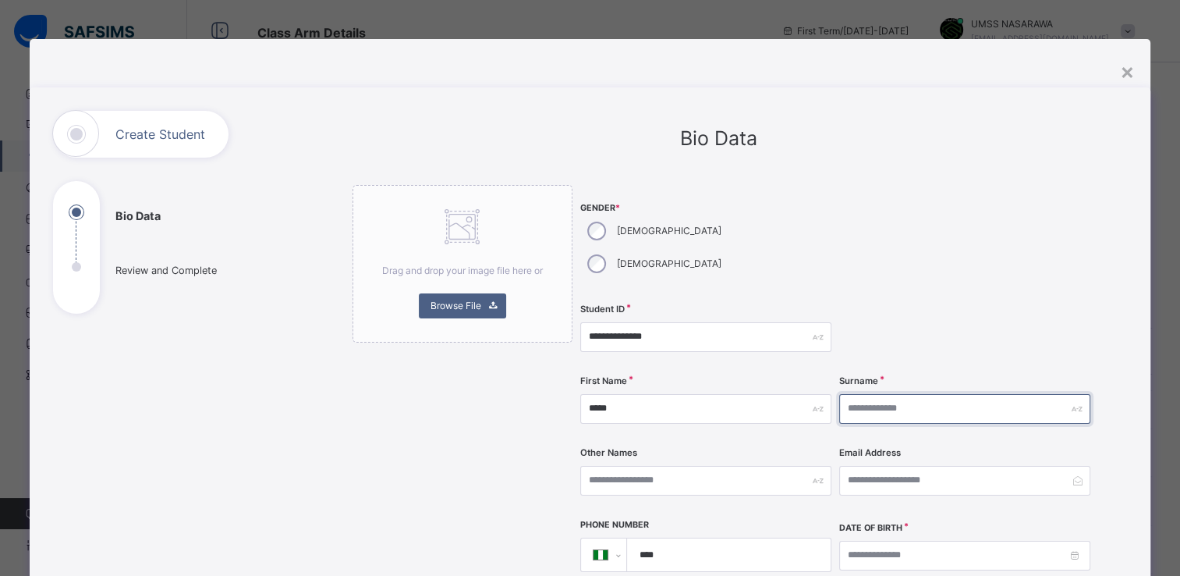
click at [868, 394] on input "text" at bounding box center [964, 409] width 251 height 30
type input "*******"
type textarea "**********"
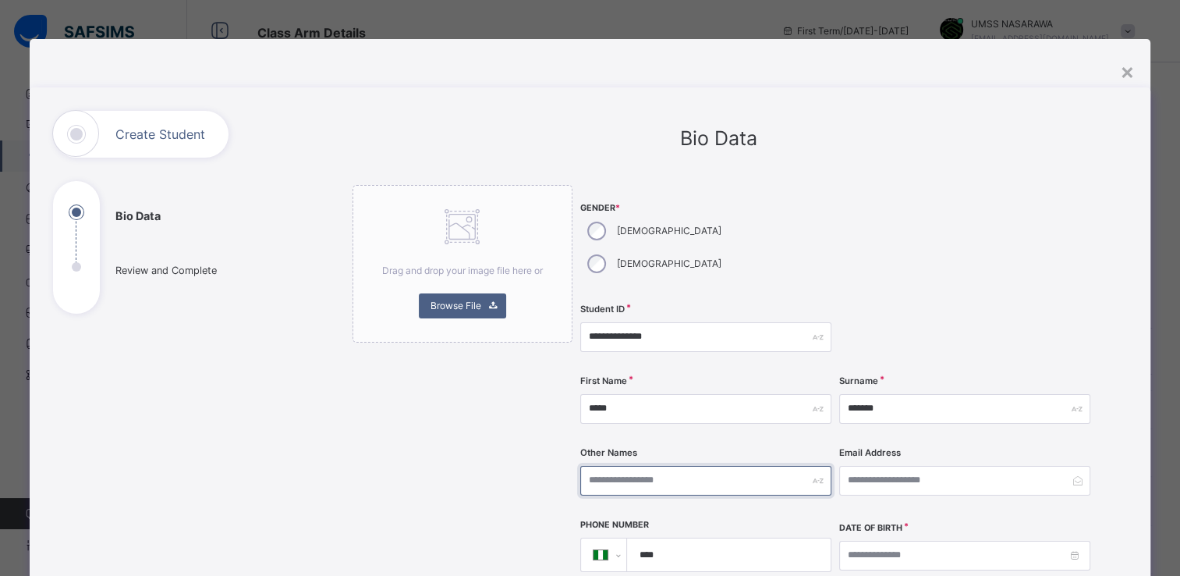
click at [636, 466] on input "text" at bounding box center [705, 481] width 251 height 30
type input "****"
click at [668, 538] on input "****" at bounding box center [725, 554] width 191 height 33
click at [667, 538] on input "****" at bounding box center [725, 554] width 191 height 33
type input "**********"
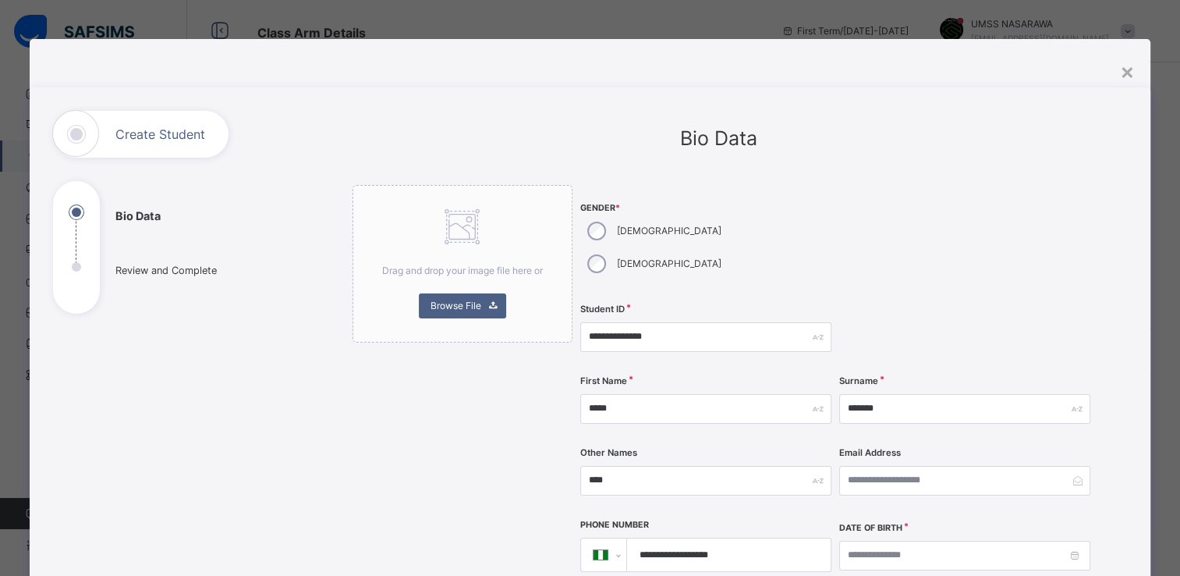
click at [795, 480] on div "**********" at bounding box center [836, 494] width 513 height 619
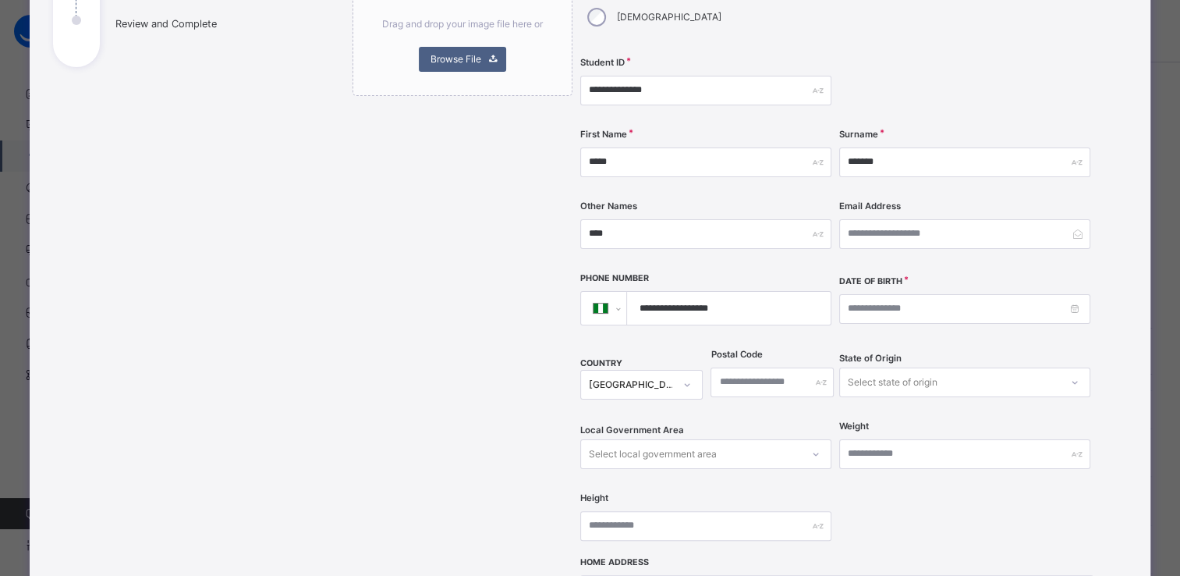
scroll to position [250, 0]
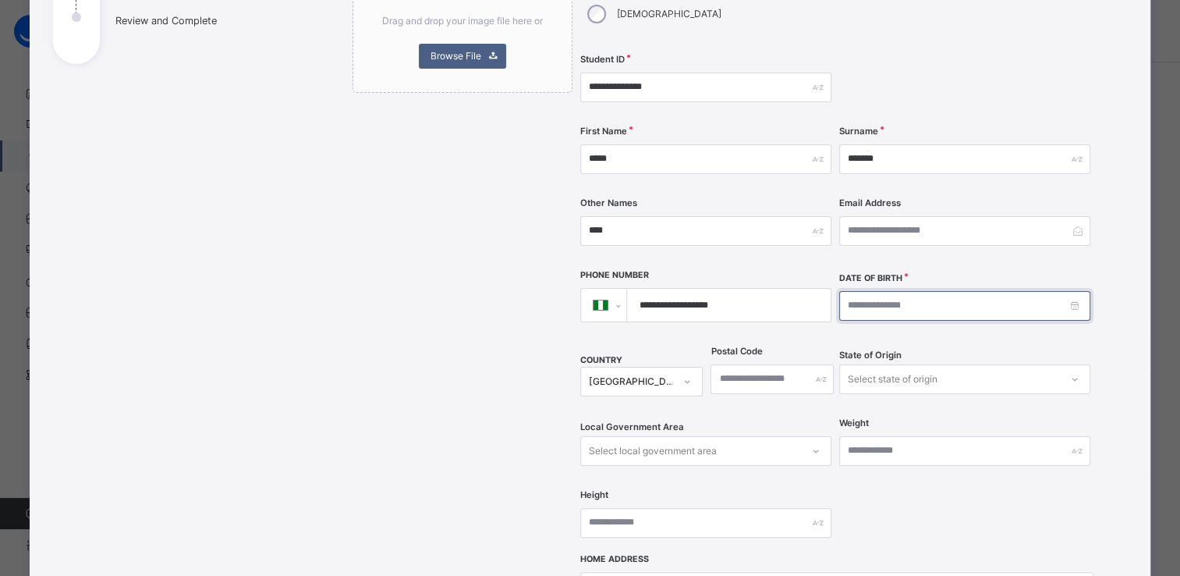
click at [861, 291] on input at bounding box center [964, 306] width 251 height 30
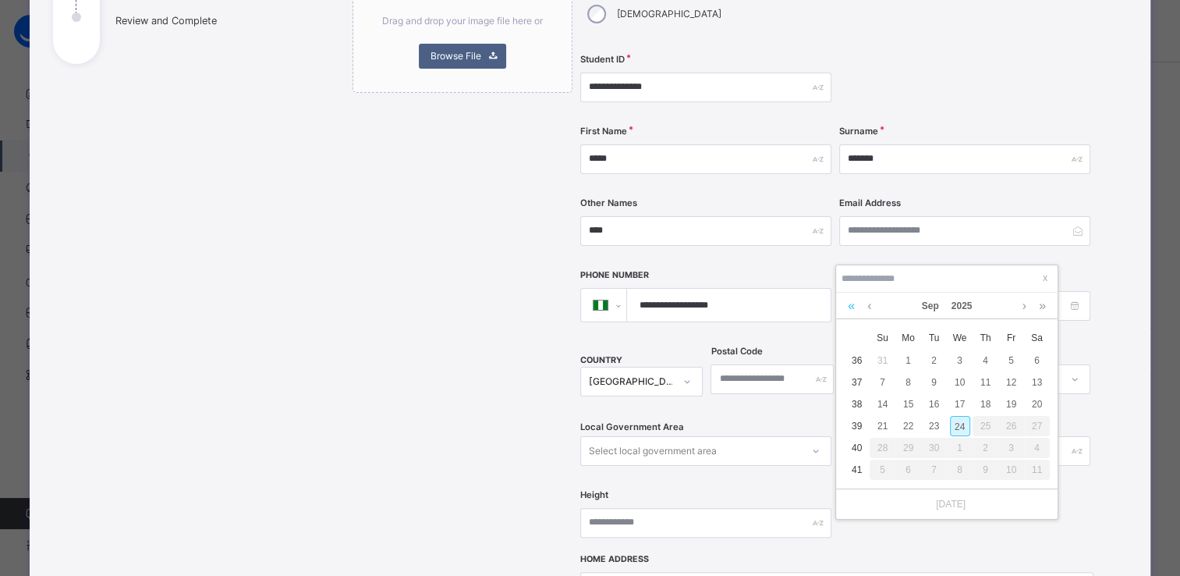
click at [852, 305] on link at bounding box center [851, 305] width 15 height 27
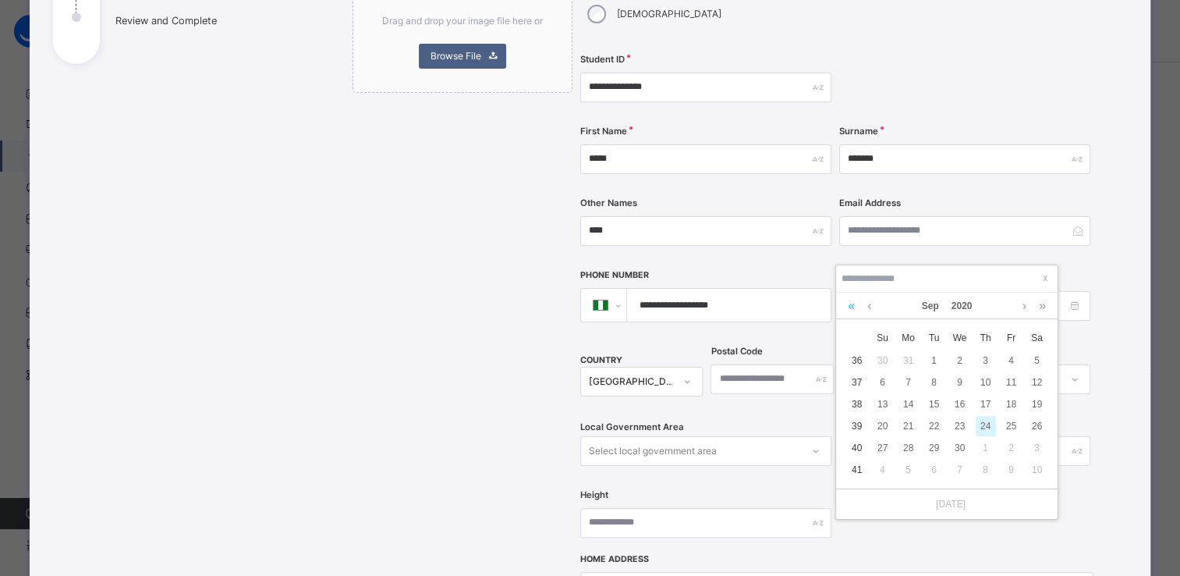
click at [852, 305] on link at bounding box center [851, 305] width 15 height 27
click at [1022, 306] on link at bounding box center [1025, 305] width 12 height 27
click at [961, 379] on div "6" at bounding box center [960, 382] width 20 height 20
type input "**********"
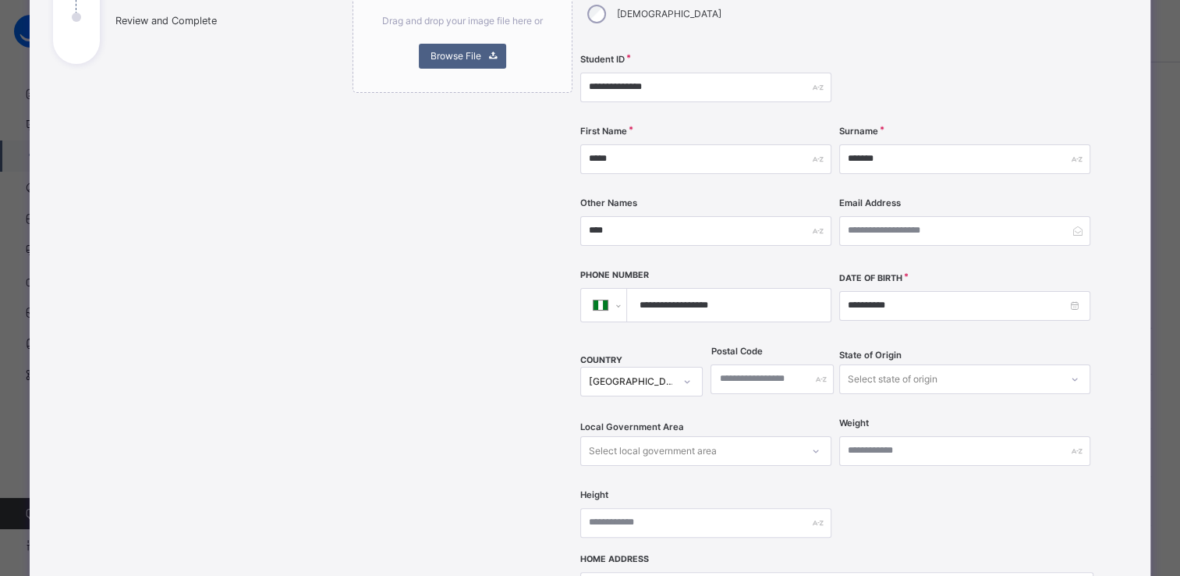
click at [893, 364] on div "Select state of origin" at bounding box center [964, 379] width 251 height 30
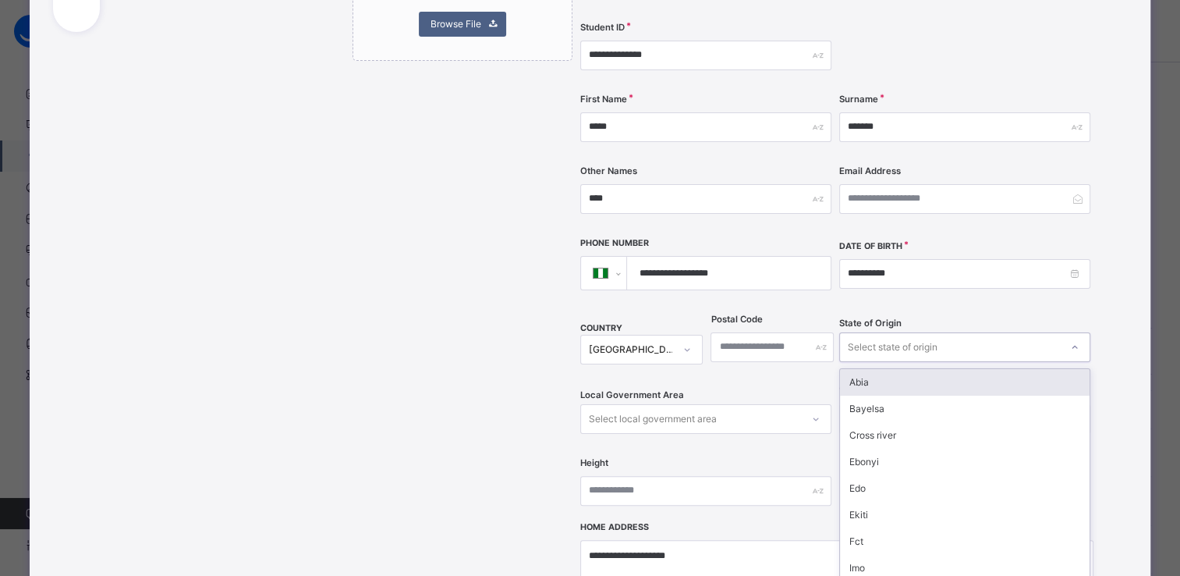
type input "*"
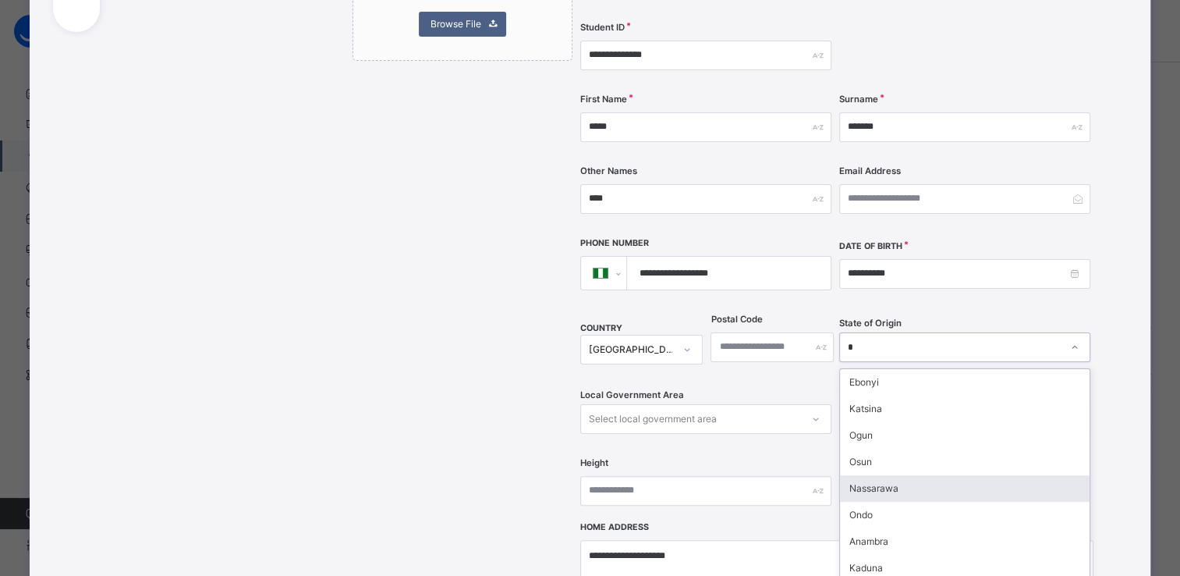
click at [877, 475] on div "Nassarawa" at bounding box center [965, 488] width 250 height 27
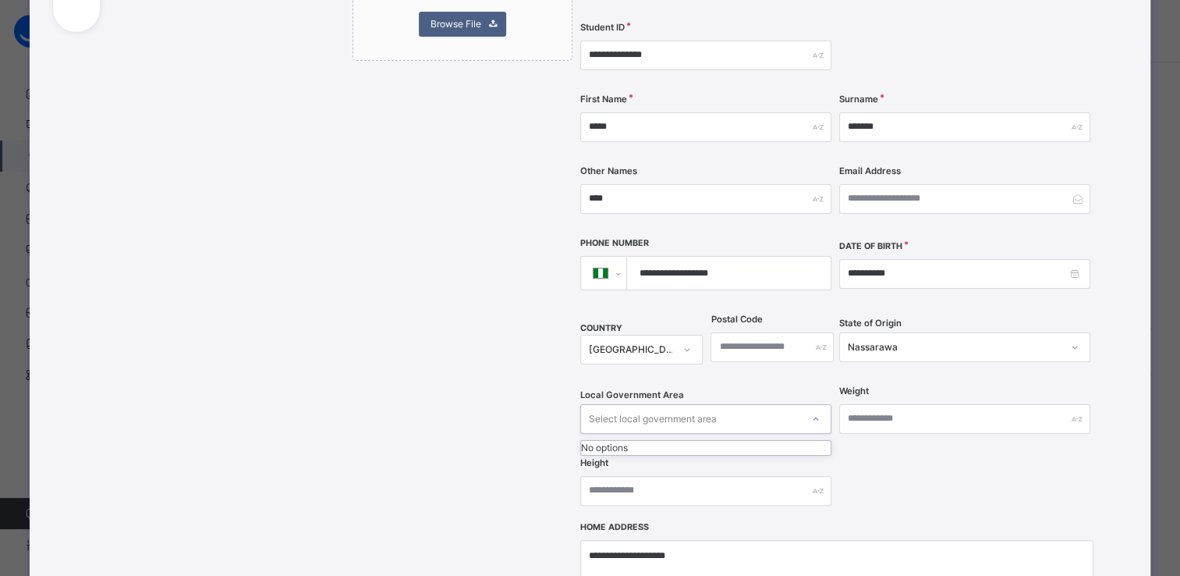
click at [757, 406] on div "Select local government area" at bounding box center [691, 418] width 220 height 24
type input "**"
click at [720, 441] on div "Lafia" at bounding box center [706, 454] width 250 height 27
click at [530, 536] on div "Drag and drop your image file here or Browse File" at bounding box center [463, 352] width 220 height 898
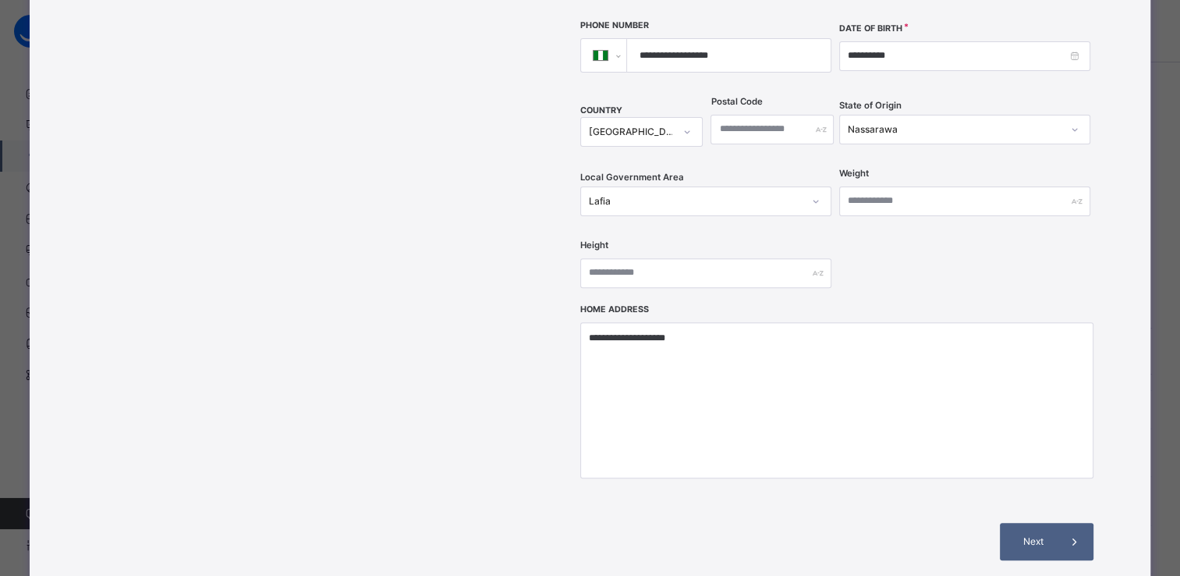
scroll to position [500, 0]
click at [1017, 533] on span "Next" at bounding box center [1033, 540] width 44 height 14
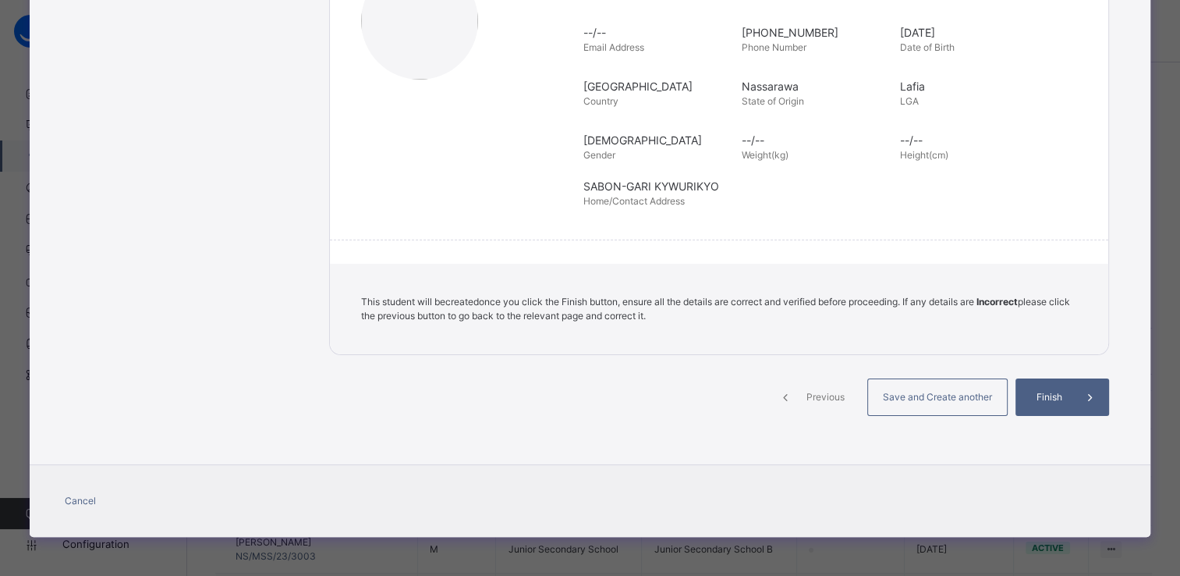
scroll to position [281, 0]
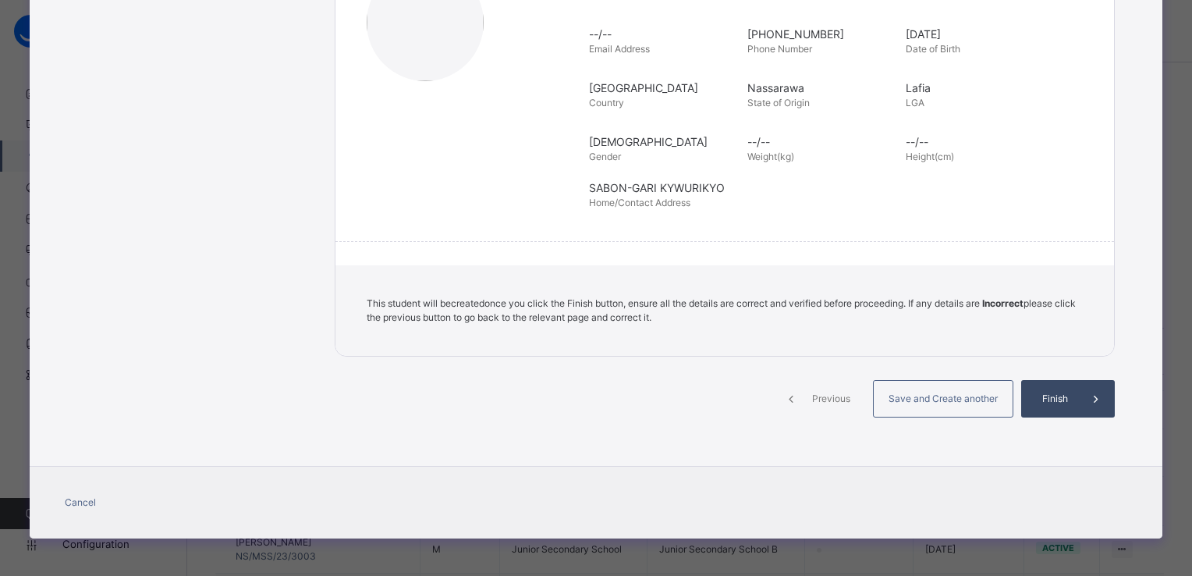
click at [1062, 400] on span "Finish" at bounding box center [1055, 398] width 44 height 14
